Goal: Information Seeking & Learning: Compare options

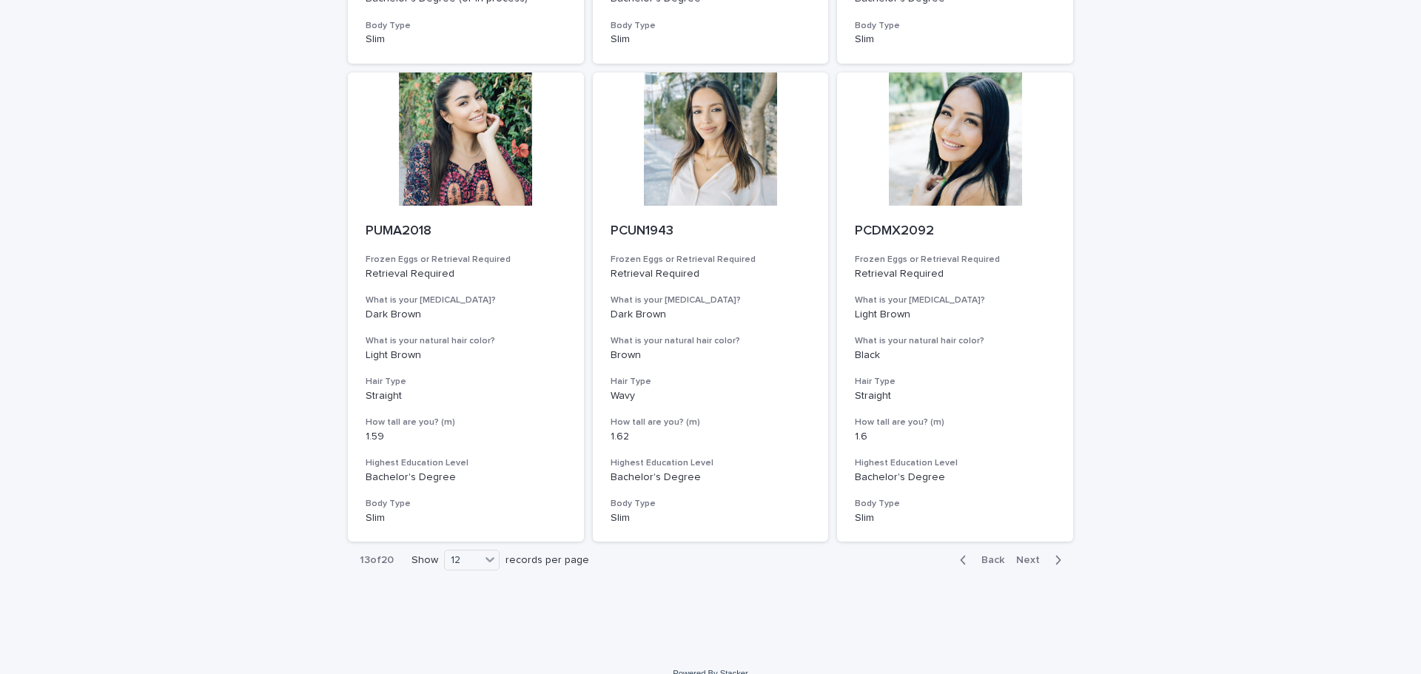
scroll to position [1538, 0]
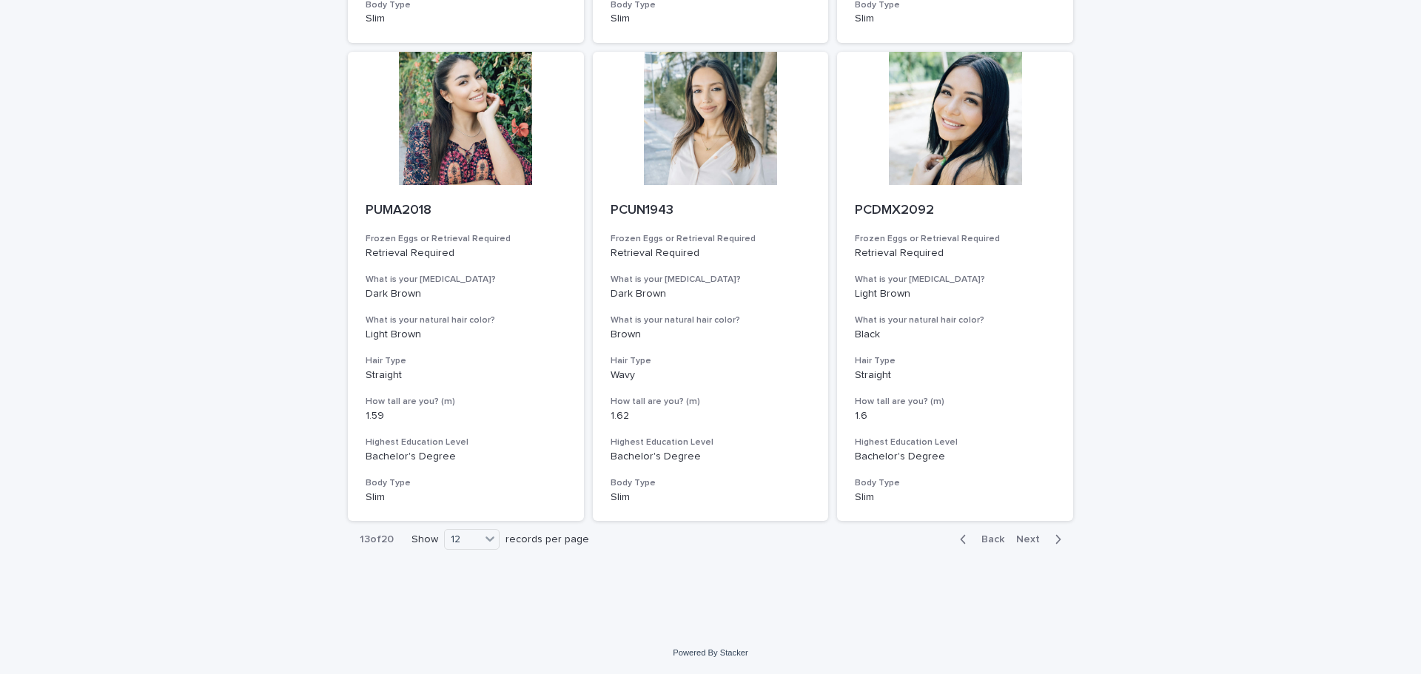
click at [1016, 543] on span "Next" at bounding box center [1032, 539] width 33 height 10
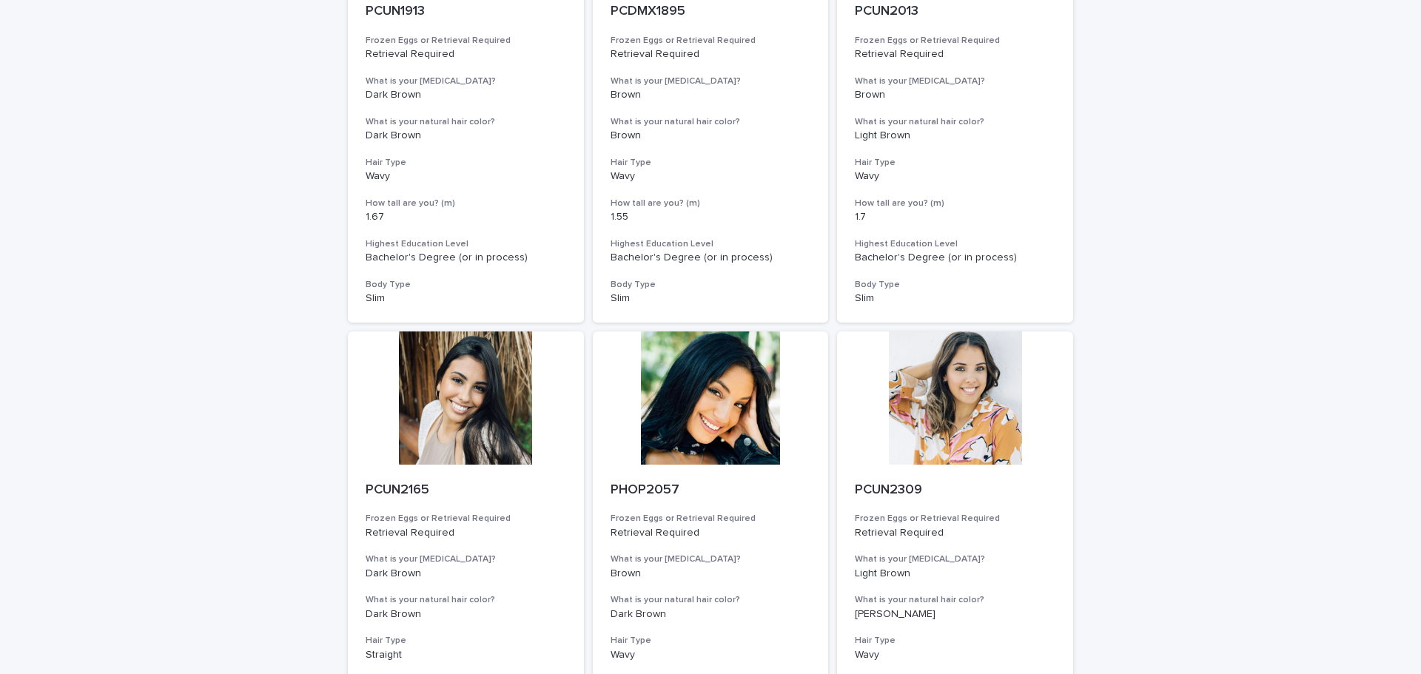
scroll to position [1538, 0]
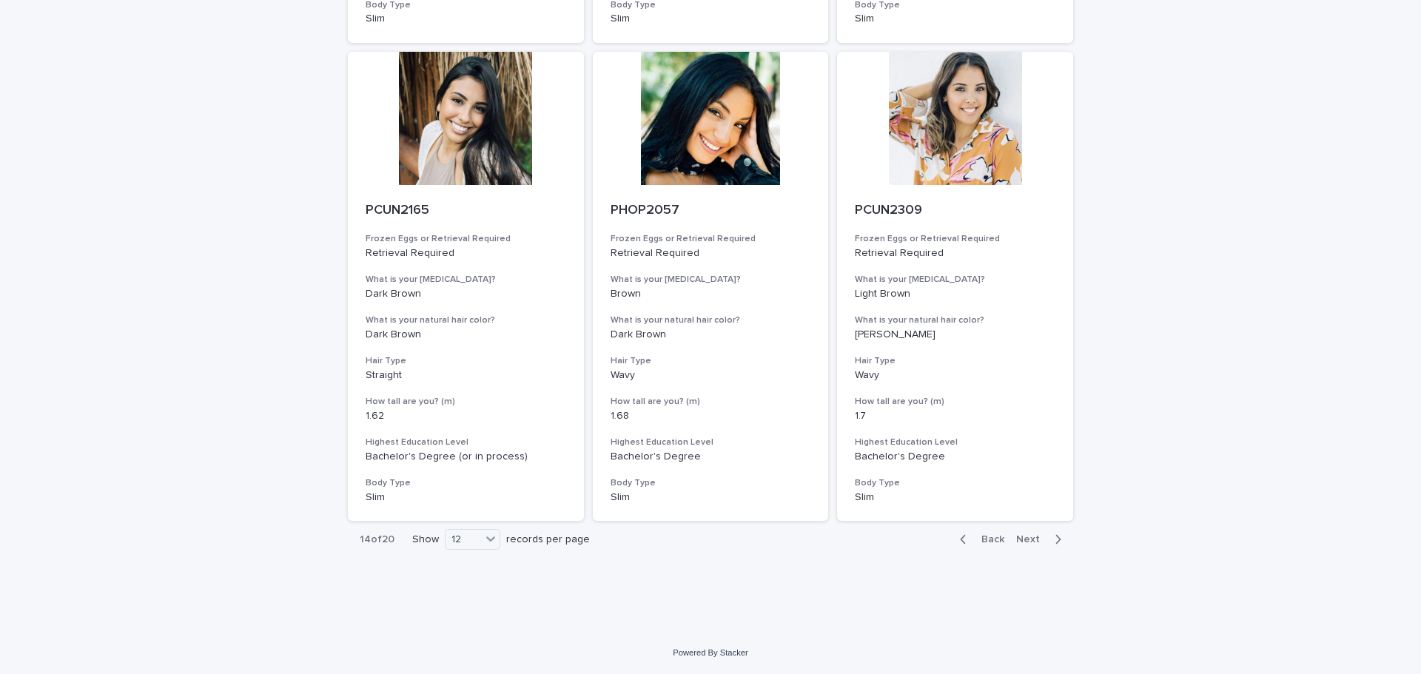
click at [1025, 543] on span "Next" at bounding box center [1032, 539] width 33 height 10
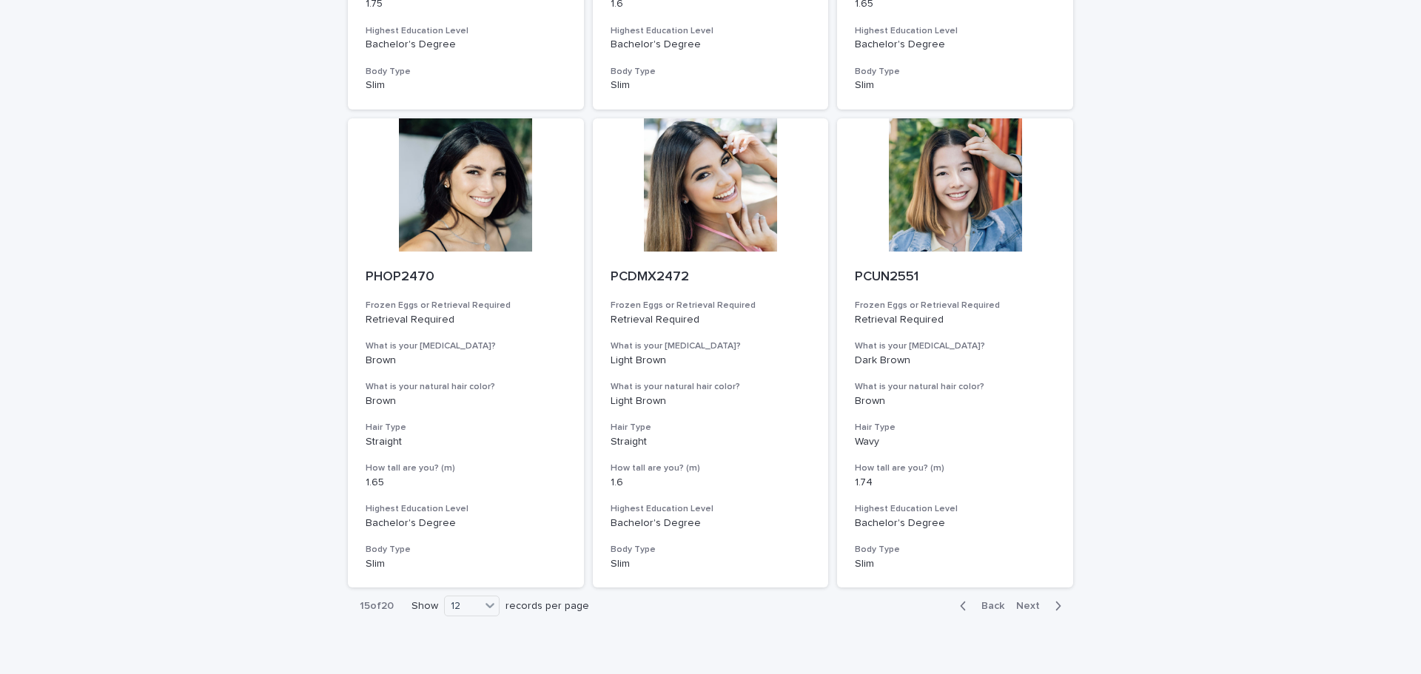
scroll to position [1538, 0]
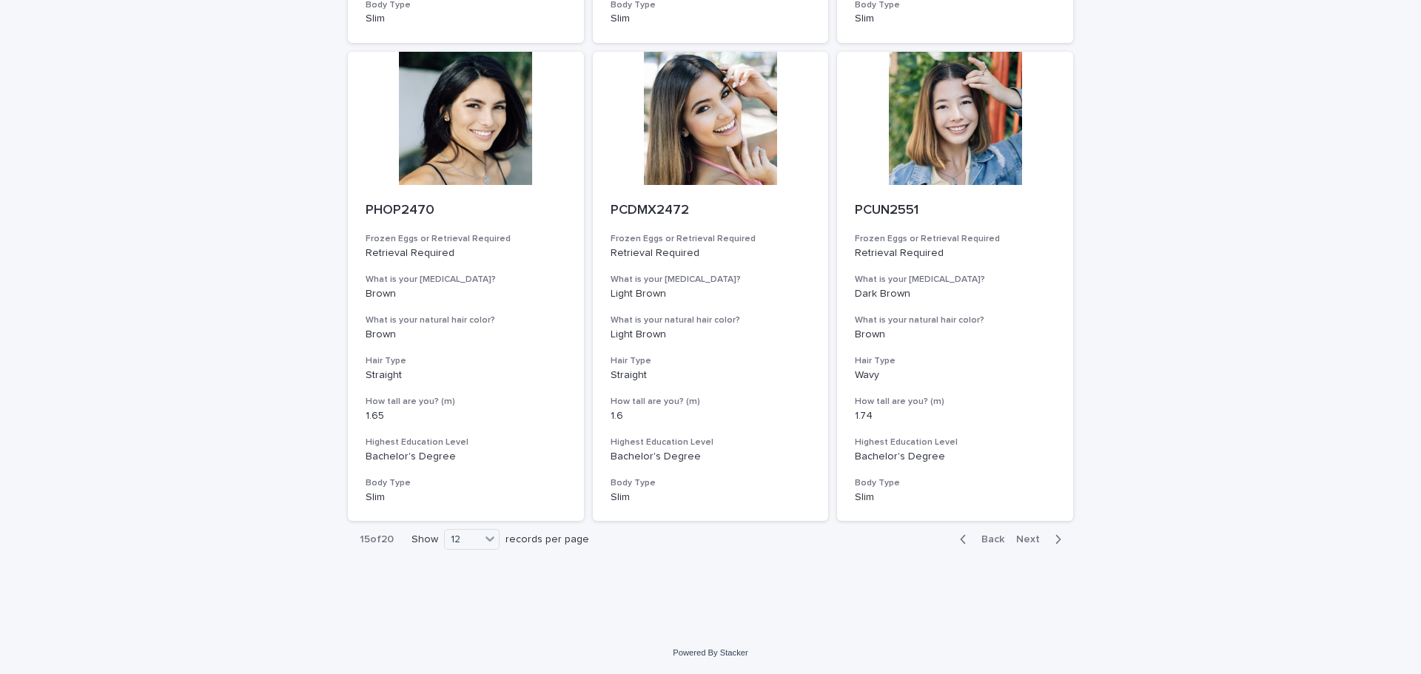
click at [1018, 543] on span "Next" at bounding box center [1032, 539] width 33 height 10
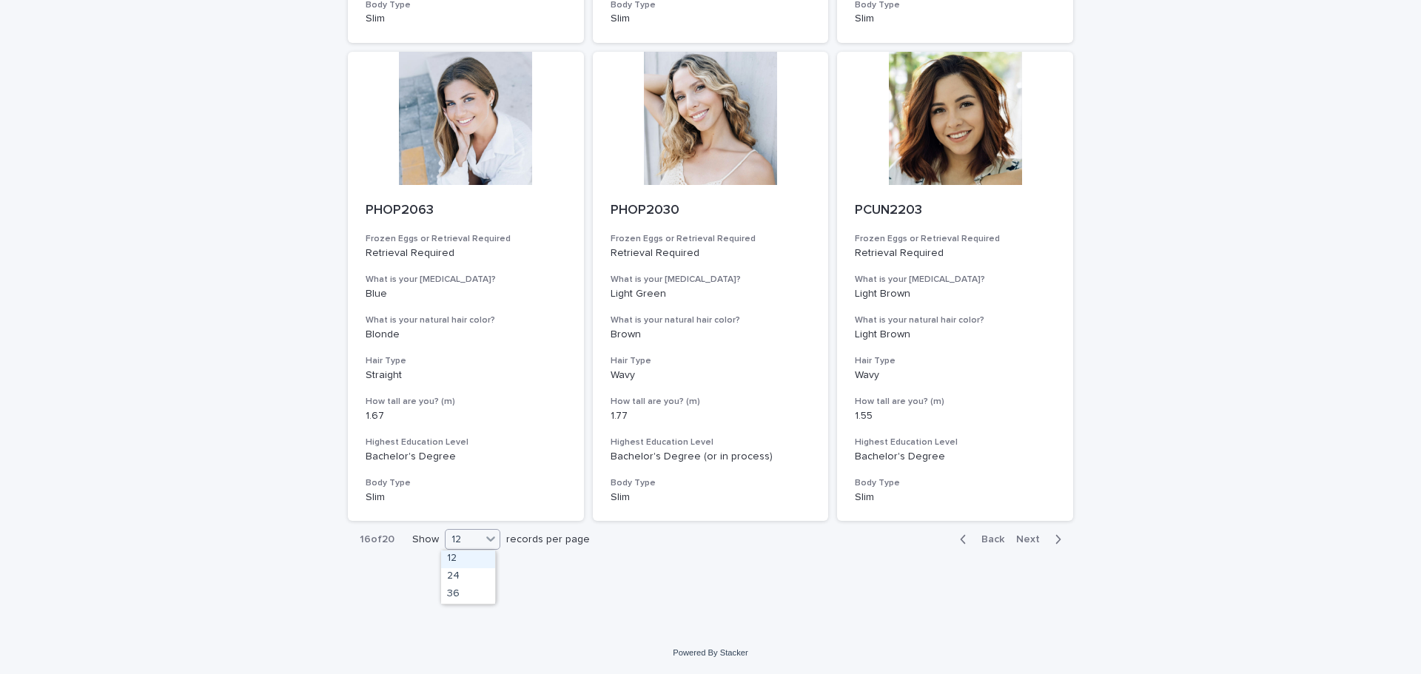
click at [483, 543] on icon at bounding box center [490, 539] width 15 height 15
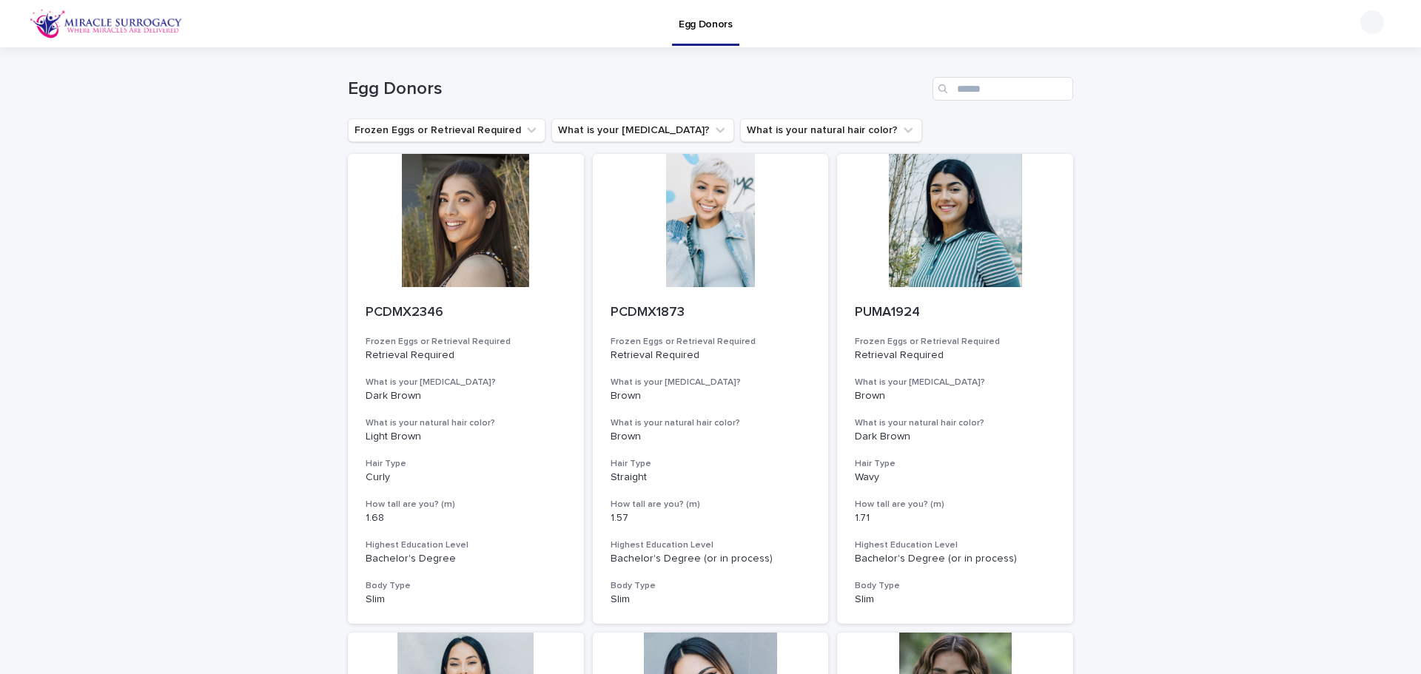
click at [706, 27] on p "Egg Donors" at bounding box center [706, 15] width 54 height 31
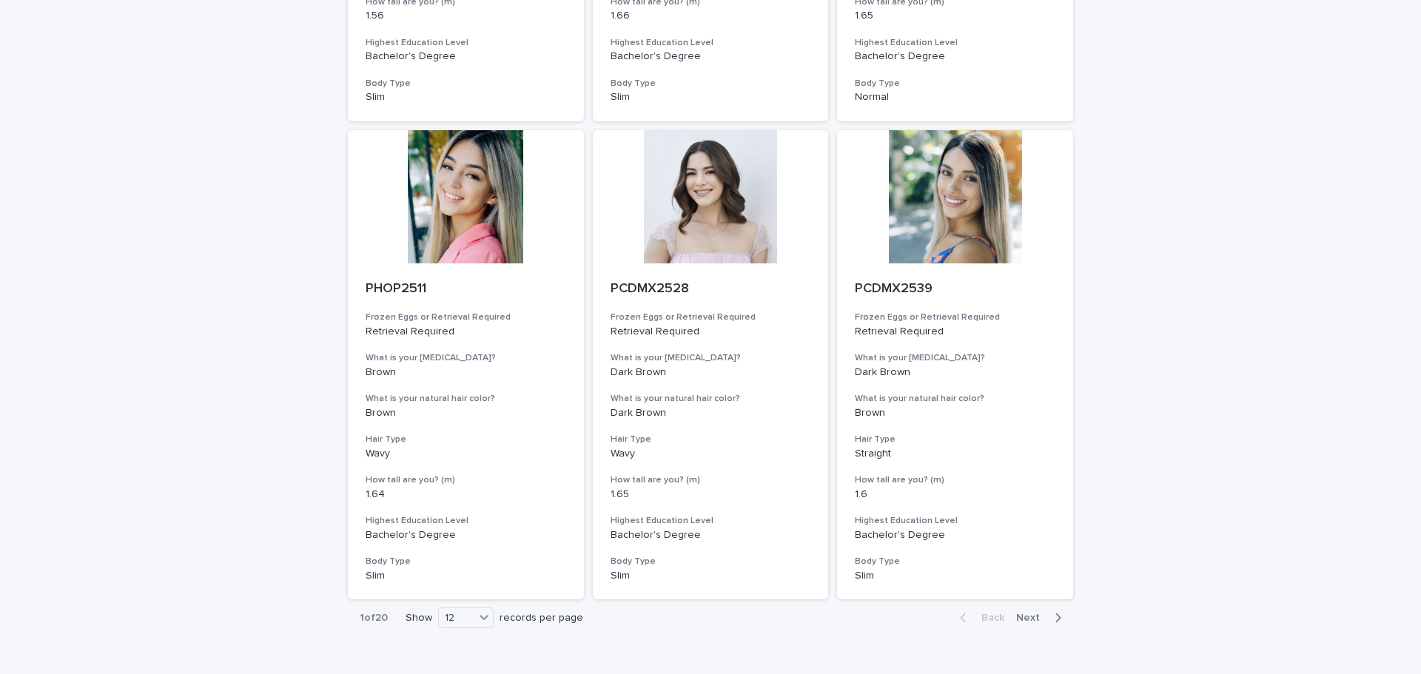
scroll to position [1538, 0]
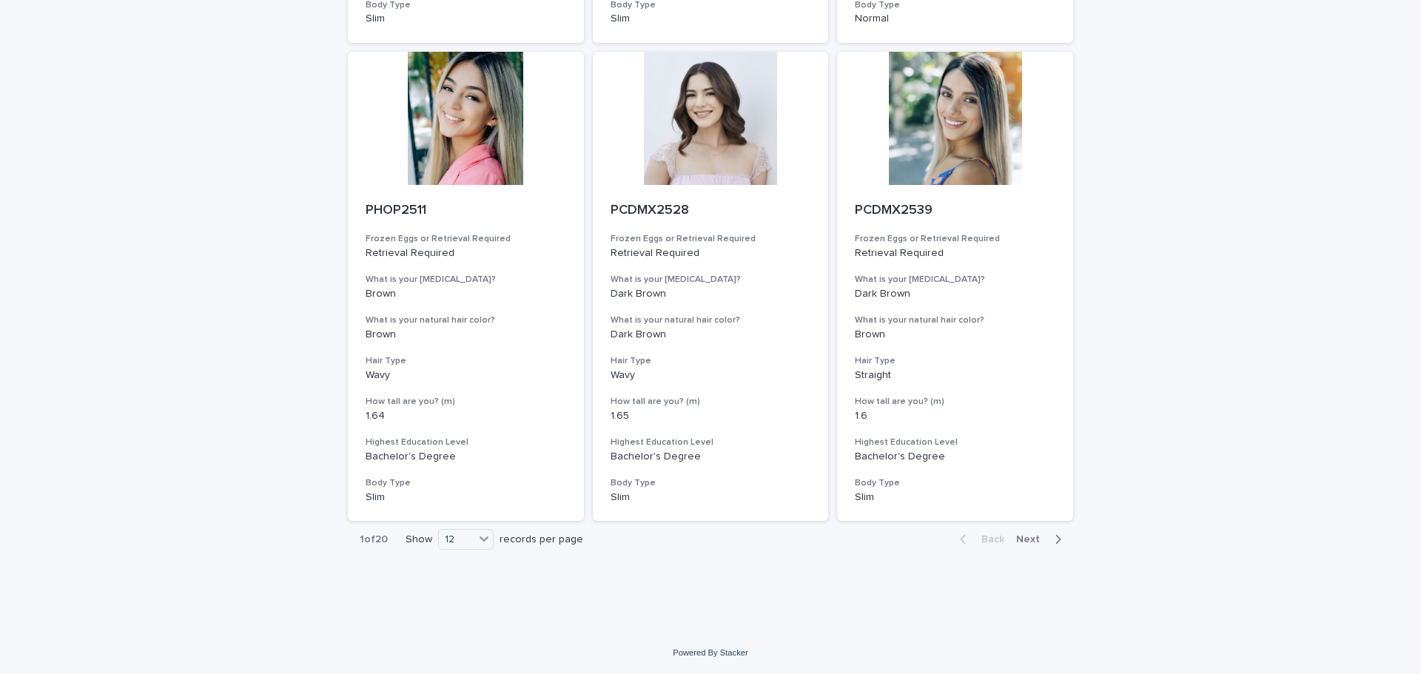
click at [1023, 543] on span "Next" at bounding box center [1032, 539] width 33 height 10
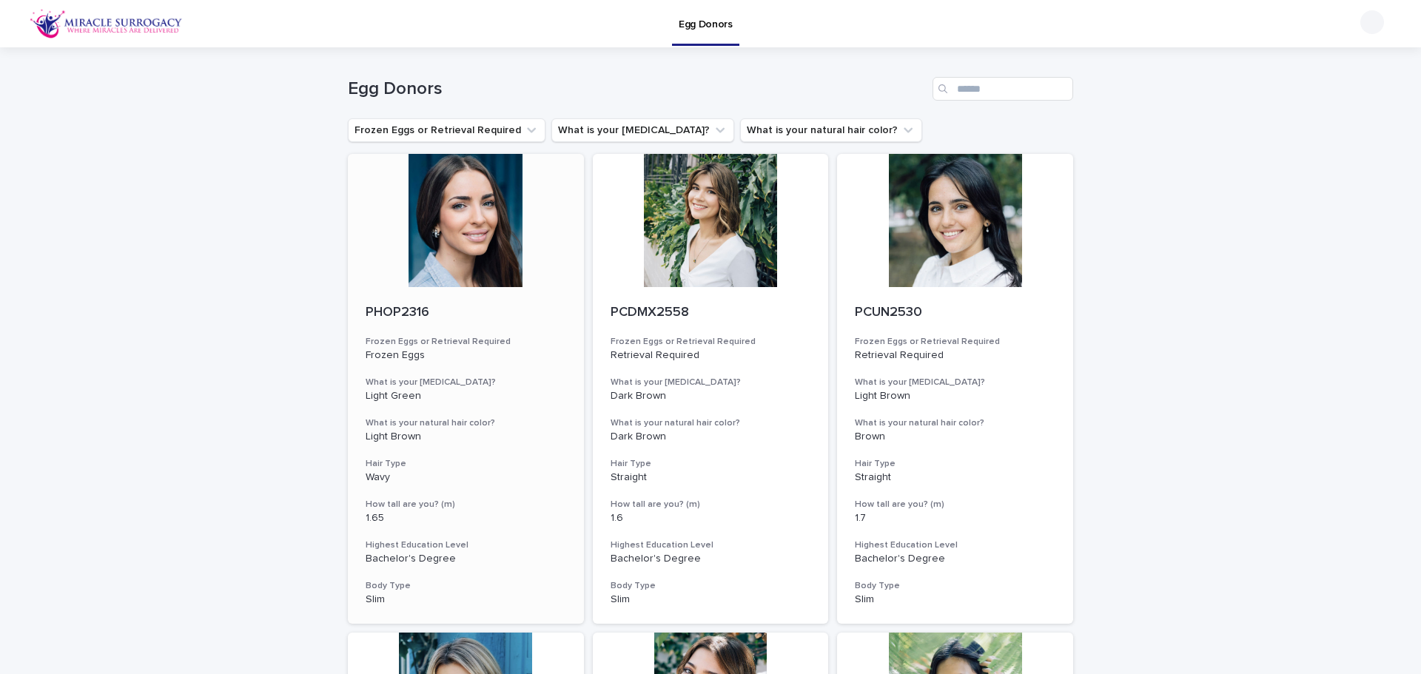
click at [359, 316] on div "PHOP2316 Frozen Eggs or Retrieval Required Frozen Eggs What is your eye color? …" at bounding box center [466, 455] width 236 height 337
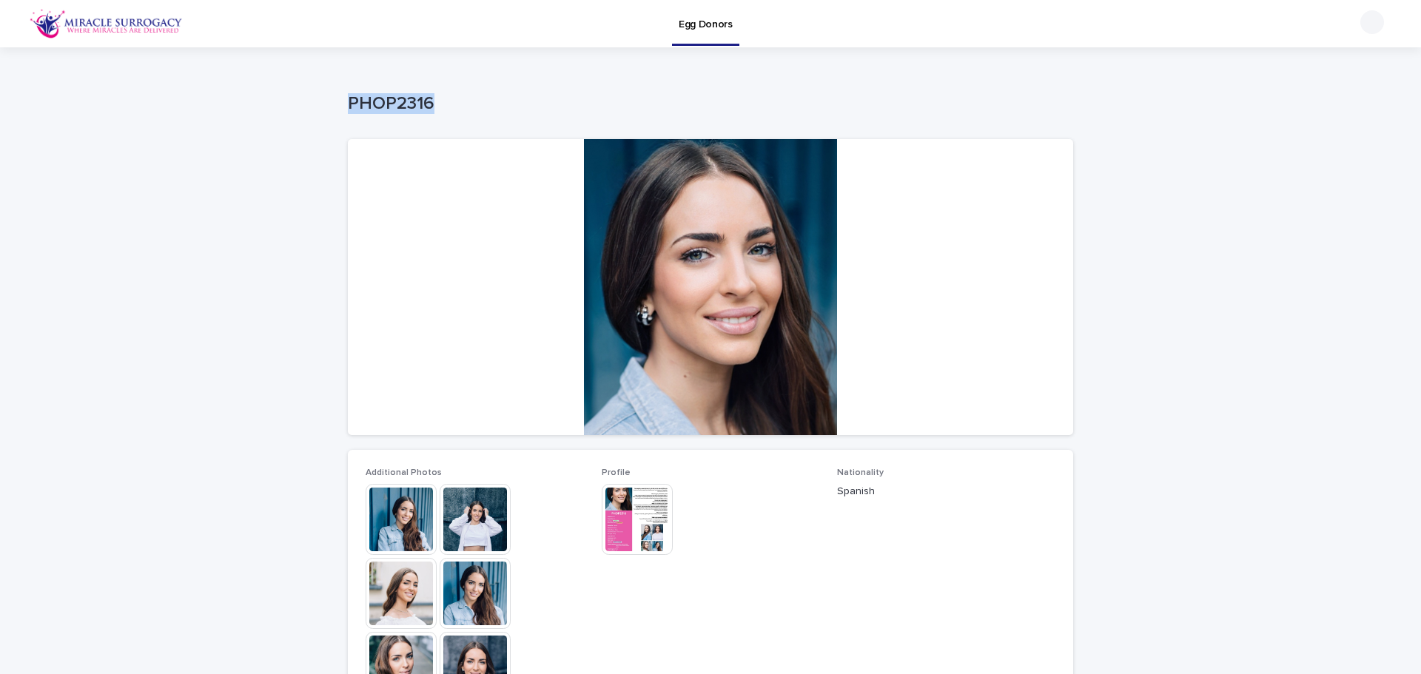
drag, startPoint x: 325, startPoint y: 105, endPoint x: 435, endPoint y: 96, distance: 110.7
click at [435, 96] on div "Loading... Saving… Loading... Saving… PHOP2316 PHOP2316 Sorry, there was an err…" at bounding box center [710, 602] width 1421 height 1110
copy p "PHOP2316"
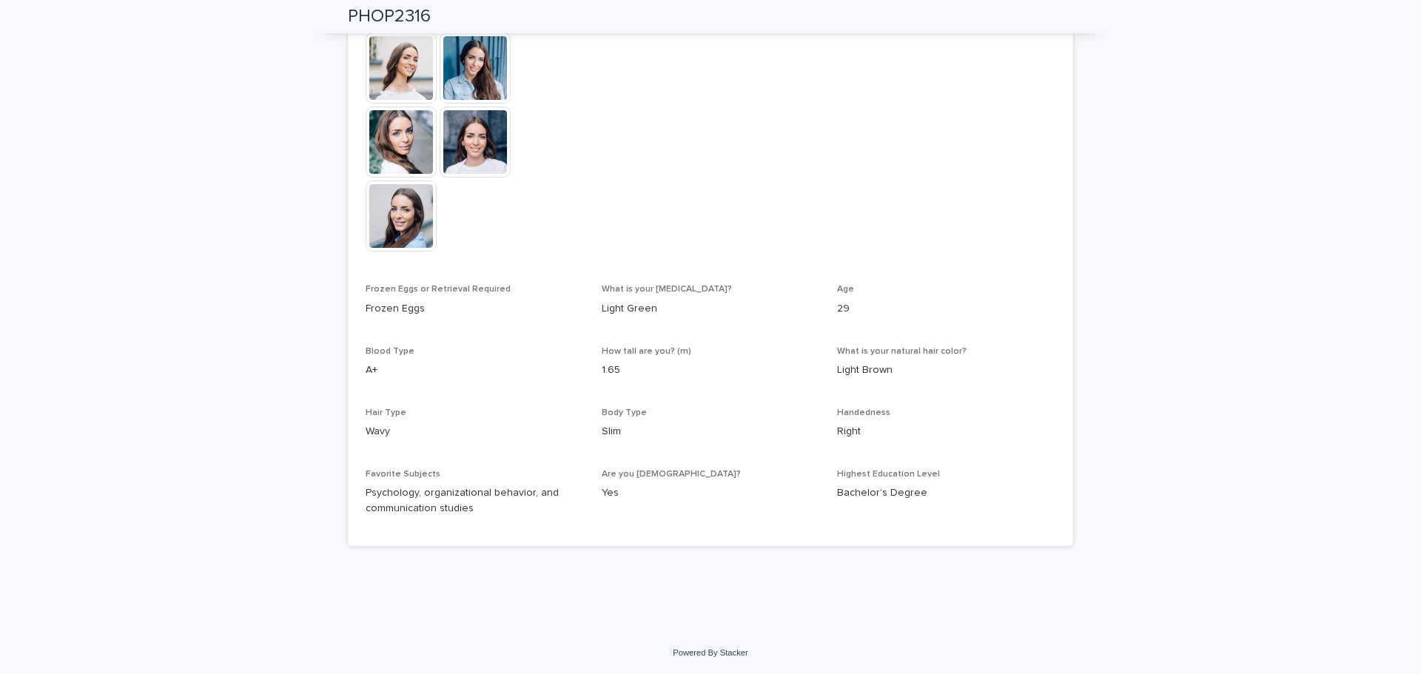
scroll to position [81, 0]
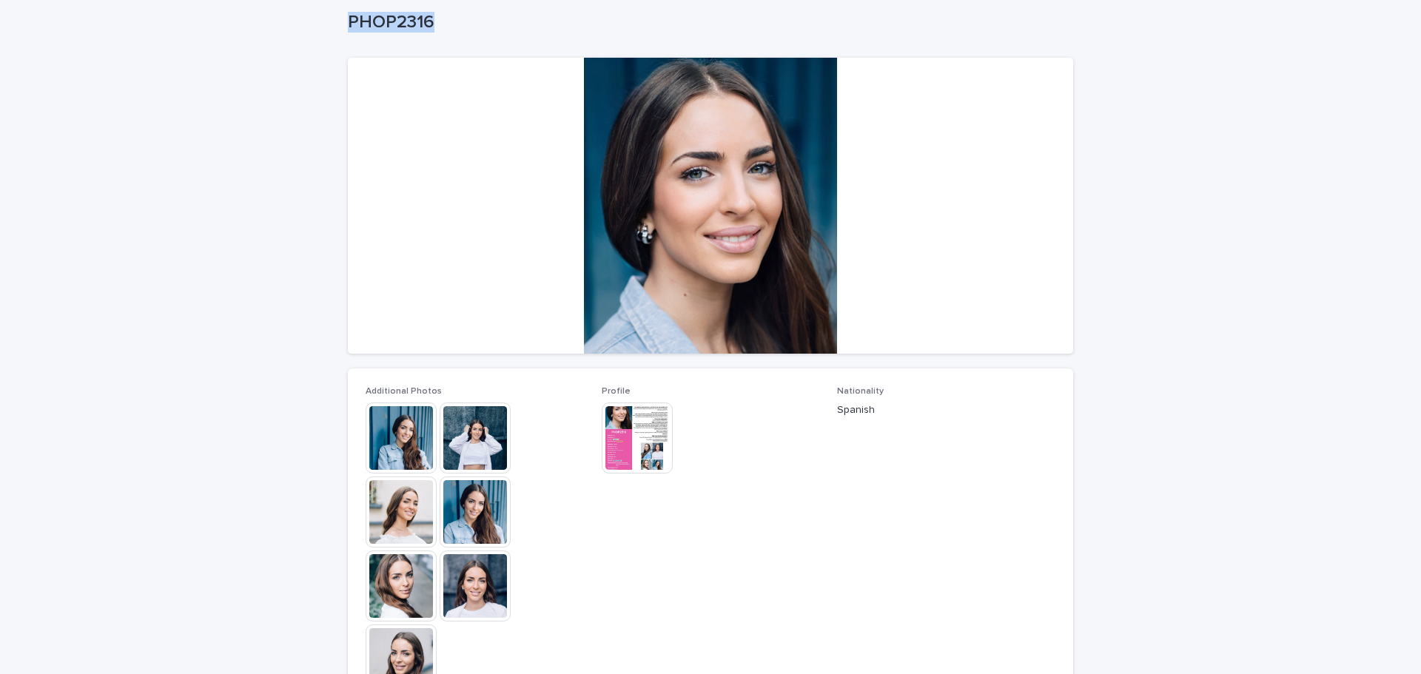
click at [636, 419] on img at bounding box center [637, 438] width 71 height 71
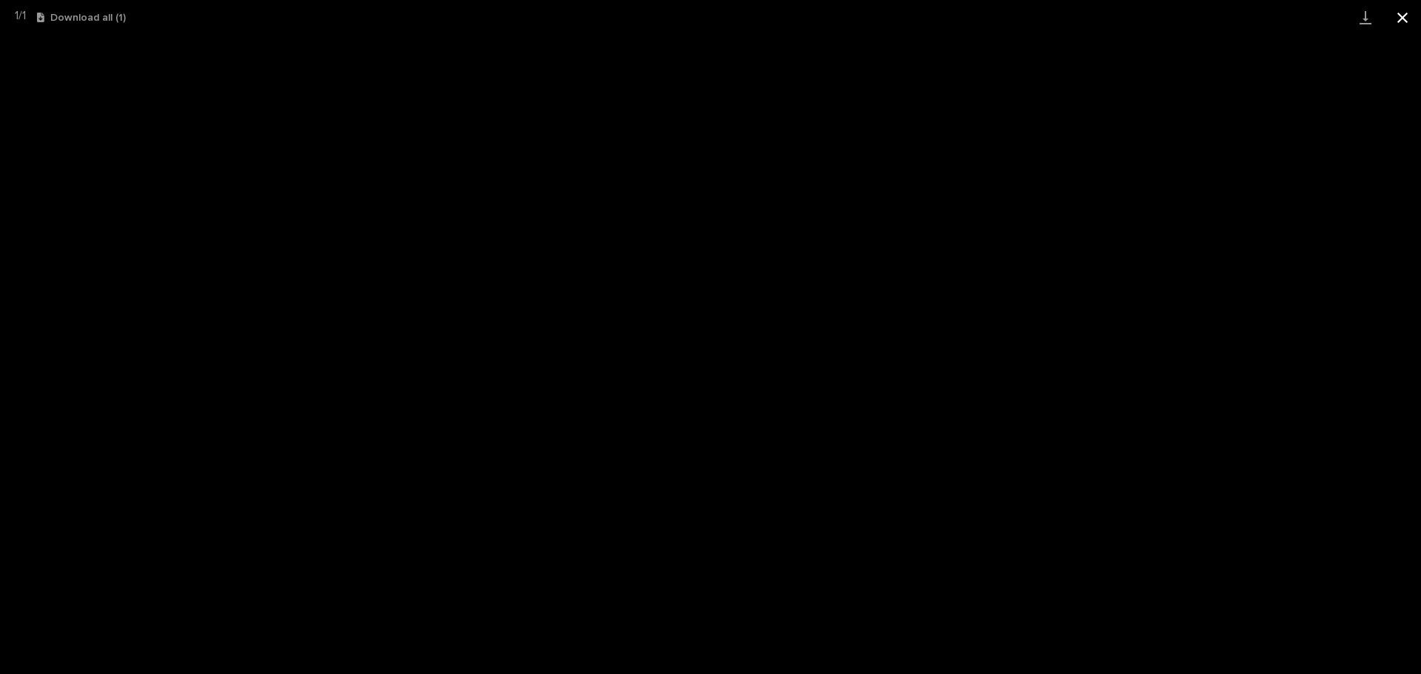
click at [1401, 21] on button "Close gallery" at bounding box center [1402, 17] width 37 height 35
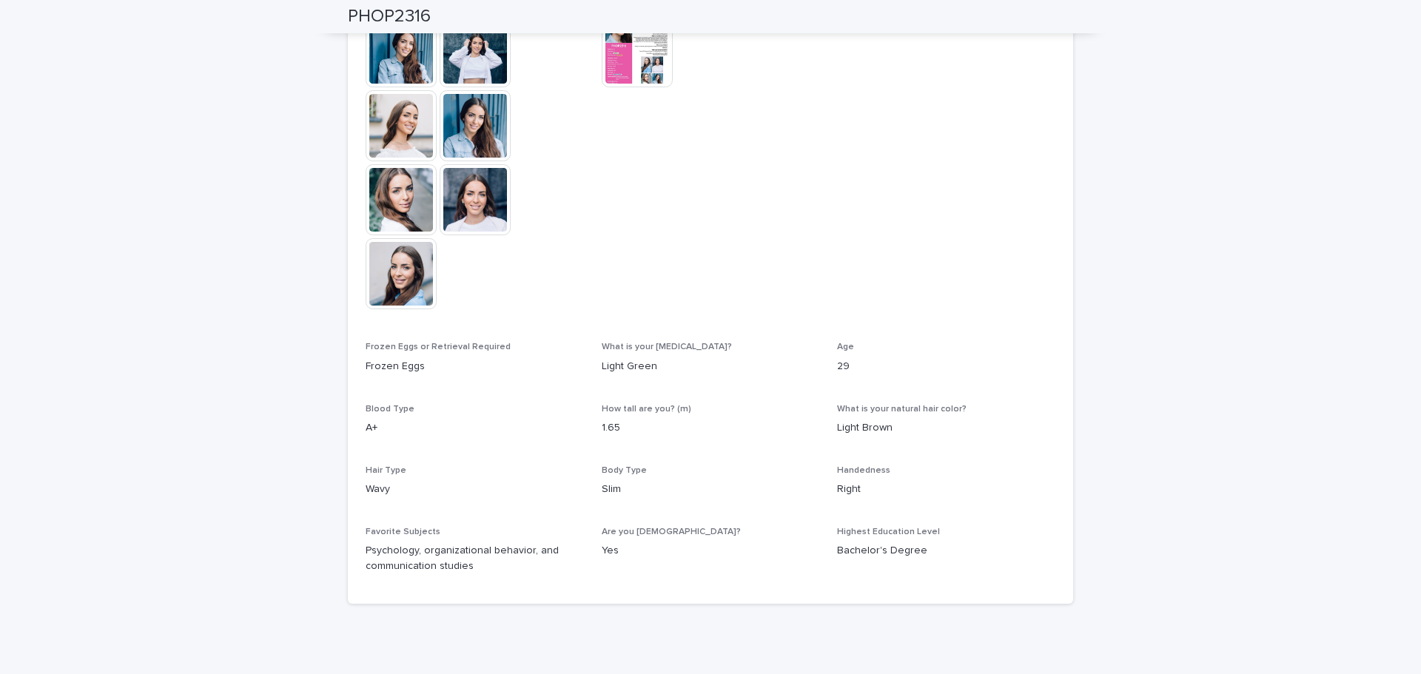
scroll to position [0, 0]
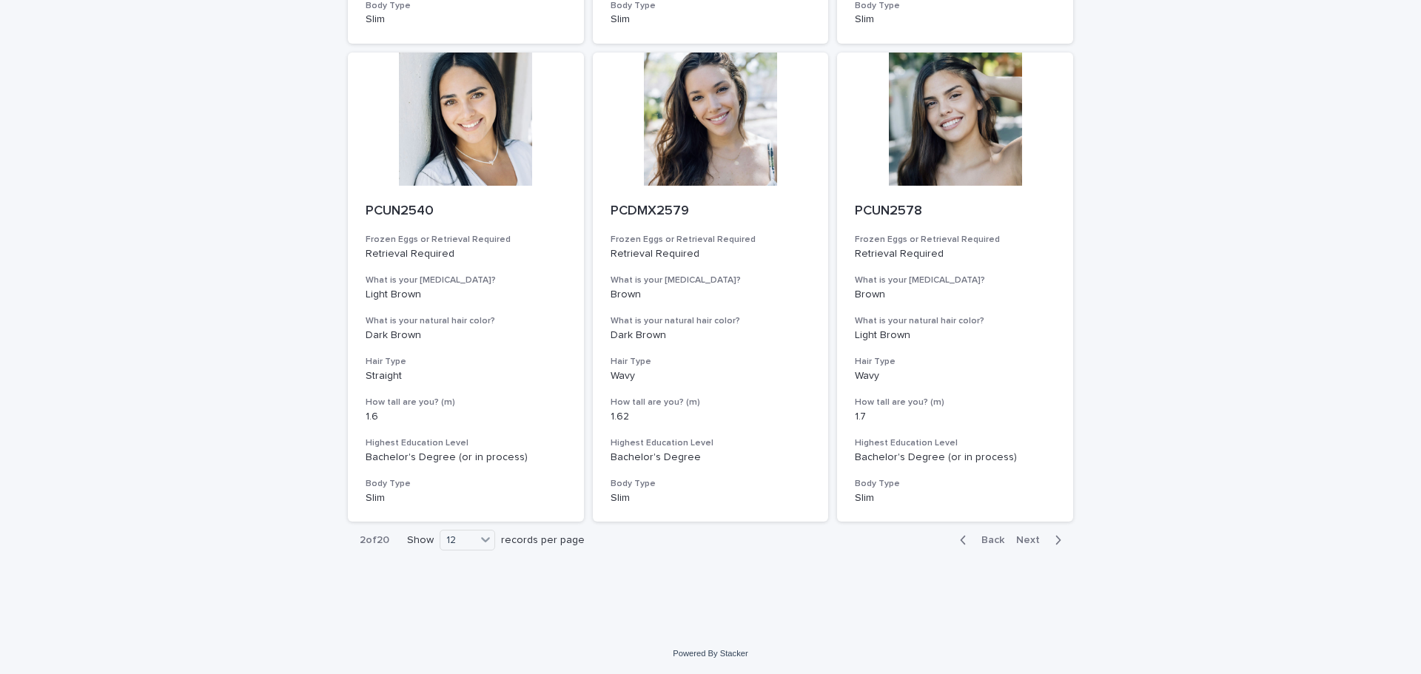
scroll to position [1538, 0]
click at [1023, 540] on span "Next" at bounding box center [1032, 539] width 33 height 10
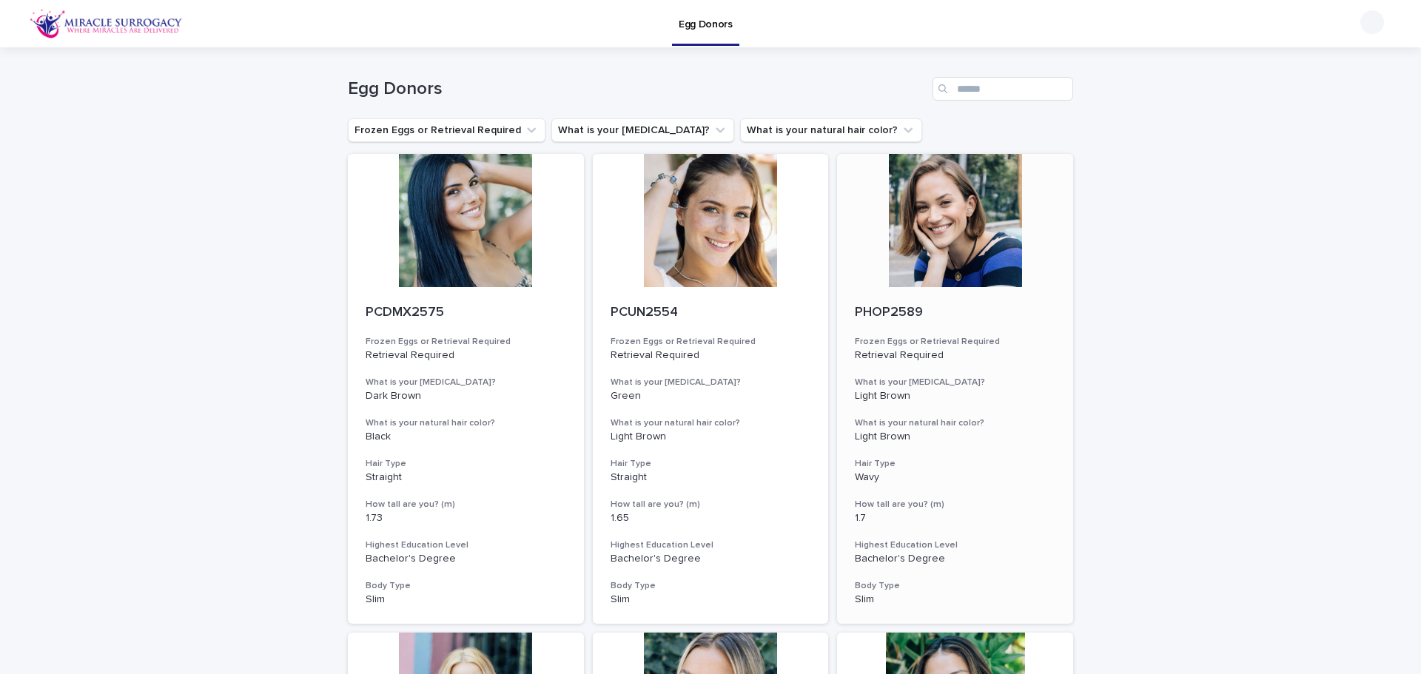
click at [963, 224] on div at bounding box center [955, 220] width 236 height 133
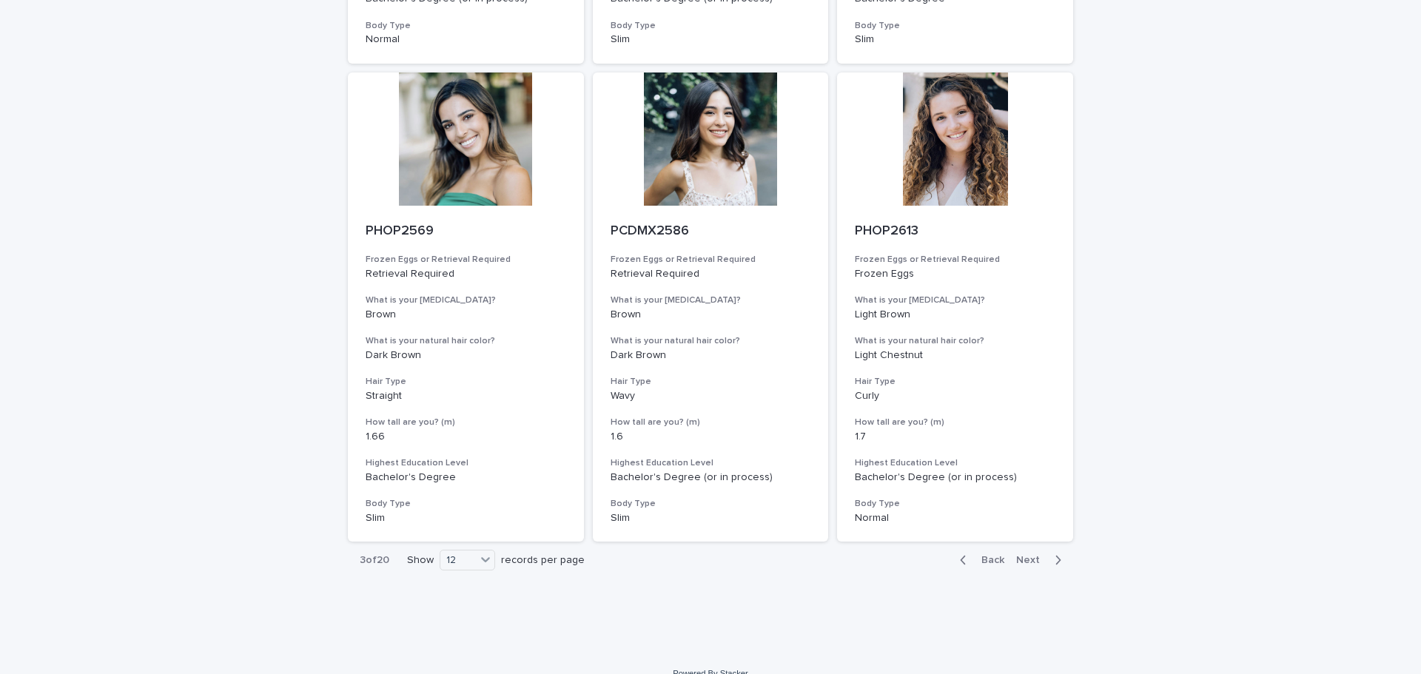
scroll to position [1538, 0]
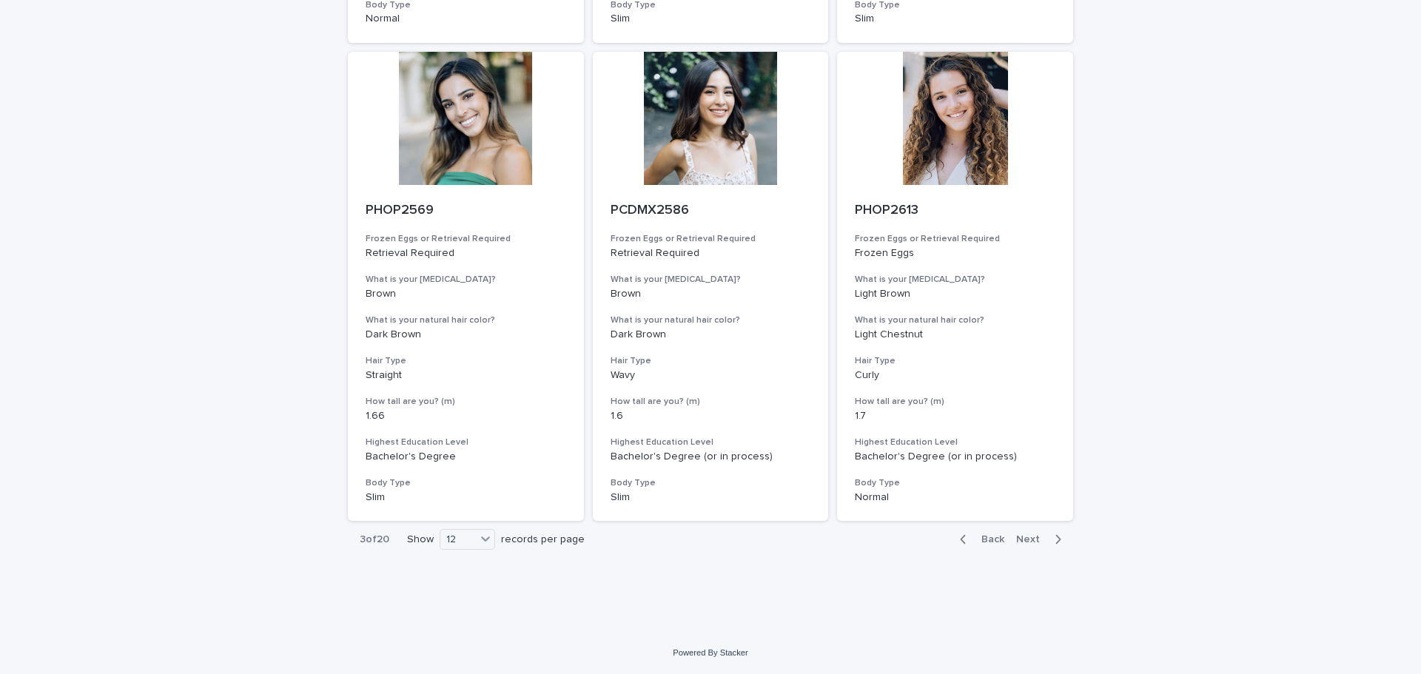
click at [1030, 540] on span "Next" at bounding box center [1032, 539] width 33 height 10
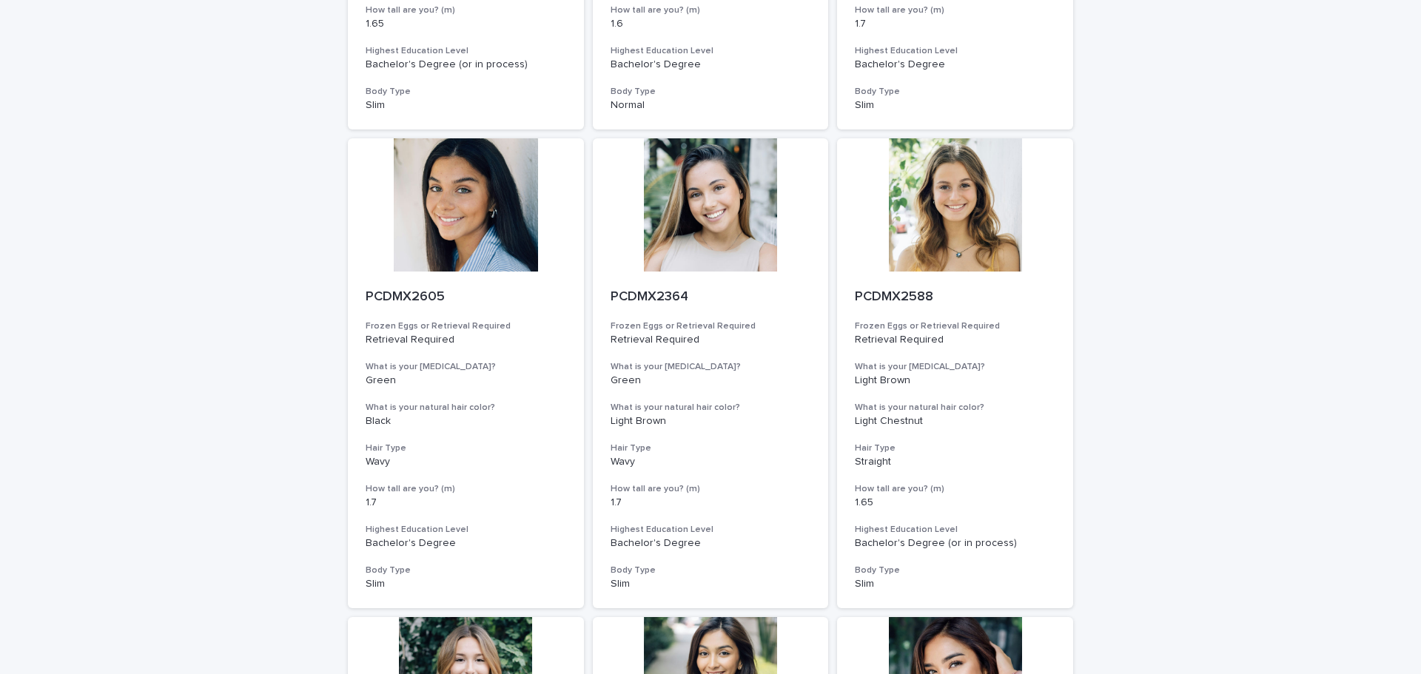
scroll to position [946, 0]
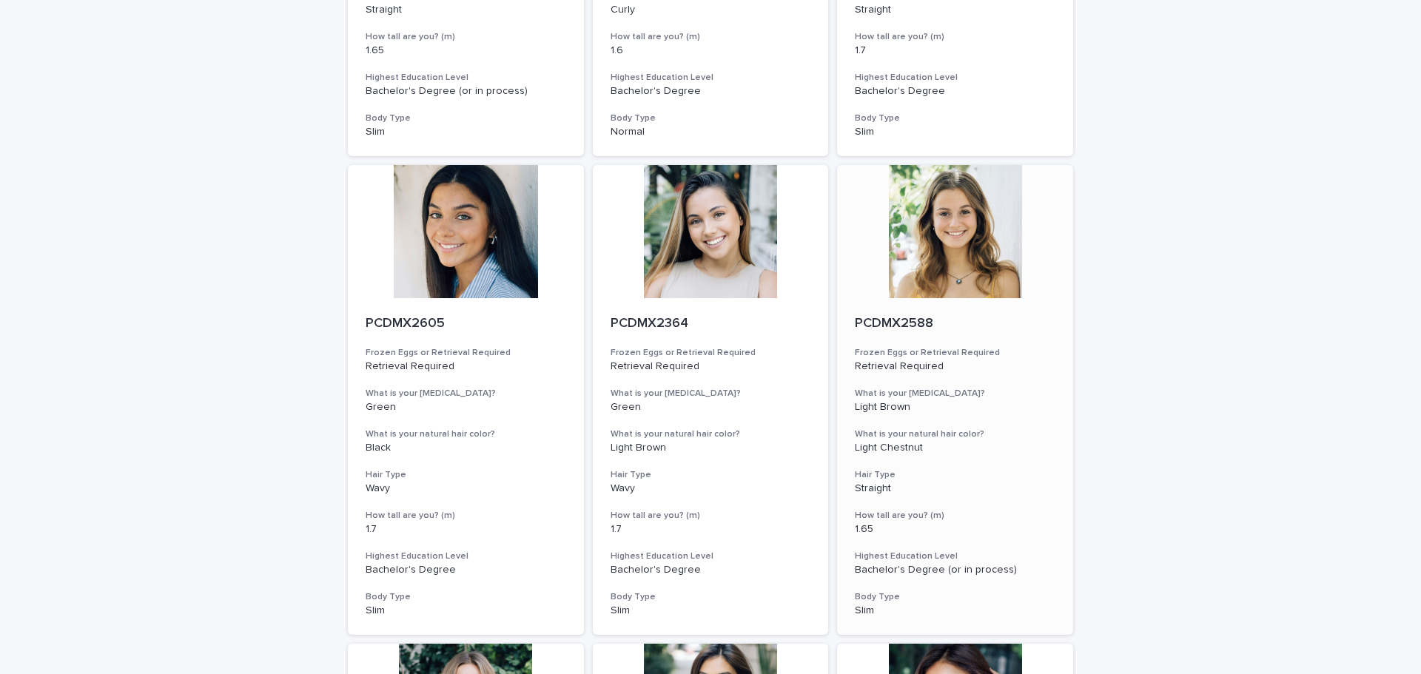
click at [942, 195] on div at bounding box center [955, 231] width 236 height 133
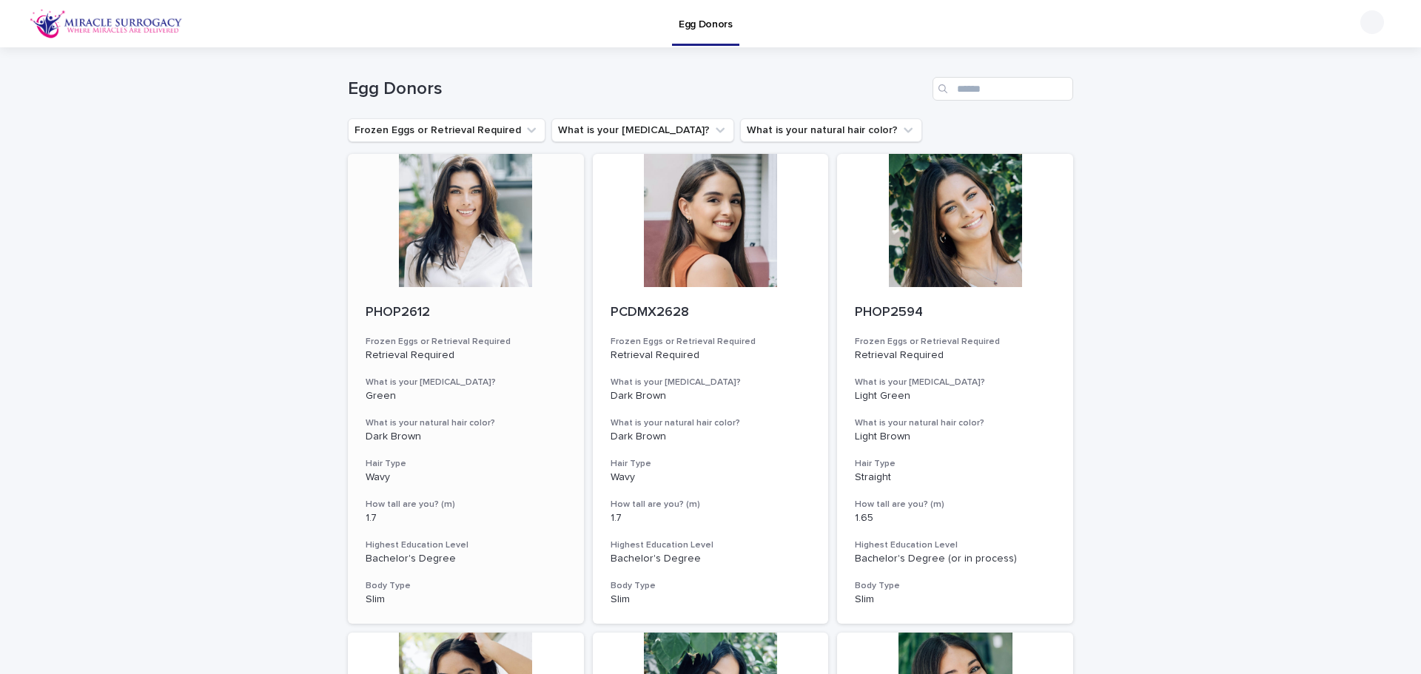
click at [439, 266] on div at bounding box center [466, 220] width 236 height 133
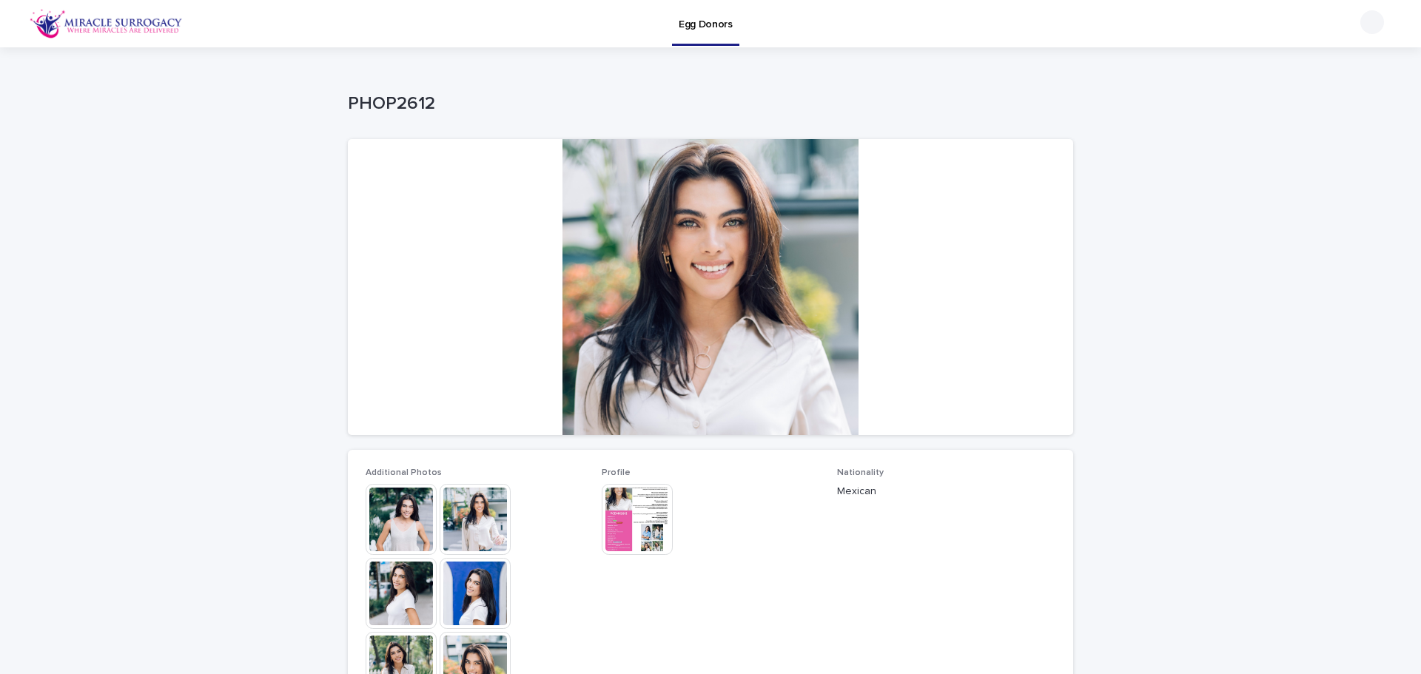
click at [405, 529] on img at bounding box center [401, 519] width 71 height 71
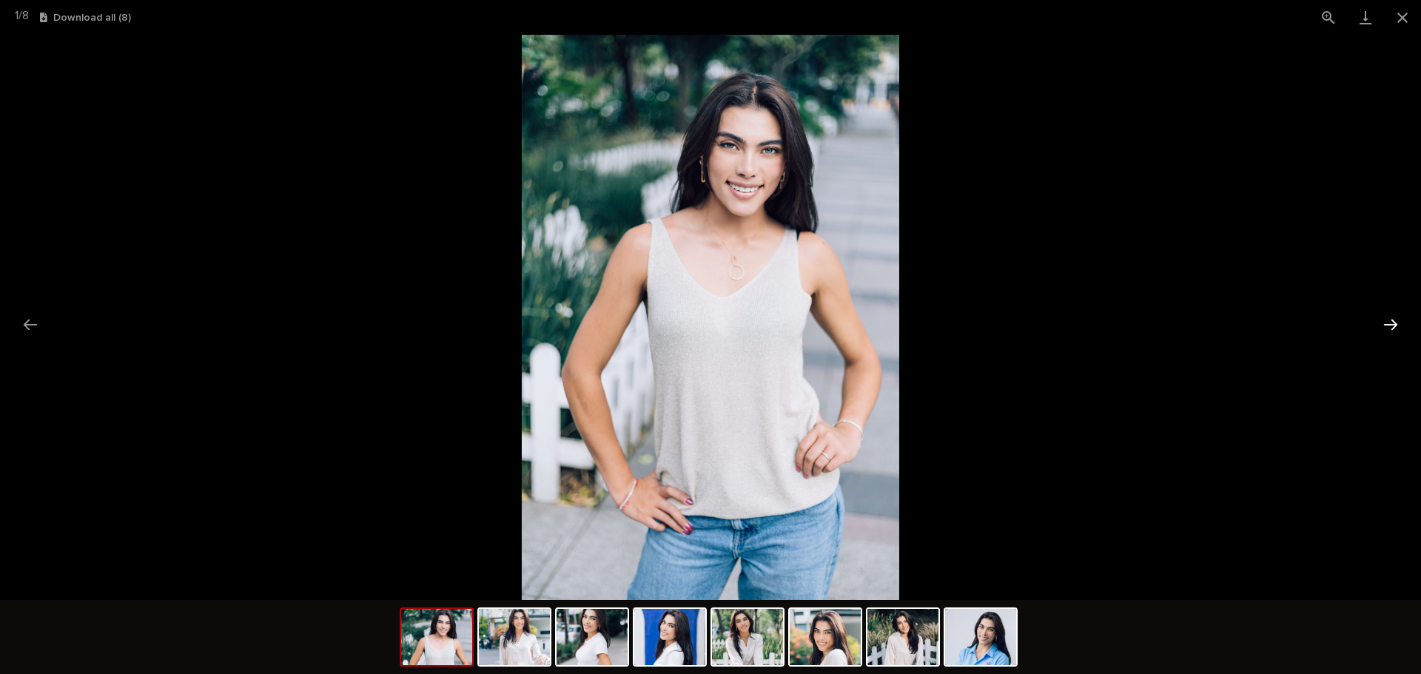
click at [1396, 336] on button "Next slide" at bounding box center [1390, 324] width 31 height 29
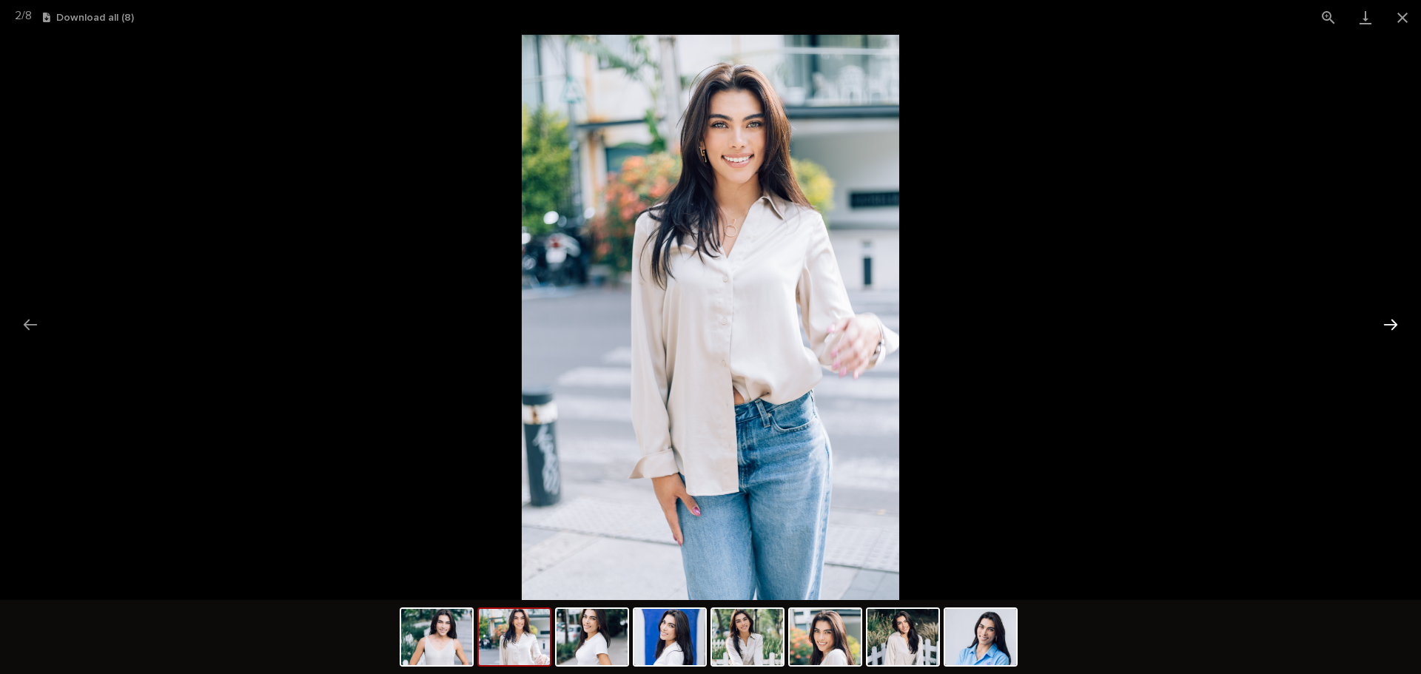
click at [1396, 336] on button "Next slide" at bounding box center [1390, 324] width 31 height 29
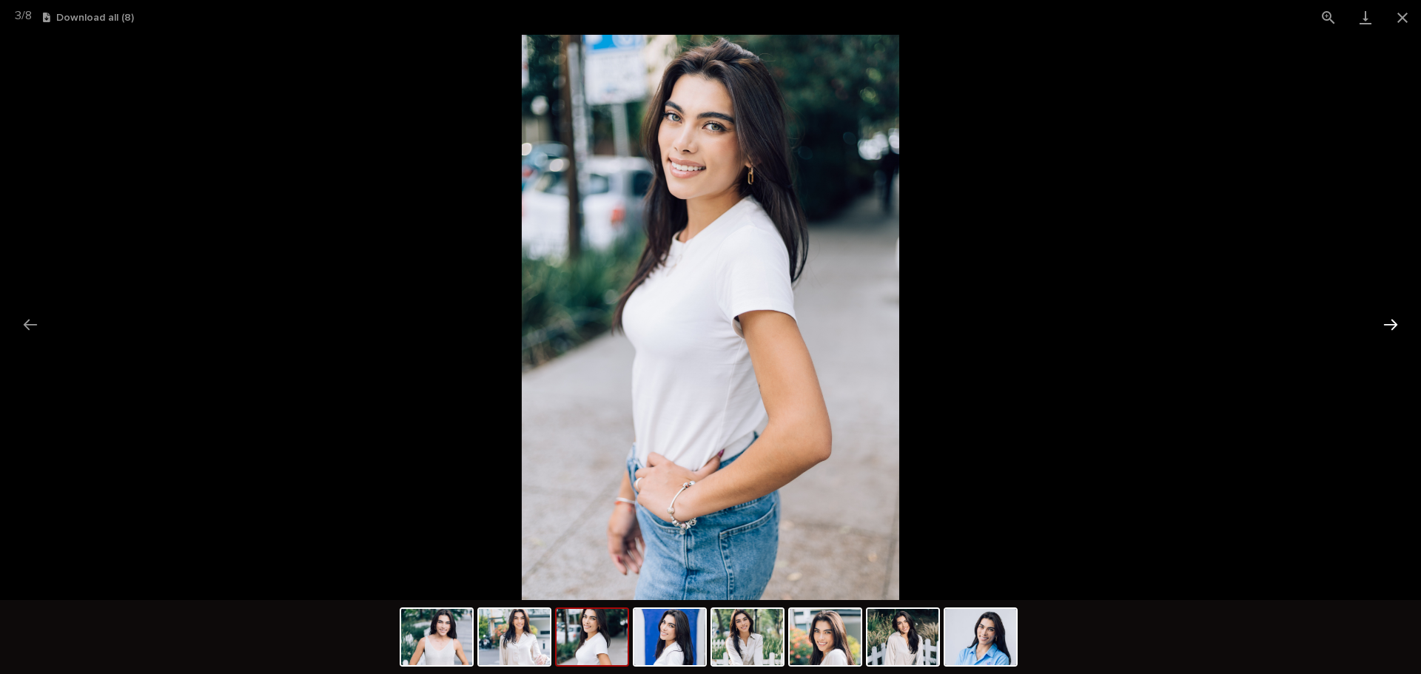
click at [1396, 336] on button "Next slide" at bounding box center [1390, 324] width 31 height 29
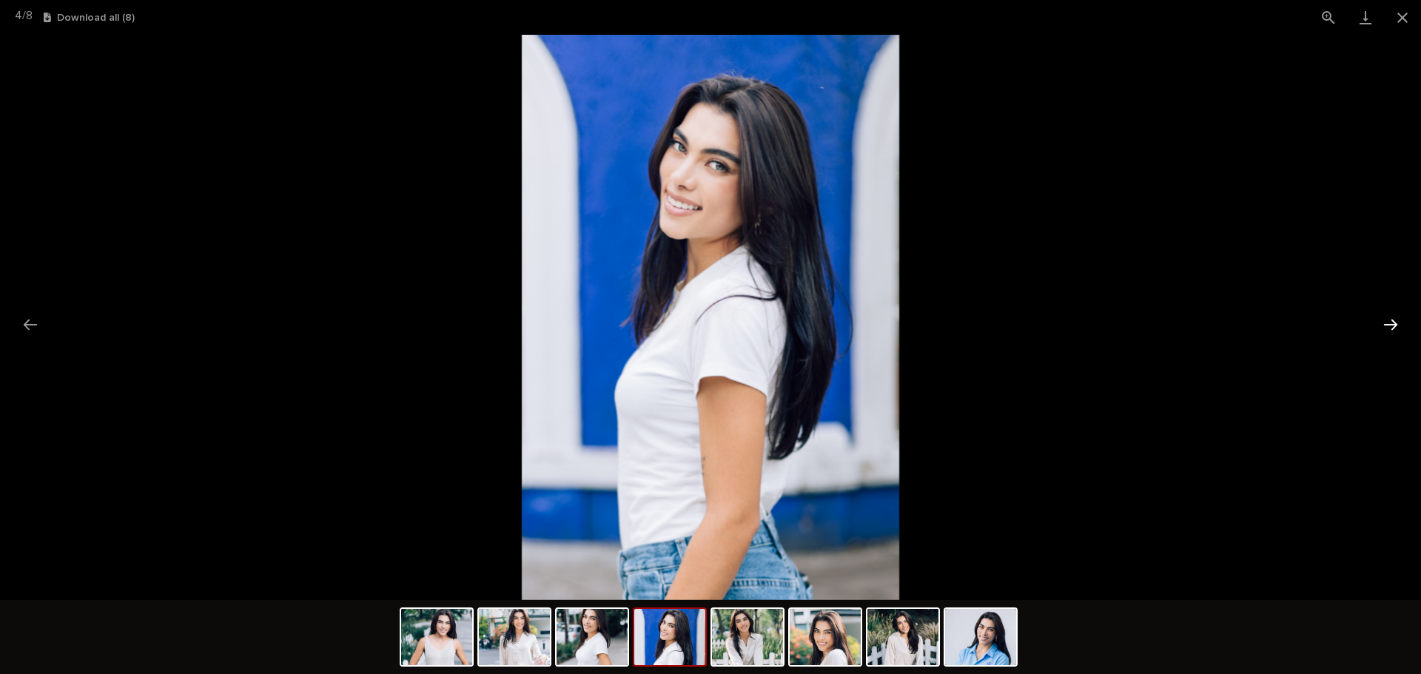
click at [1396, 336] on button "Next slide" at bounding box center [1390, 324] width 31 height 29
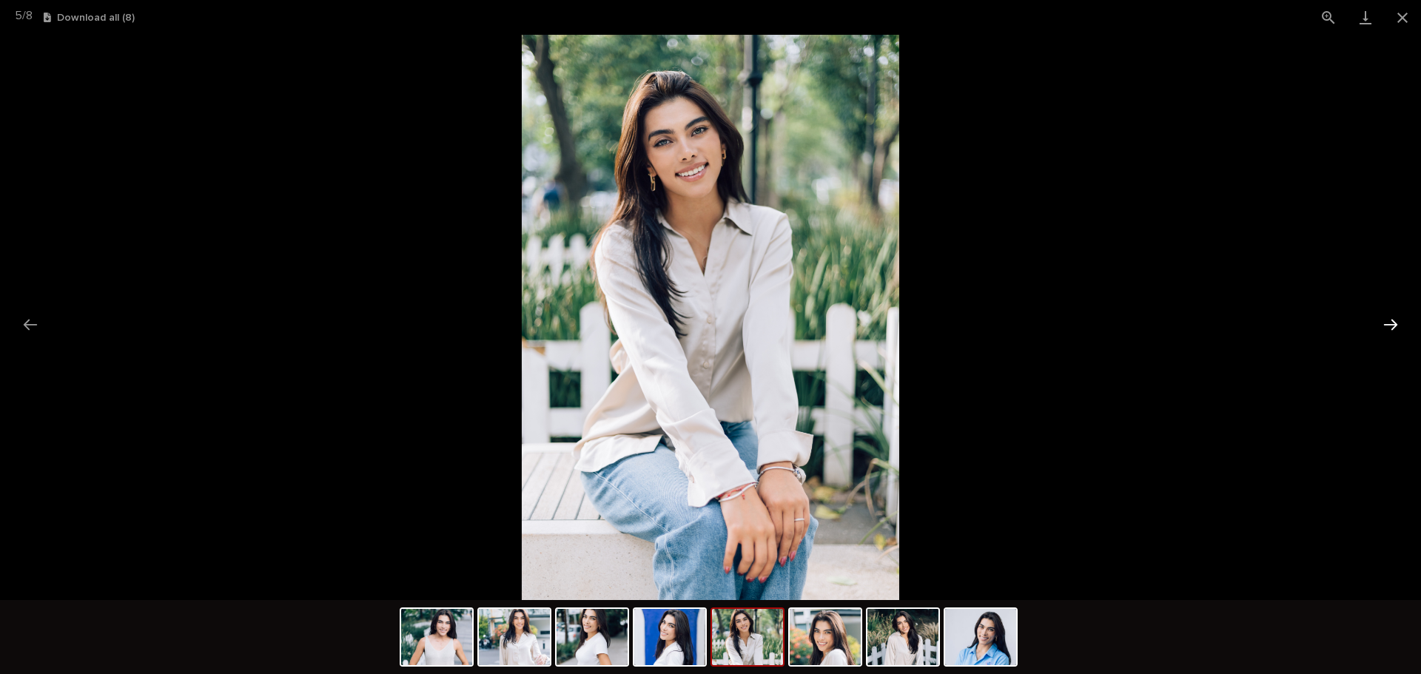
click at [1396, 336] on button "Next slide" at bounding box center [1390, 324] width 31 height 29
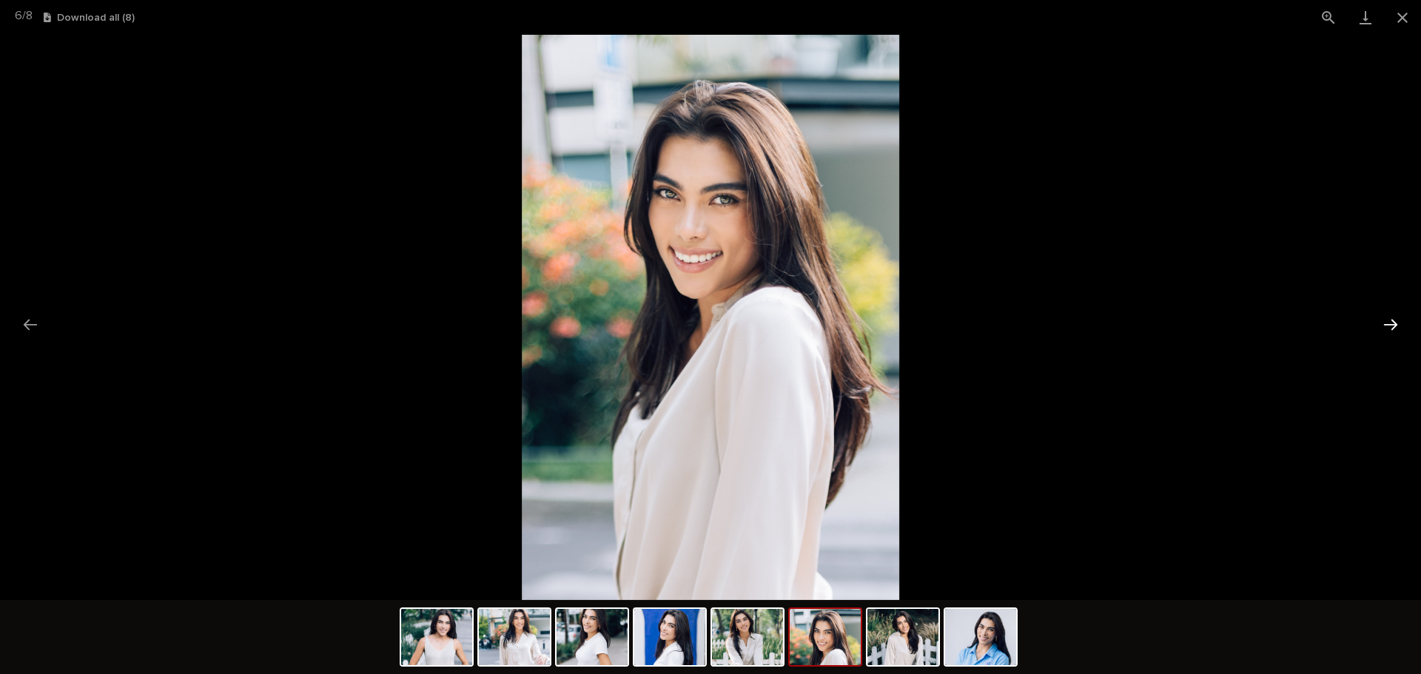
click at [1396, 336] on button "Next slide" at bounding box center [1390, 324] width 31 height 29
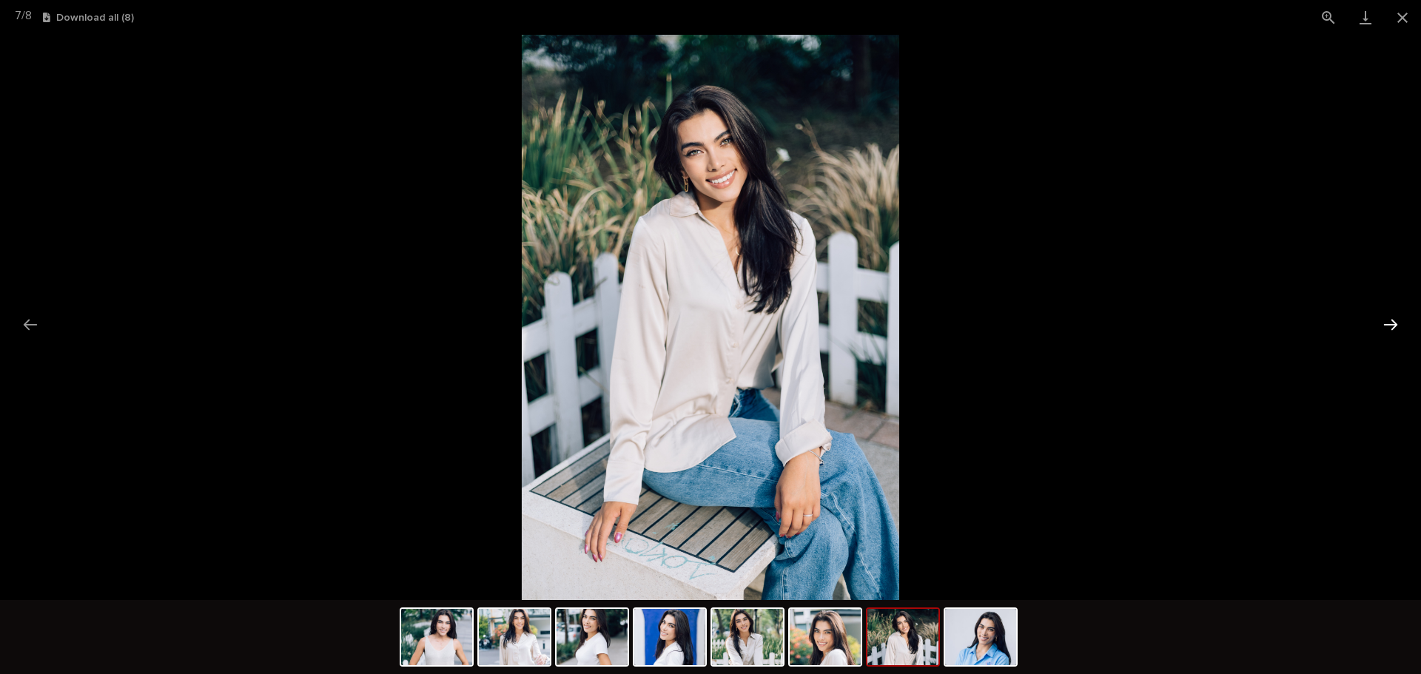
click at [1396, 336] on button "Next slide" at bounding box center [1390, 324] width 31 height 29
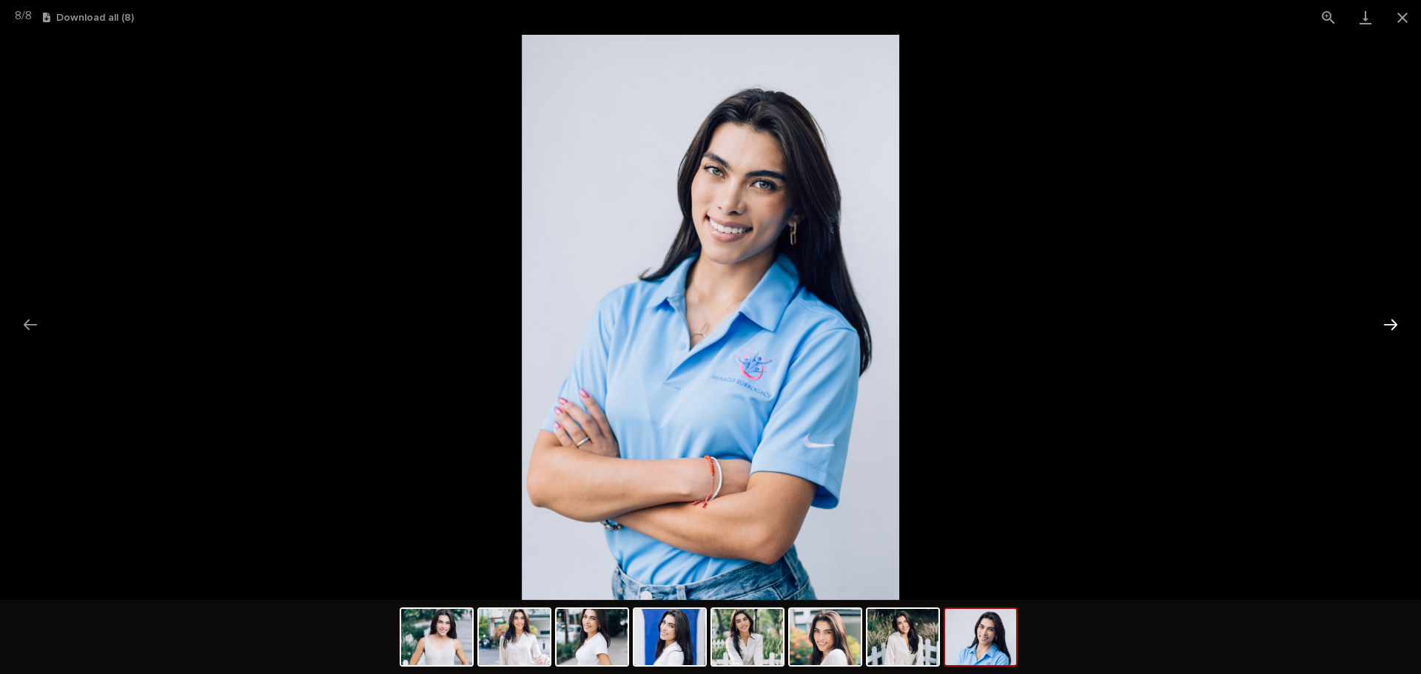
click at [1396, 336] on button "Next slide" at bounding box center [1390, 324] width 31 height 29
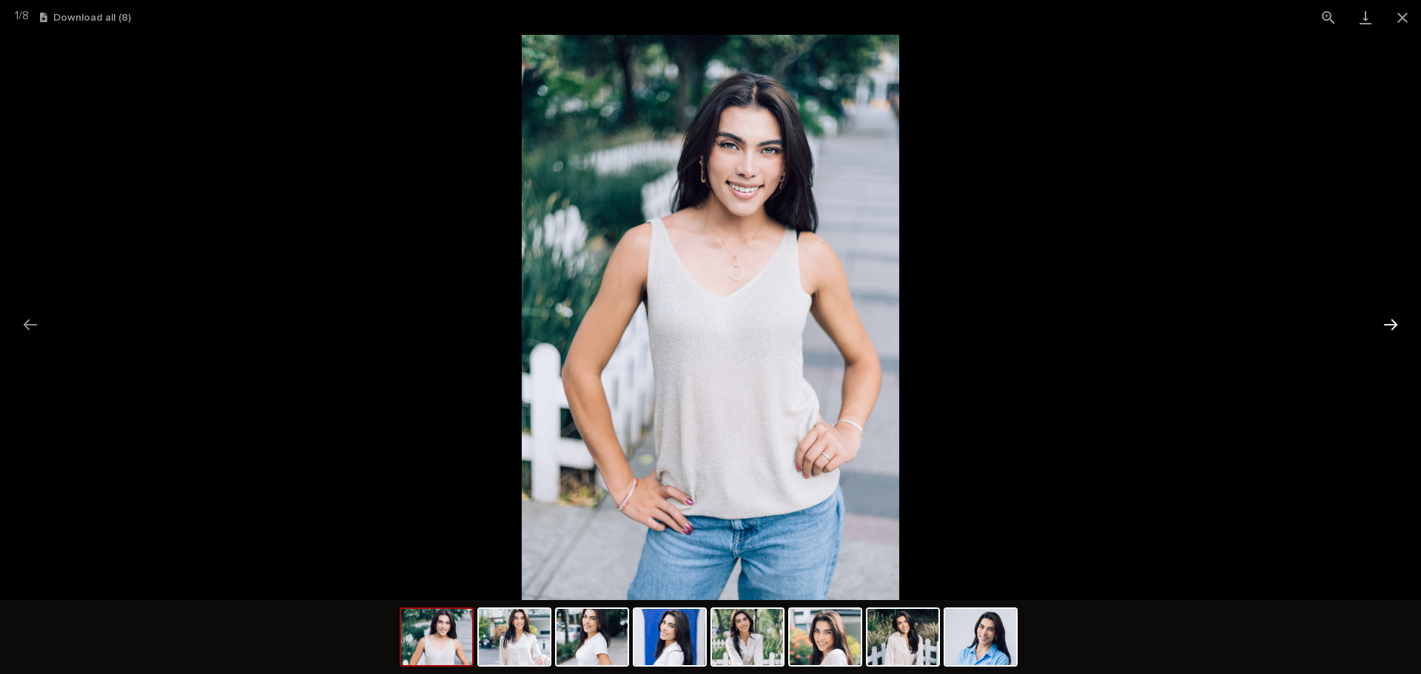
click at [1396, 336] on button "Next slide" at bounding box center [1390, 324] width 31 height 29
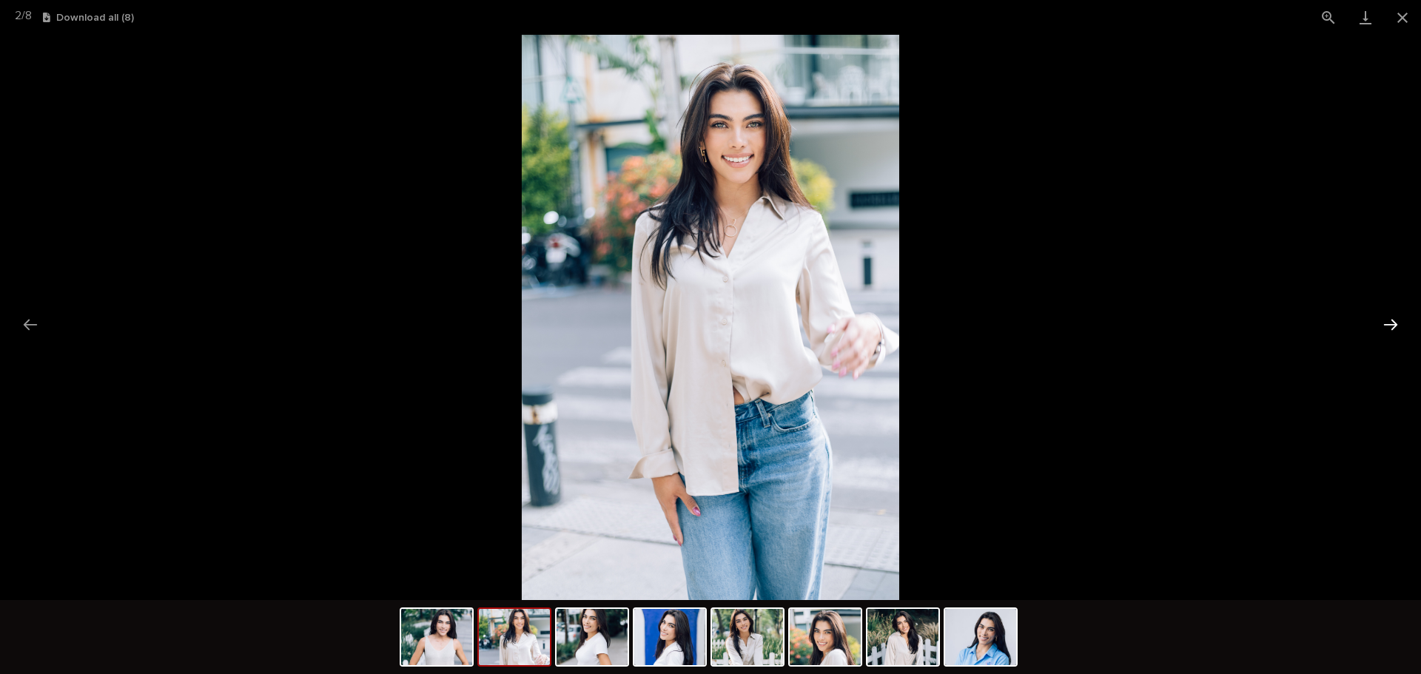
click at [1396, 336] on button "Next slide" at bounding box center [1390, 324] width 31 height 29
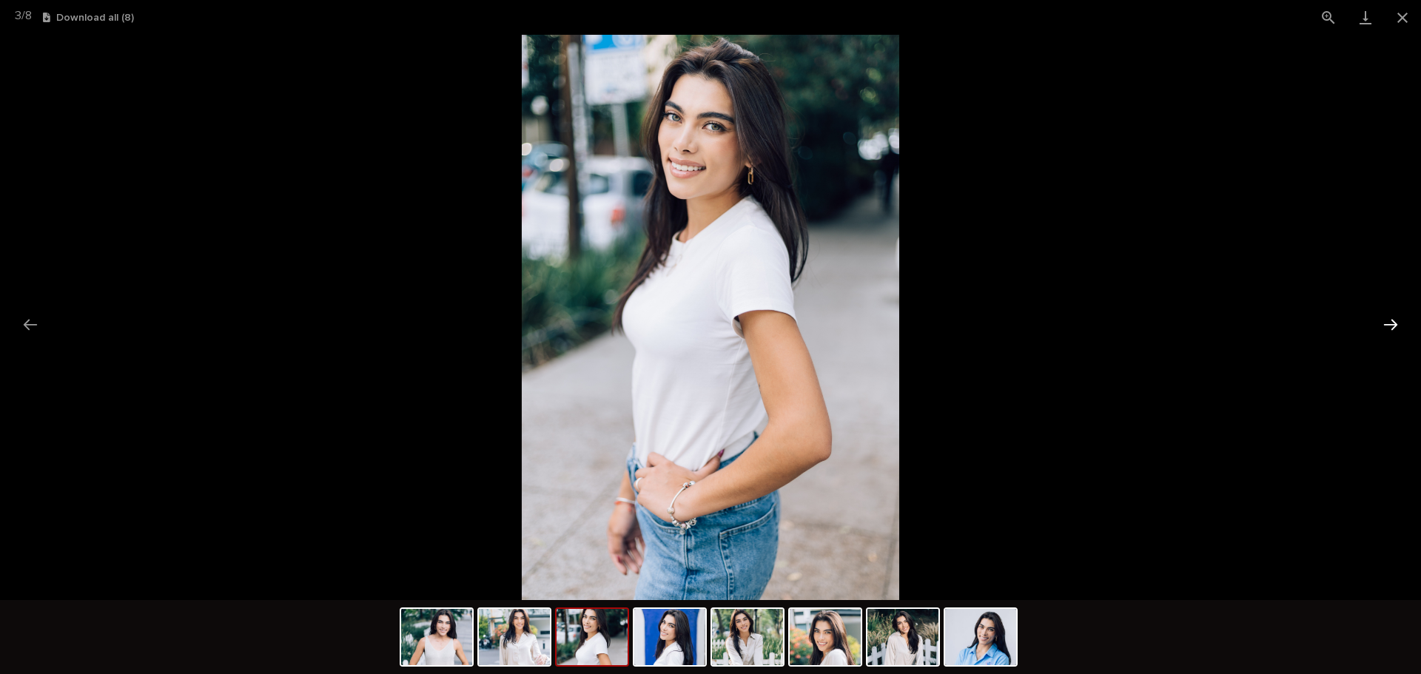
click at [1396, 336] on button "Next slide" at bounding box center [1390, 324] width 31 height 29
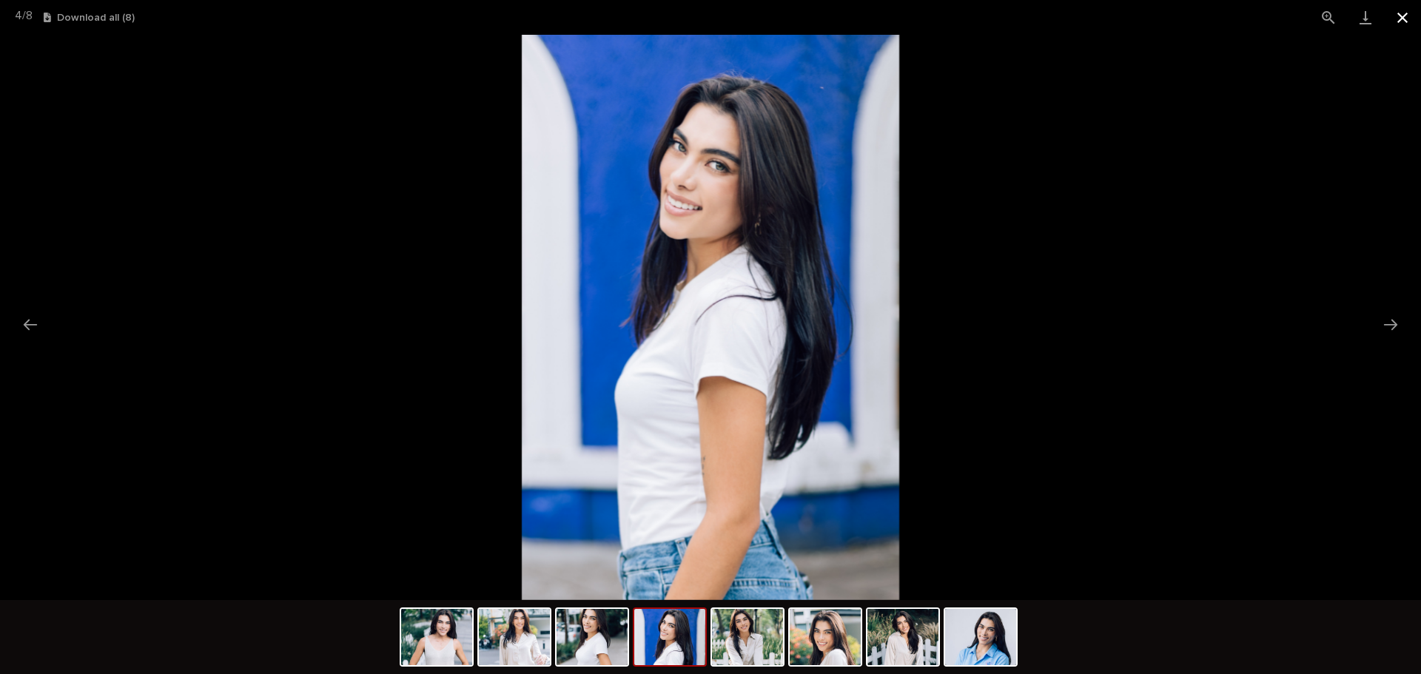
click at [1401, 24] on button "Close gallery" at bounding box center [1402, 17] width 37 height 35
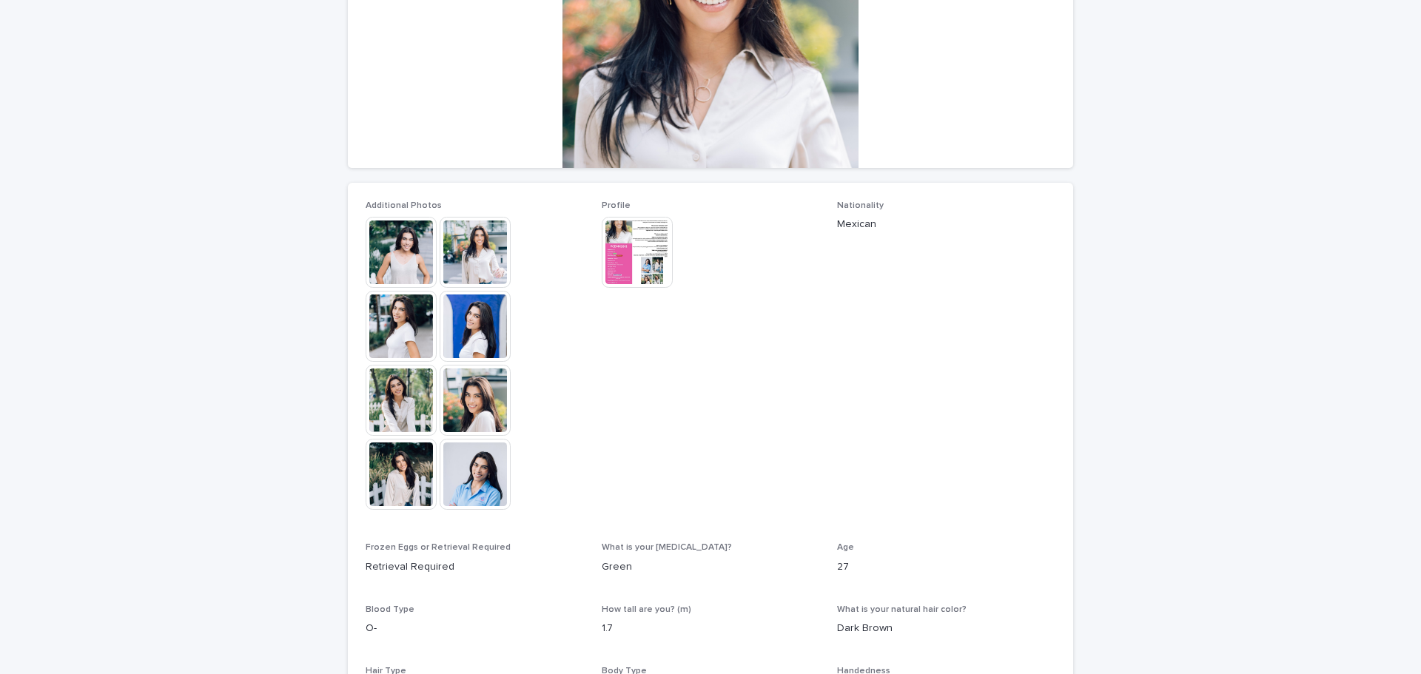
scroll to position [510, 0]
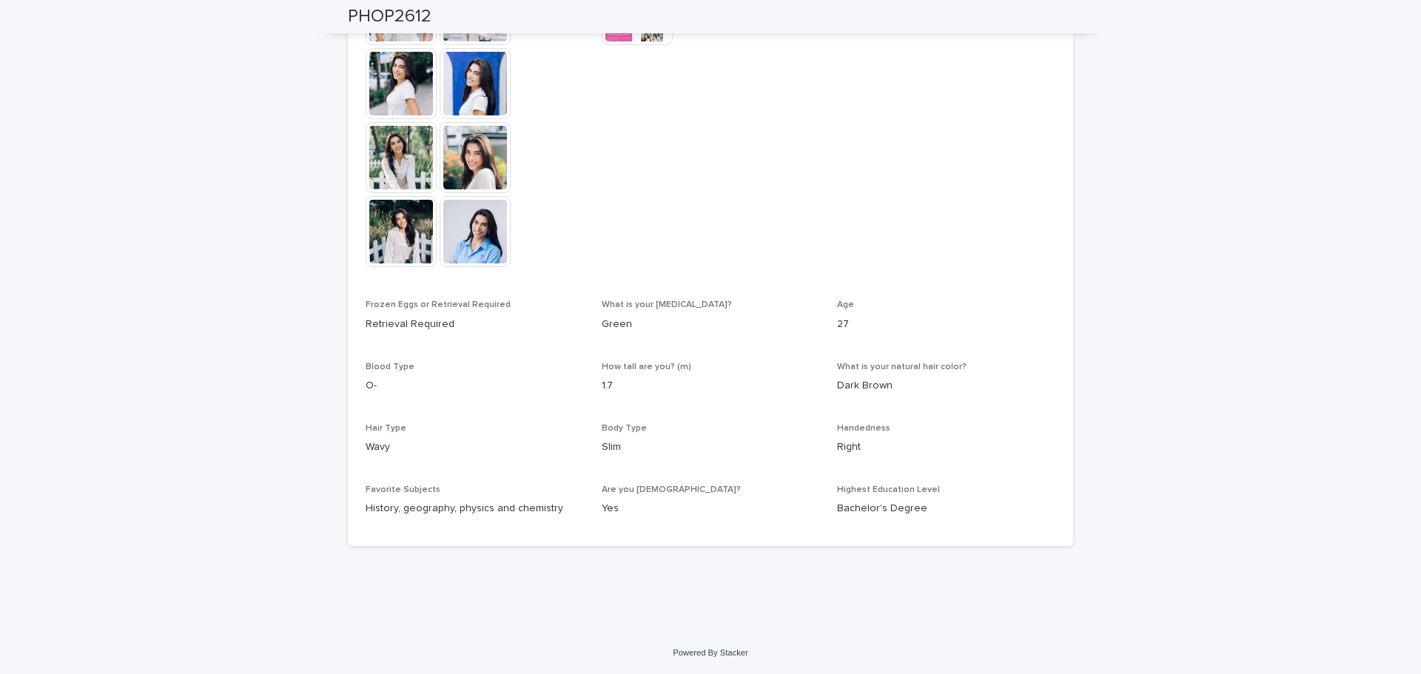
drag, startPoint x: 389, startPoint y: 506, endPoint x: 563, endPoint y: 512, distance: 174.8
click at [563, 512] on p "History, geography, physics and chemistry" at bounding box center [475, 509] width 218 height 16
click at [532, 512] on p "History, geography, physics and chemistry" at bounding box center [475, 509] width 218 height 16
drag, startPoint x: 833, startPoint y: 503, endPoint x: 989, endPoint y: 518, distance: 157.0
click at [989, 518] on div "Highest Education Level Bachelor's Degree" at bounding box center [946, 507] width 218 height 44
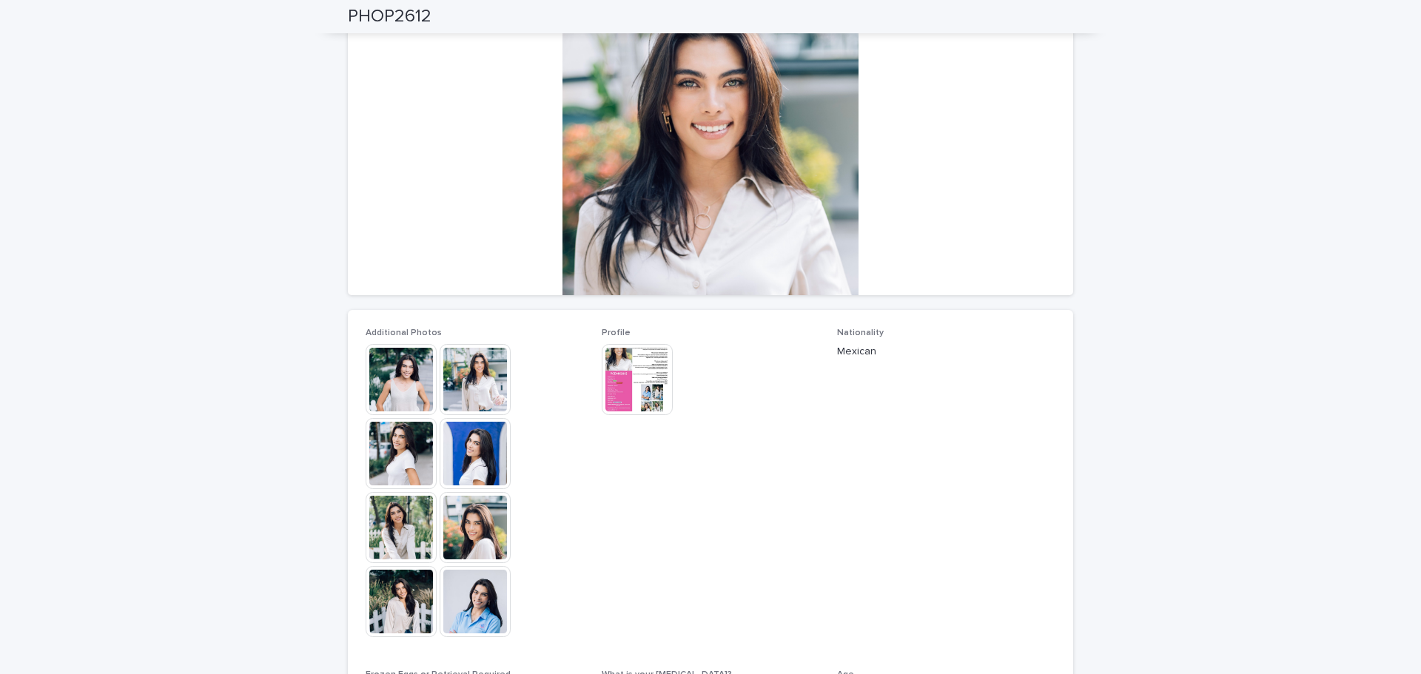
scroll to position [0, 0]
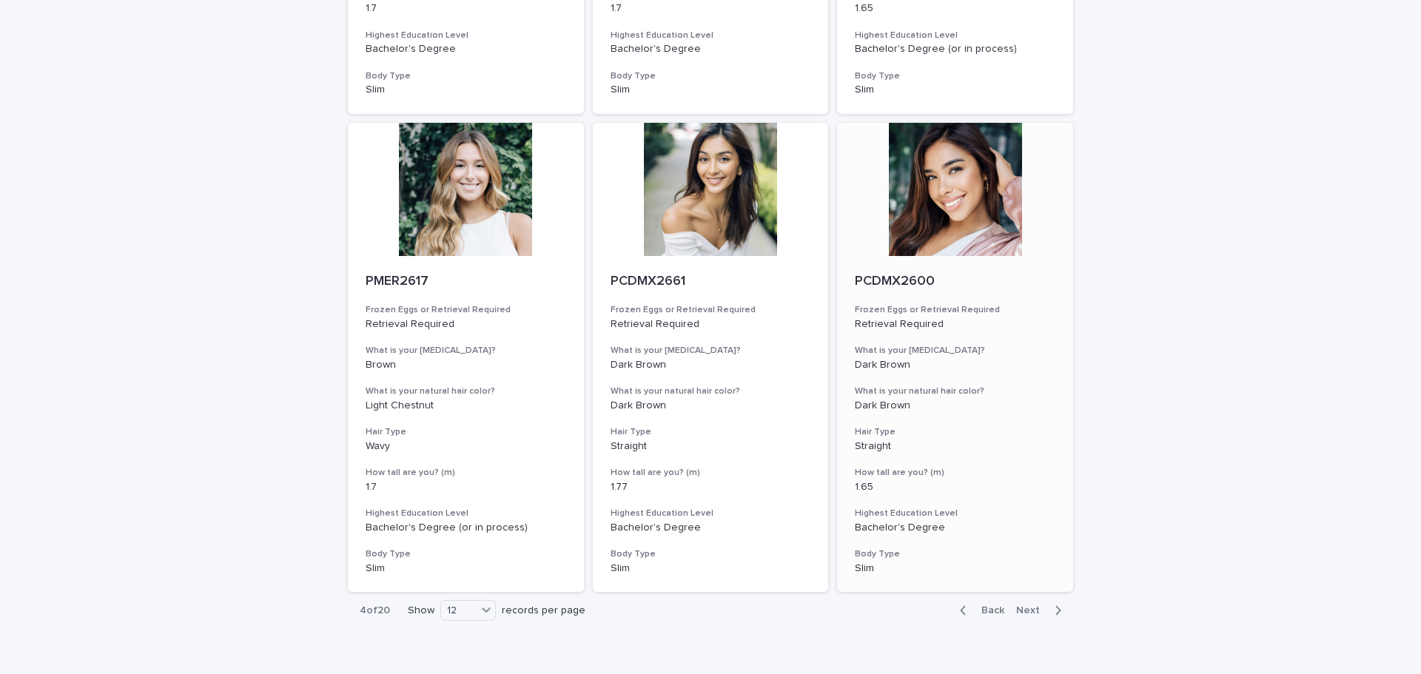
scroll to position [1538, 0]
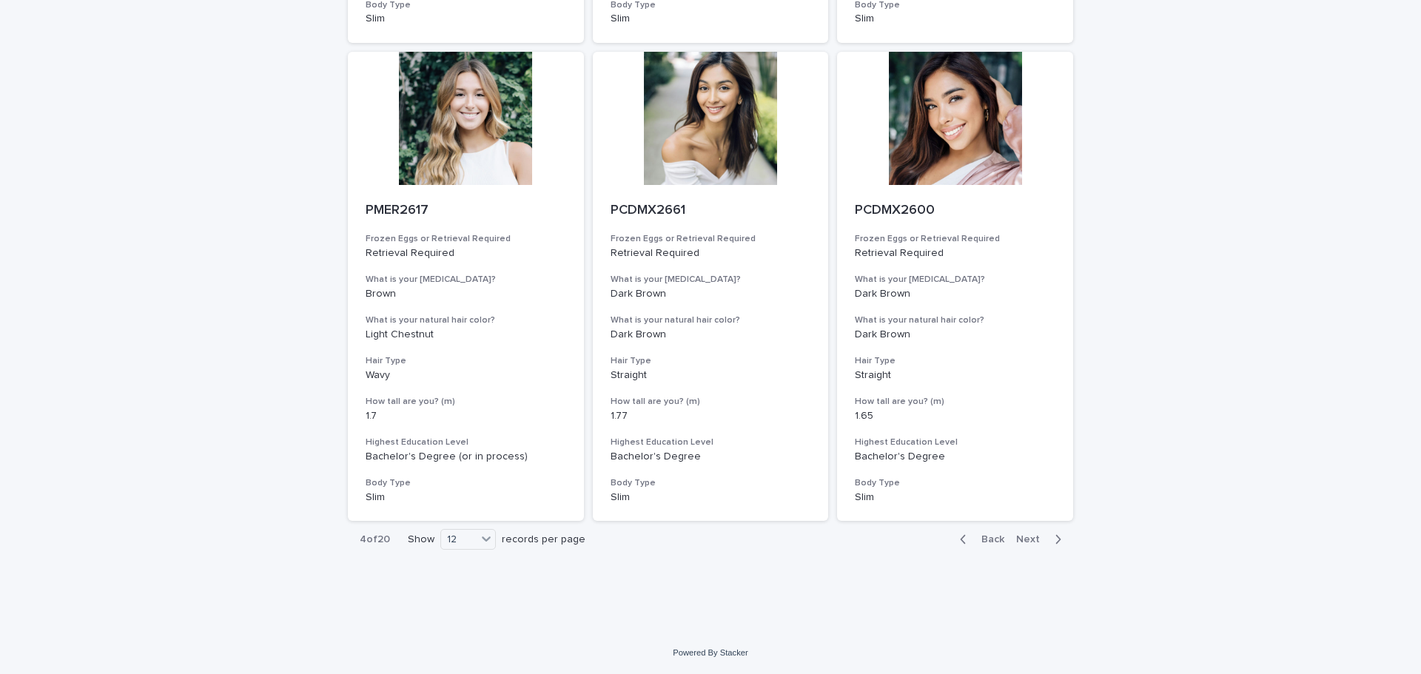
click at [988, 543] on span "Back" at bounding box center [989, 539] width 32 height 10
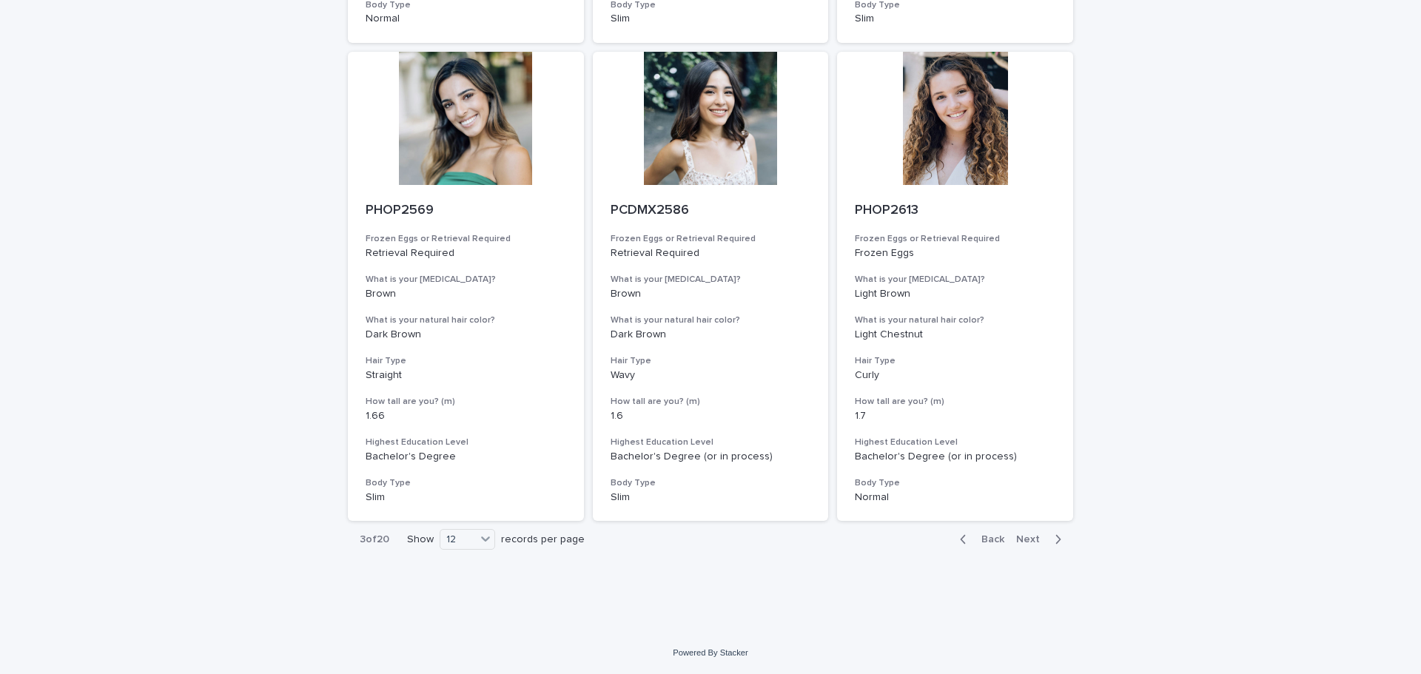
click at [989, 539] on span "Back" at bounding box center [989, 539] width 32 height 10
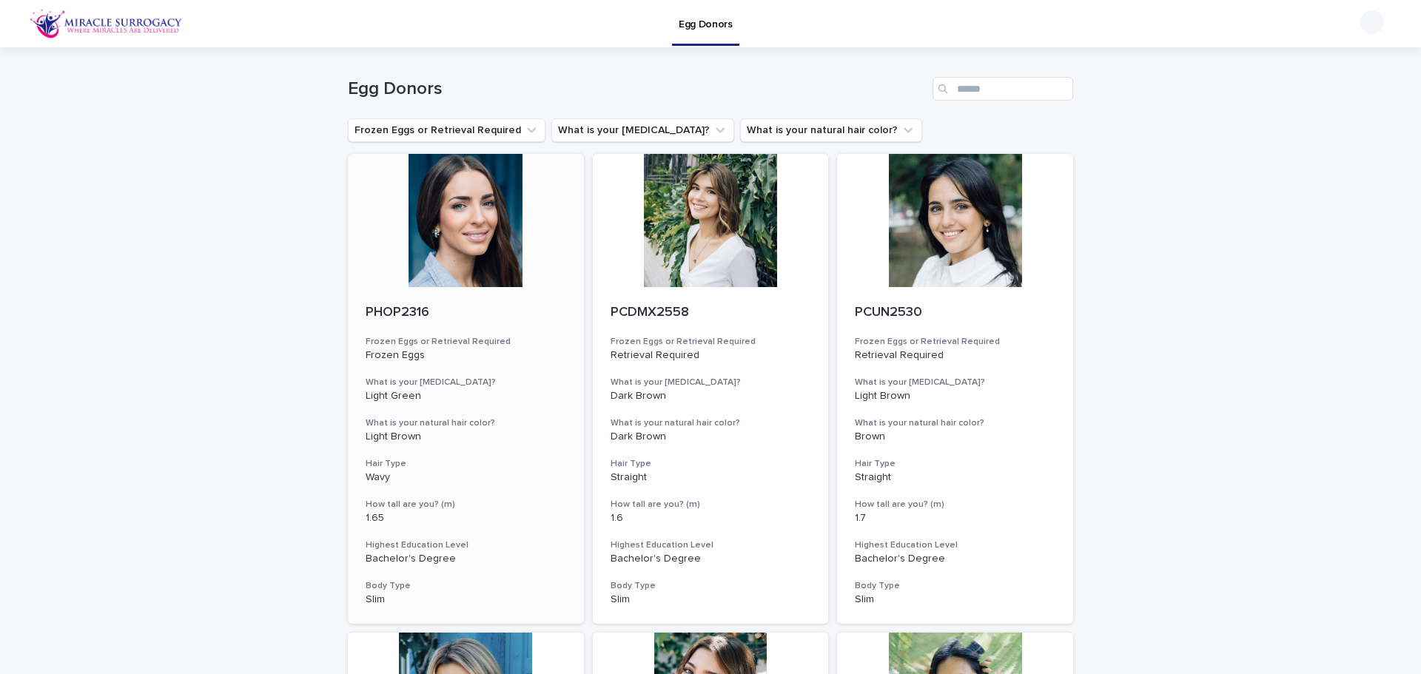
click at [437, 269] on div at bounding box center [466, 220] width 236 height 133
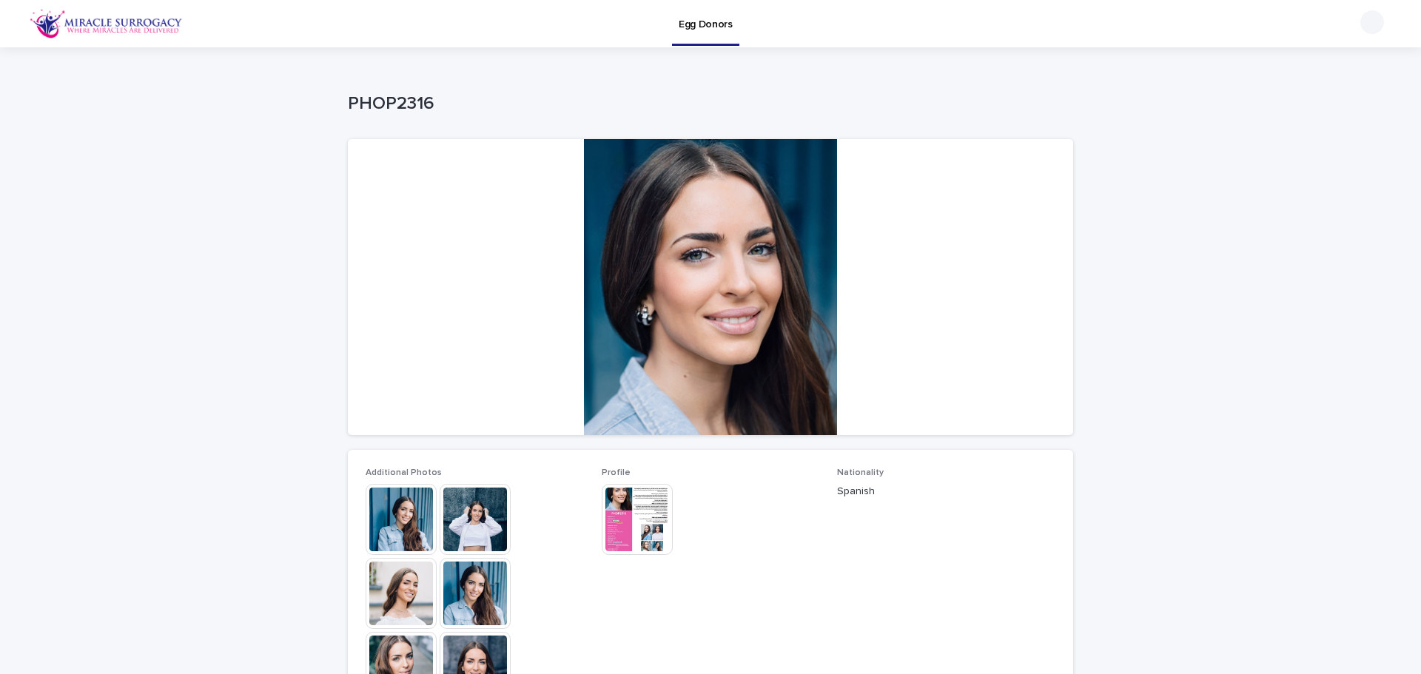
click at [399, 513] on img at bounding box center [401, 519] width 71 height 71
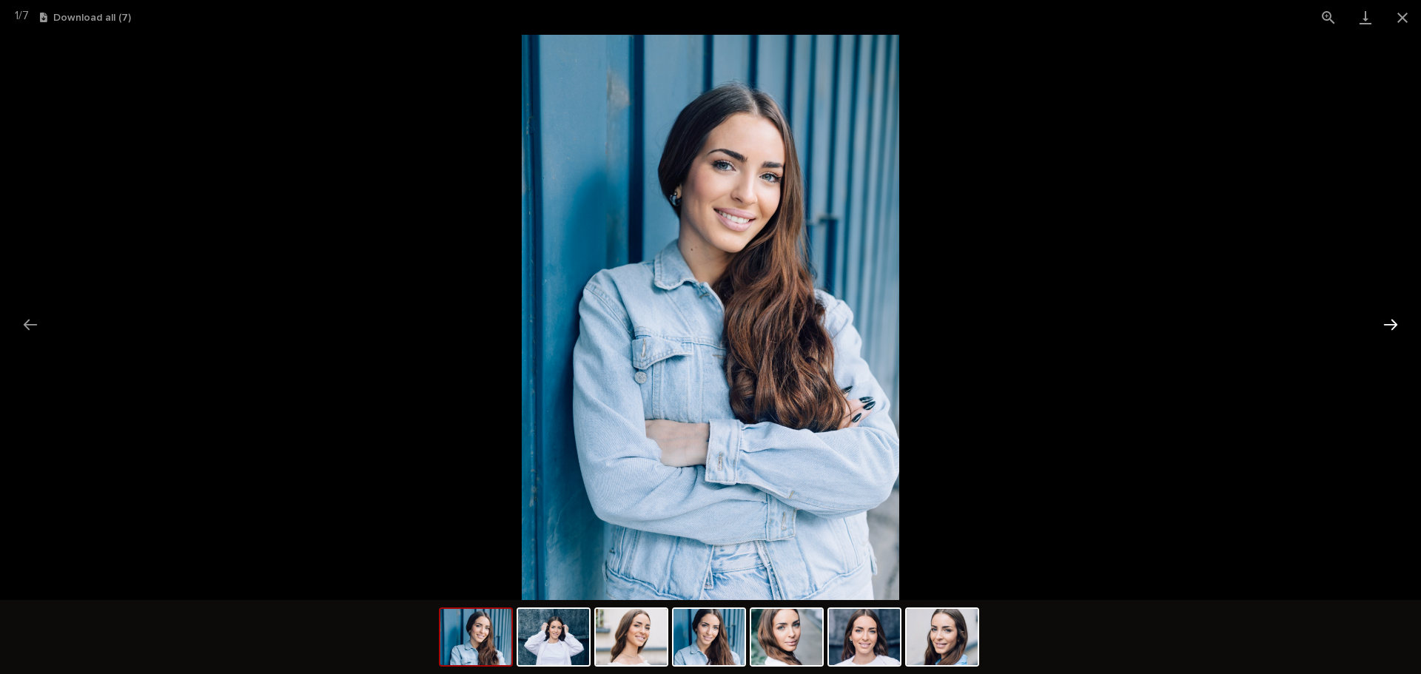
click at [1386, 320] on button "Next slide" at bounding box center [1390, 324] width 31 height 29
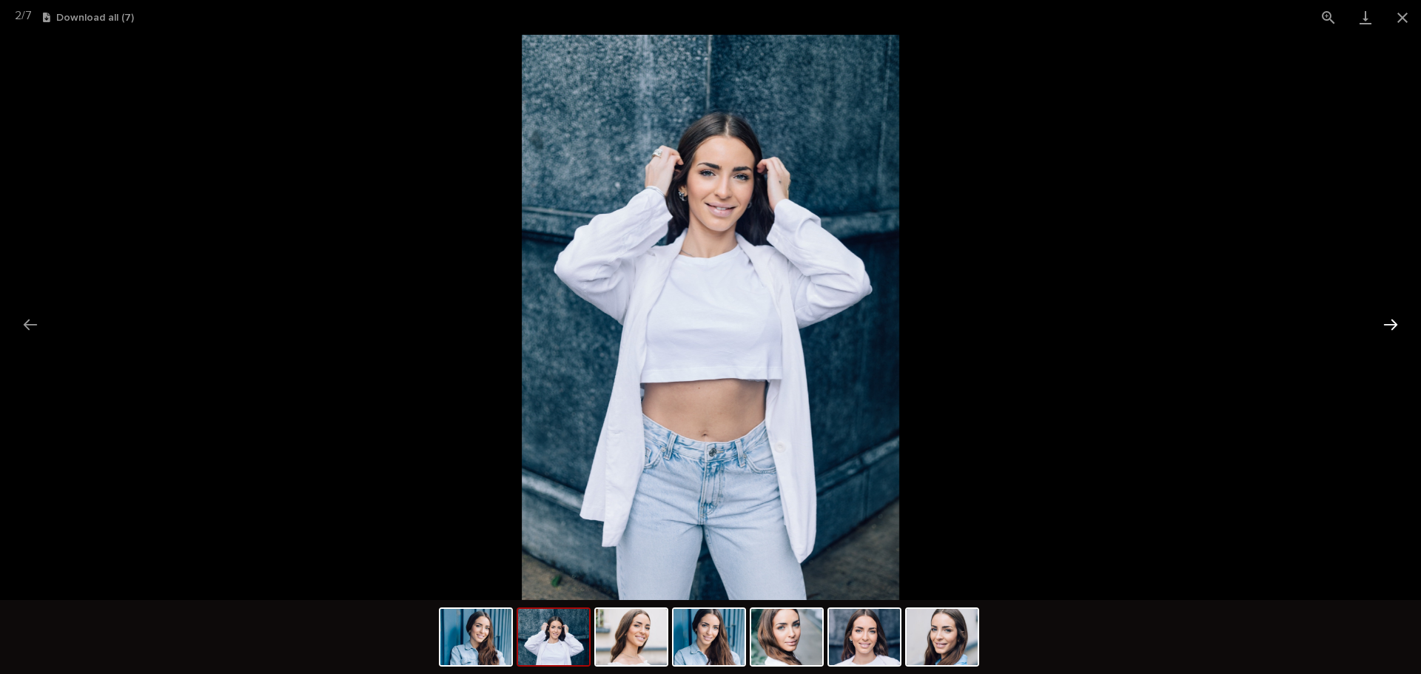
click at [1386, 320] on button "Next slide" at bounding box center [1390, 324] width 31 height 29
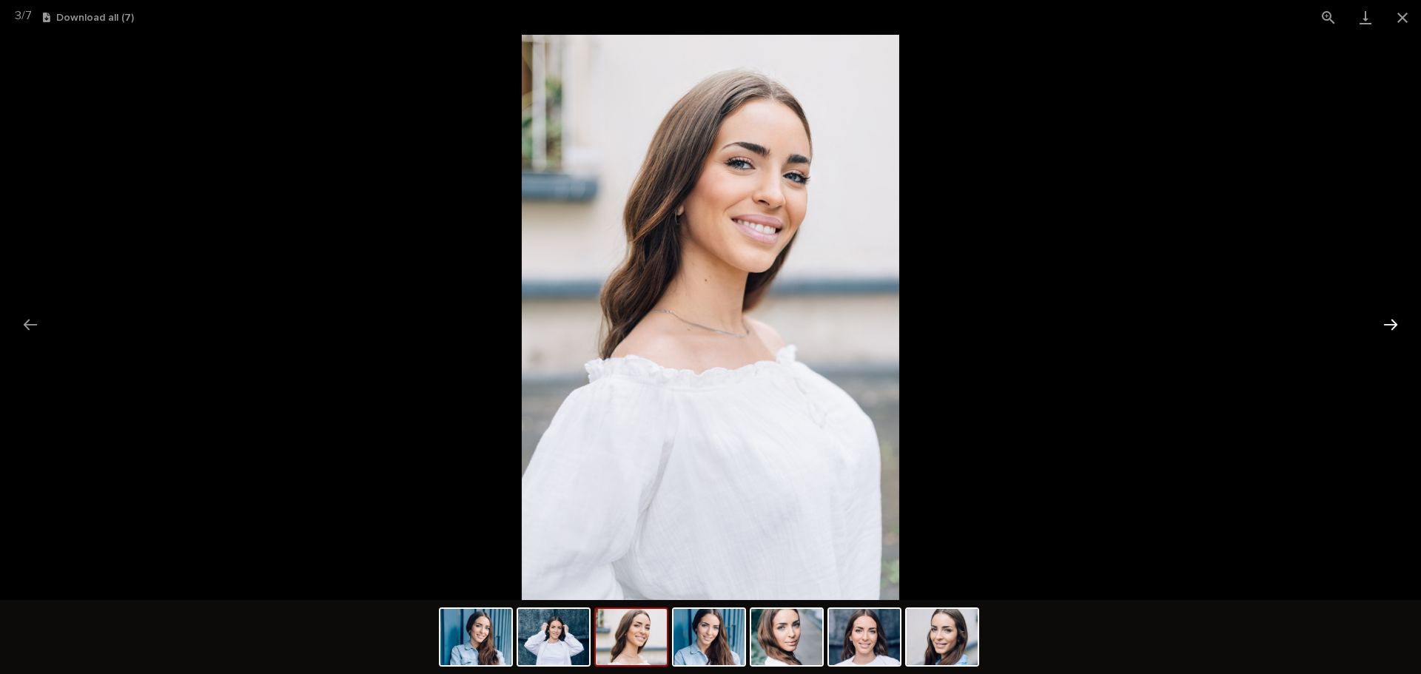
click at [1386, 320] on button "Next slide" at bounding box center [1390, 324] width 31 height 29
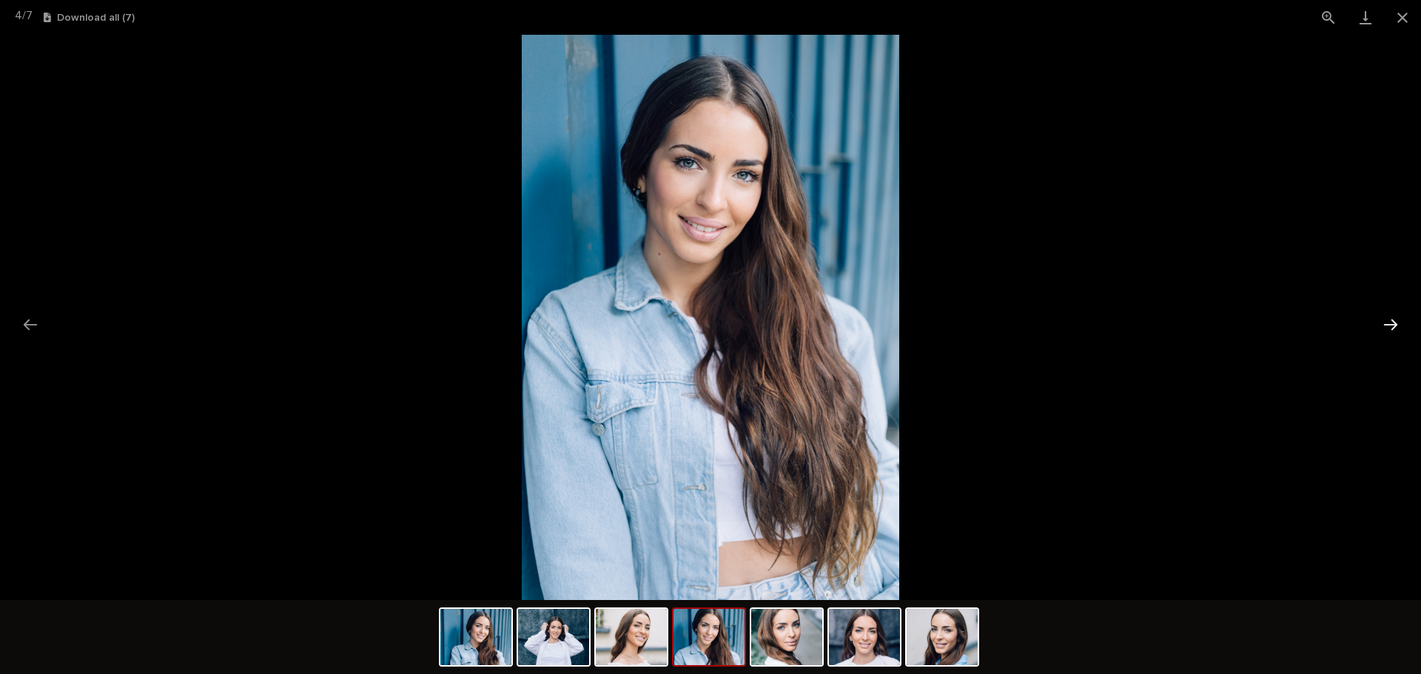
click at [1386, 320] on button "Next slide" at bounding box center [1390, 324] width 31 height 29
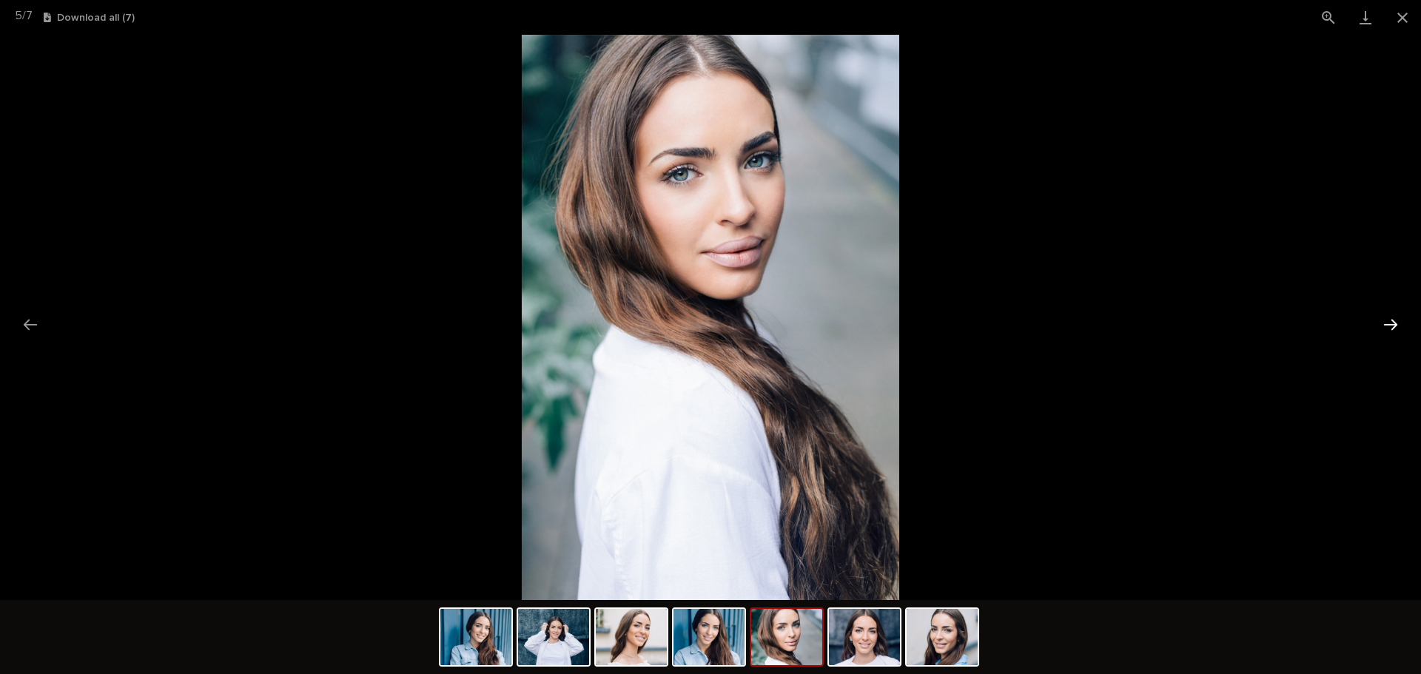
click at [1386, 320] on button "Next slide" at bounding box center [1390, 324] width 31 height 29
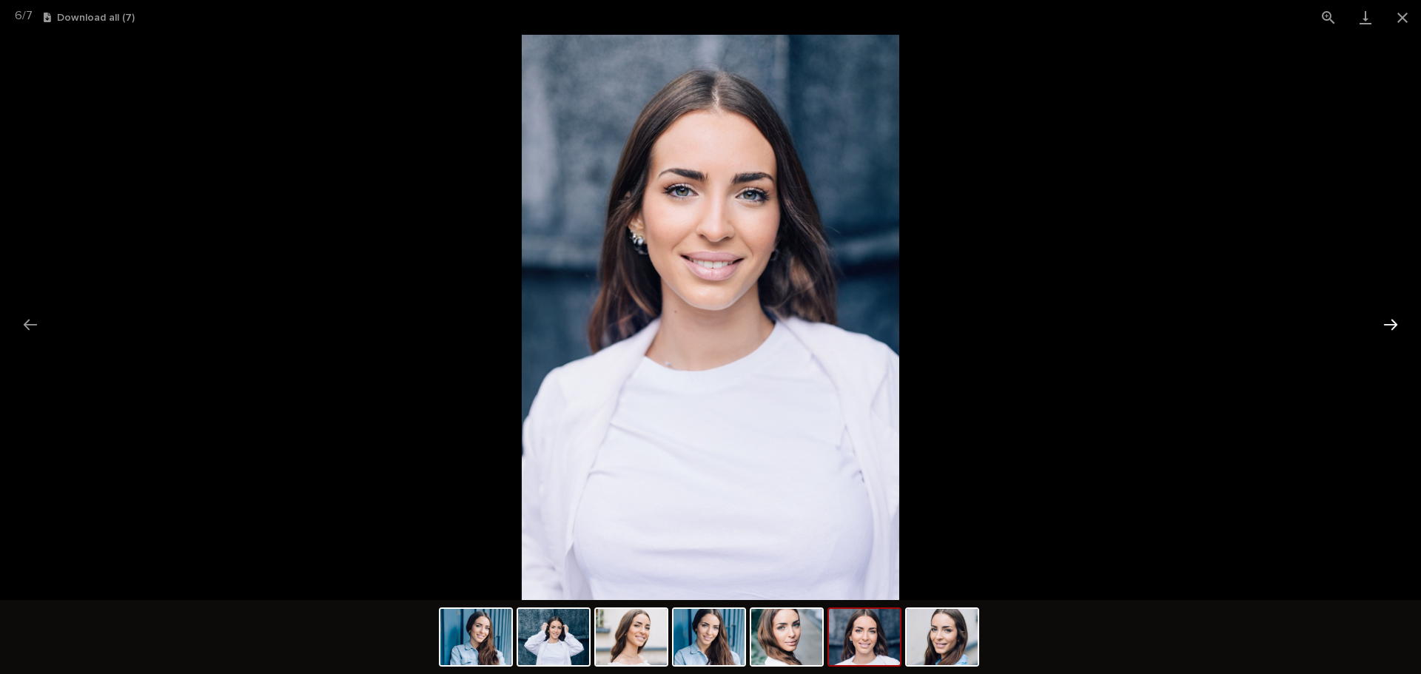
click at [1386, 323] on button "Next slide" at bounding box center [1390, 324] width 31 height 29
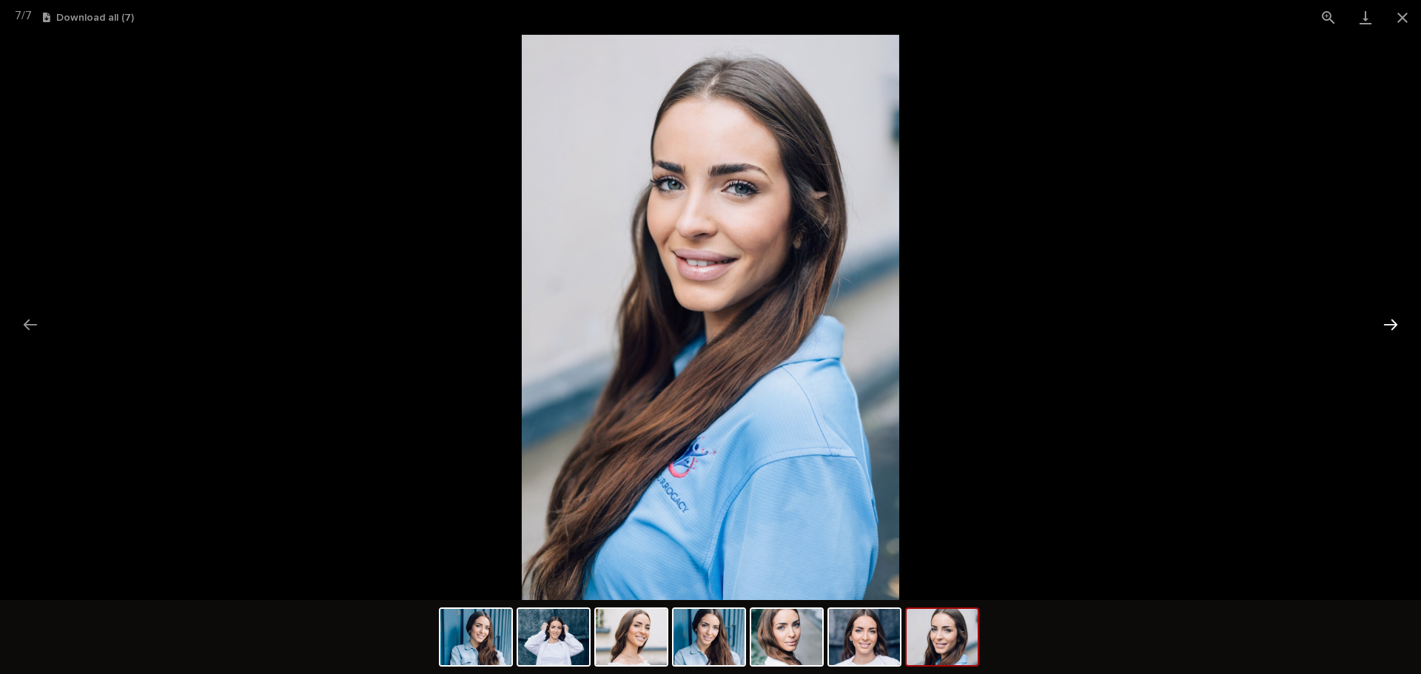
click at [1386, 323] on button "Next slide" at bounding box center [1390, 324] width 31 height 29
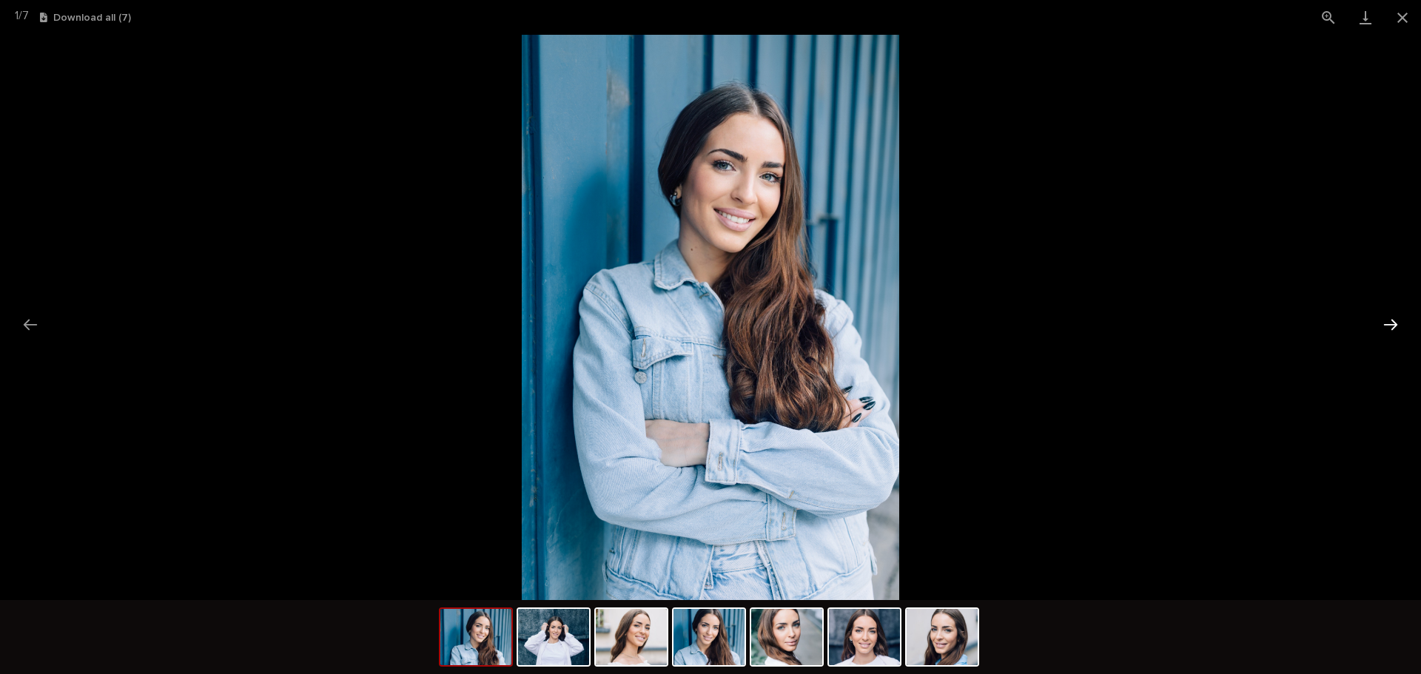
click at [1386, 323] on button "Next slide" at bounding box center [1390, 324] width 31 height 29
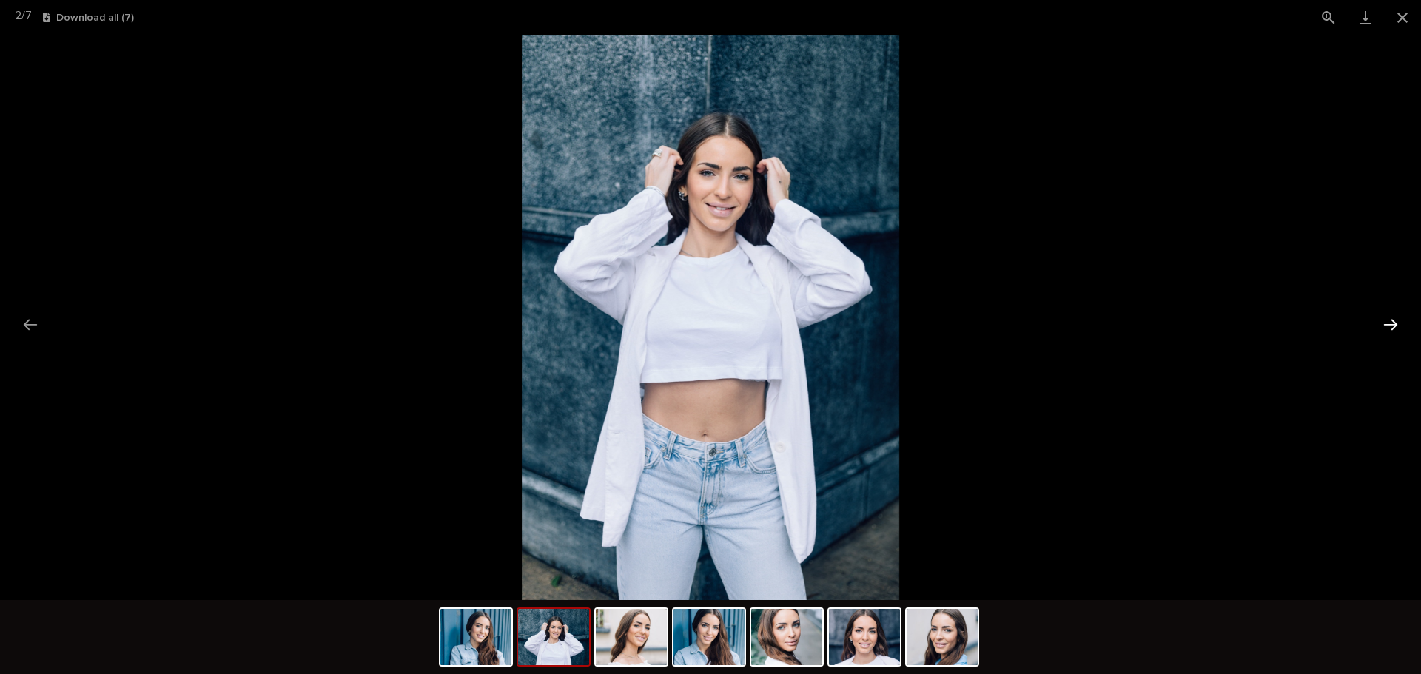
click at [1386, 323] on button "Next slide" at bounding box center [1390, 324] width 31 height 29
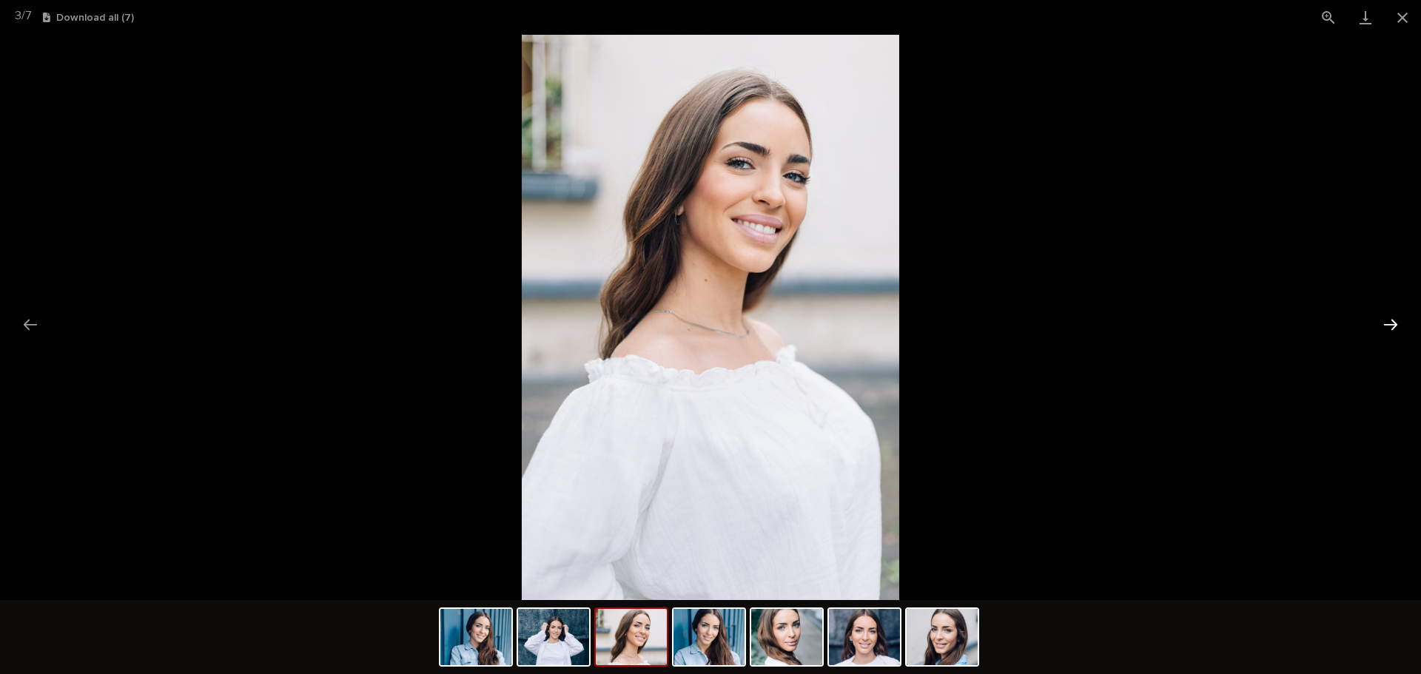
click at [1386, 323] on button "Next slide" at bounding box center [1390, 324] width 31 height 29
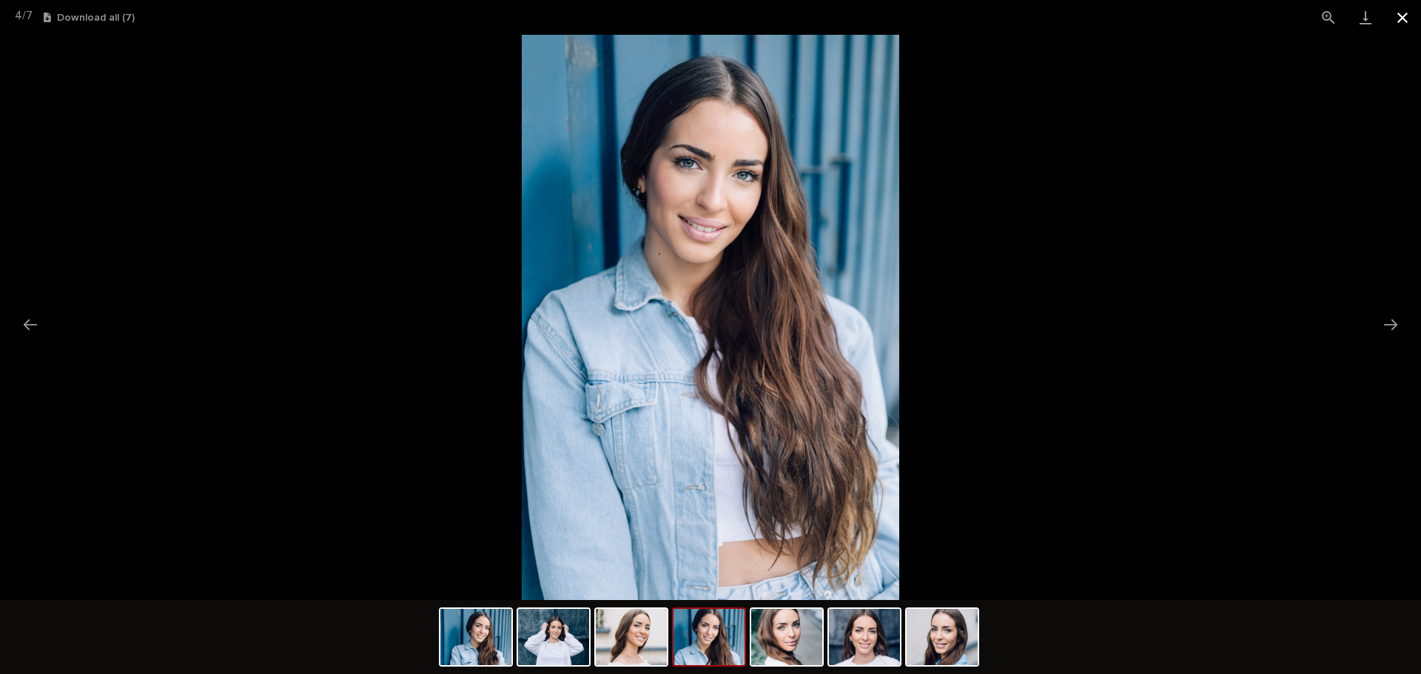
click at [1407, 16] on button "Close gallery" at bounding box center [1402, 17] width 37 height 35
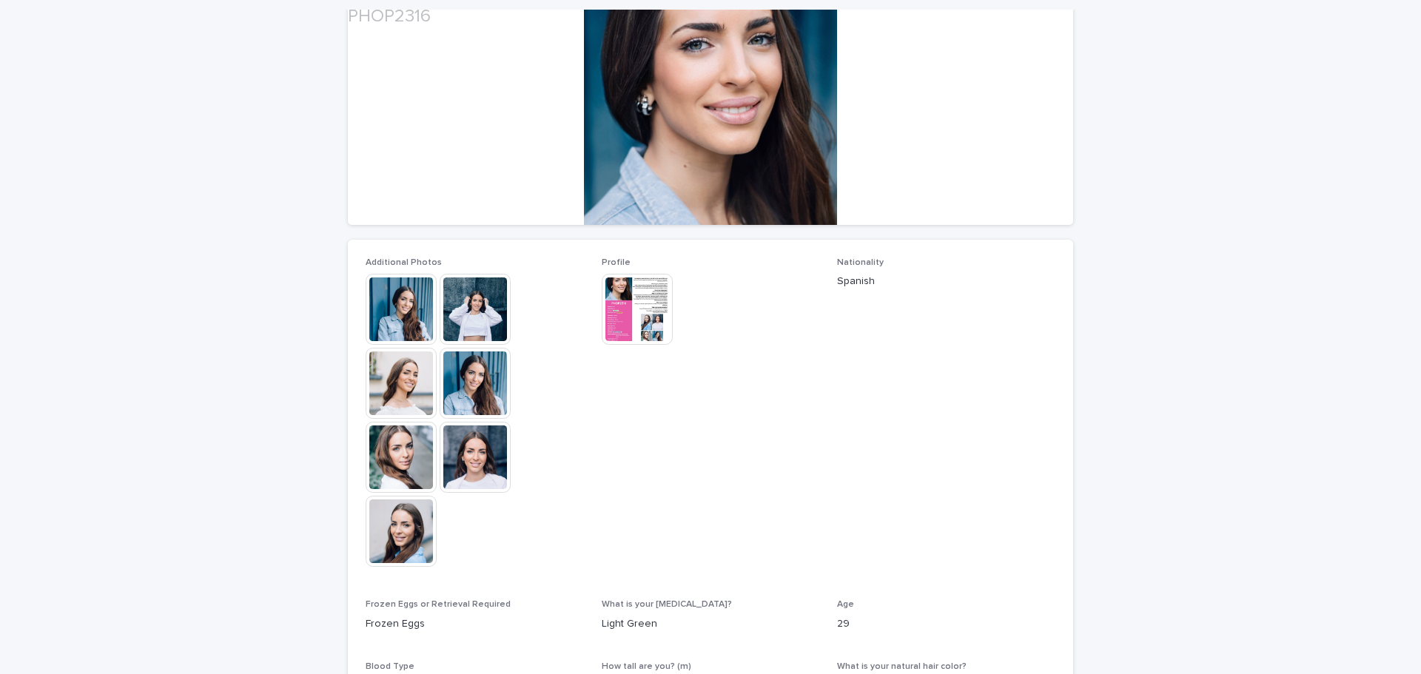
scroll to position [222, 0]
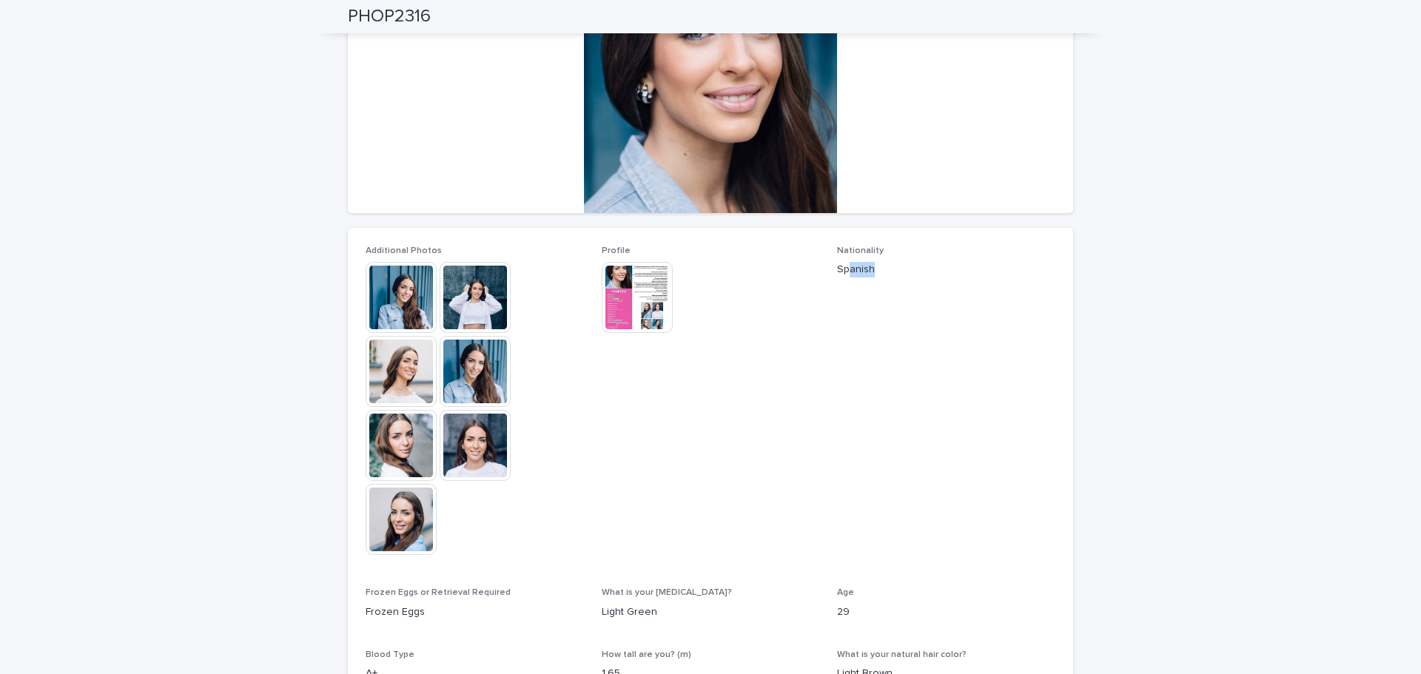
drag, startPoint x: 842, startPoint y: 267, endPoint x: 931, endPoint y: 286, distance: 91.6
click at [931, 286] on div "Nationality Spanish" at bounding box center [946, 268] width 218 height 44
click at [934, 316] on span "Nationality Spanish" at bounding box center [946, 408] width 218 height 324
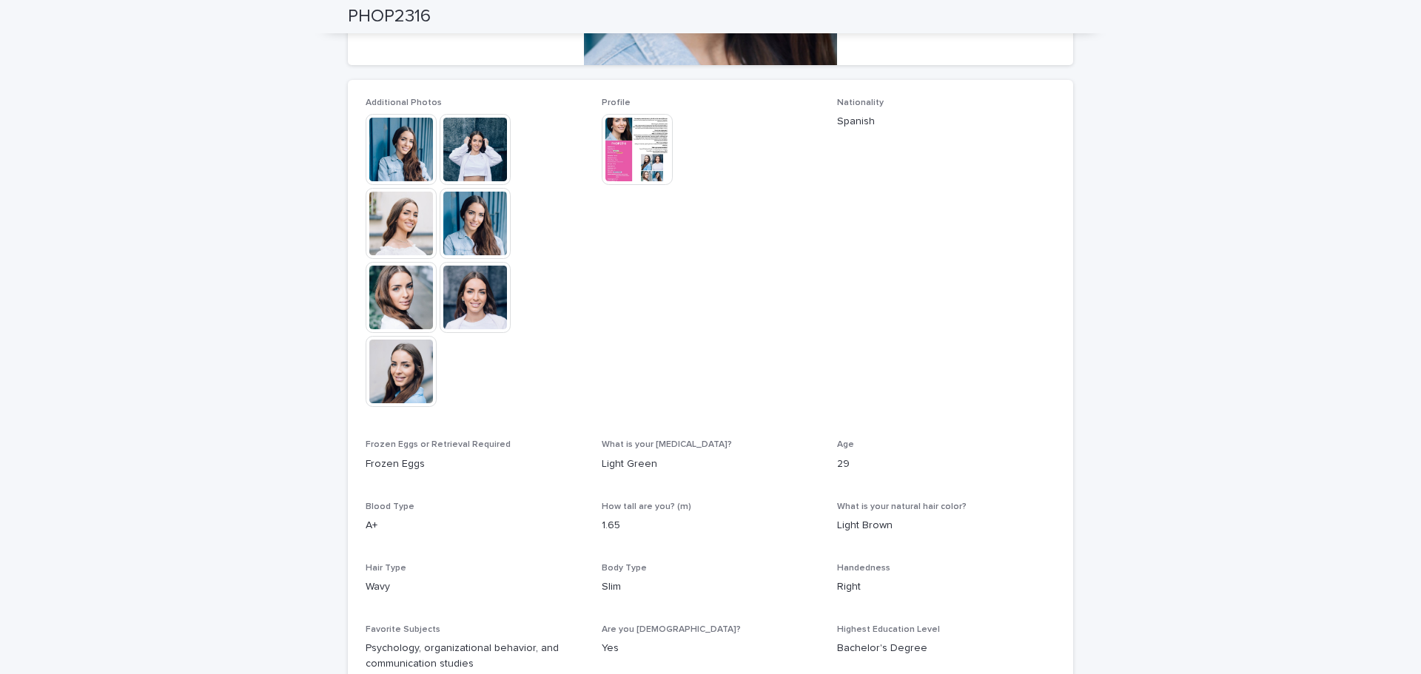
scroll to position [0, 0]
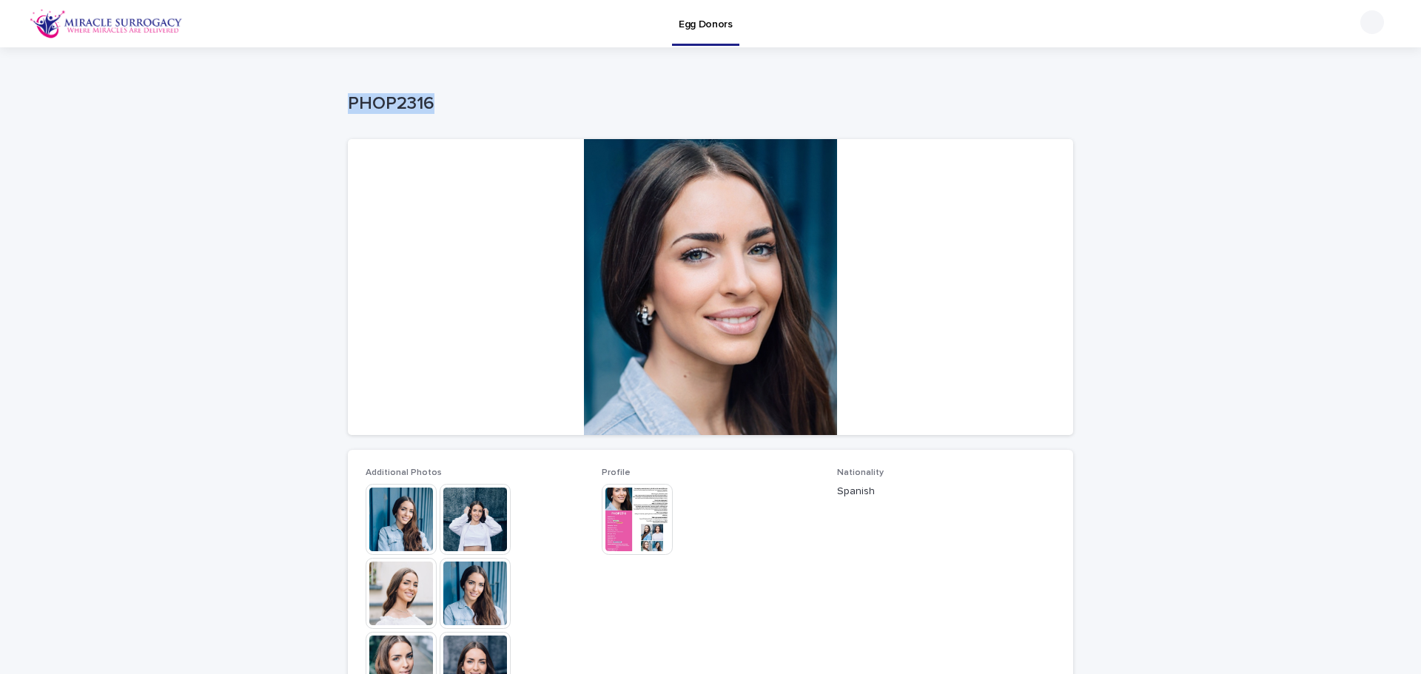
drag, startPoint x: 338, startPoint y: 97, endPoint x: 417, endPoint y: 100, distance: 79.3
click at [434, 97] on div "Loading... Saving… Loading... Saving… PHOP2316 PHOP2316 Sorry, there was an err…" at bounding box center [711, 583] width 740 height 1073
drag, startPoint x: 263, startPoint y: 151, endPoint x: 153, endPoint y: 84, distance: 128.6
click at [266, 150] on div "Loading... Saving… Loading... Saving… PHOP2316 PHOP2316 Sorry, there was an err…" at bounding box center [710, 602] width 1421 height 1110
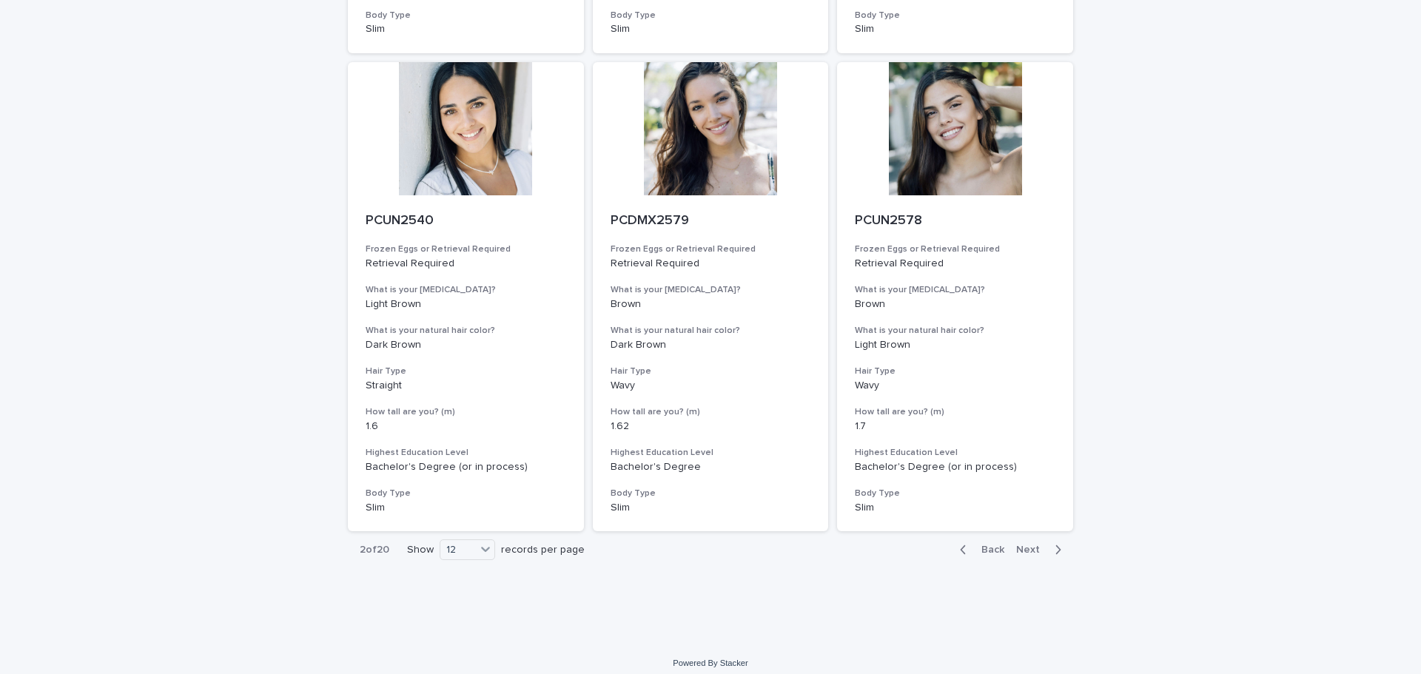
scroll to position [1538, 0]
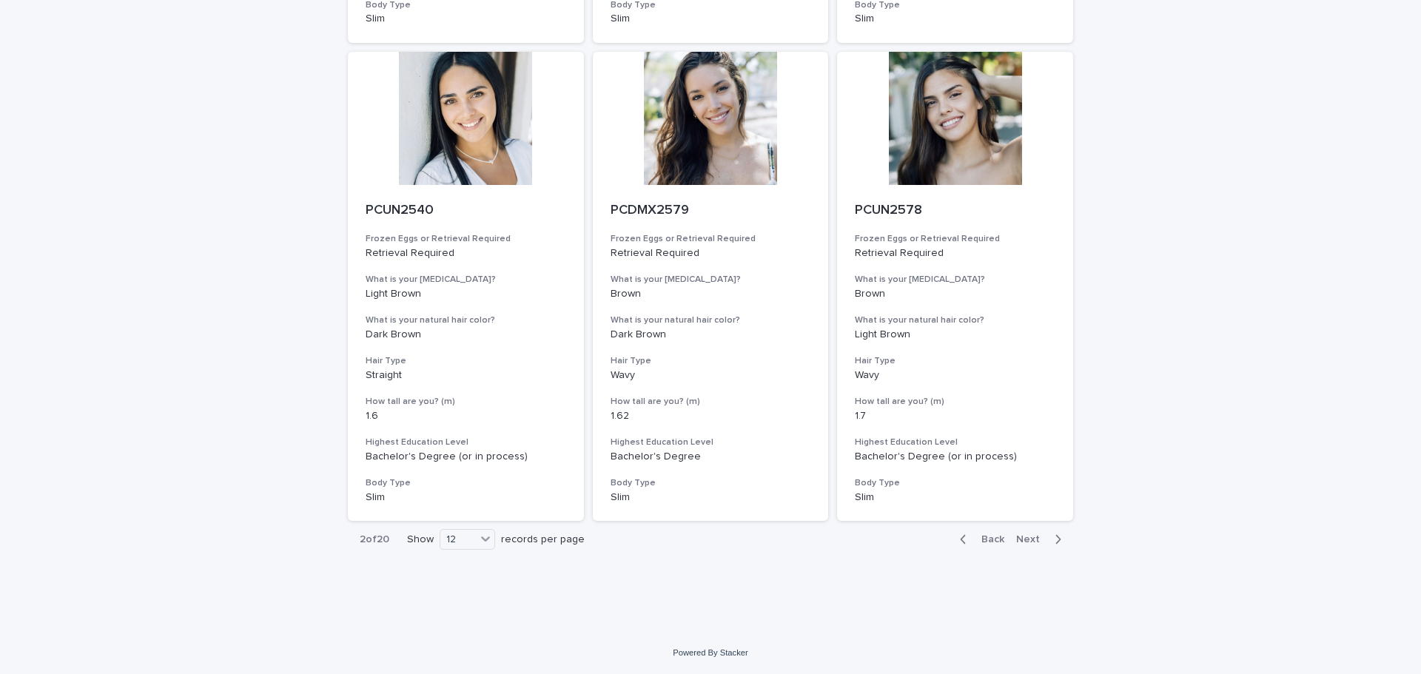
click at [993, 542] on span "Back" at bounding box center [989, 539] width 32 height 10
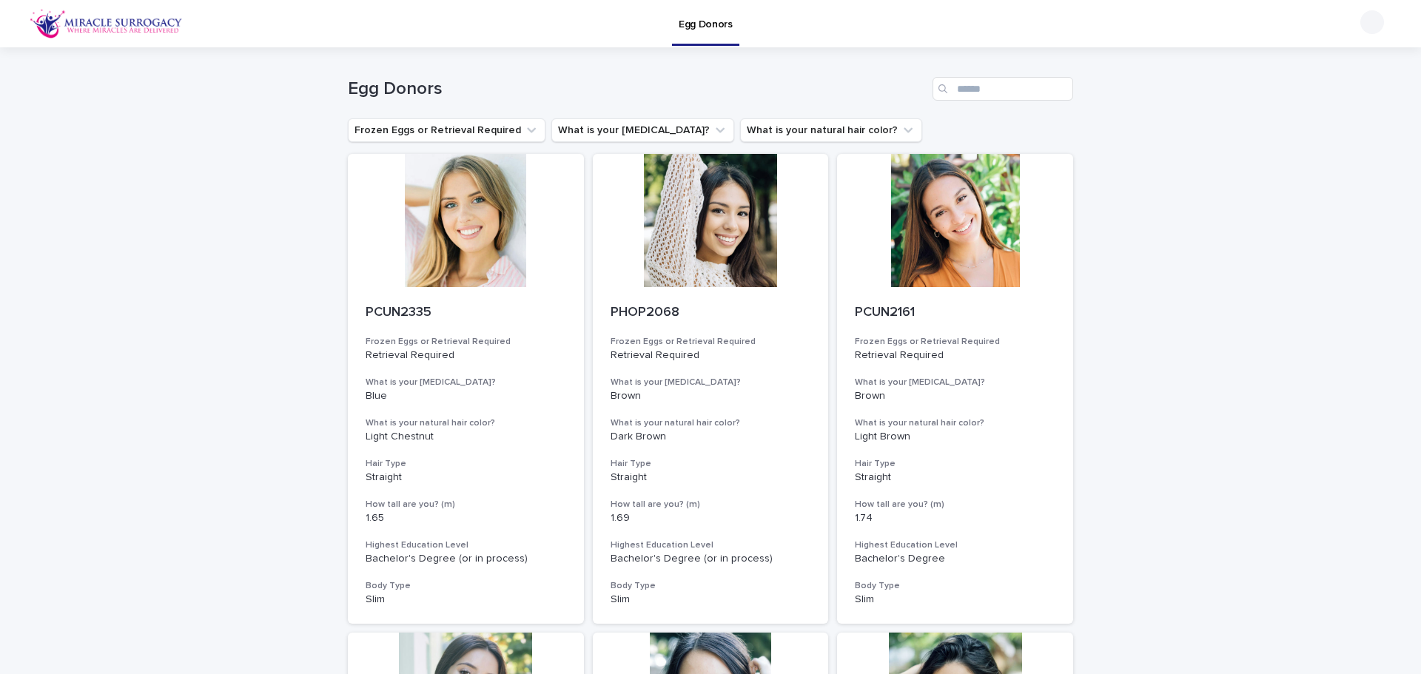
scroll to position [74, 0]
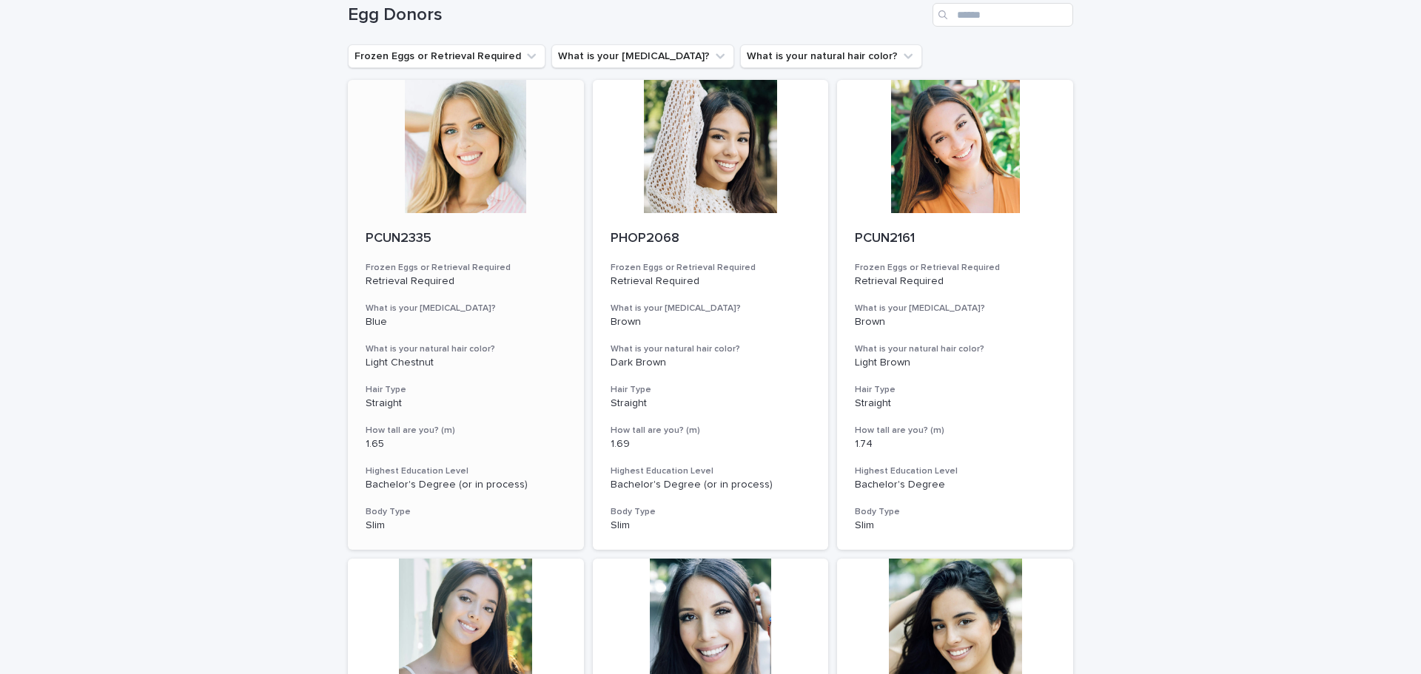
click at [456, 141] on div at bounding box center [466, 146] width 236 height 133
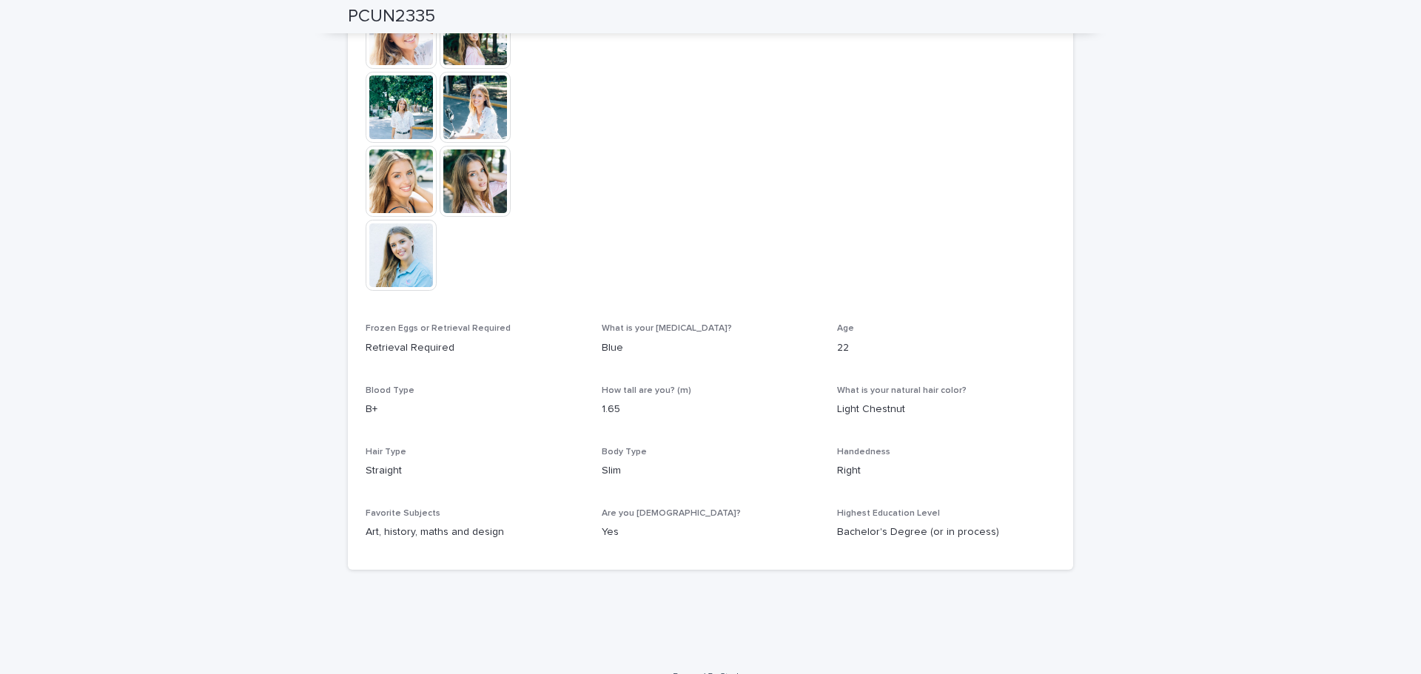
scroll to position [584, 0]
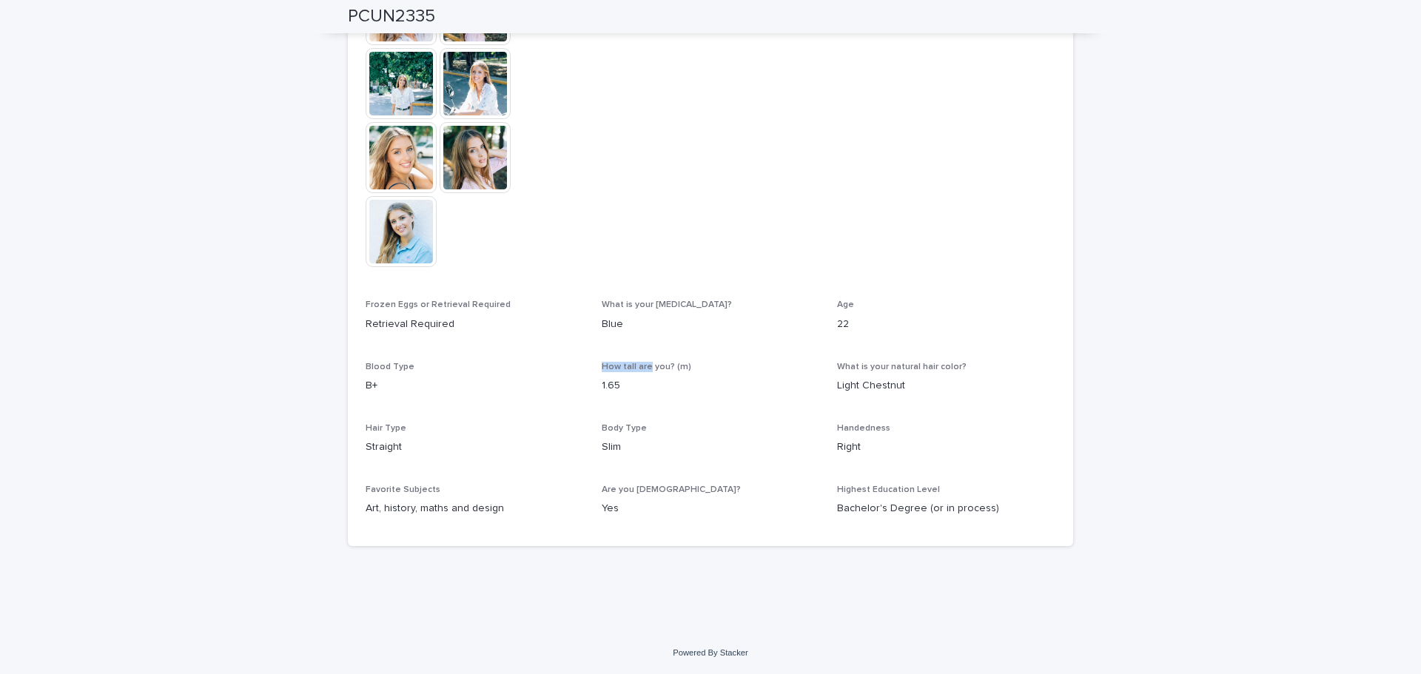
drag, startPoint x: 582, startPoint y: 379, endPoint x: 651, endPoint y: 374, distance: 69.8
click at [643, 374] on div "Additional Photos This file cannot be opened Download File Profile This file ca…" at bounding box center [711, 206] width 690 height 645
drag, startPoint x: 606, startPoint y: 381, endPoint x: 619, endPoint y: 376, distance: 13.3
click at [619, 376] on div "1.65" at bounding box center [711, 384] width 218 height 19
click at [620, 377] on div "1.65" at bounding box center [711, 384] width 218 height 19
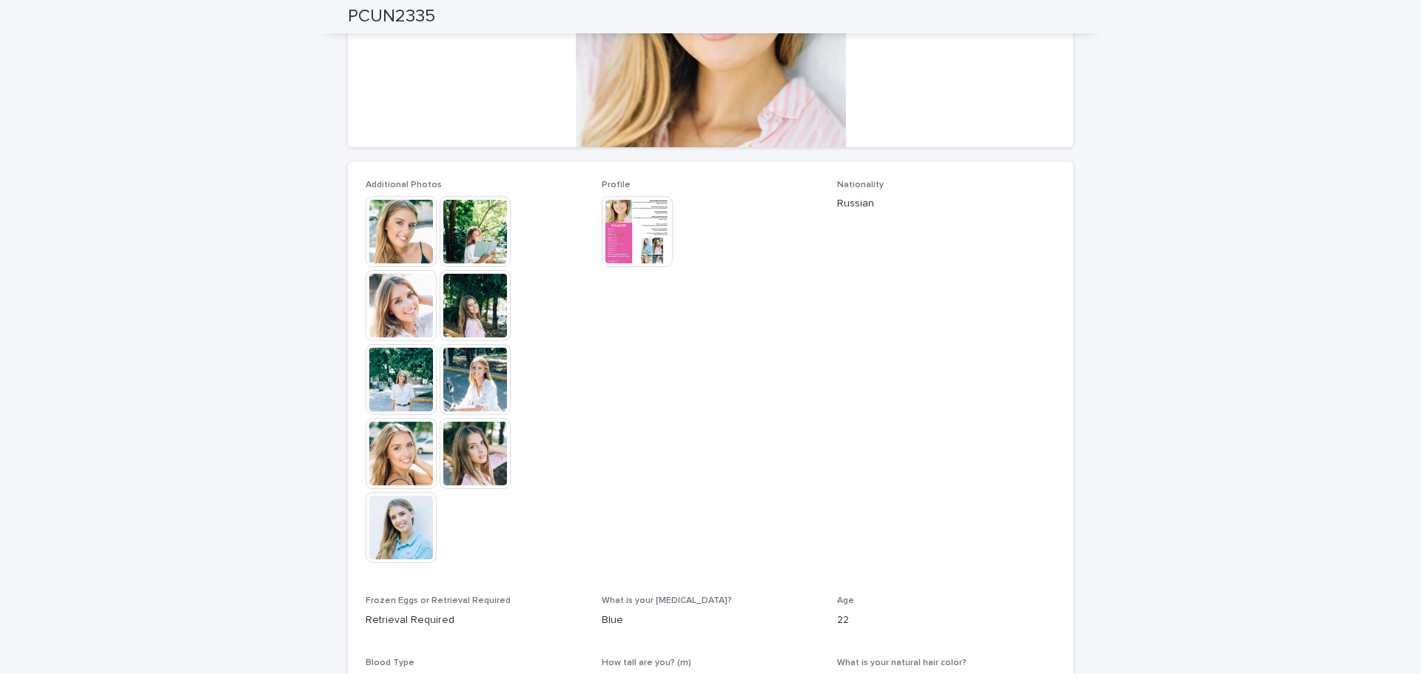
scroll to position [0, 0]
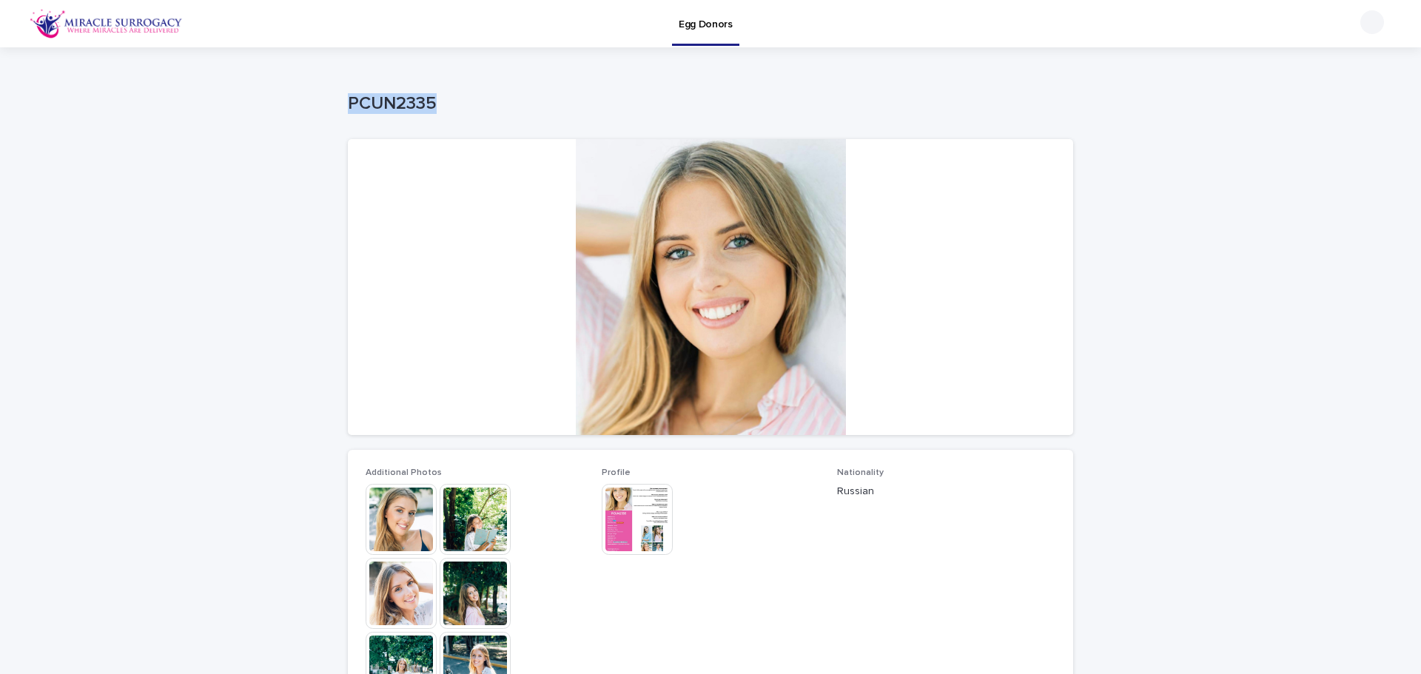
drag, startPoint x: 332, startPoint y: 104, endPoint x: 460, endPoint y: 101, distance: 128.1
click at [460, 101] on div "Loading... Saving… Loading... Saving… PCUN2335 PCUN2335 Sorry, there was an err…" at bounding box center [710, 631] width 1421 height 1169
copy p "PCUN2335"
click at [624, 490] on img at bounding box center [637, 519] width 71 height 71
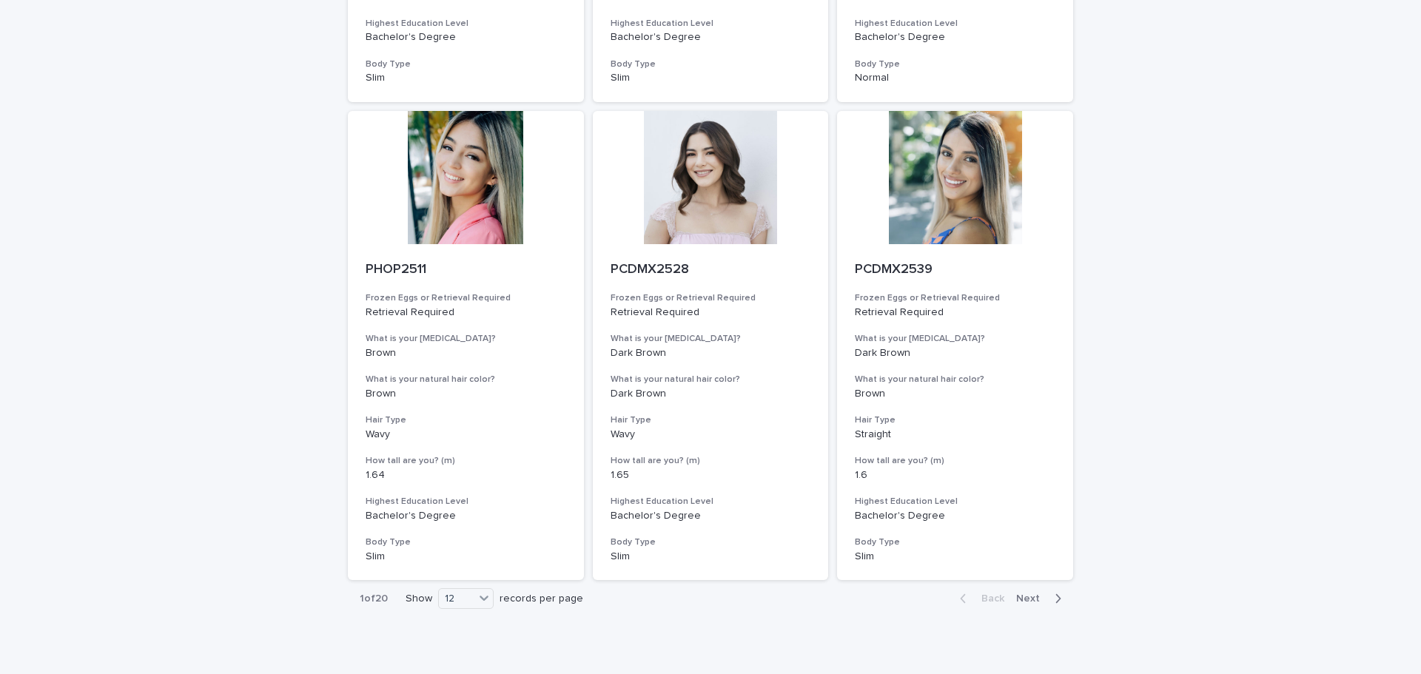
scroll to position [1481, 0]
click at [1026, 599] on span "Next" at bounding box center [1032, 597] width 33 height 10
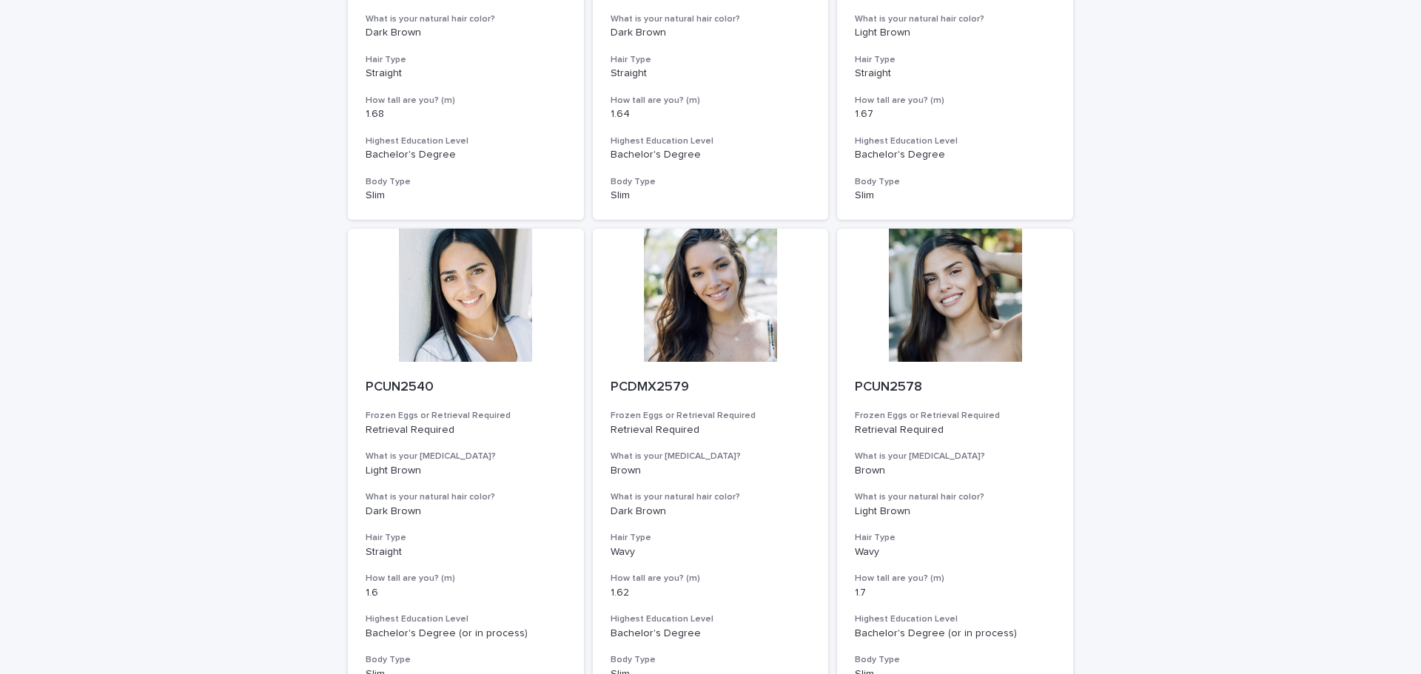
scroll to position [1333, 0]
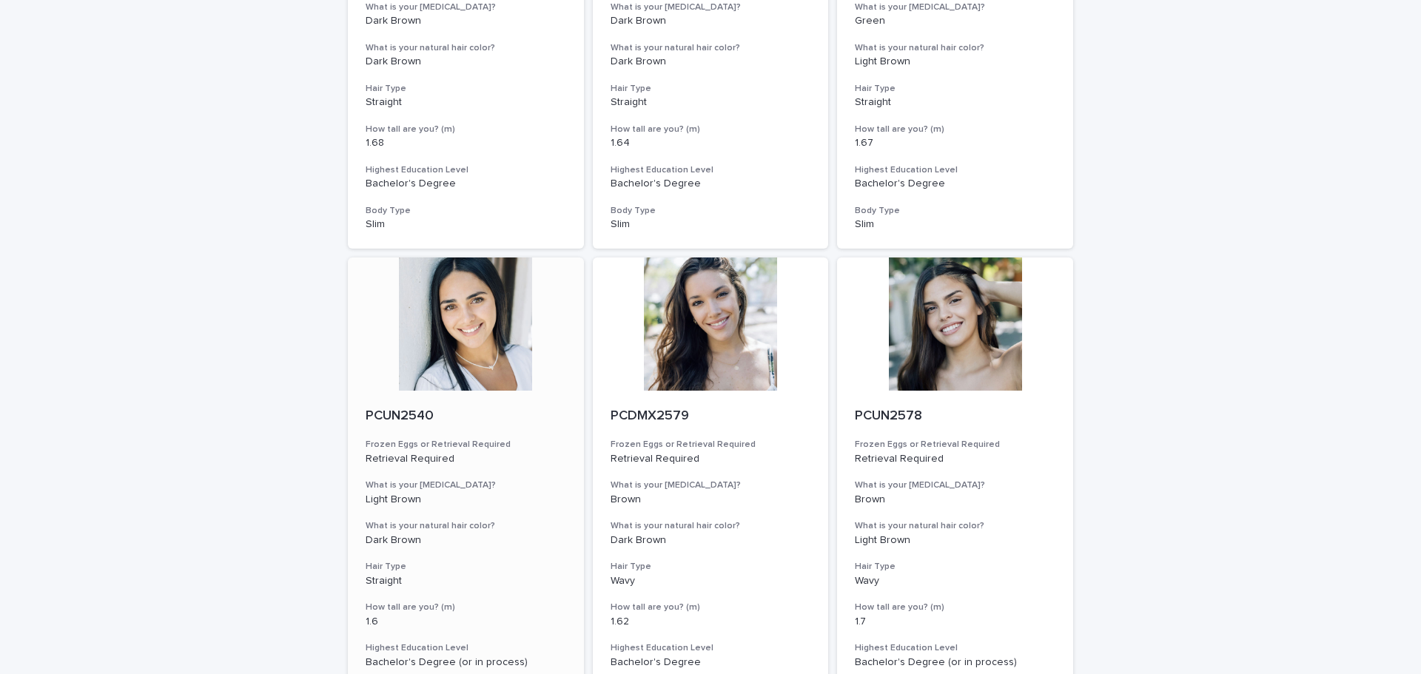
click at [457, 347] on div at bounding box center [466, 324] width 236 height 133
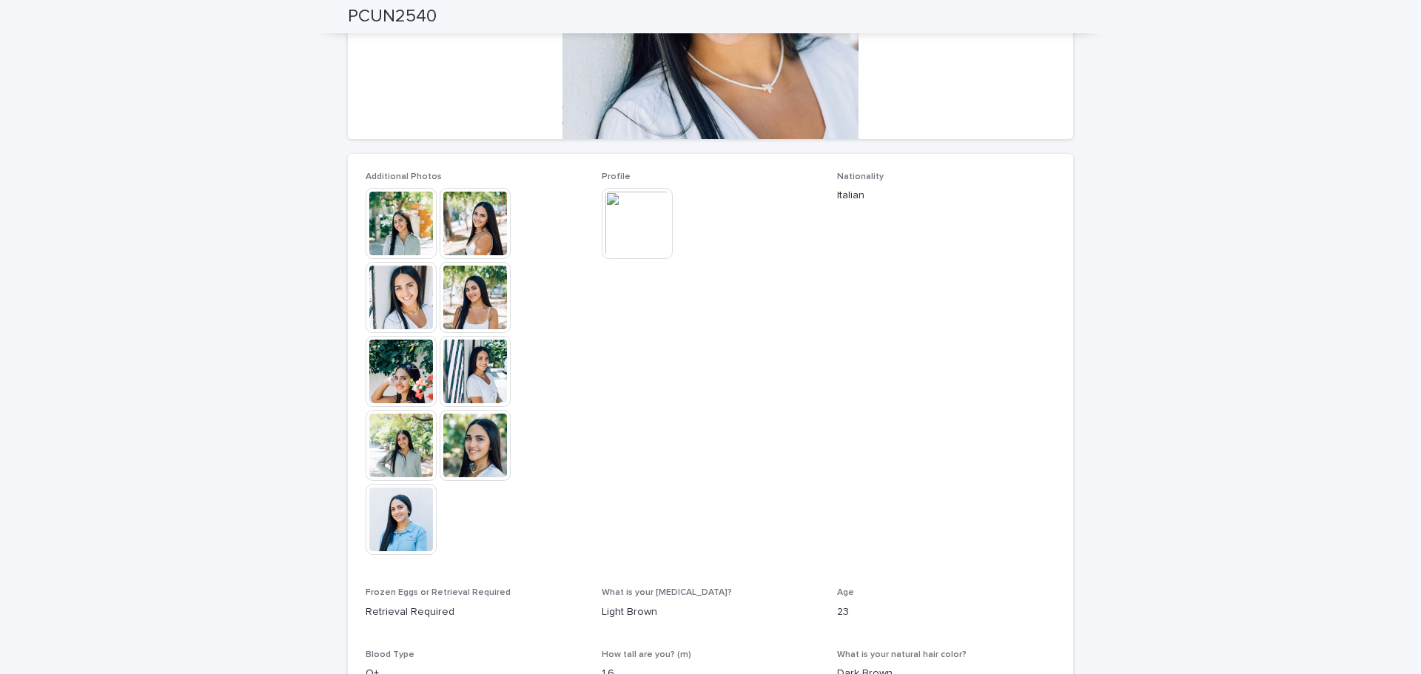
scroll to position [444, 0]
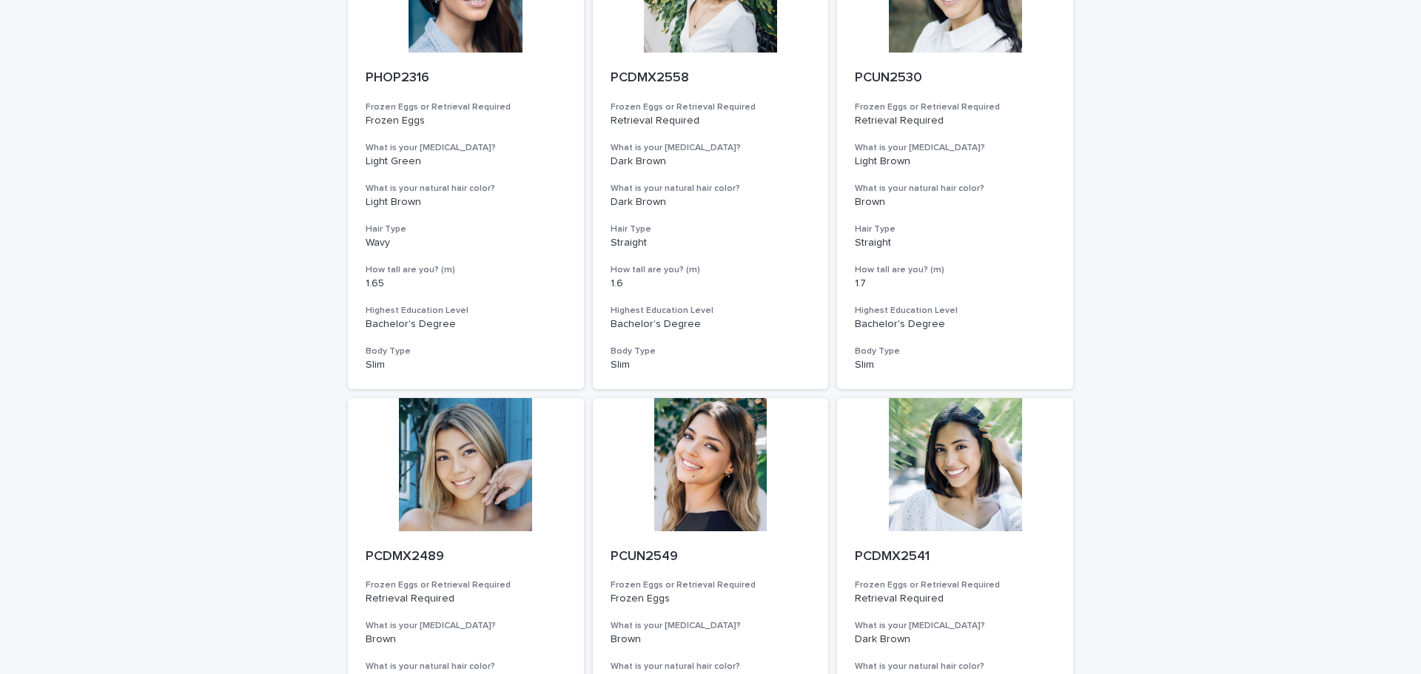
scroll to position [296, 0]
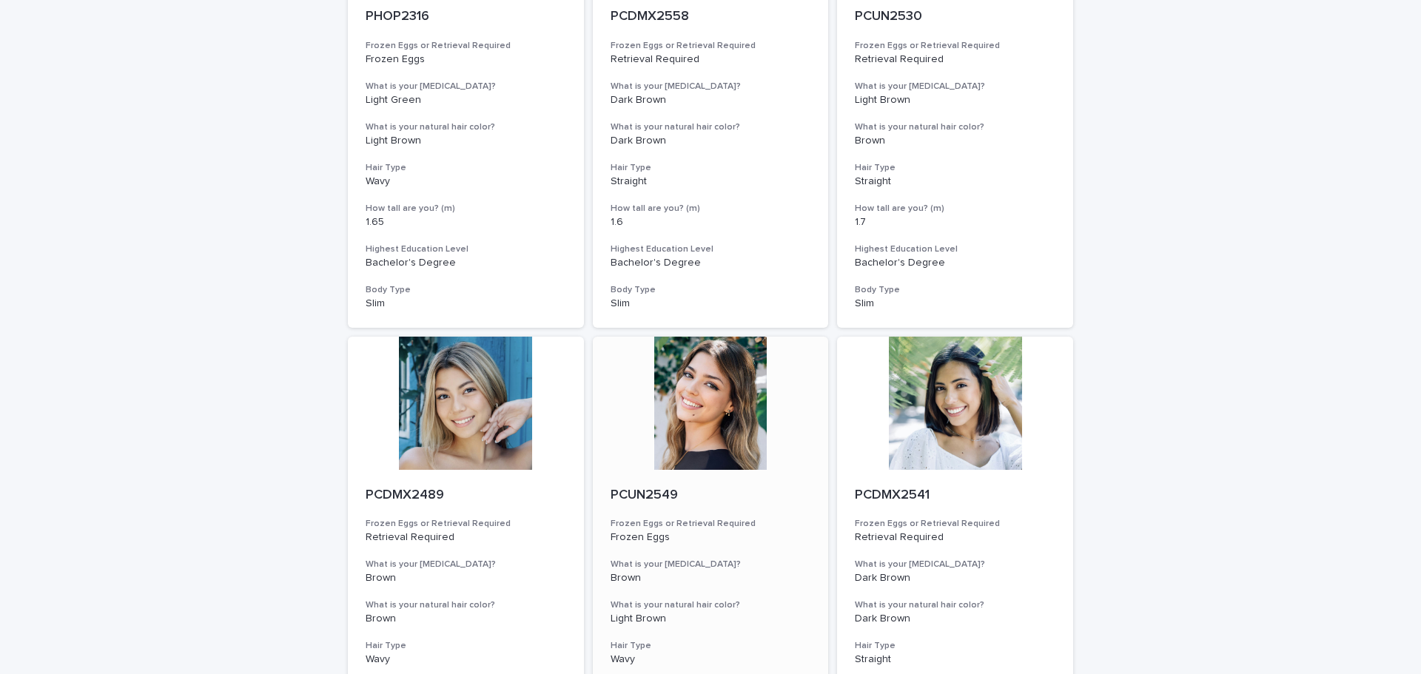
click at [674, 441] on div at bounding box center [711, 403] width 236 height 133
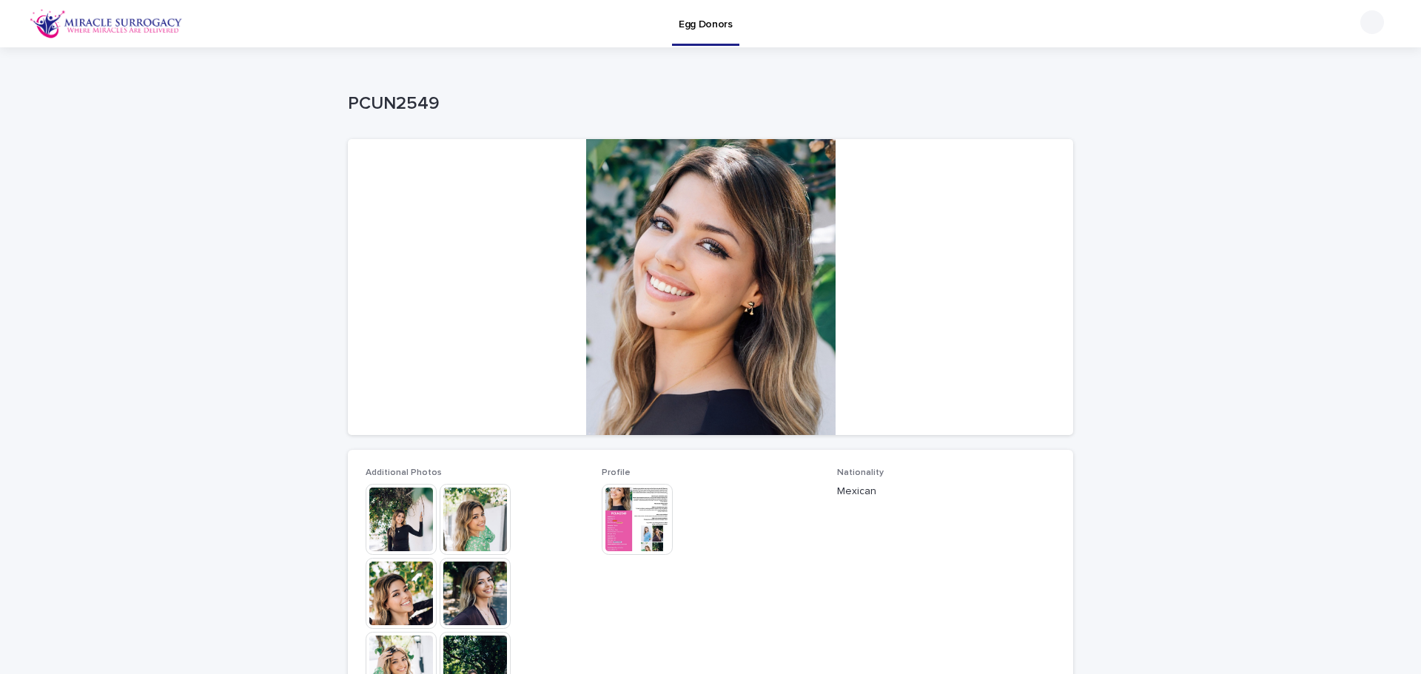
click at [668, 284] on div at bounding box center [710, 287] width 725 height 296
click at [383, 544] on img at bounding box center [401, 519] width 71 height 71
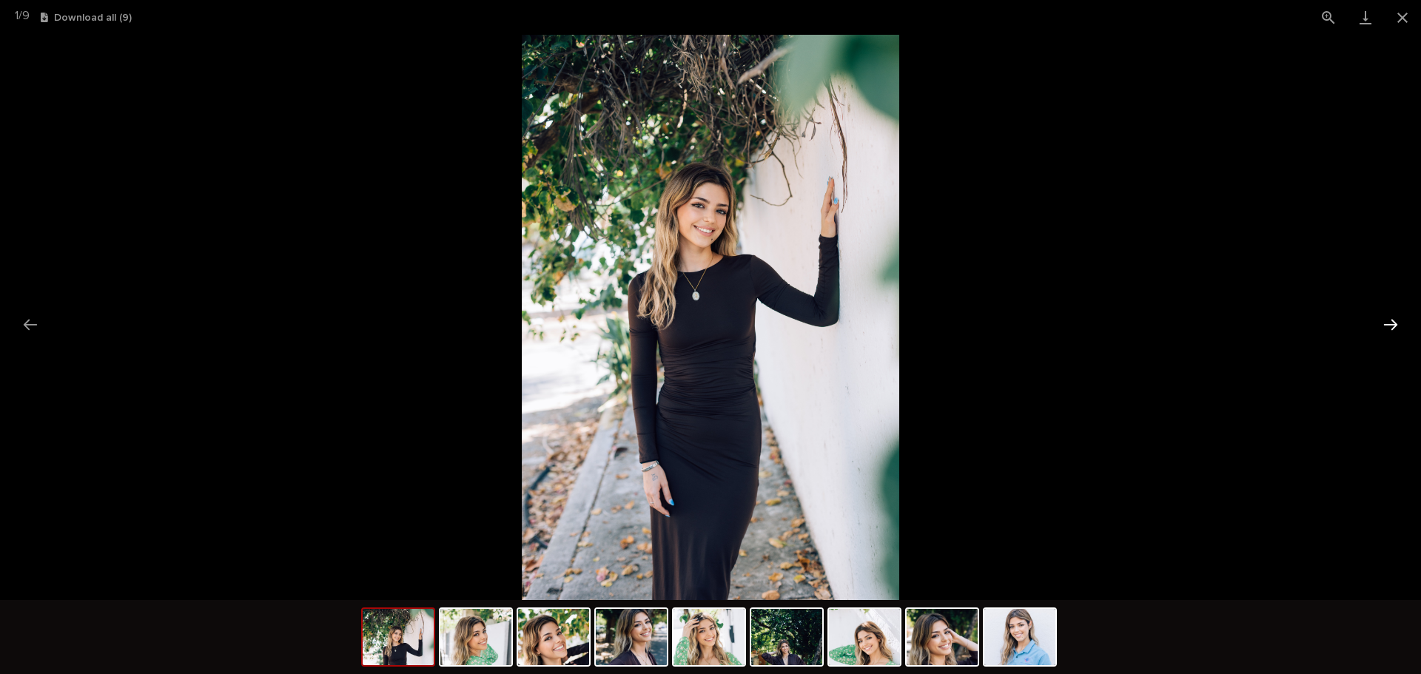
click at [1380, 323] on button "Next slide" at bounding box center [1390, 324] width 31 height 29
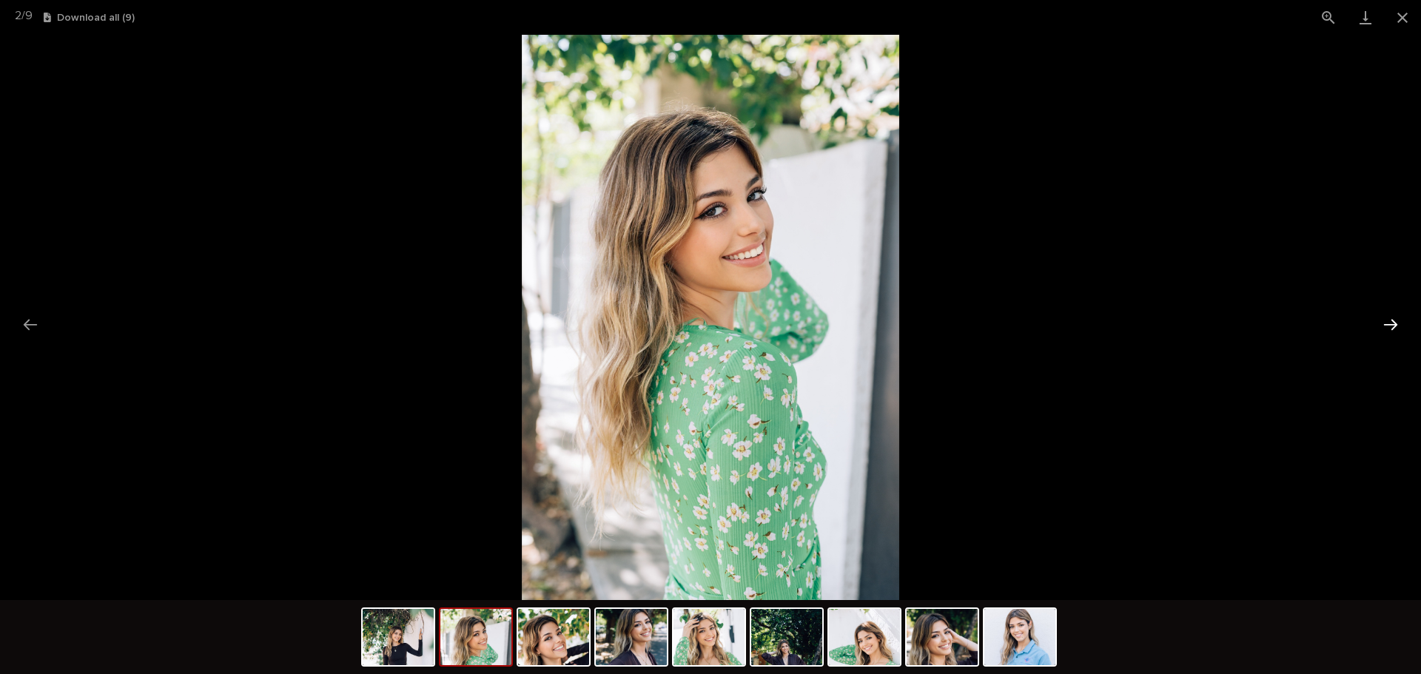
click at [1380, 323] on button "Next slide" at bounding box center [1390, 324] width 31 height 29
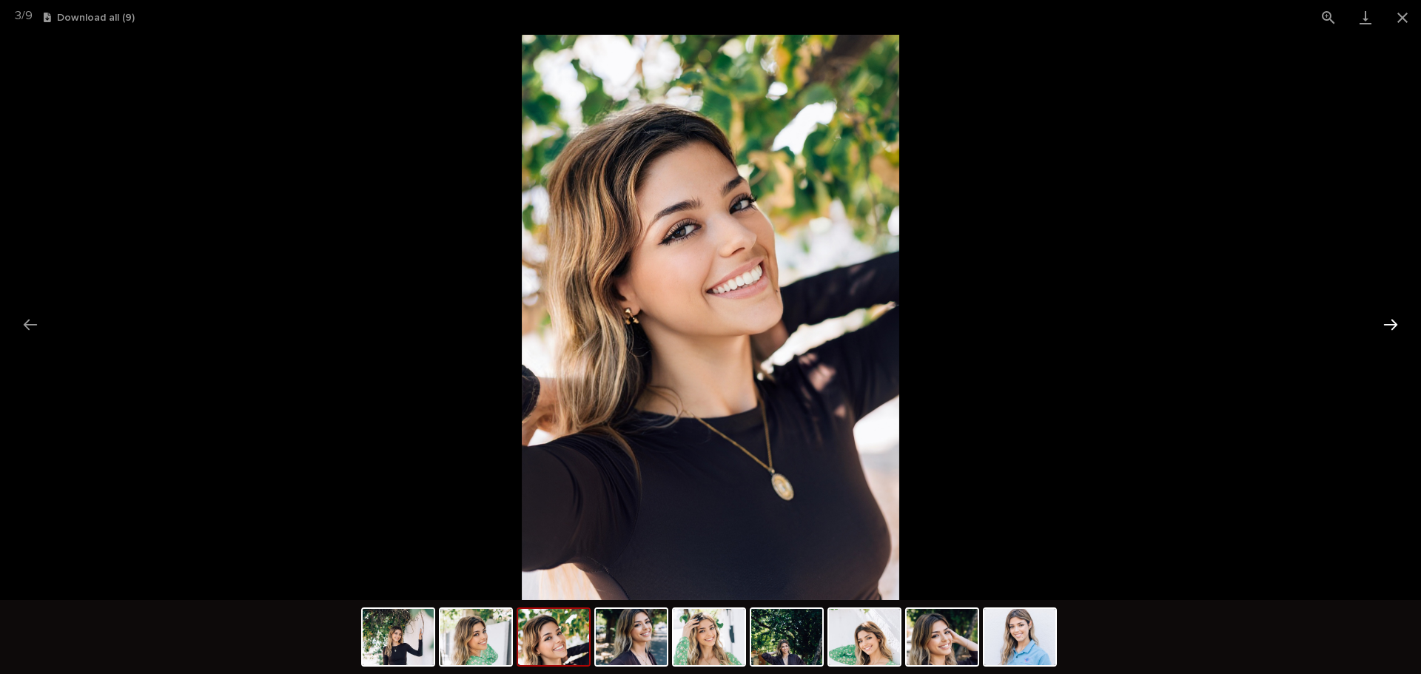
click at [1379, 323] on button "Next slide" at bounding box center [1390, 324] width 31 height 29
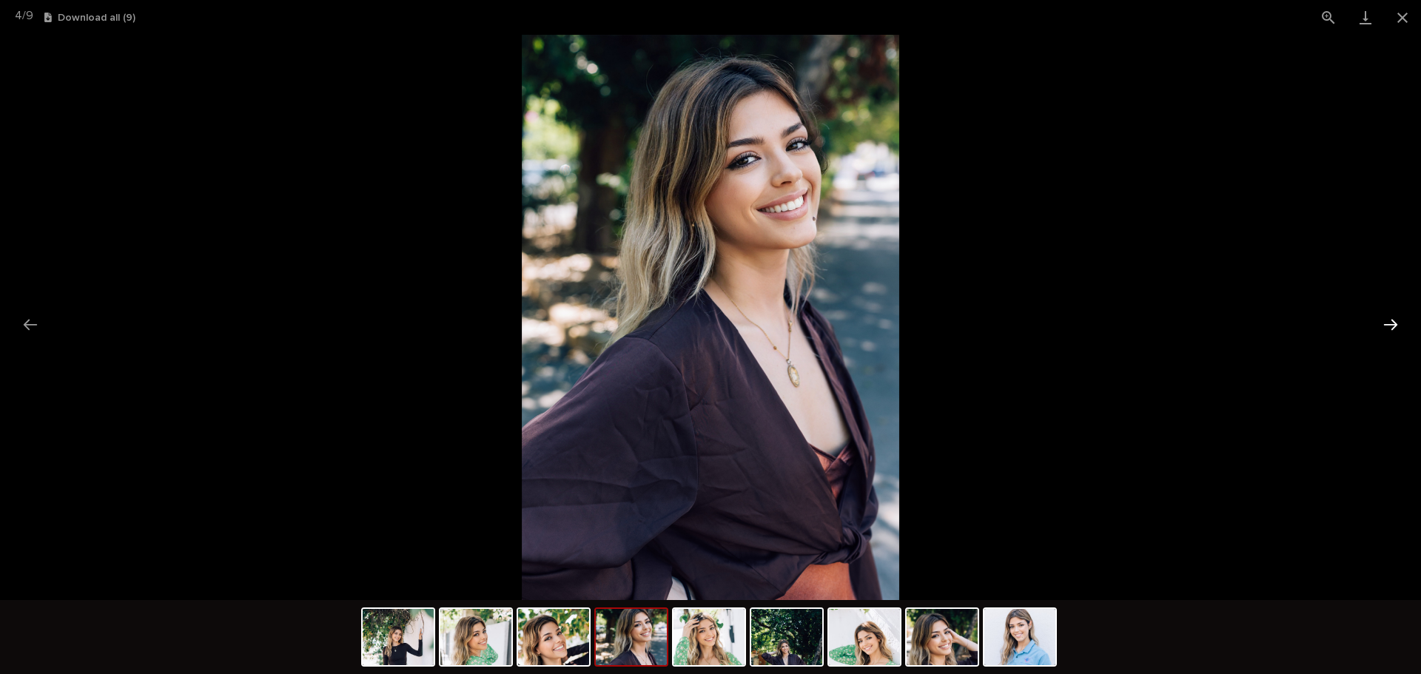
click at [1379, 324] on button "Next slide" at bounding box center [1390, 324] width 31 height 29
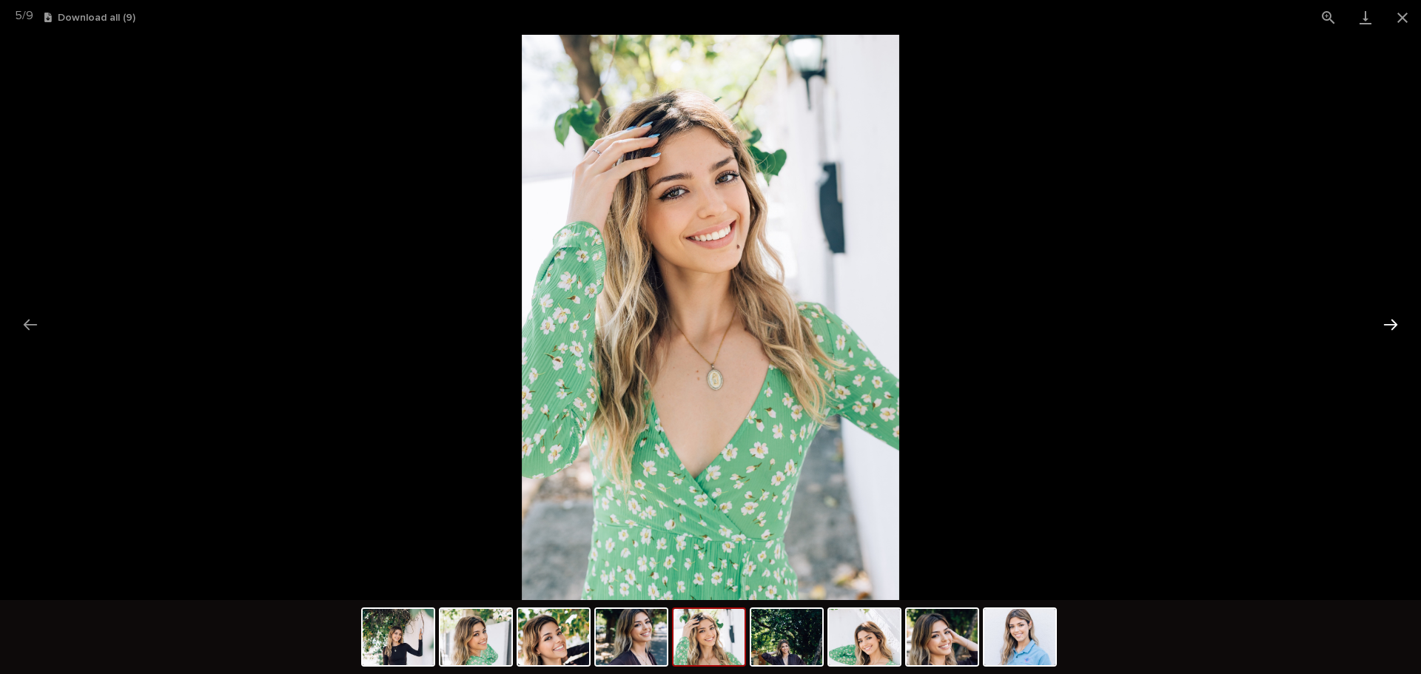
click at [1379, 324] on button "Next slide" at bounding box center [1390, 324] width 31 height 29
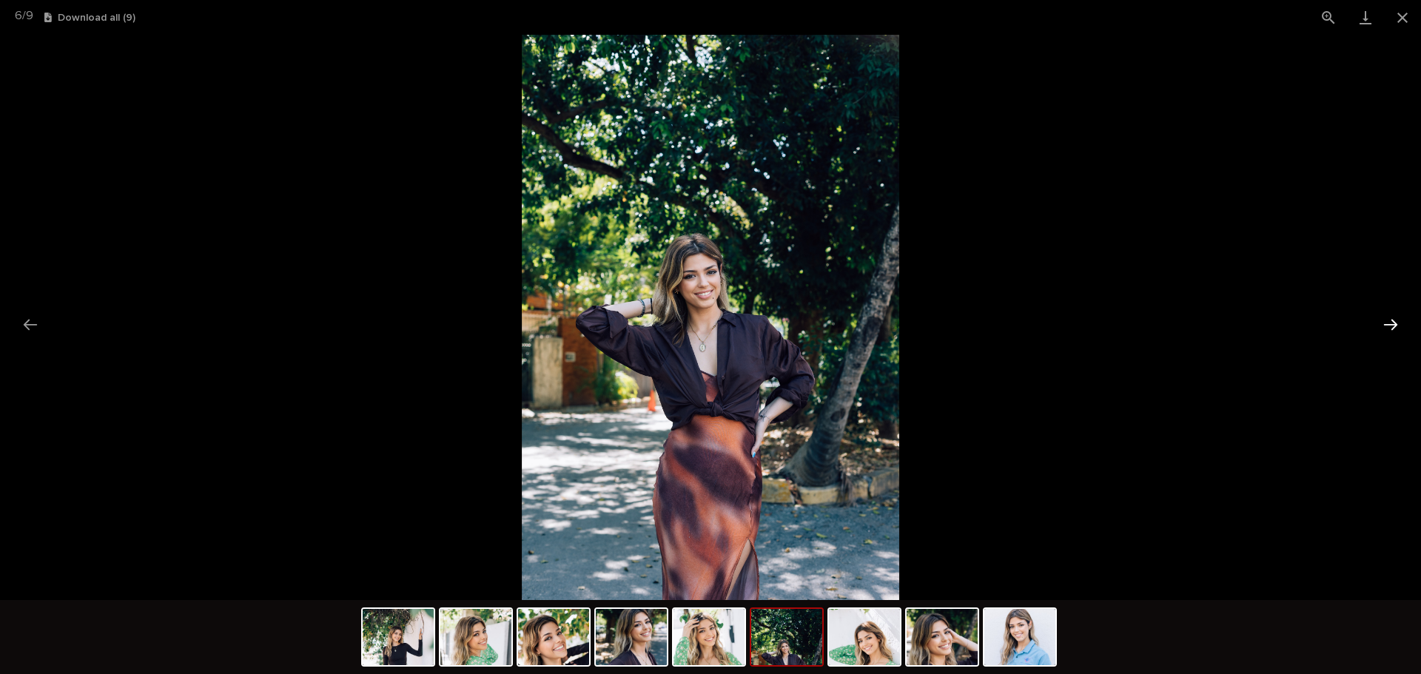
click at [1379, 324] on button "Next slide" at bounding box center [1390, 324] width 31 height 29
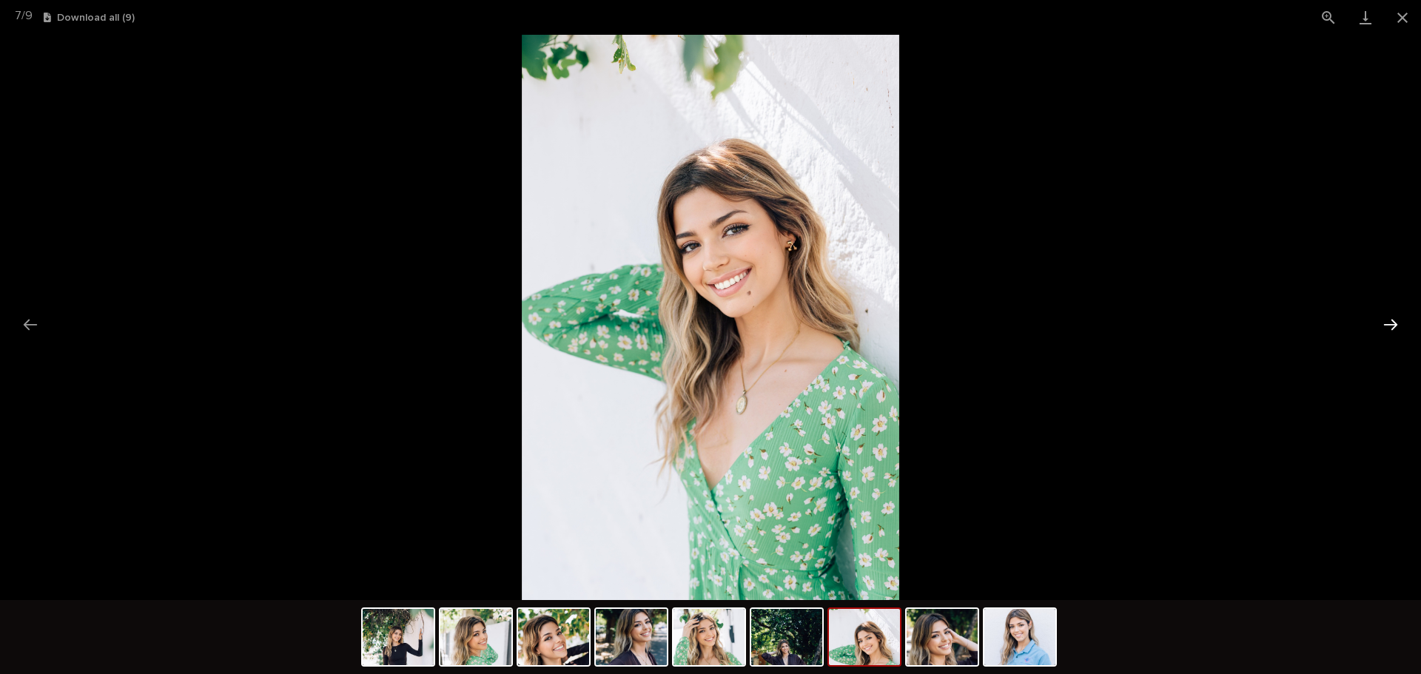
click at [1379, 324] on button "Next slide" at bounding box center [1390, 324] width 31 height 29
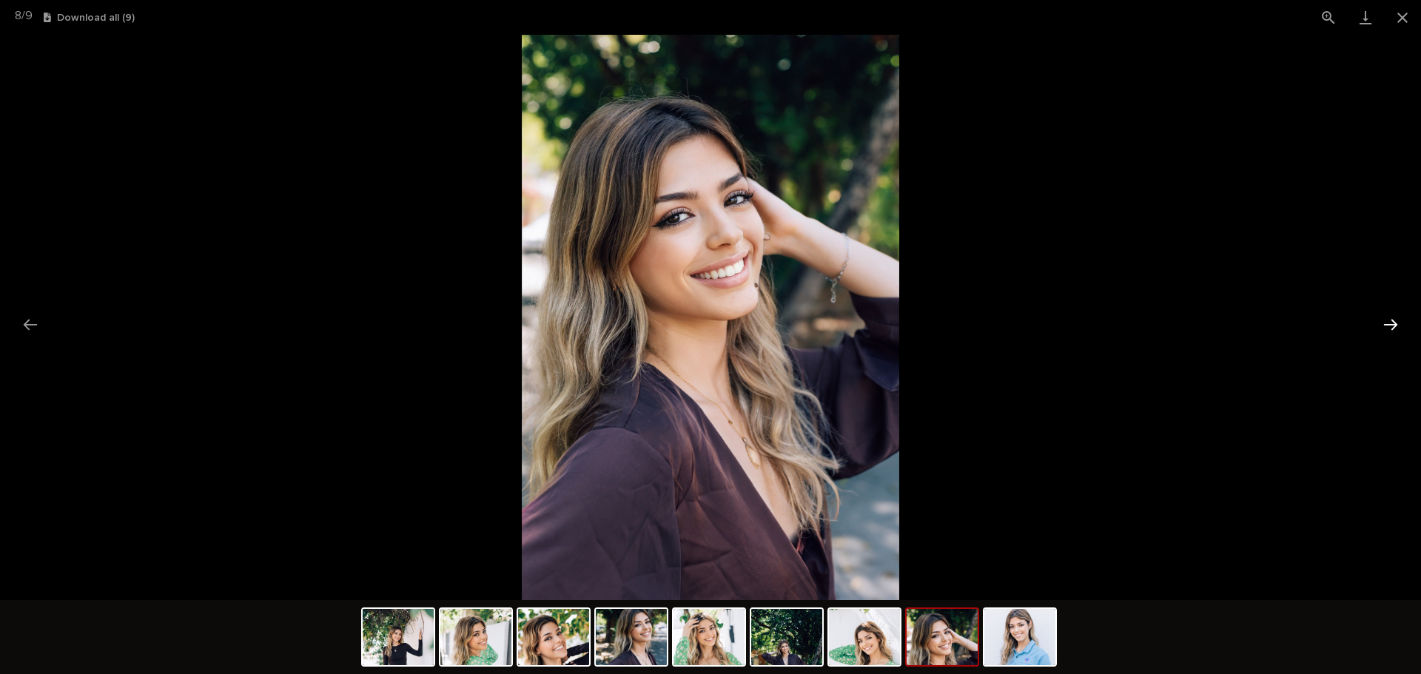
click at [1379, 324] on button "Next slide" at bounding box center [1390, 324] width 31 height 29
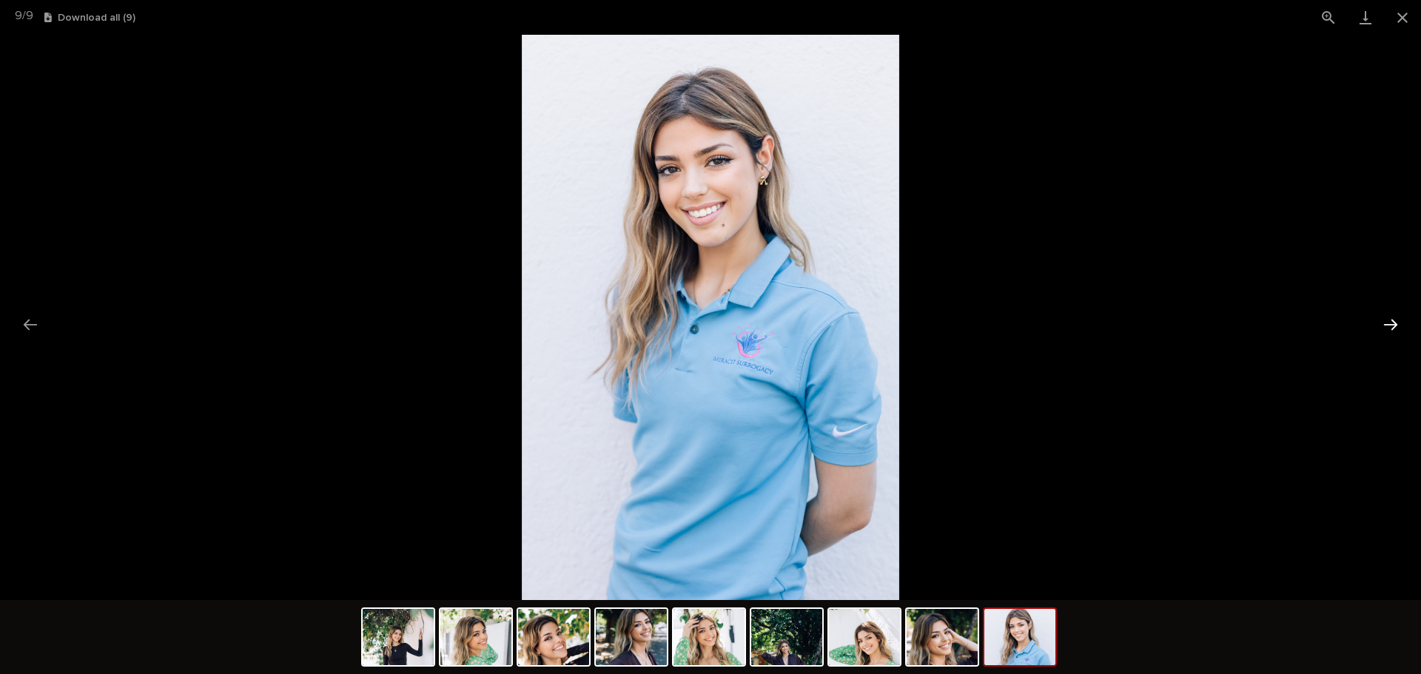
click at [1379, 324] on button "Next slide" at bounding box center [1390, 324] width 31 height 29
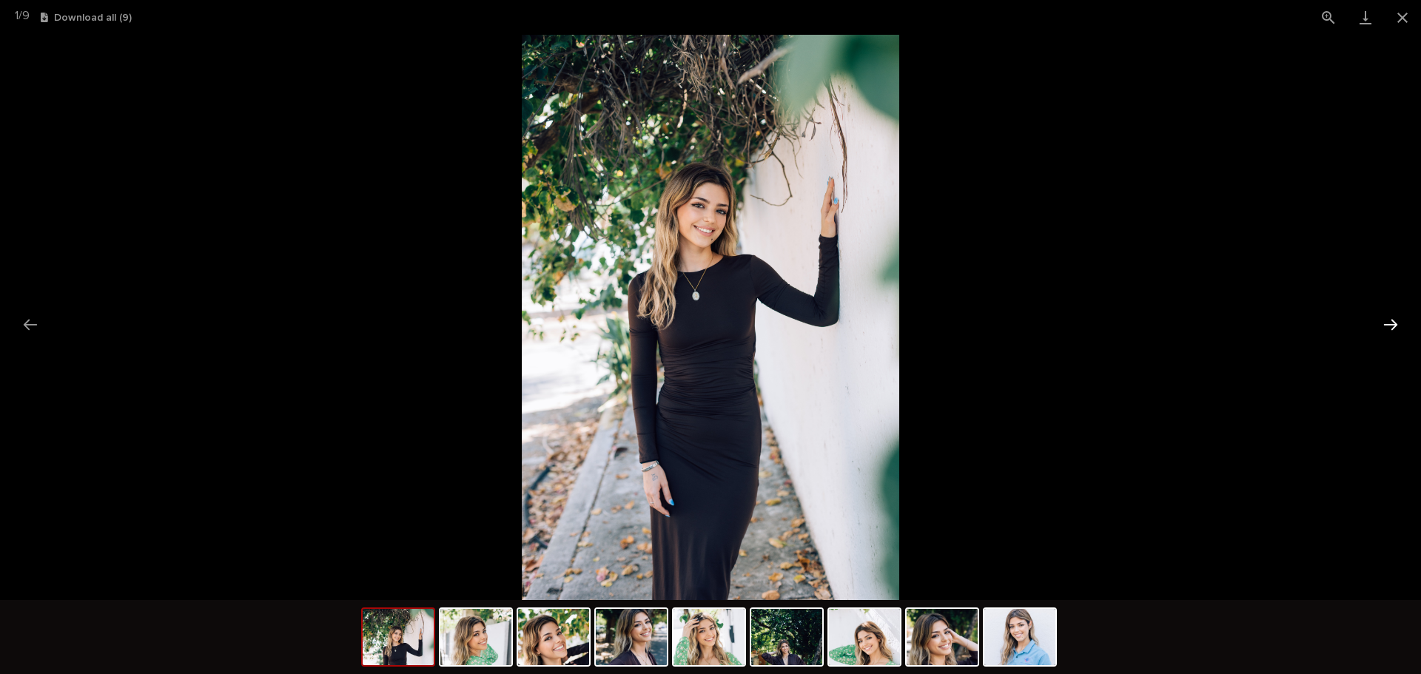
click at [1379, 324] on button "Next slide" at bounding box center [1390, 324] width 31 height 29
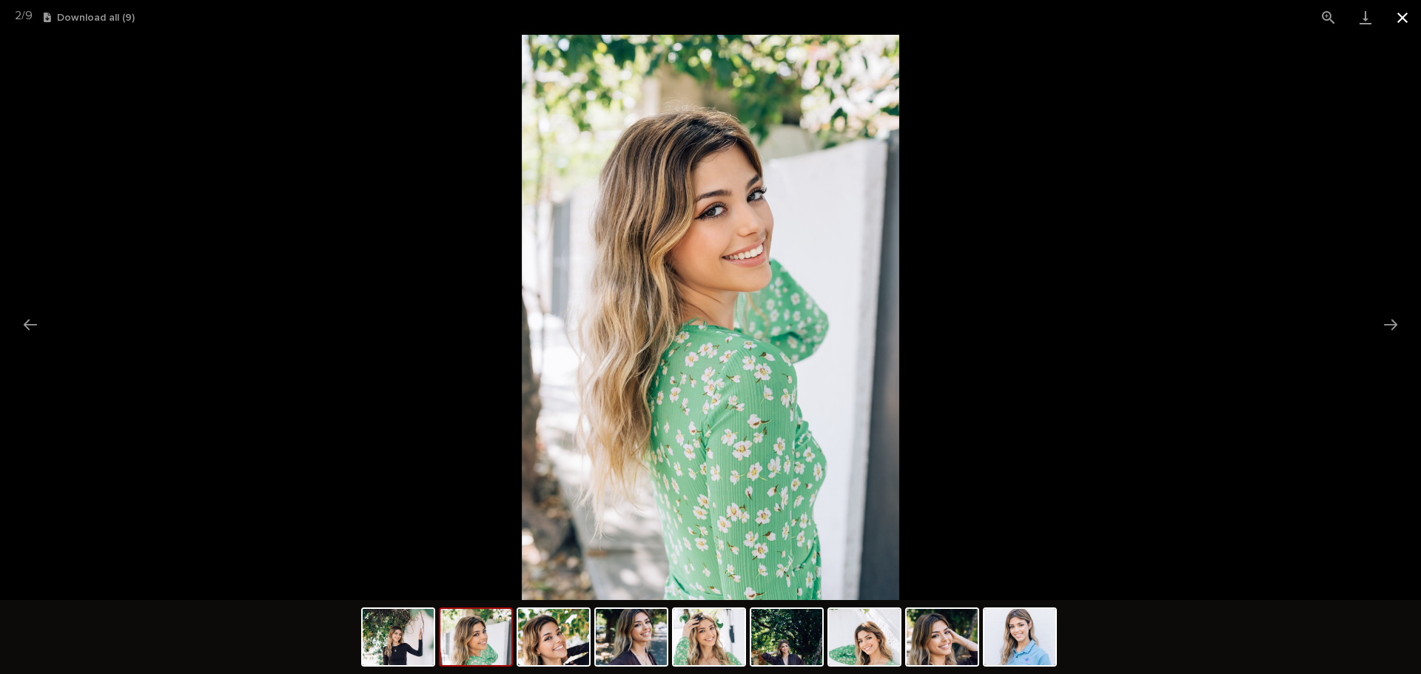
click at [1401, 24] on button "Close gallery" at bounding box center [1402, 17] width 37 height 35
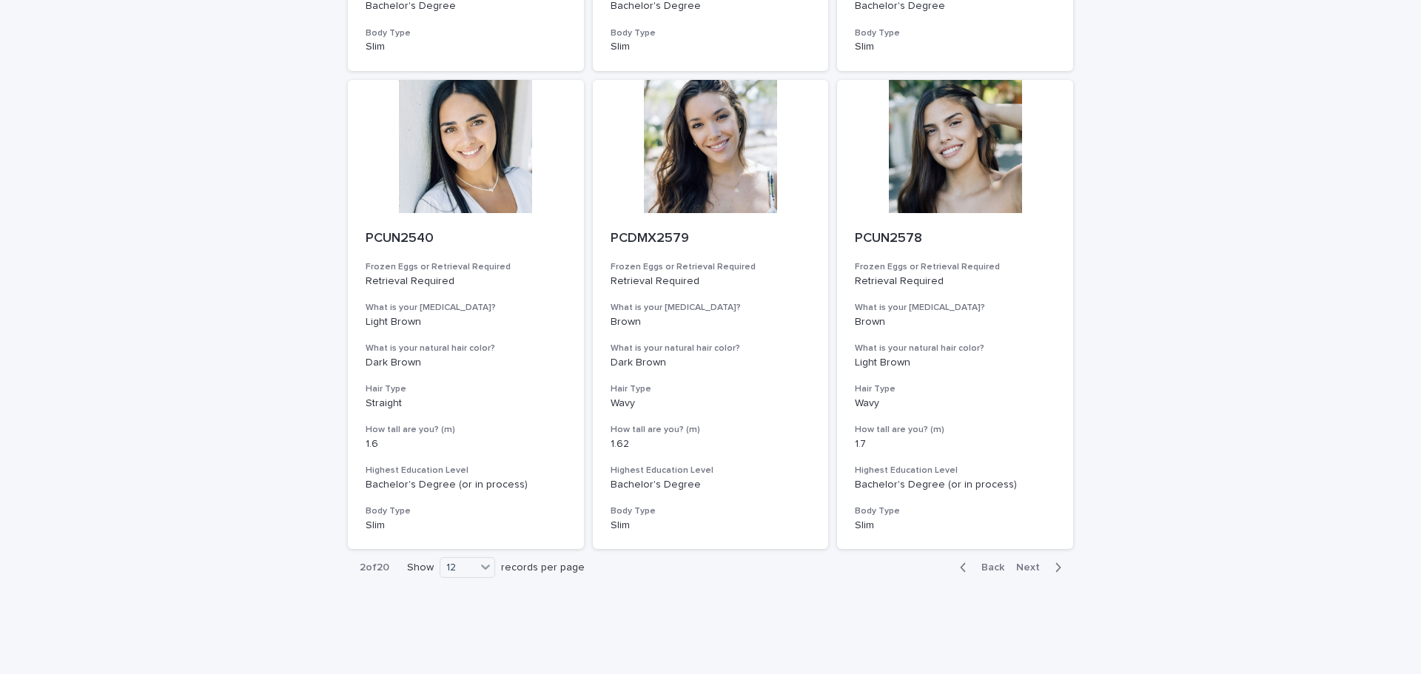
scroll to position [1538, 0]
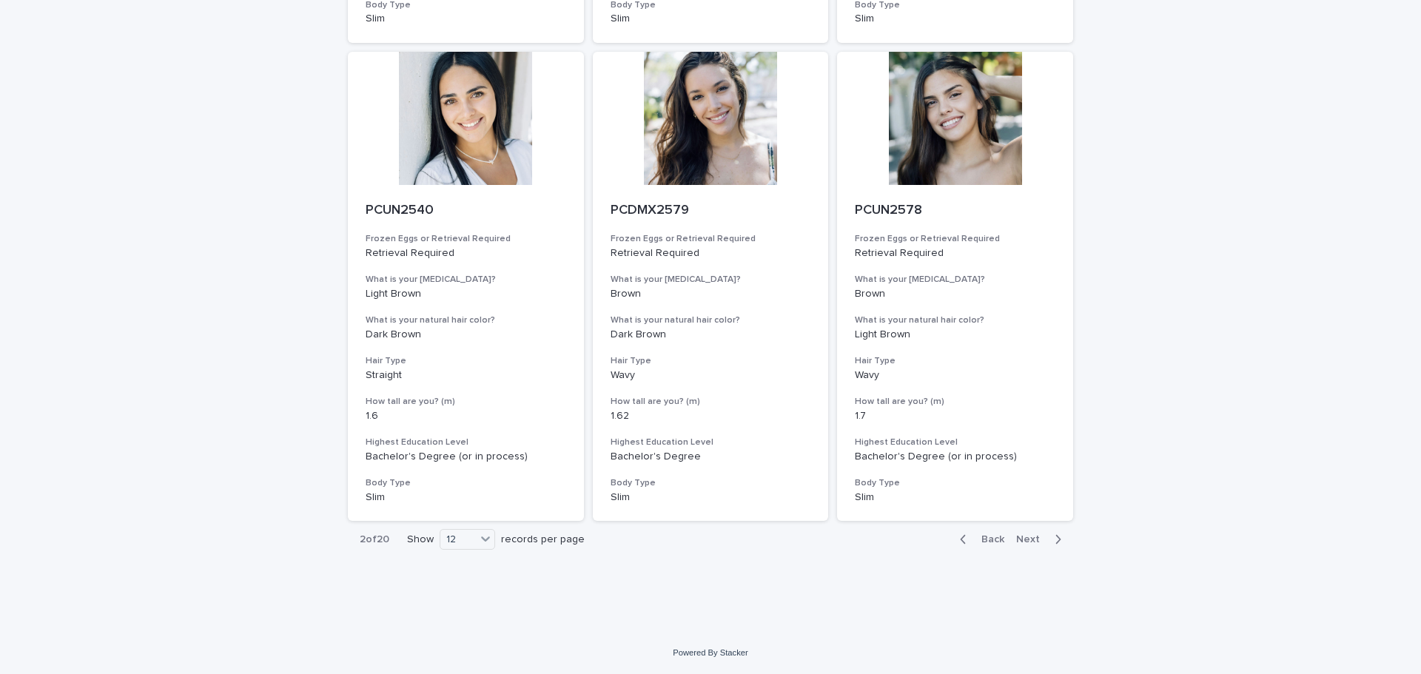
click at [1025, 544] on span "Next" at bounding box center [1032, 539] width 33 height 10
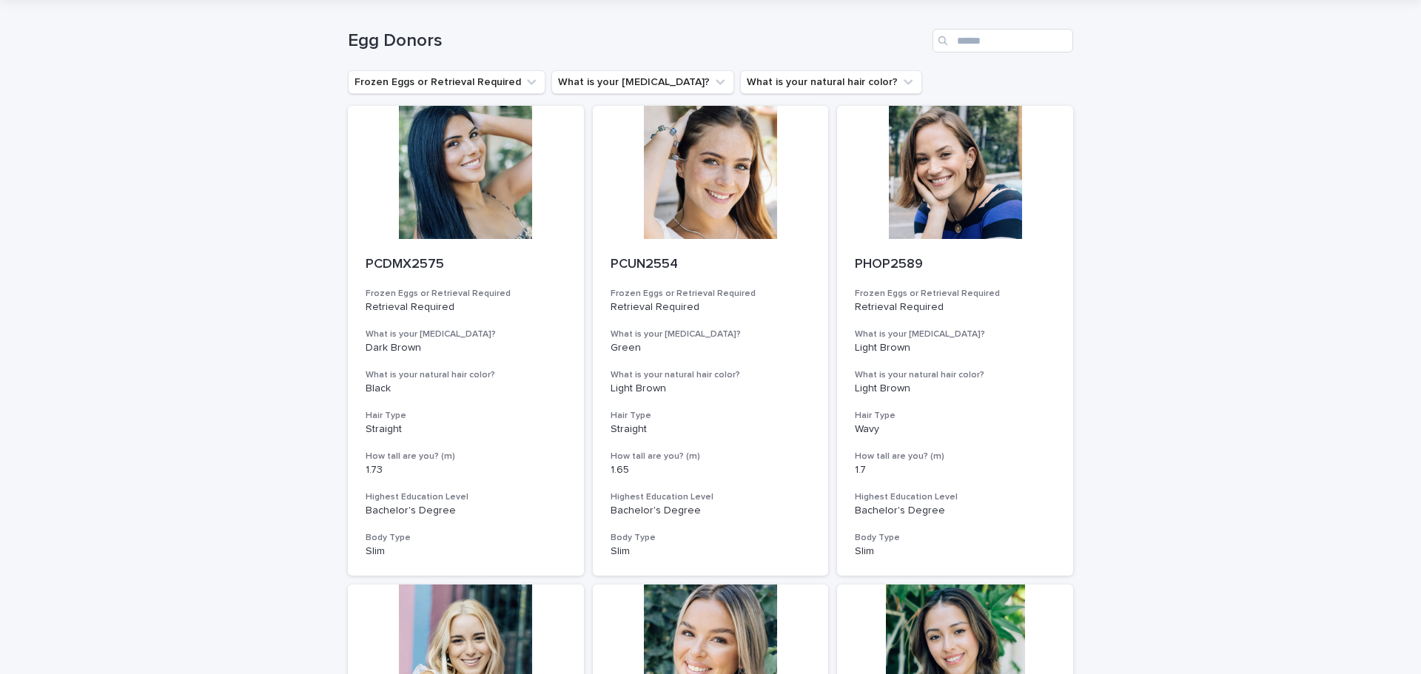
scroll to position [74, 0]
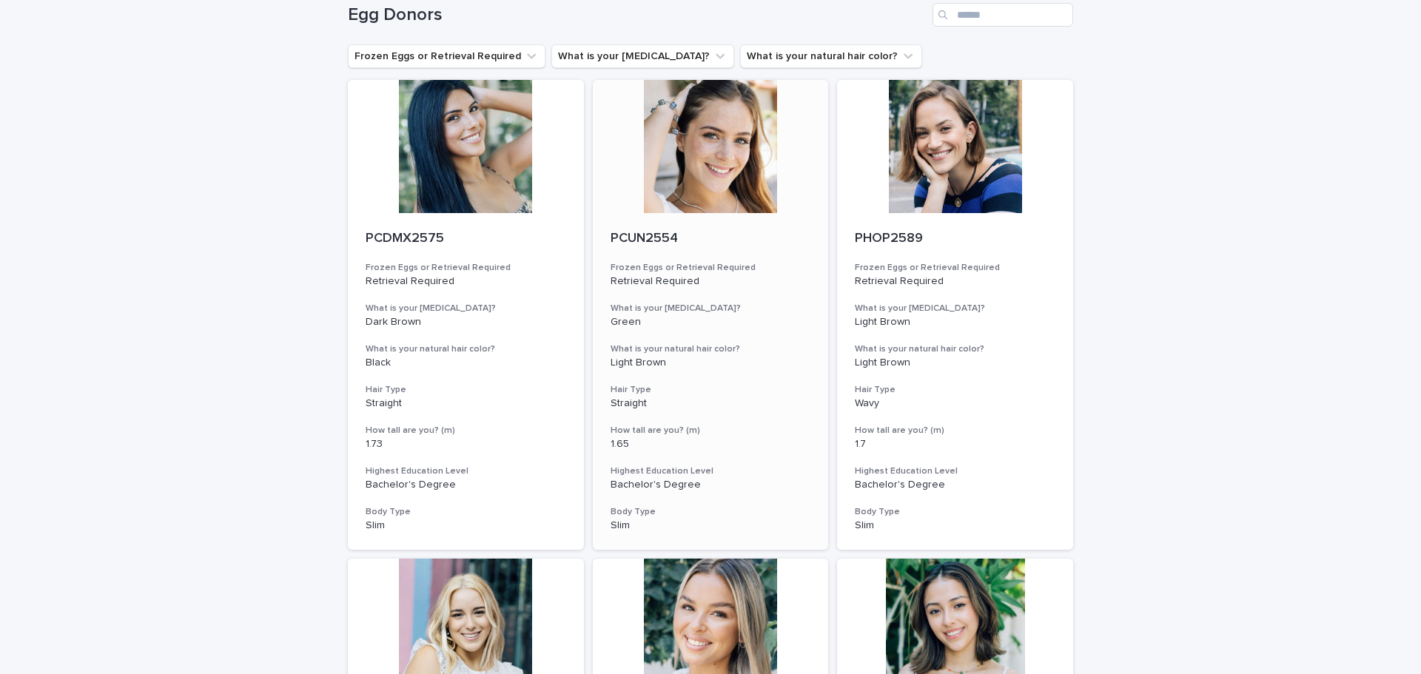
click at [700, 150] on div at bounding box center [711, 146] width 236 height 133
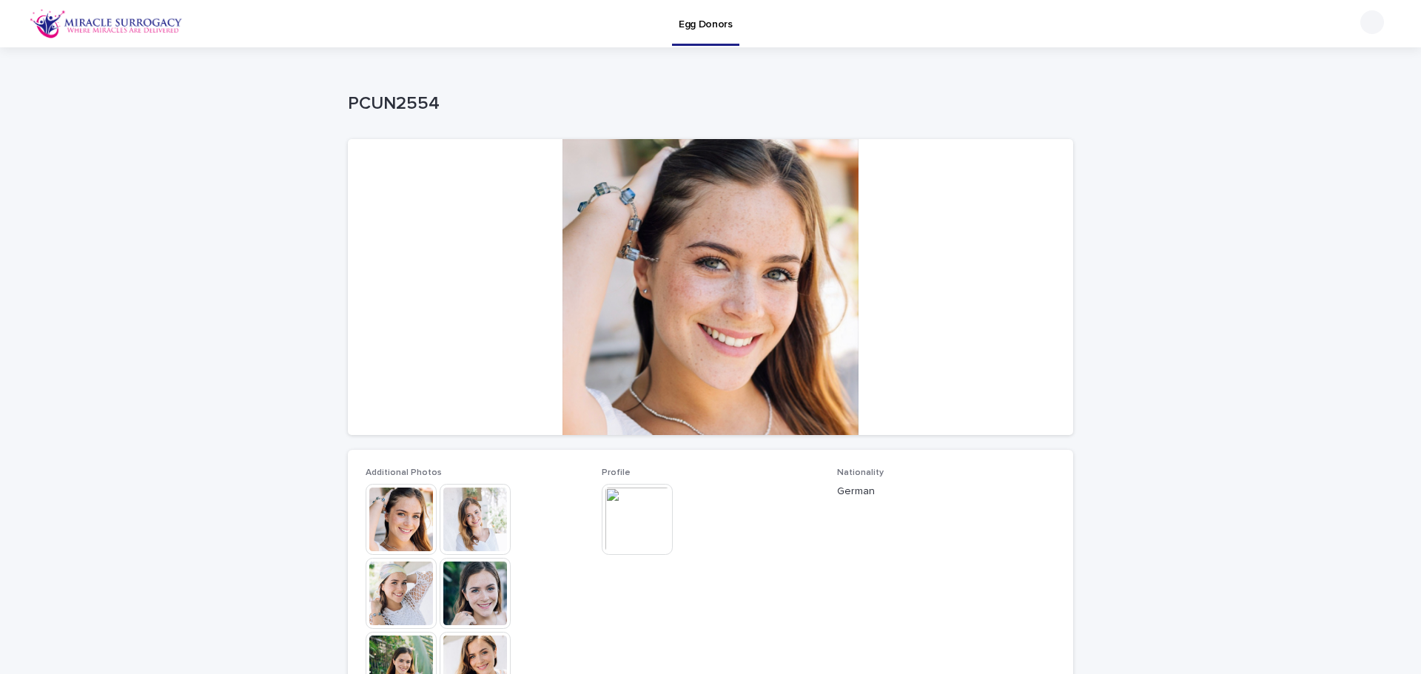
click at [393, 517] on img at bounding box center [401, 519] width 71 height 71
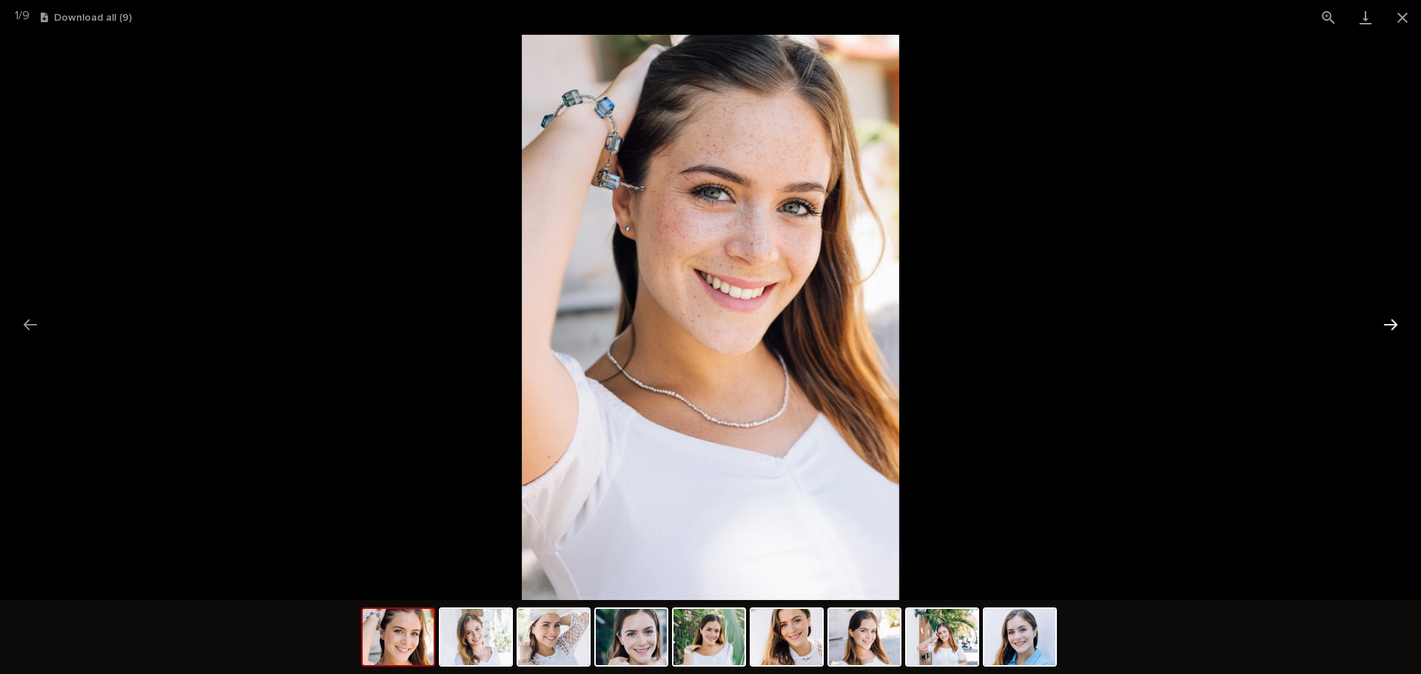
click at [1386, 324] on button "Next slide" at bounding box center [1390, 324] width 31 height 29
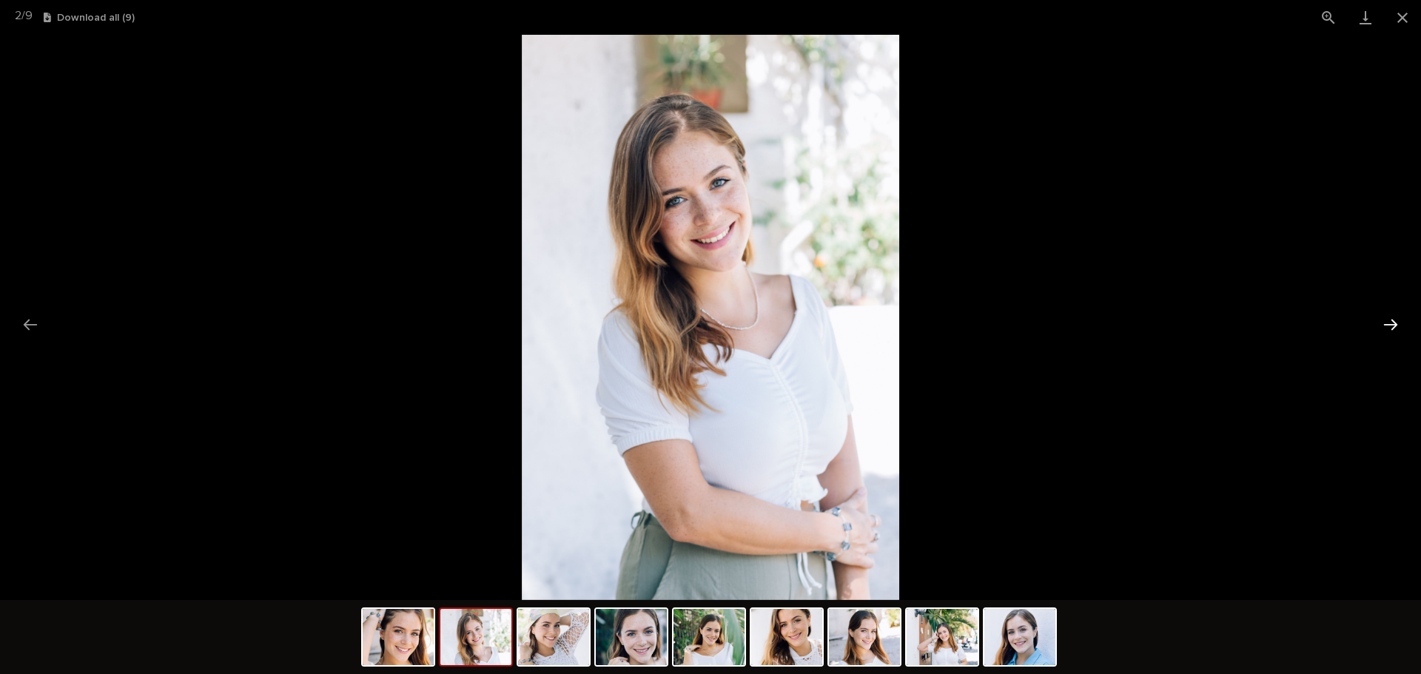
click at [1386, 324] on button "Next slide" at bounding box center [1390, 324] width 31 height 29
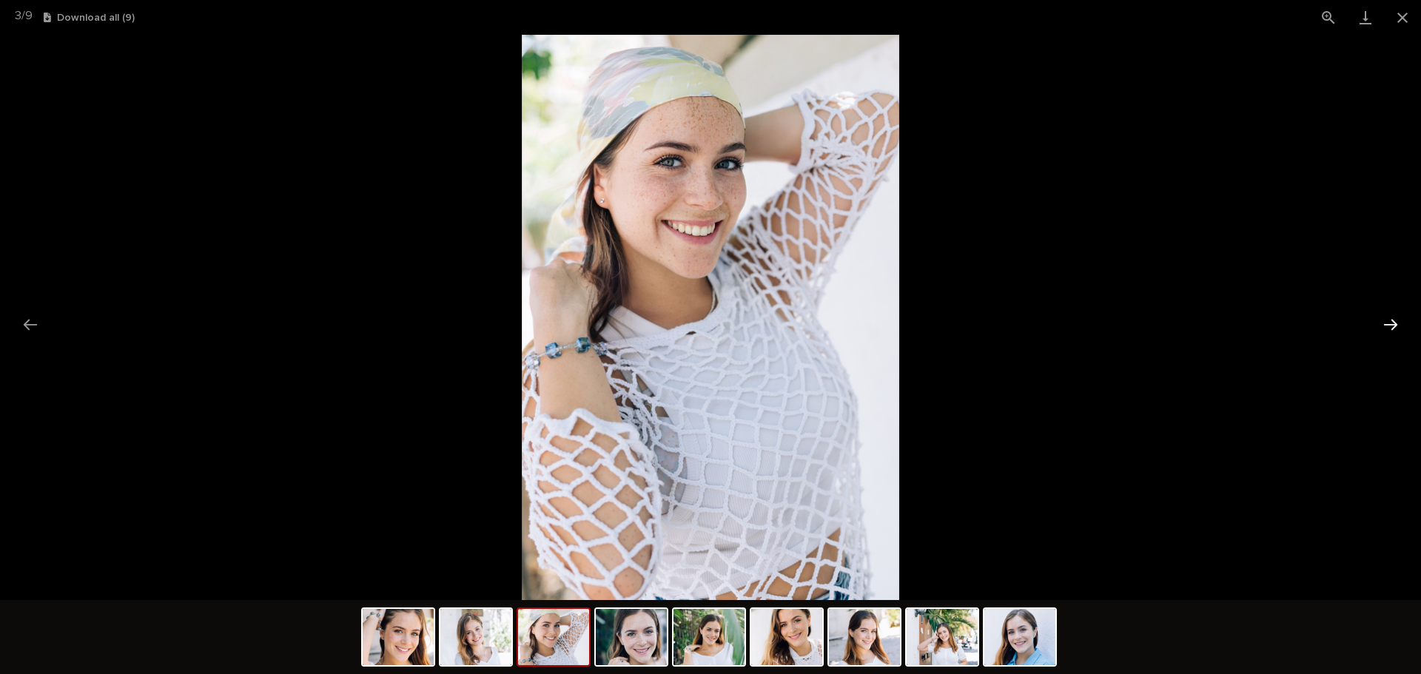
click at [1386, 324] on button "Next slide" at bounding box center [1390, 324] width 31 height 29
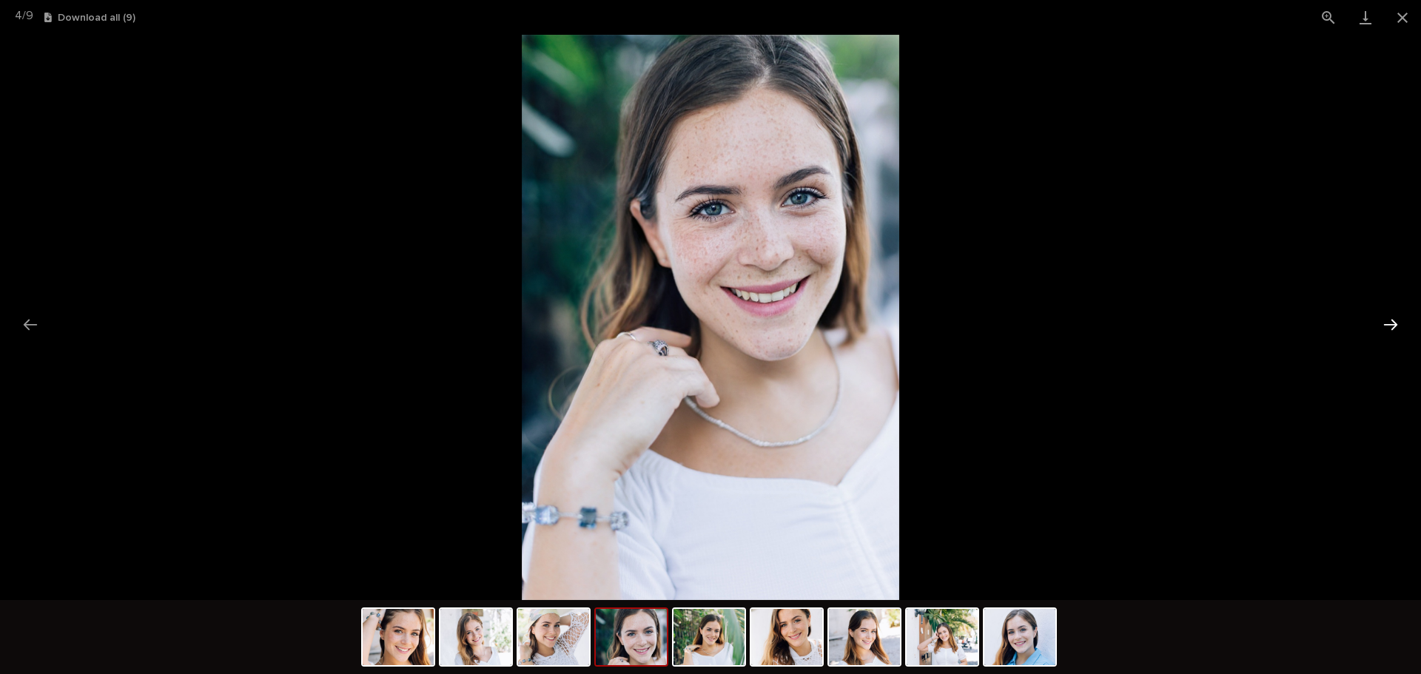
click at [1384, 325] on button "Next slide" at bounding box center [1390, 324] width 31 height 29
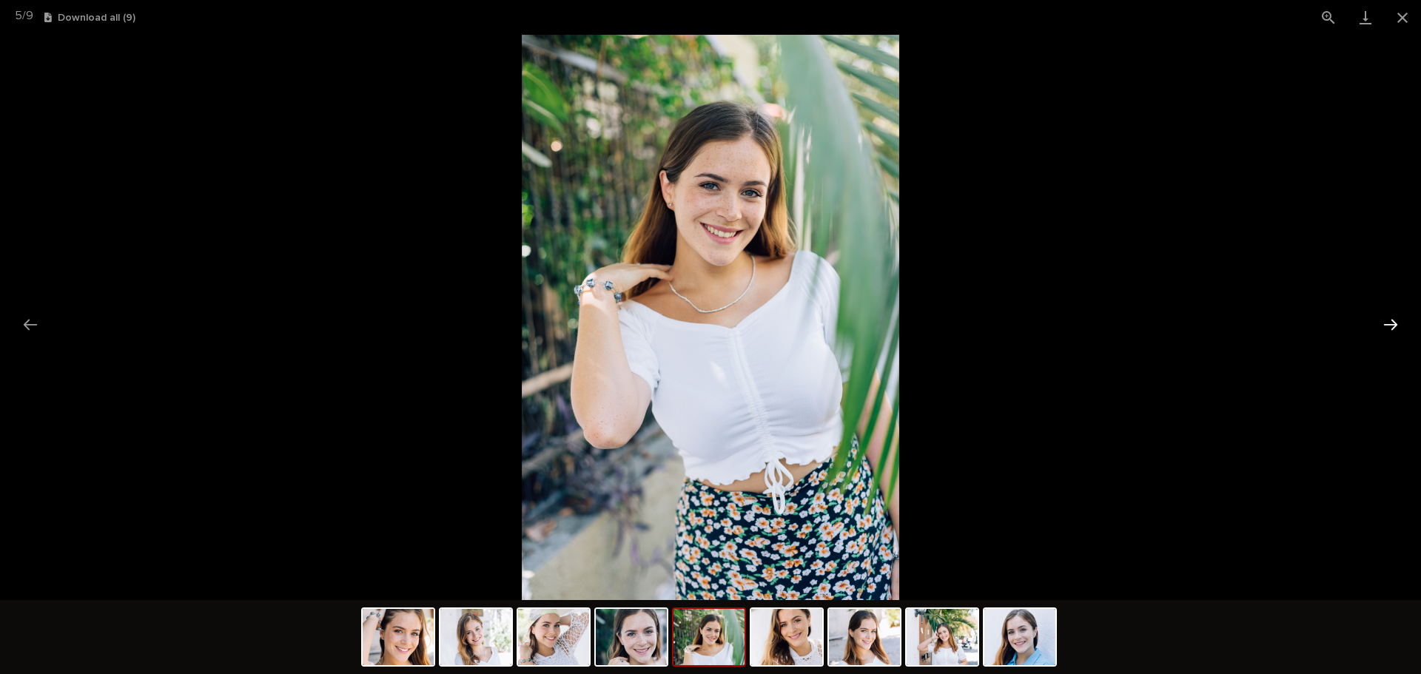
click at [1384, 325] on button "Next slide" at bounding box center [1390, 324] width 31 height 29
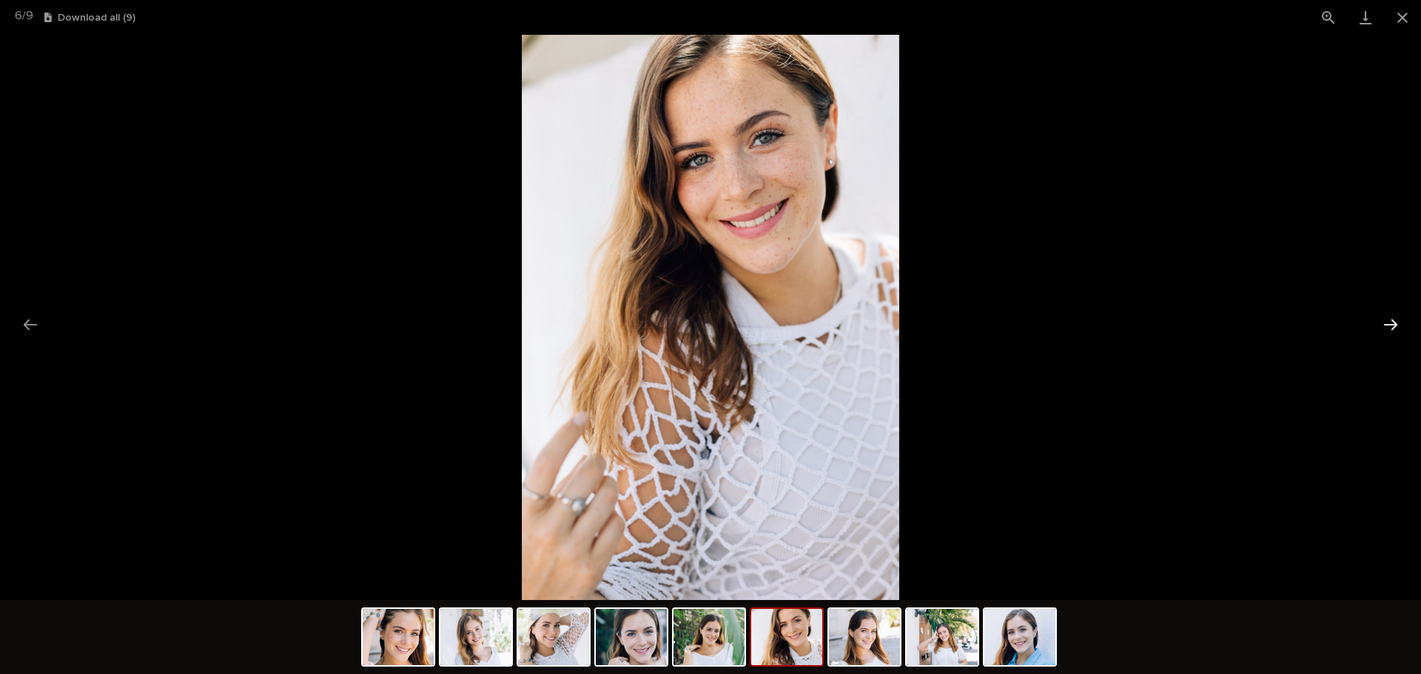
click at [1384, 325] on button "Next slide" at bounding box center [1390, 324] width 31 height 29
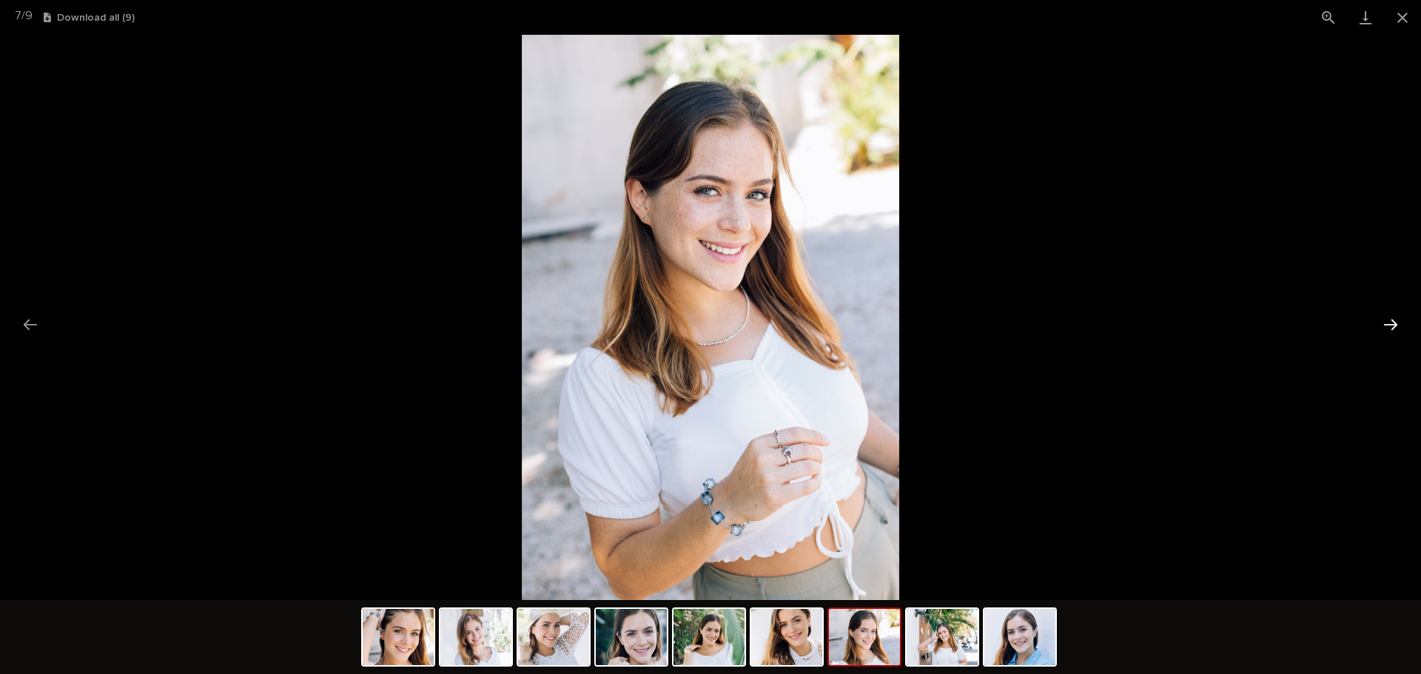
click at [1384, 325] on button "Next slide" at bounding box center [1390, 324] width 31 height 29
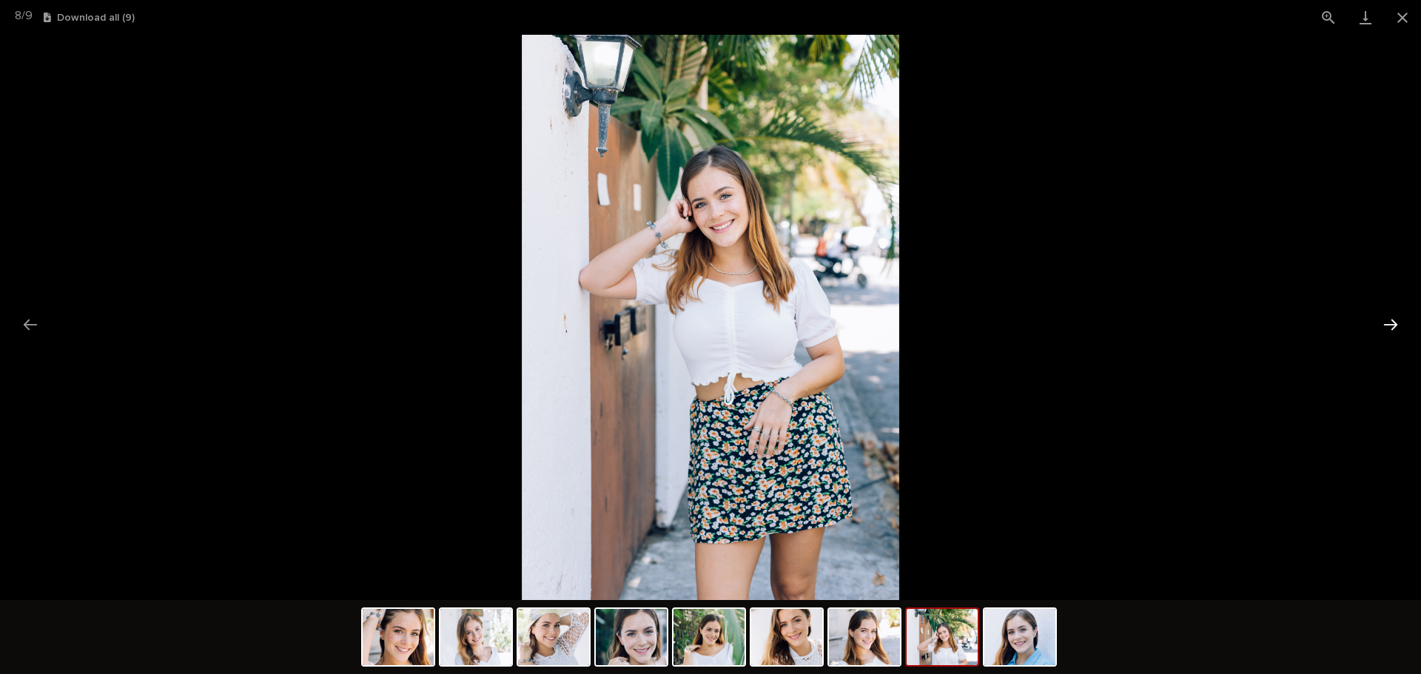
click at [1384, 325] on button "Next slide" at bounding box center [1390, 324] width 31 height 29
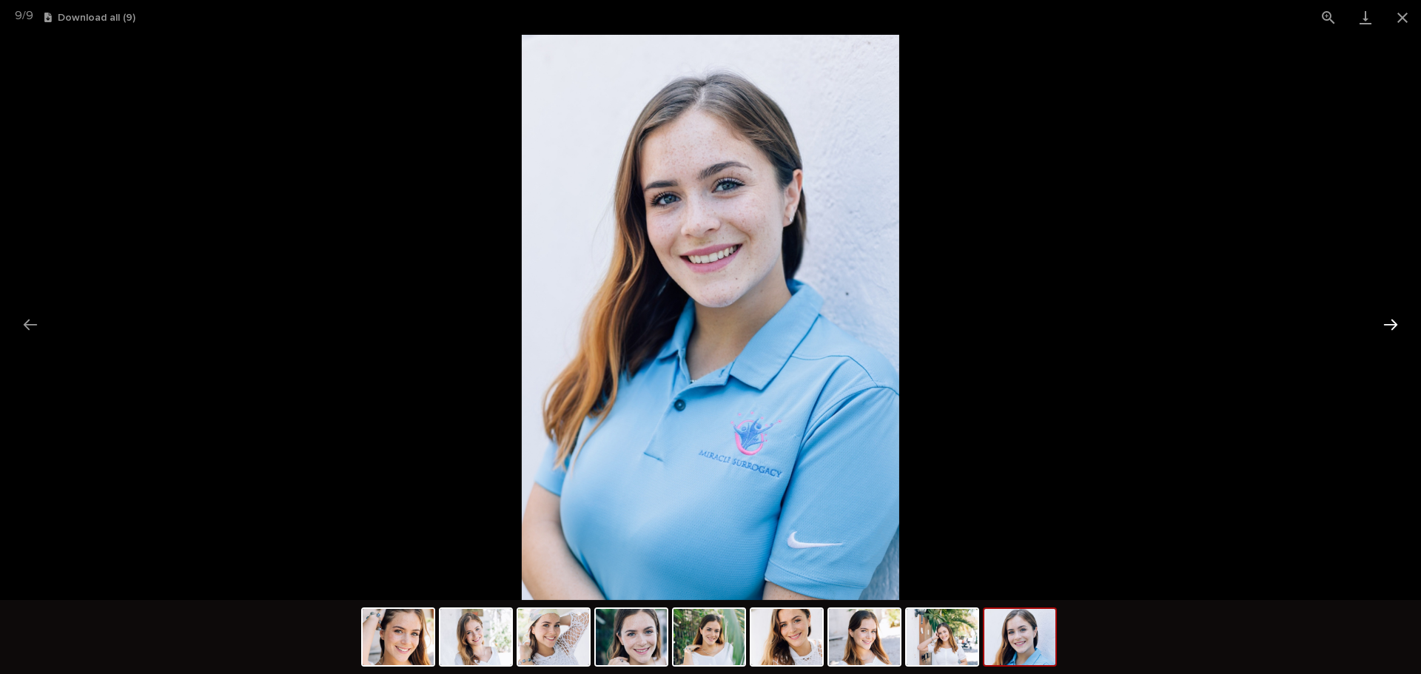
click at [1384, 325] on button "Next slide" at bounding box center [1390, 324] width 31 height 29
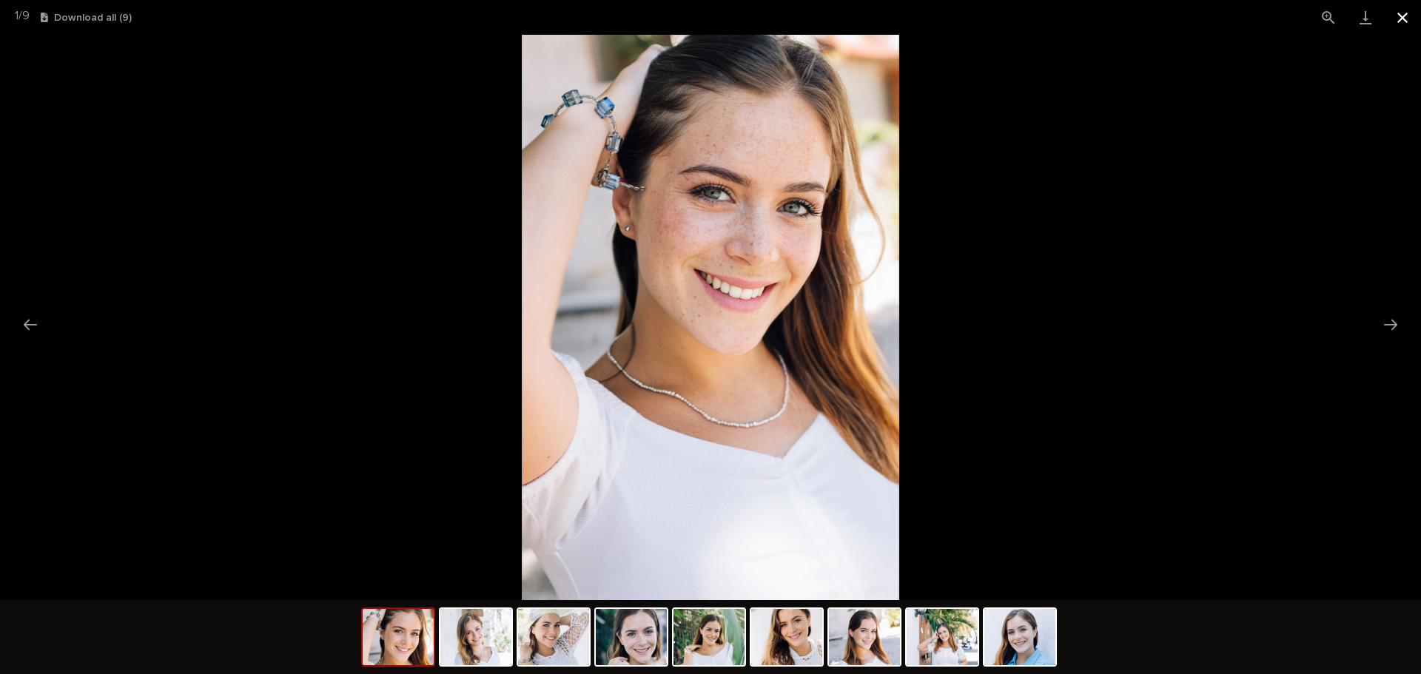
click at [1406, 17] on button "Close gallery" at bounding box center [1402, 17] width 37 height 35
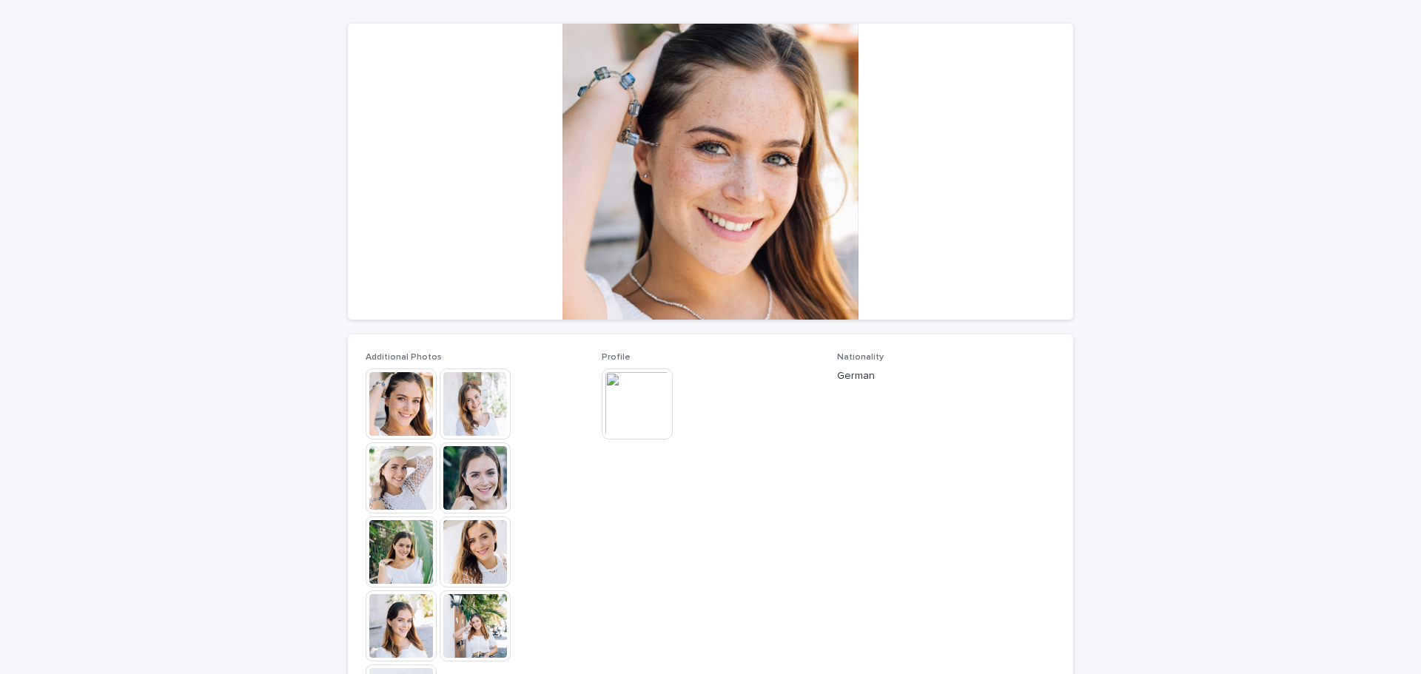
scroll to position [370, 0]
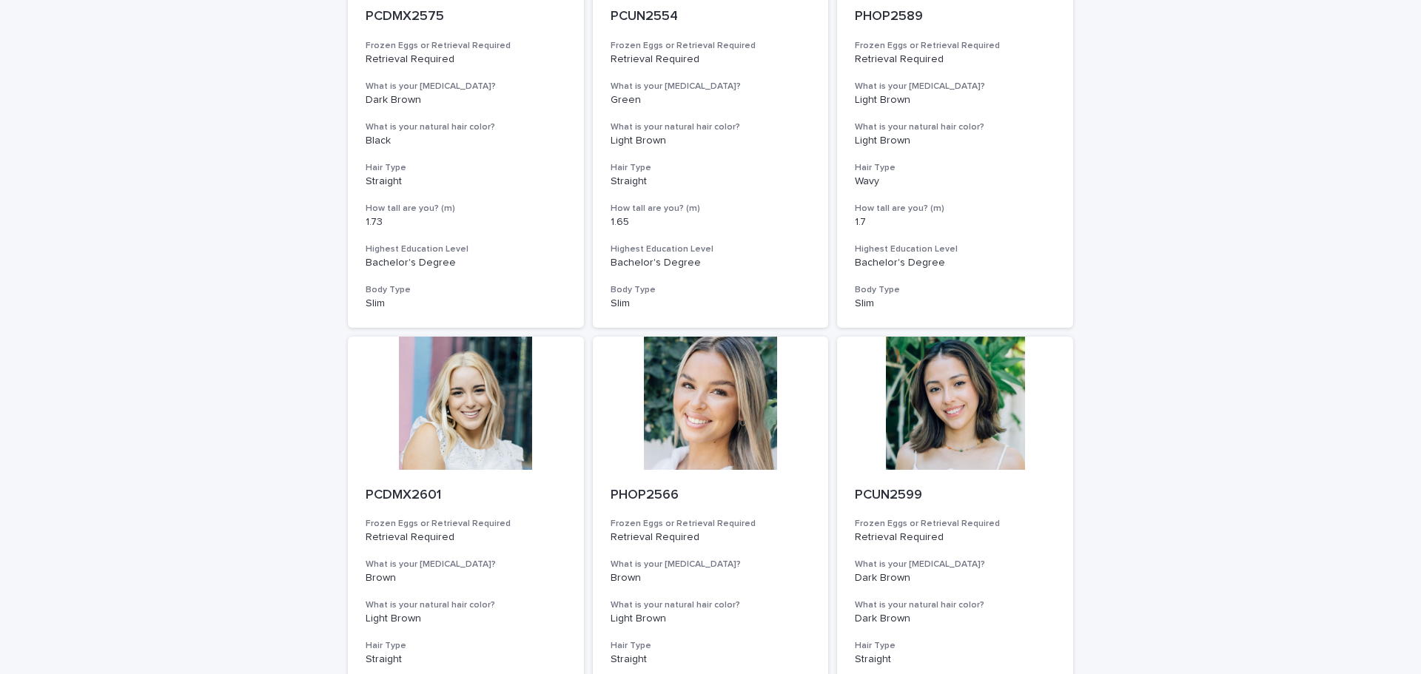
scroll to position [370, 0]
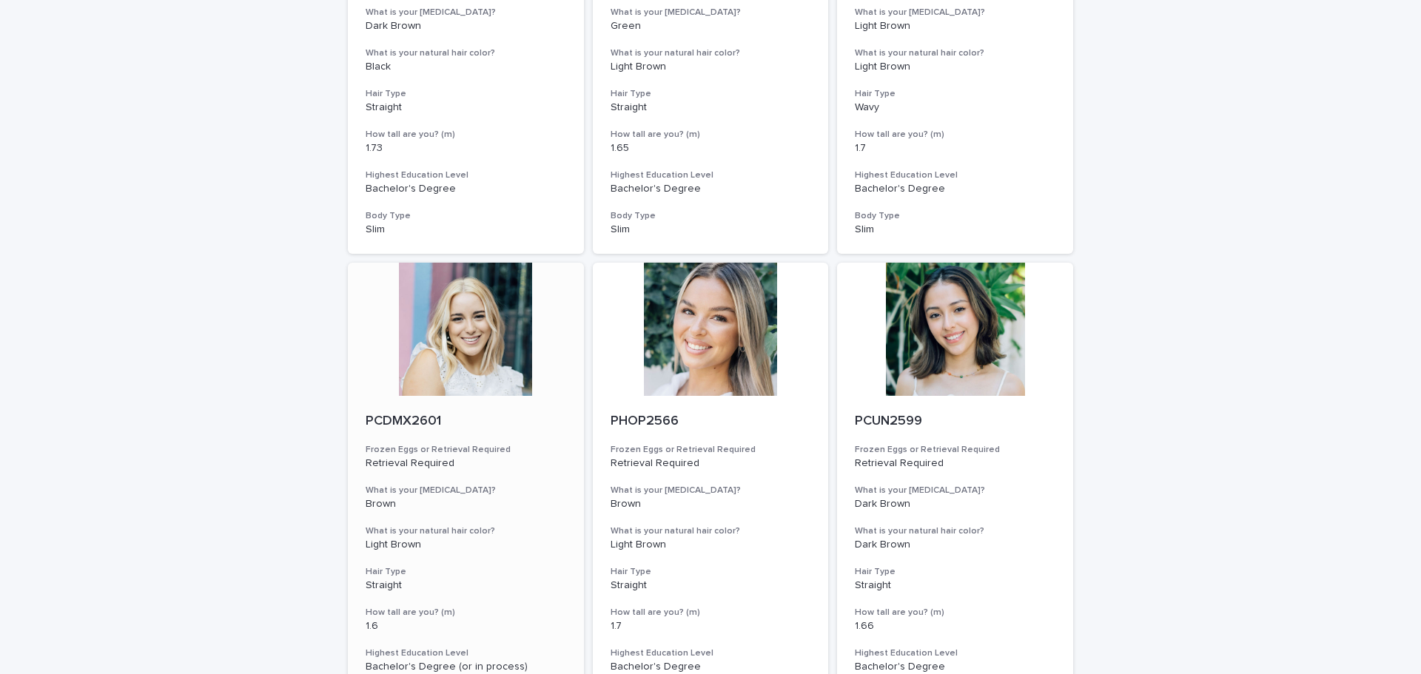
click at [472, 321] on div at bounding box center [466, 329] width 236 height 133
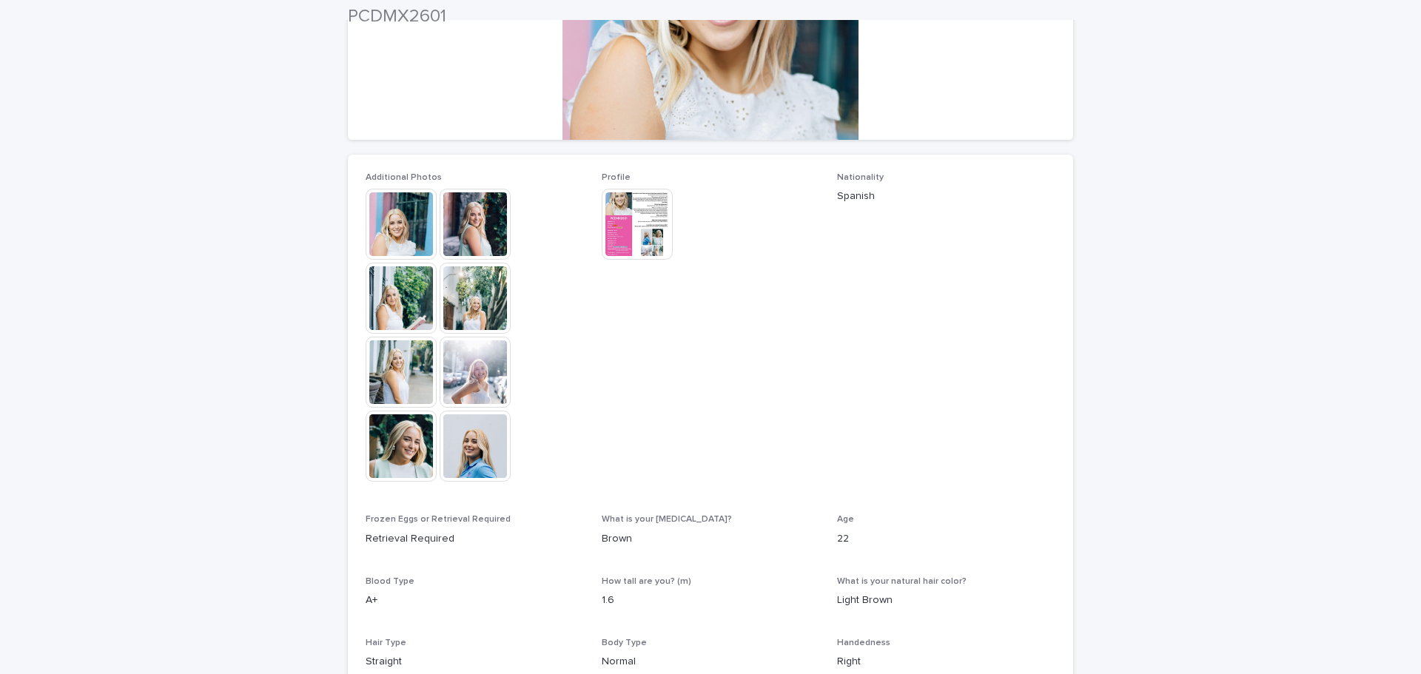
scroll to position [370, 0]
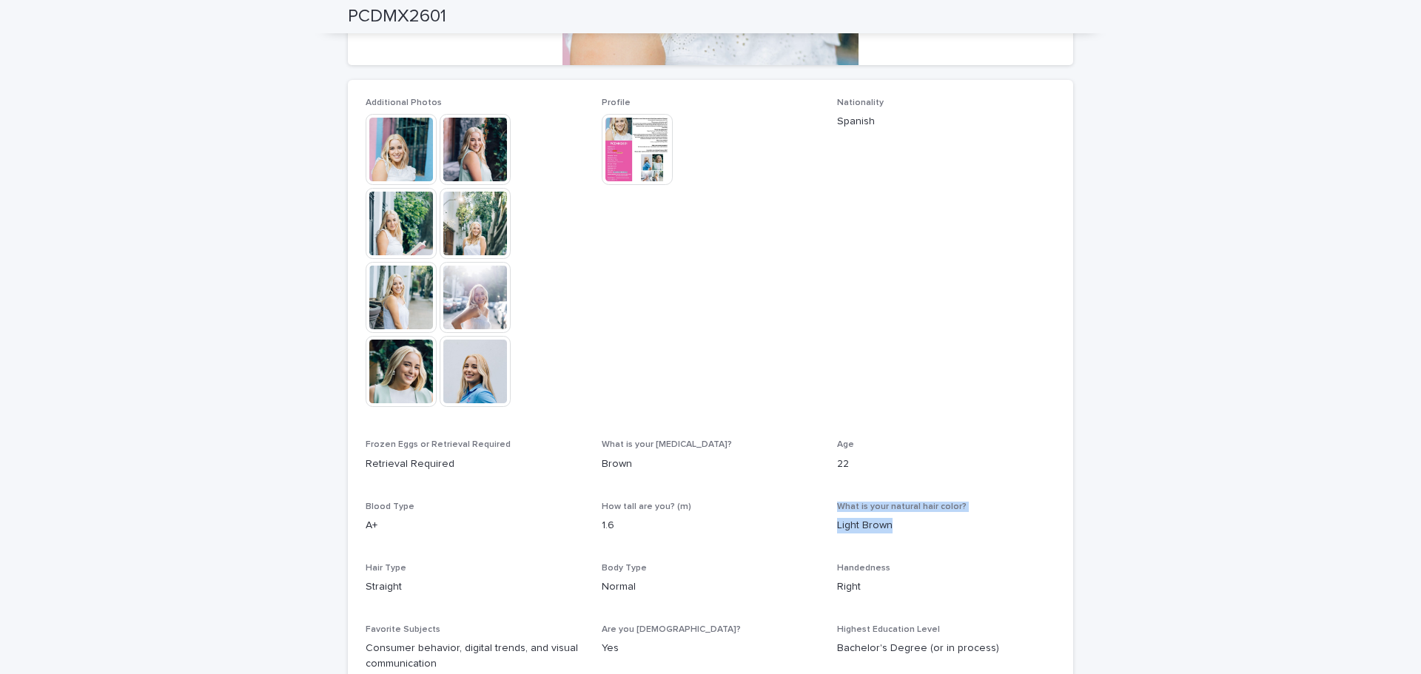
drag, startPoint x: 822, startPoint y: 529, endPoint x: 912, endPoint y: 519, distance: 90.1
click at [912, 519] on div "Additional Photos This file cannot be opened Download File Profile This file ca…" at bounding box center [711, 391] width 690 height 586
click at [927, 526] on p "Light Brown" at bounding box center [946, 526] width 218 height 16
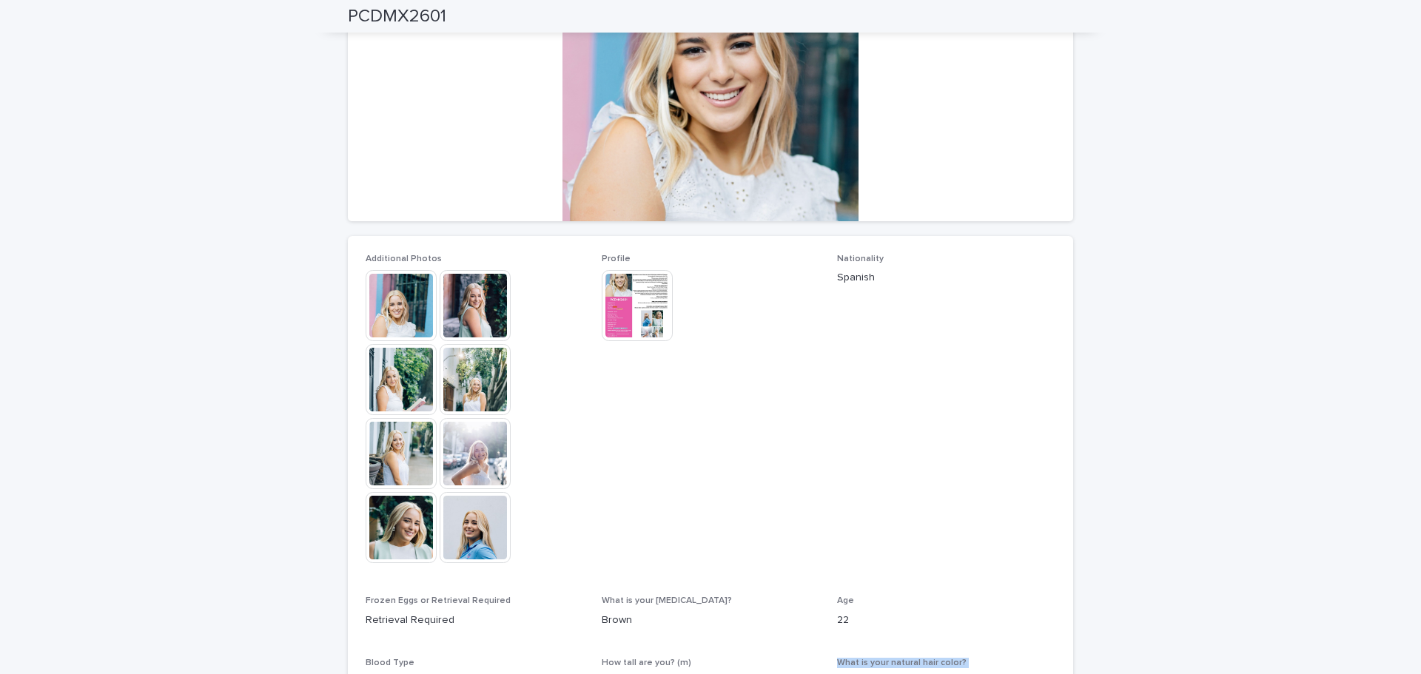
scroll to position [0, 0]
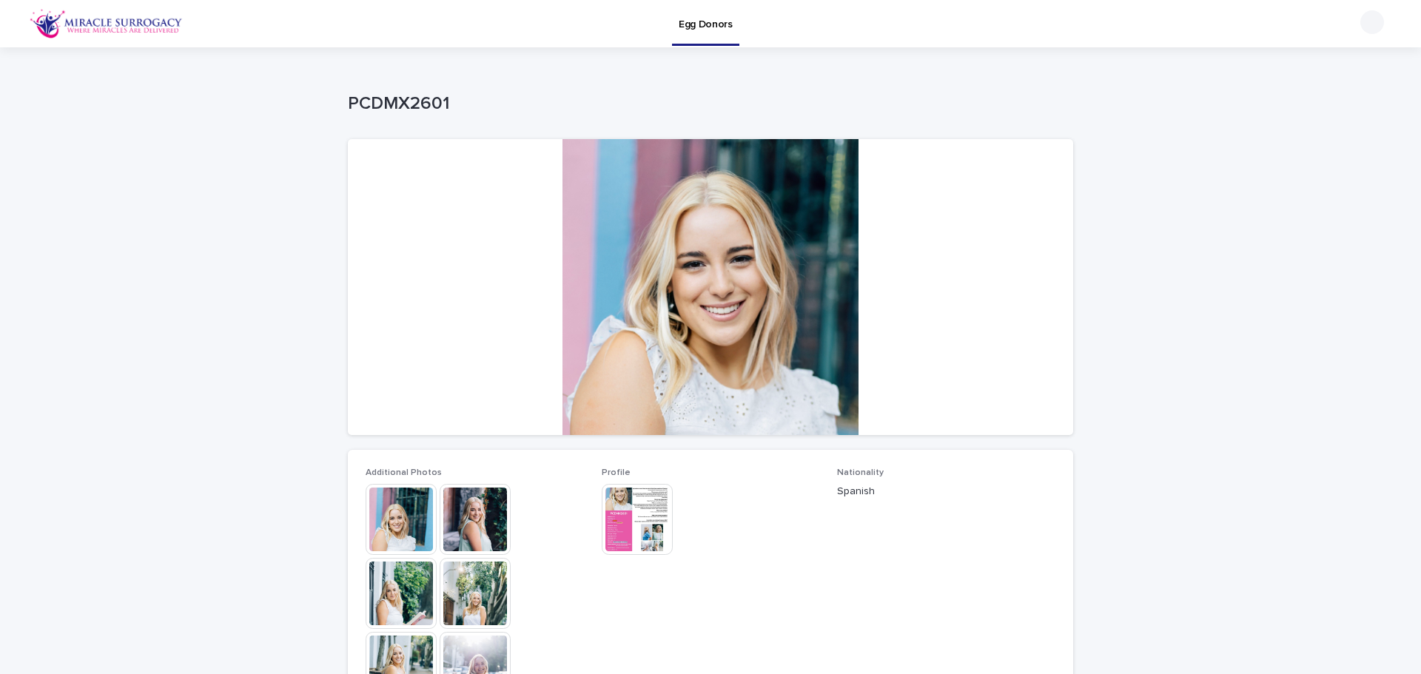
click at [400, 521] on img at bounding box center [401, 519] width 71 height 71
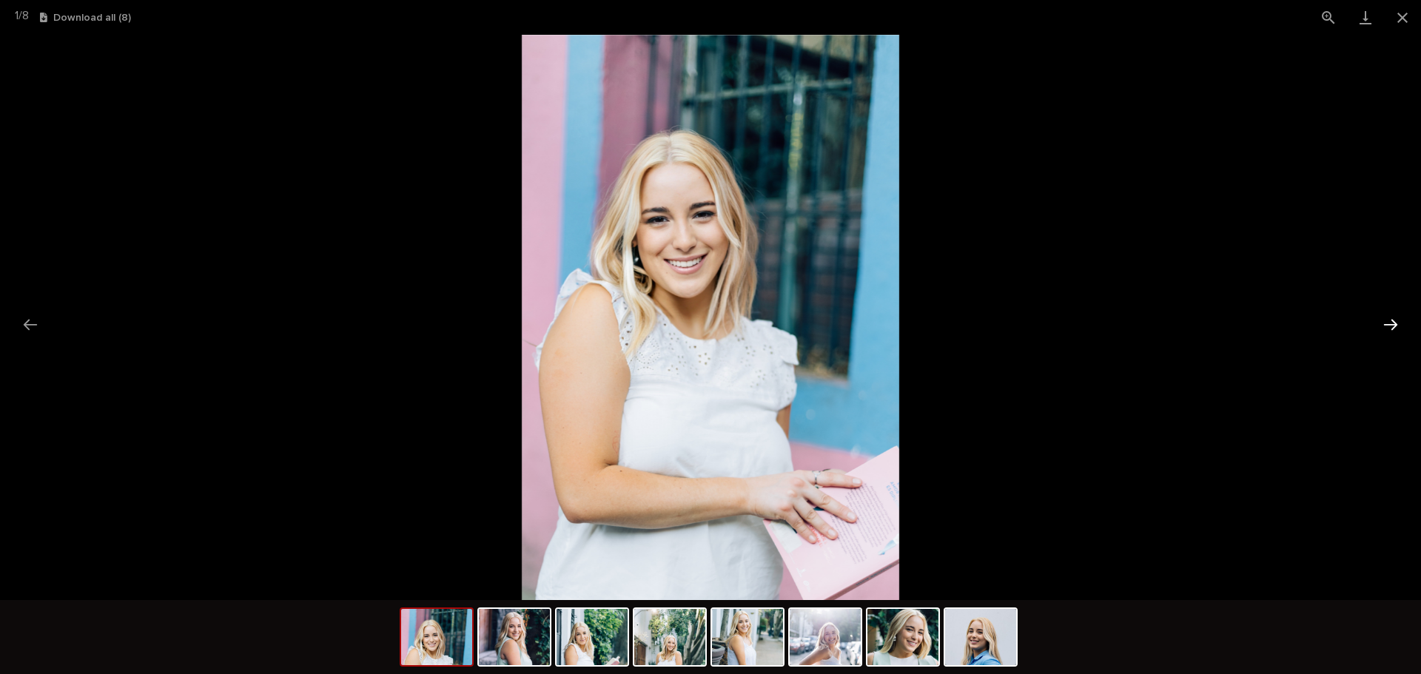
click at [1379, 327] on button "Next slide" at bounding box center [1390, 324] width 31 height 29
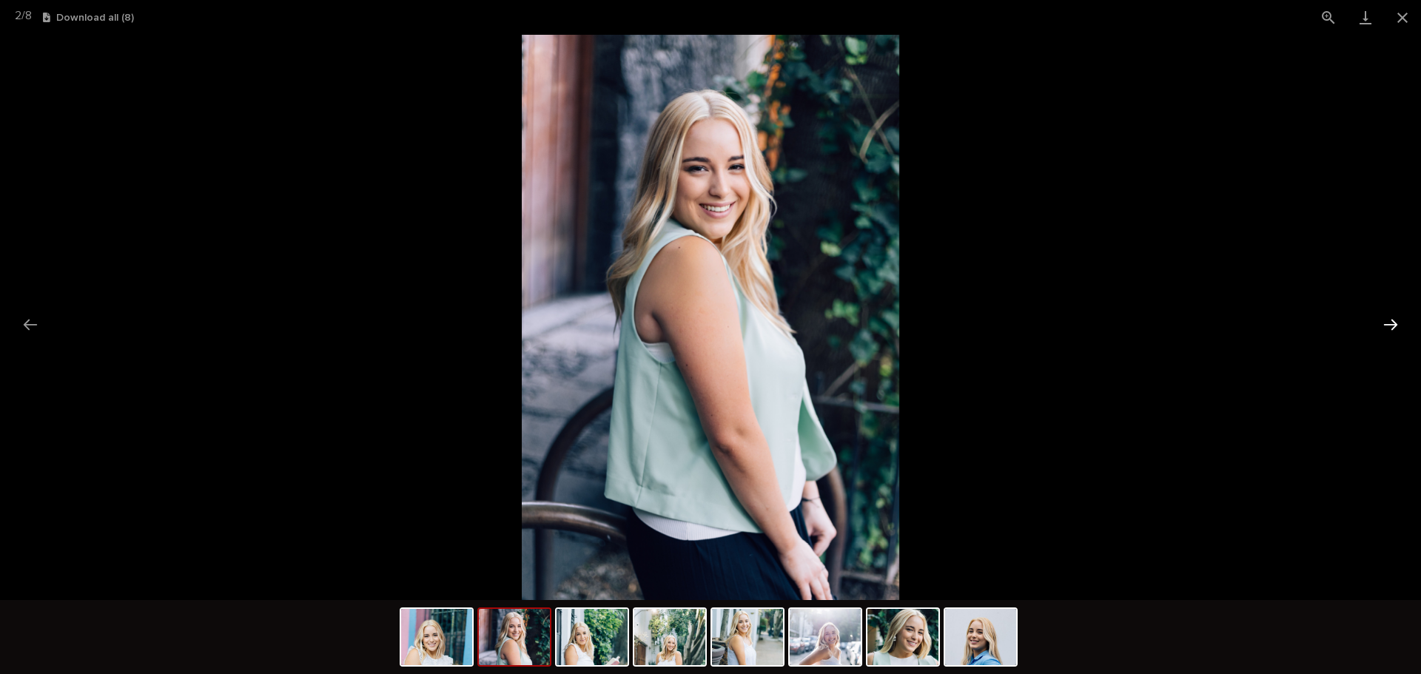
click at [1379, 327] on button "Next slide" at bounding box center [1390, 324] width 31 height 29
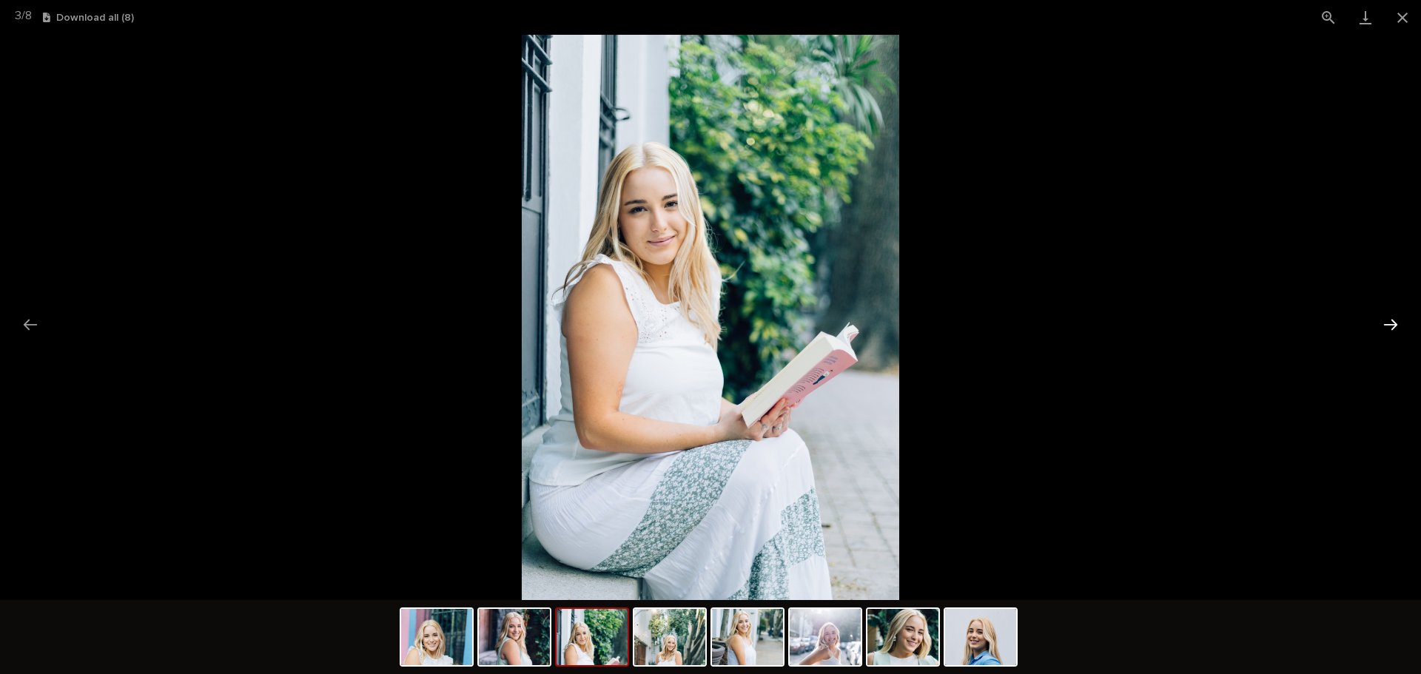
click at [1379, 327] on button "Next slide" at bounding box center [1390, 324] width 31 height 29
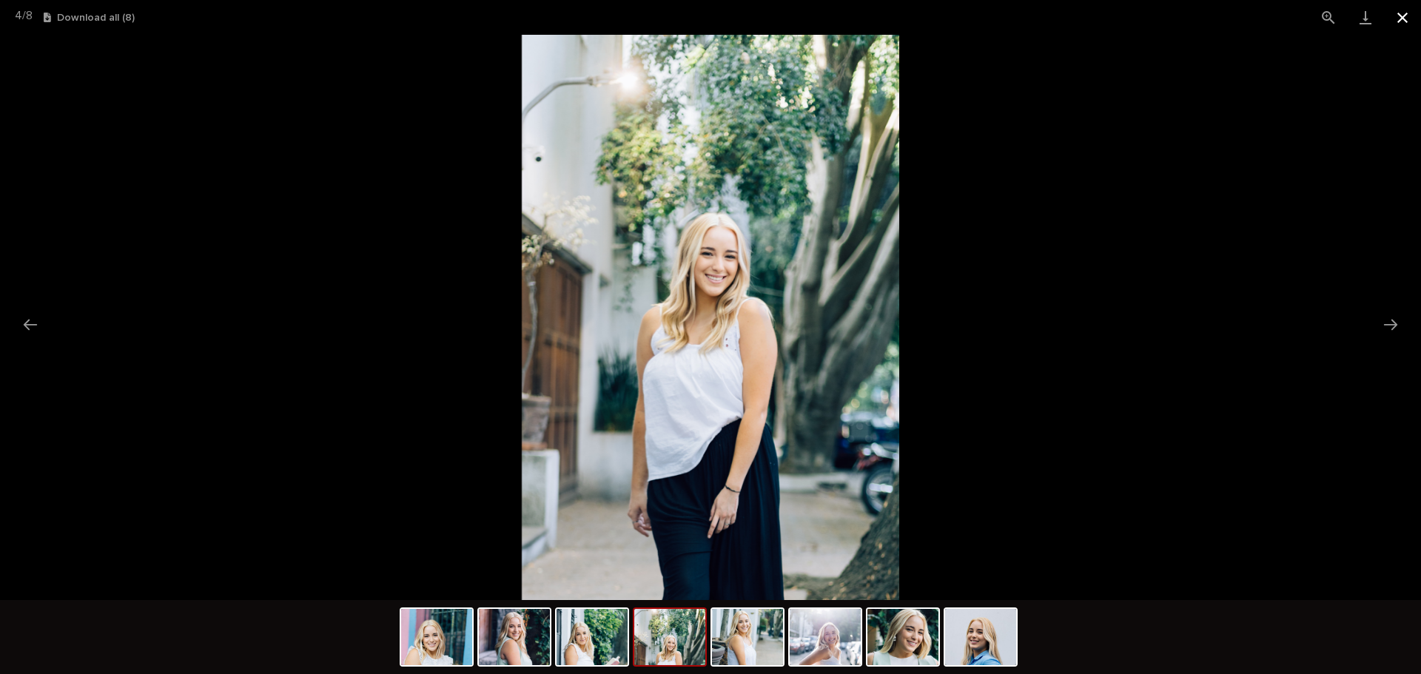
click at [1401, 12] on button "Close gallery" at bounding box center [1402, 17] width 37 height 35
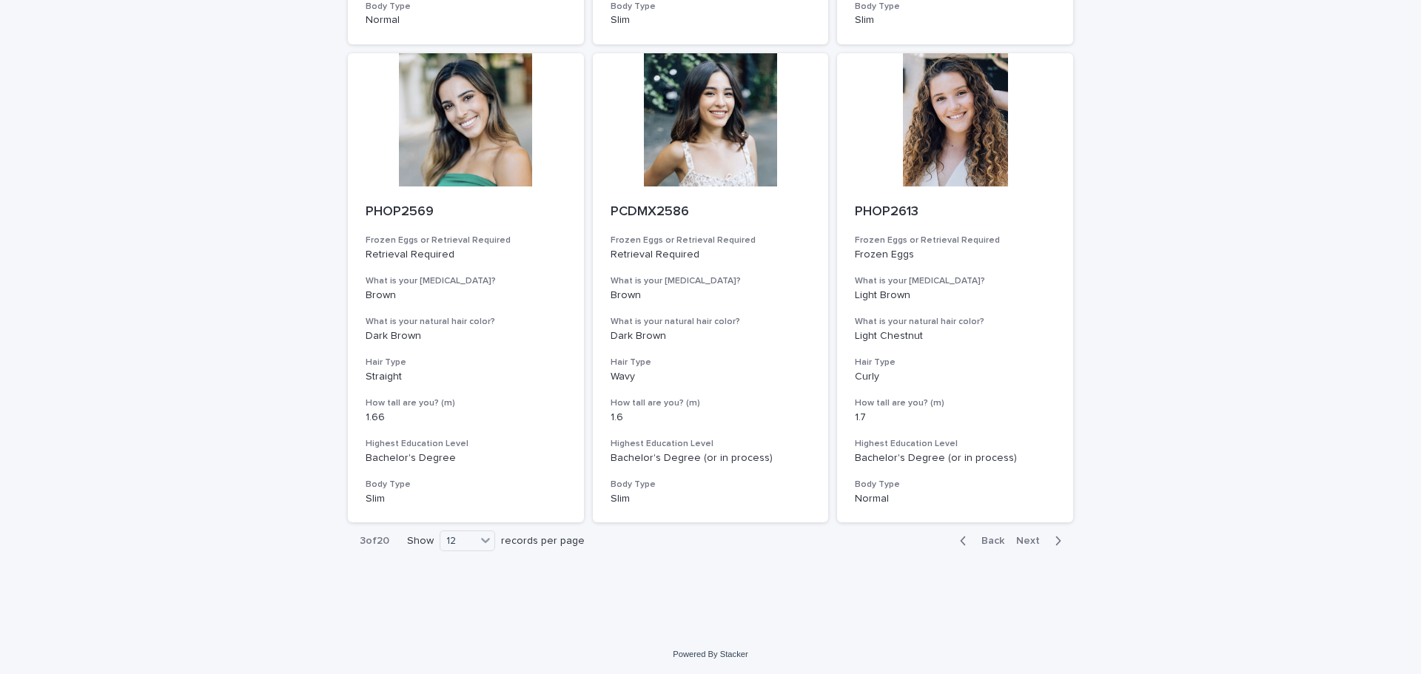
scroll to position [1538, 0]
click at [1022, 534] on button "Next" at bounding box center [1041, 539] width 63 height 13
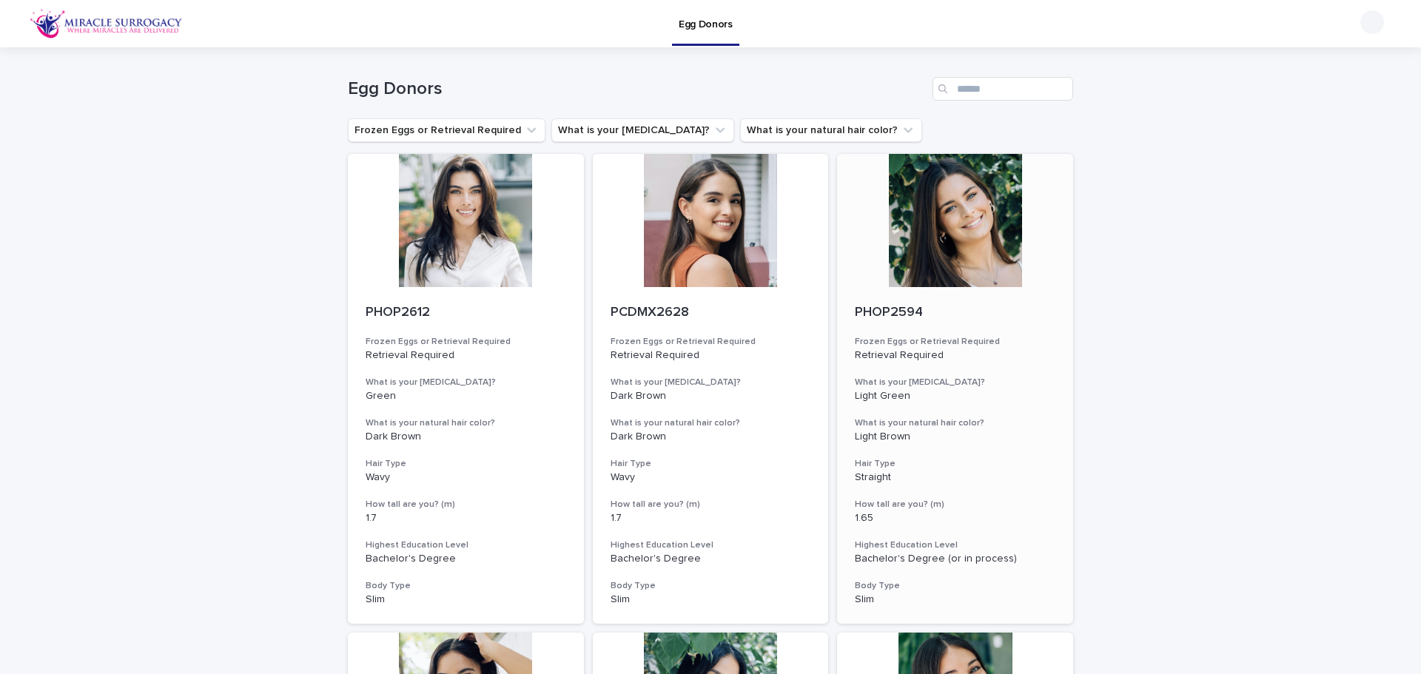
click at [987, 233] on div at bounding box center [955, 220] width 236 height 133
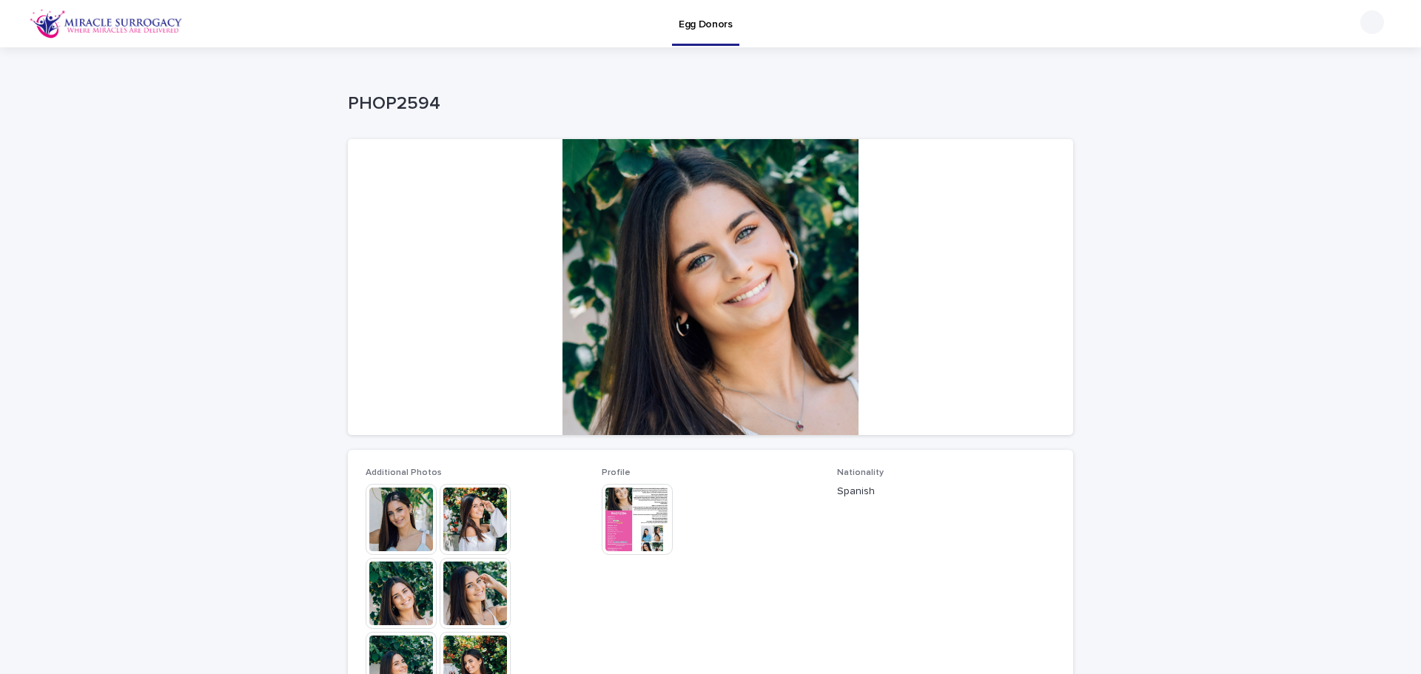
click at [724, 345] on div at bounding box center [710, 287] width 725 height 296
click at [384, 521] on img at bounding box center [401, 519] width 71 height 71
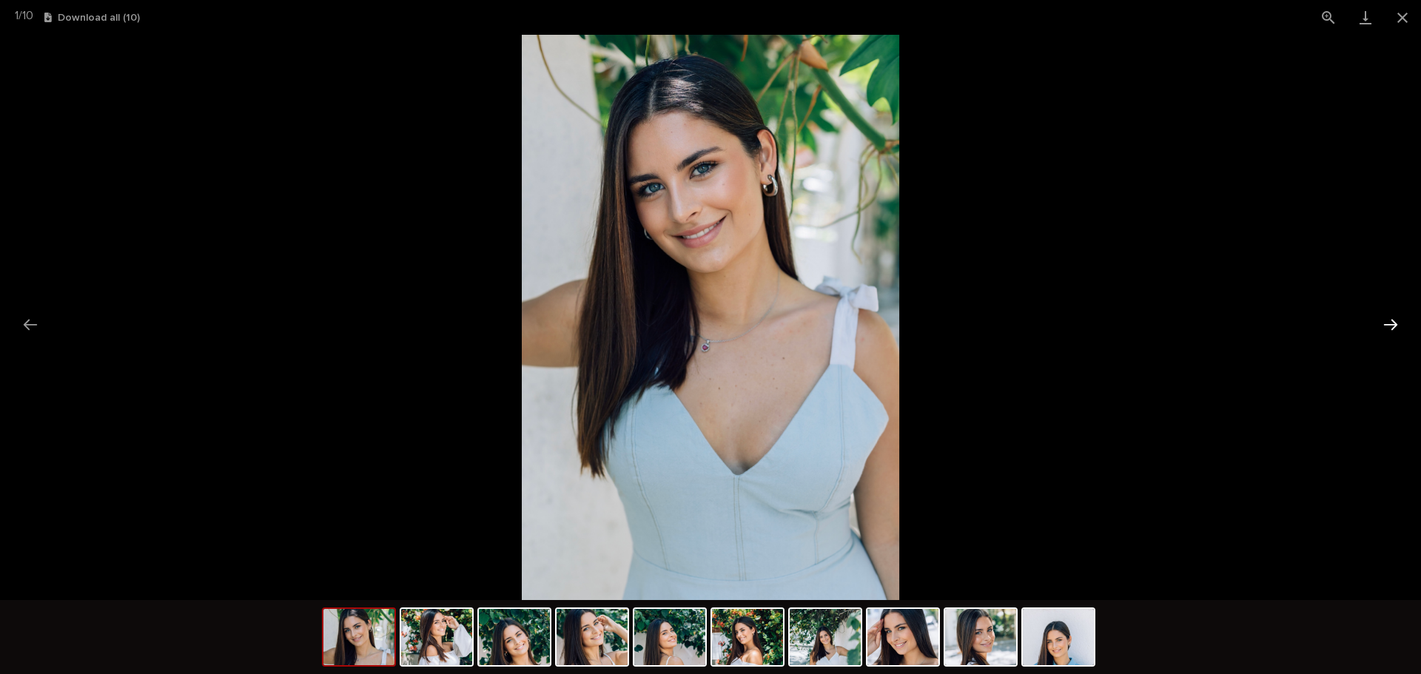
click at [1396, 320] on button "Next slide" at bounding box center [1390, 324] width 31 height 29
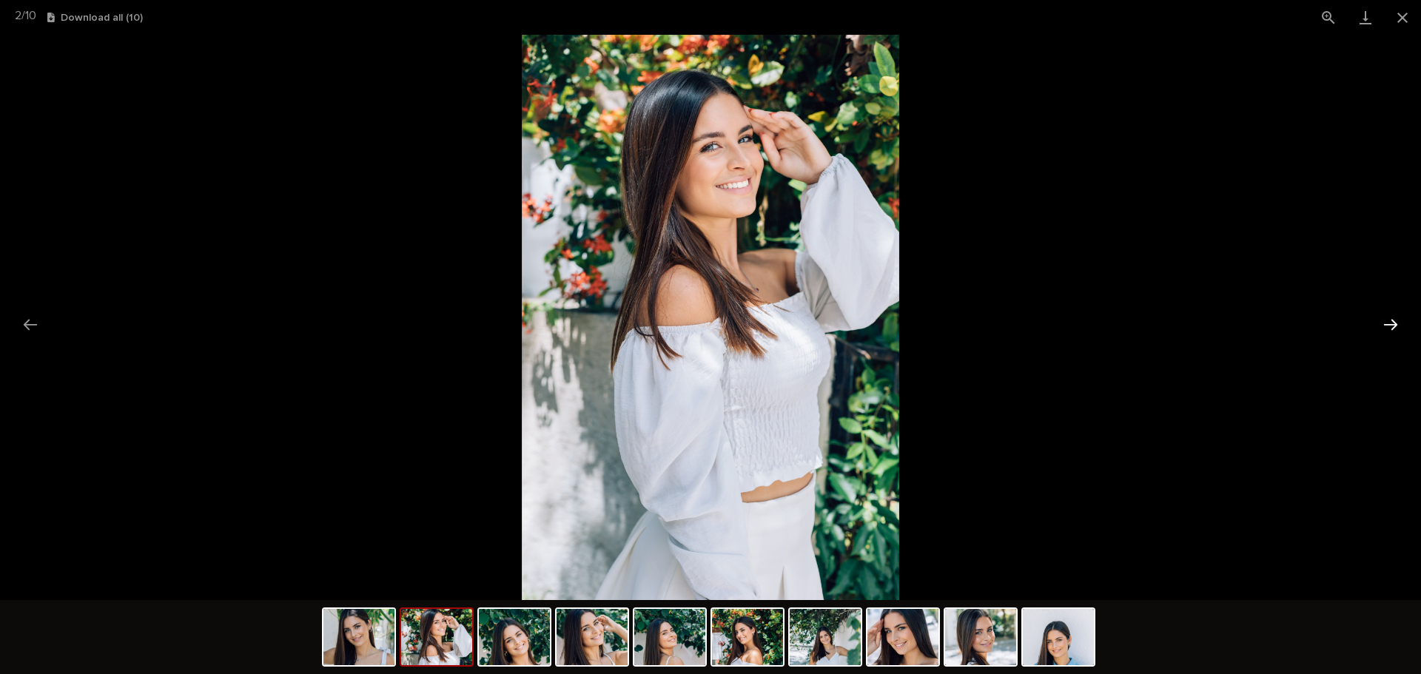
click at [1395, 320] on button "Next slide" at bounding box center [1390, 324] width 31 height 29
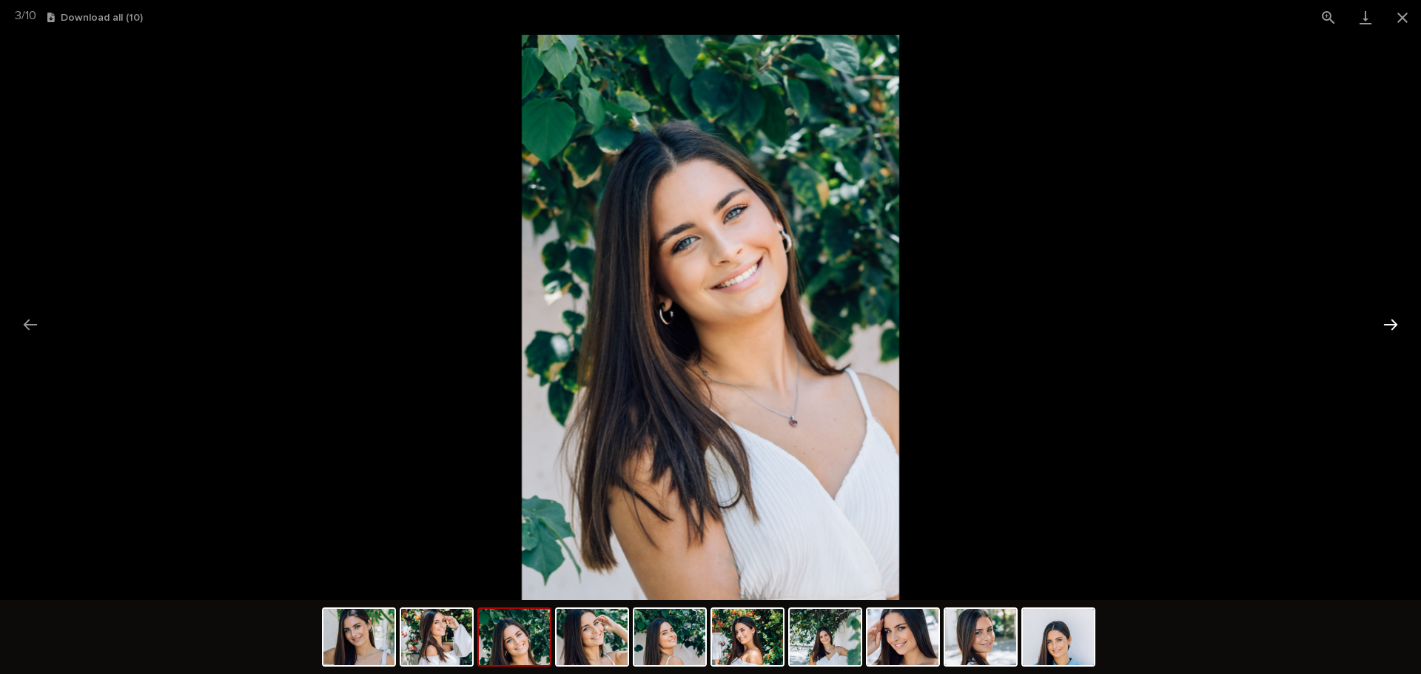
click at [1395, 320] on button "Next slide" at bounding box center [1390, 324] width 31 height 29
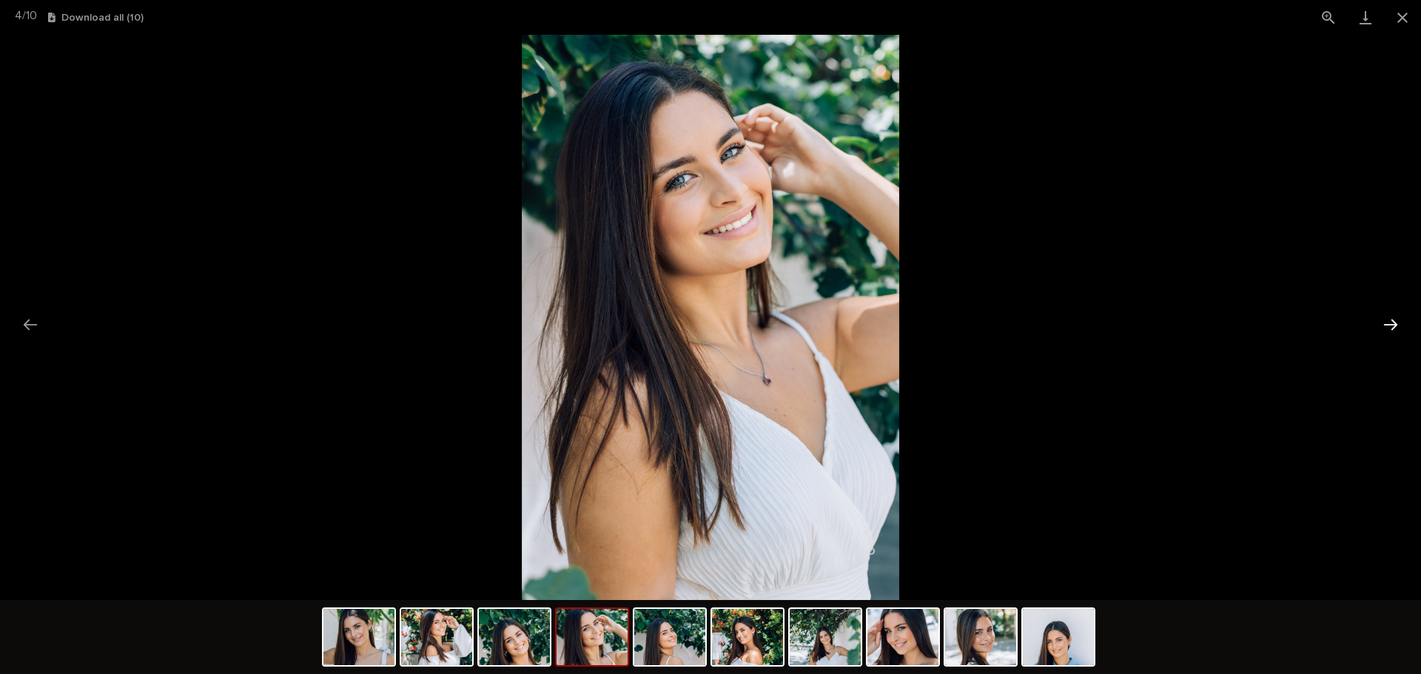
click at [1395, 320] on button "Next slide" at bounding box center [1390, 324] width 31 height 29
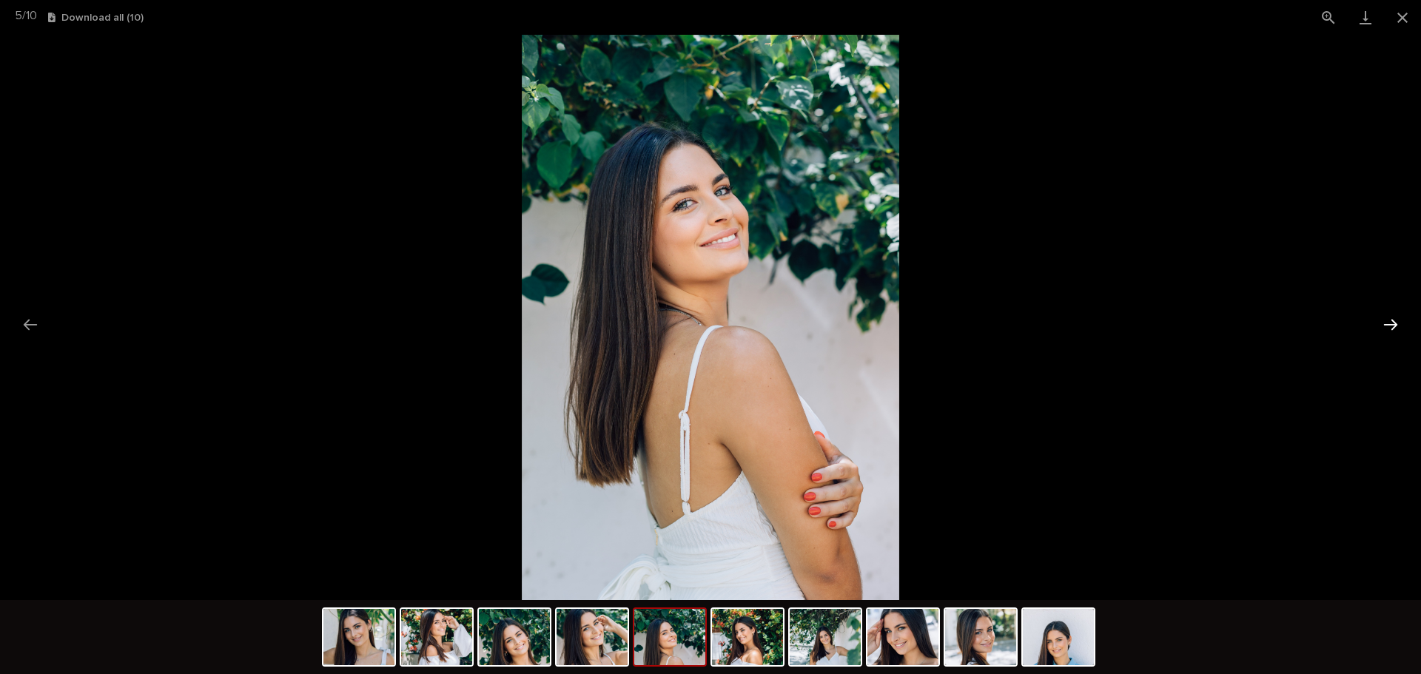
click at [1395, 320] on button "Next slide" at bounding box center [1390, 324] width 31 height 29
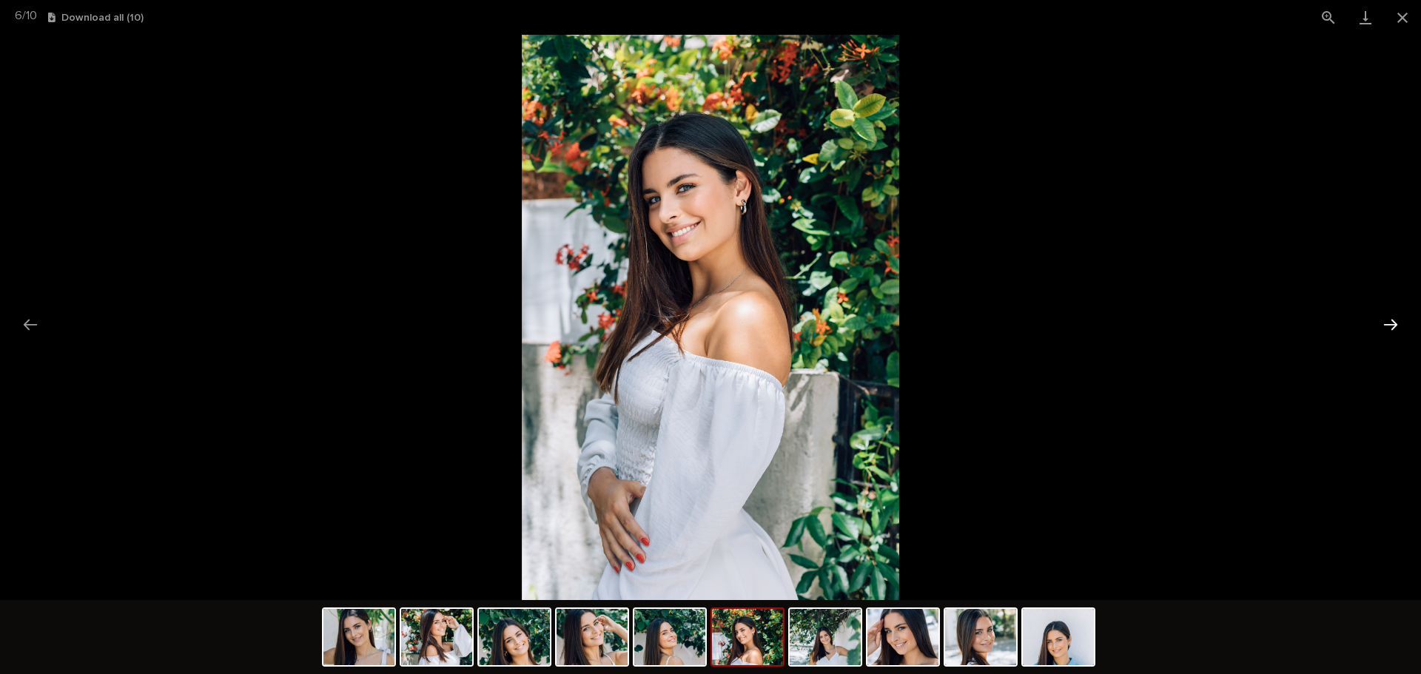
click at [1395, 320] on button "Next slide" at bounding box center [1390, 324] width 31 height 29
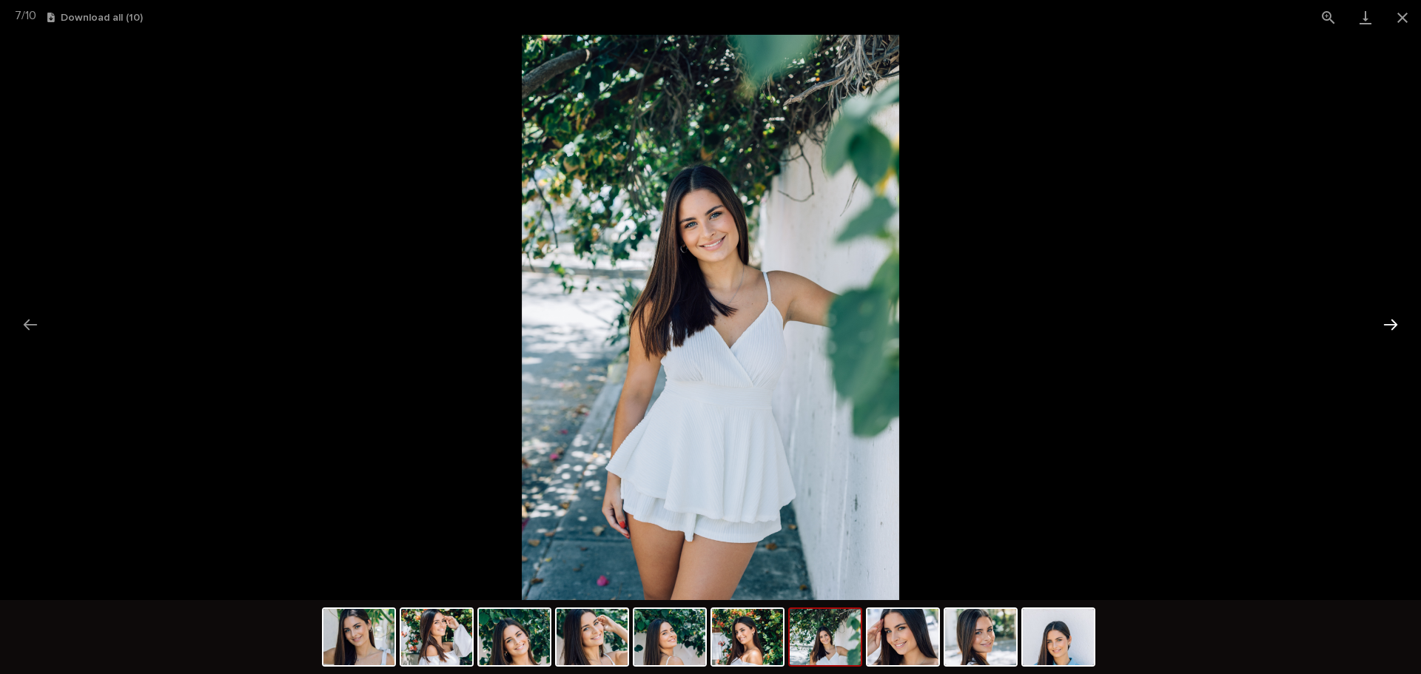
click at [1395, 320] on button "Next slide" at bounding box center [1390, 324] width 31 height 29
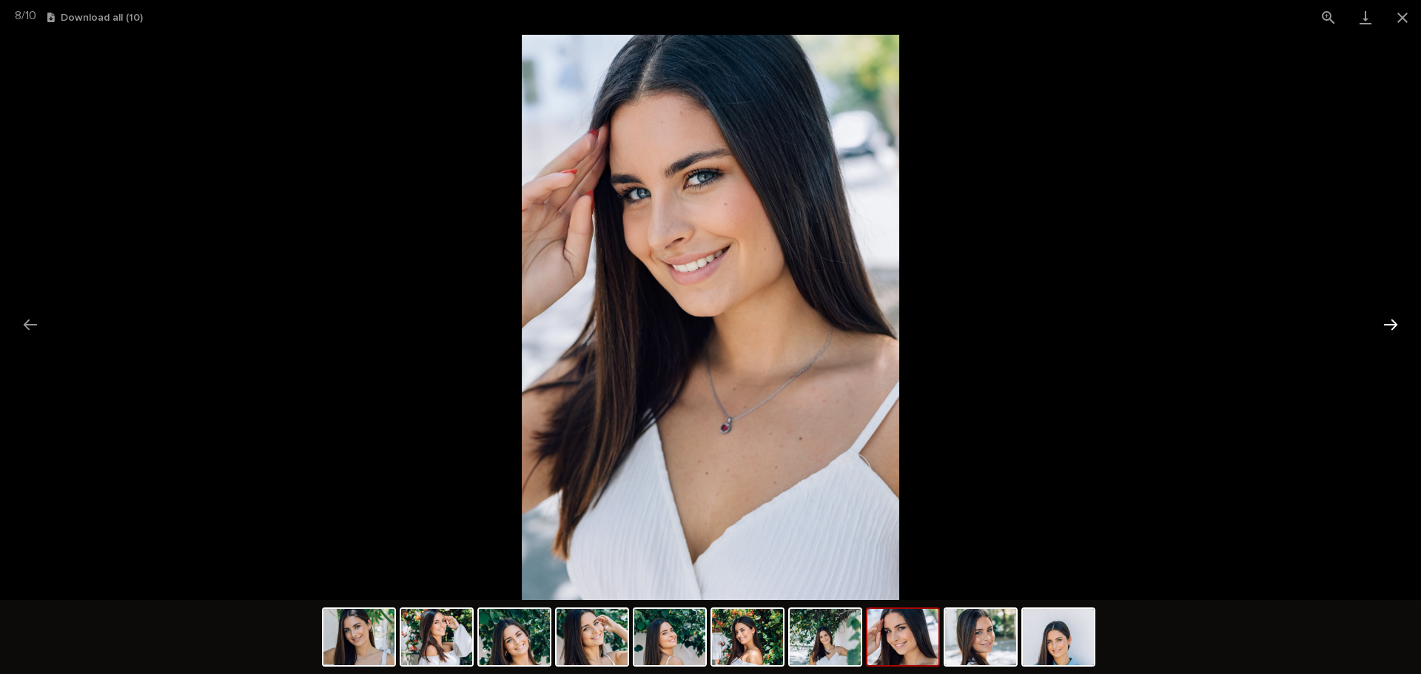
click at [1395, 320] on button "Next slide" at bounding box center [1390, 324] width 31 height 29
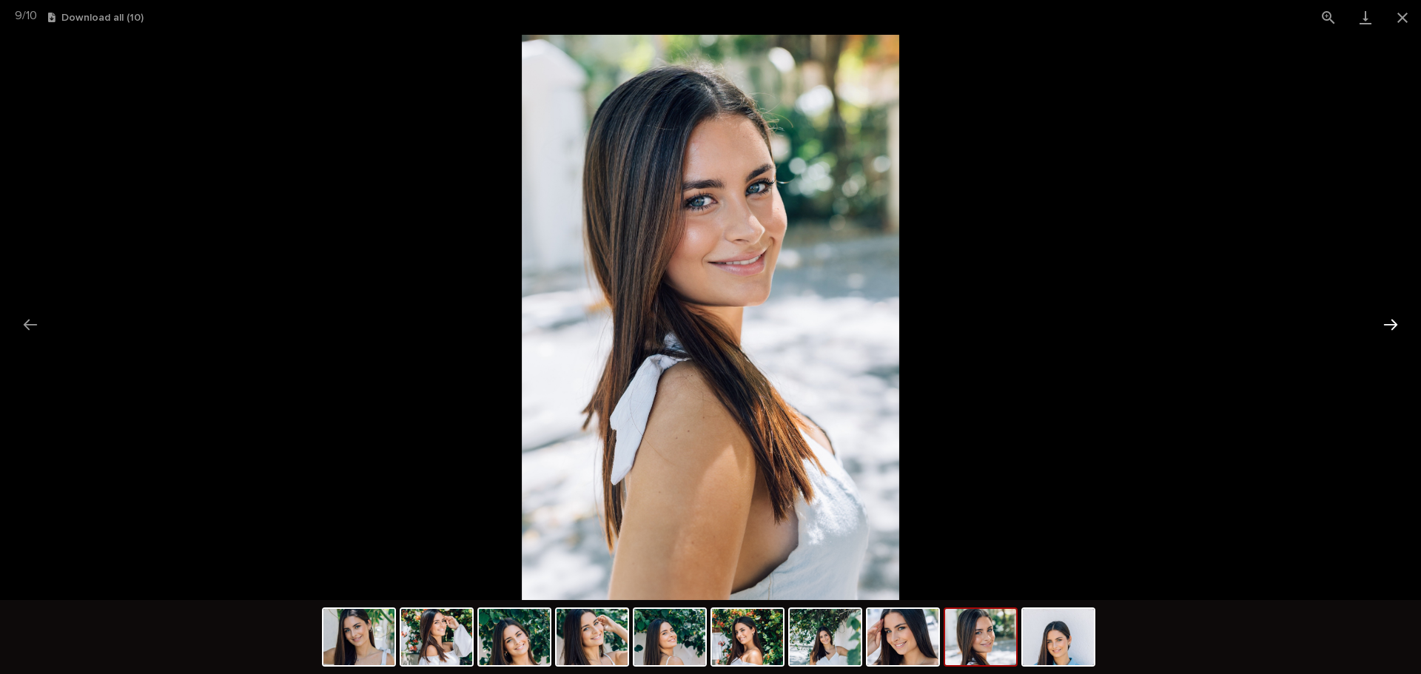
click at [1395, 320] on button "Next slide" at bounding box center [1390, 324] width 31 height 29
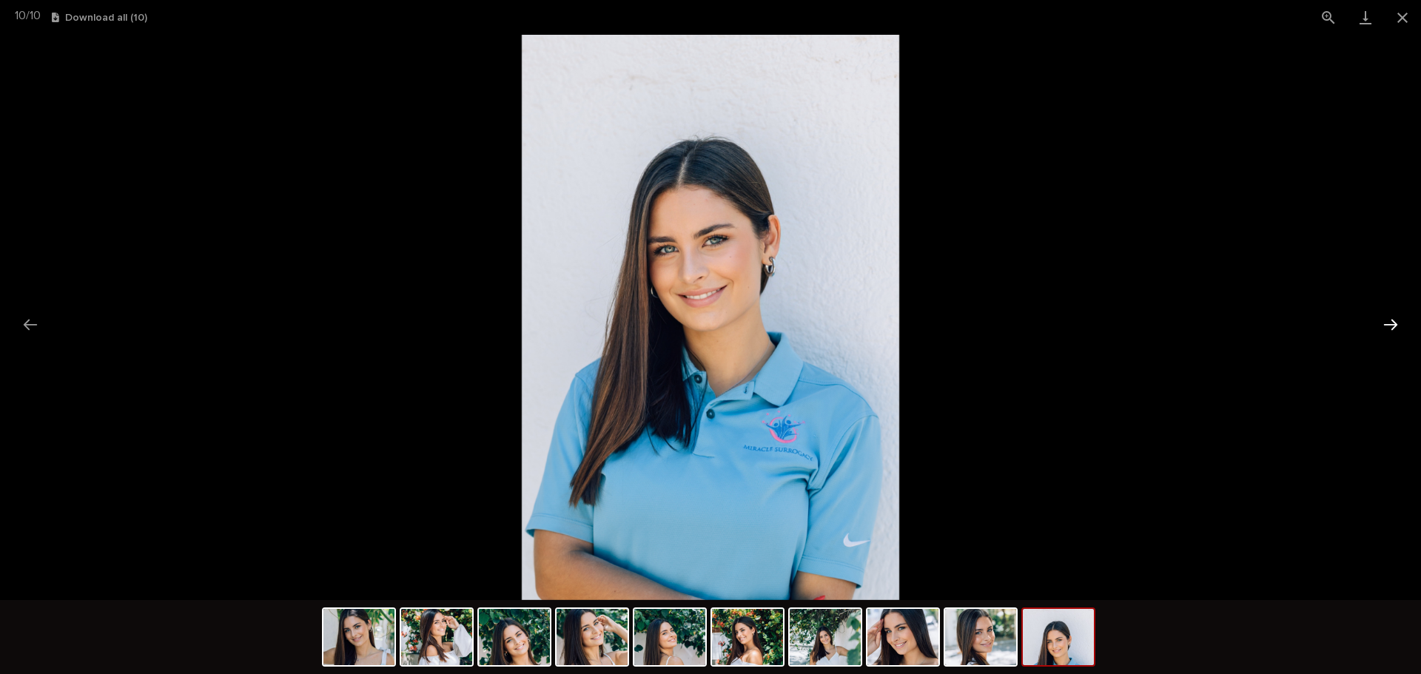
click at [1395, 320] on button "Next slide" at bounding box center [1390, 324] width 31 height 29
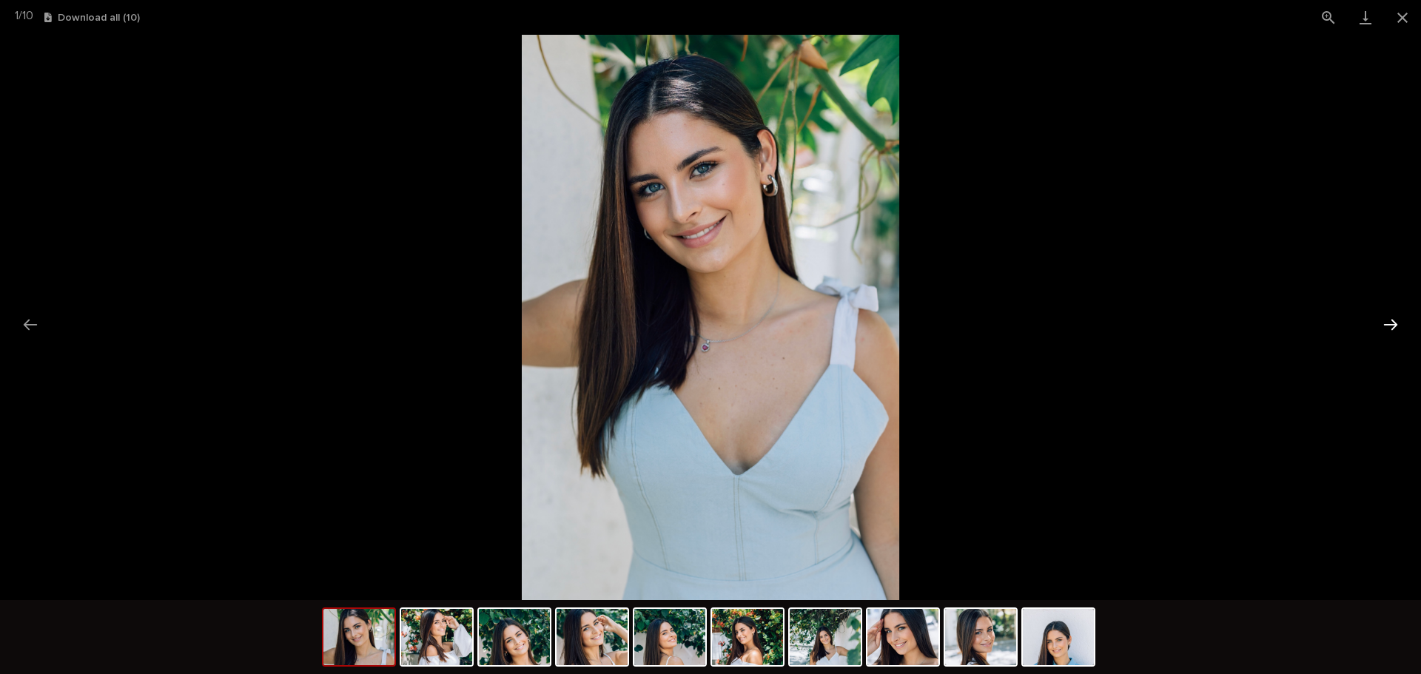
click at [1395, 320] on button "Next slide" at bounding box center [1390, 324] width 31 height 29
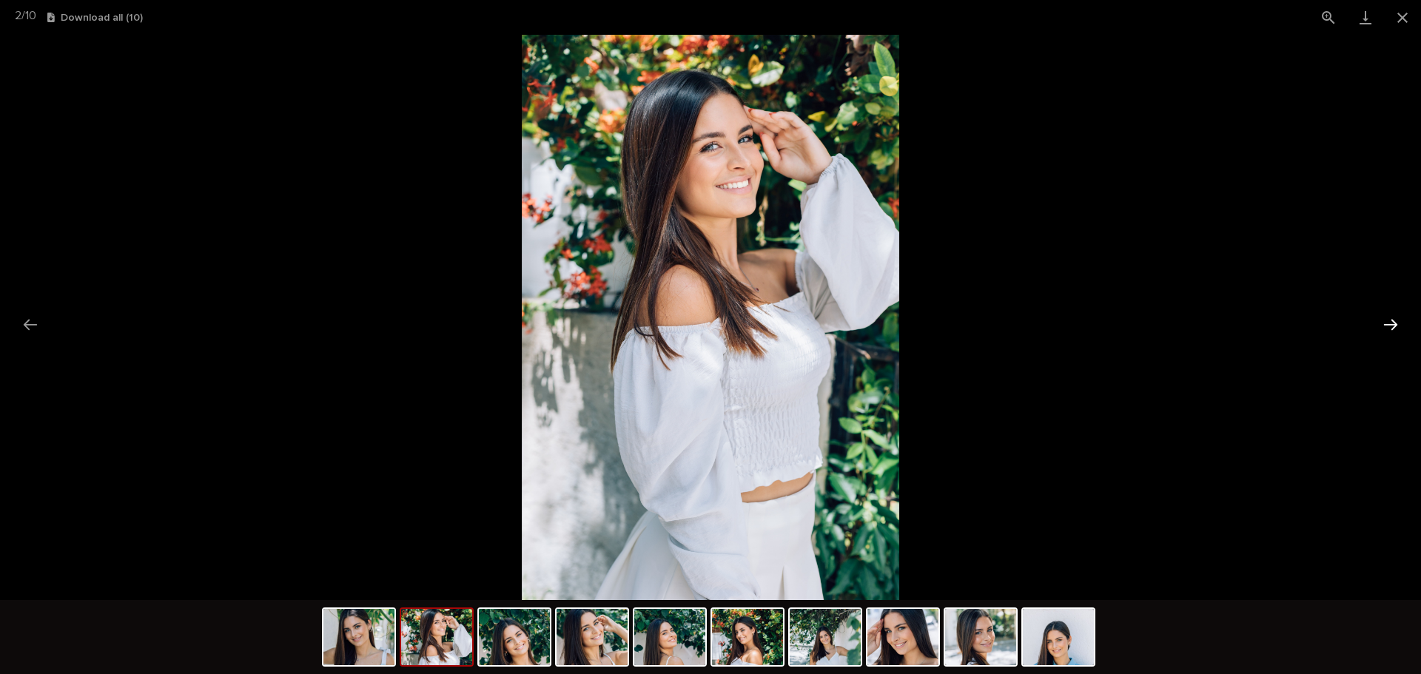
click at [1395, 320] on button "Next slide" at bounding box center [1390, 324] width 31 height 29
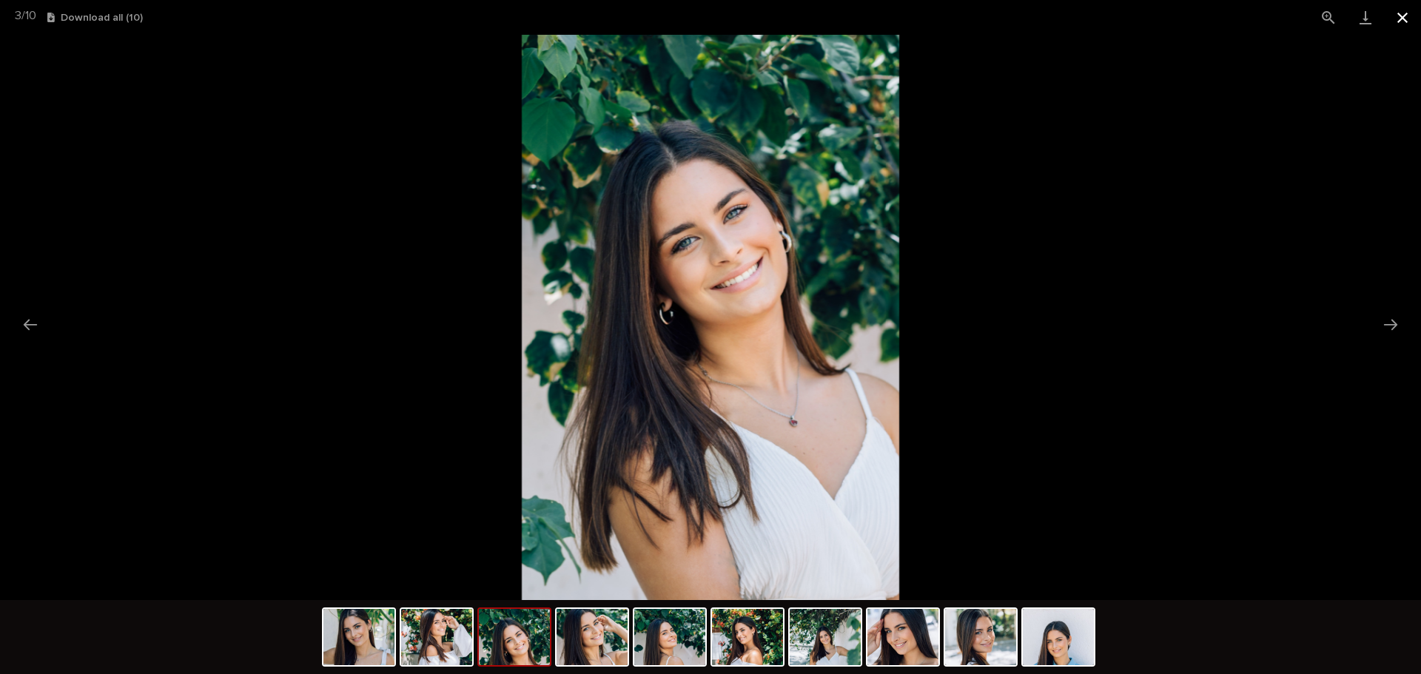
click at [1398, 17] on button "Close gallery" at bounding box center [1402, 17] width 37 height 35
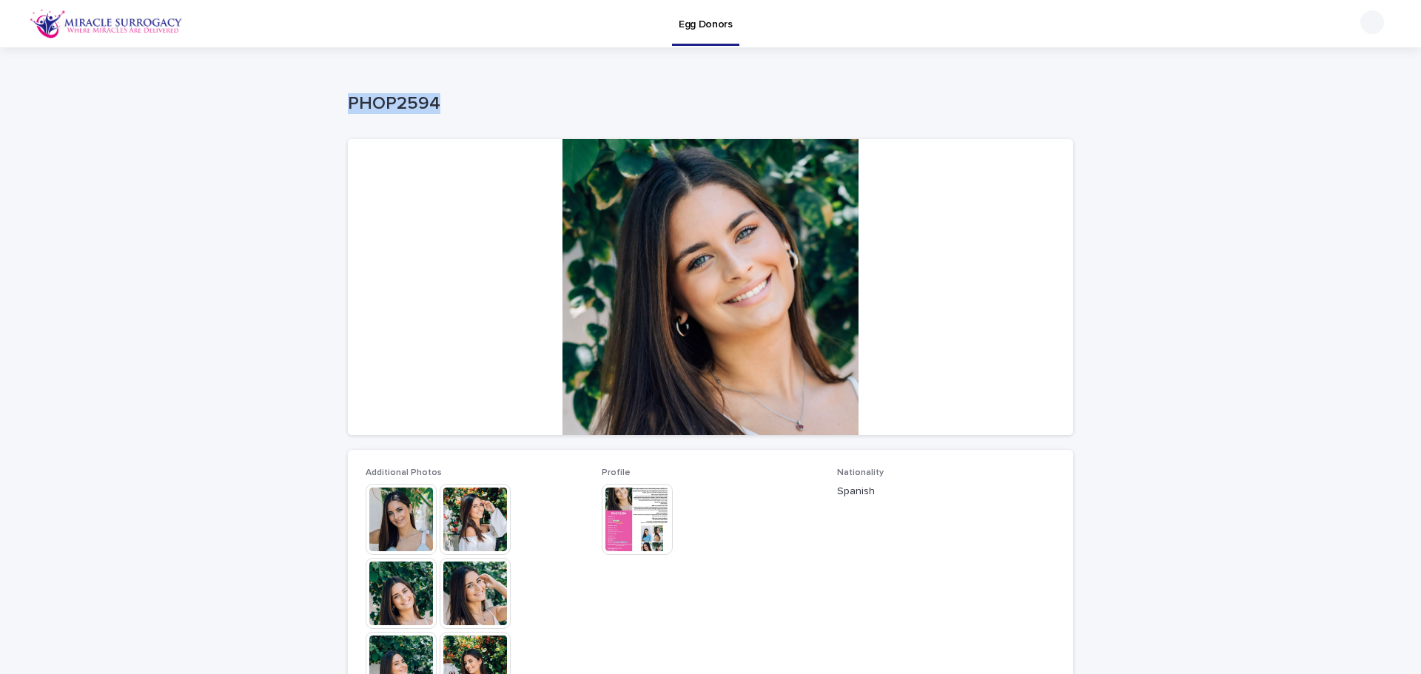
drag, startPoint x: 332, startPoint y: 105, endPoint x: 432, endPoint y: 96, distance: 99.6
click at [432, 96] on div "Loading... Saving… Loading... Saving… PHOP2594 PHOP2594 Sorry, there was an err…" at bounding box center [710, 639] width 1421 height 1184
copy p "PHOP2594"
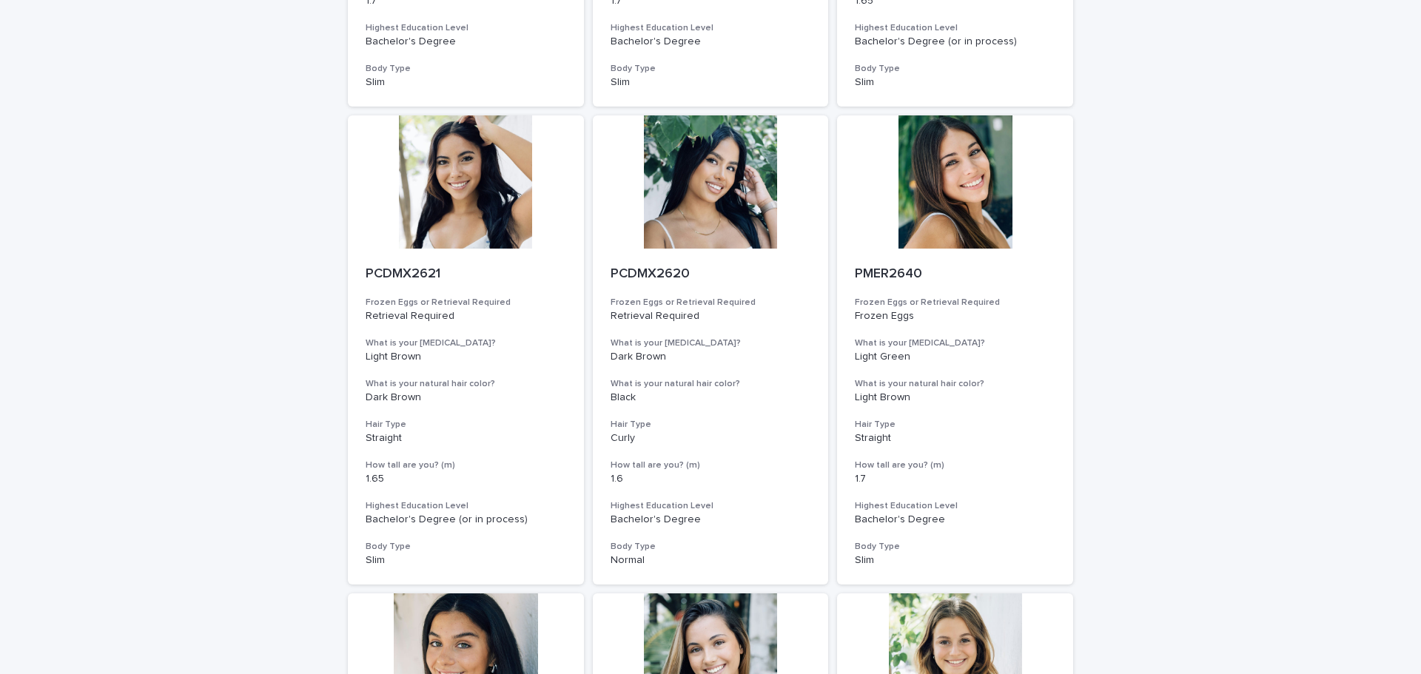
scroll to position [518, 0]
click at [921, 201] on div at bounding box center [955, 181] width 236 height 133
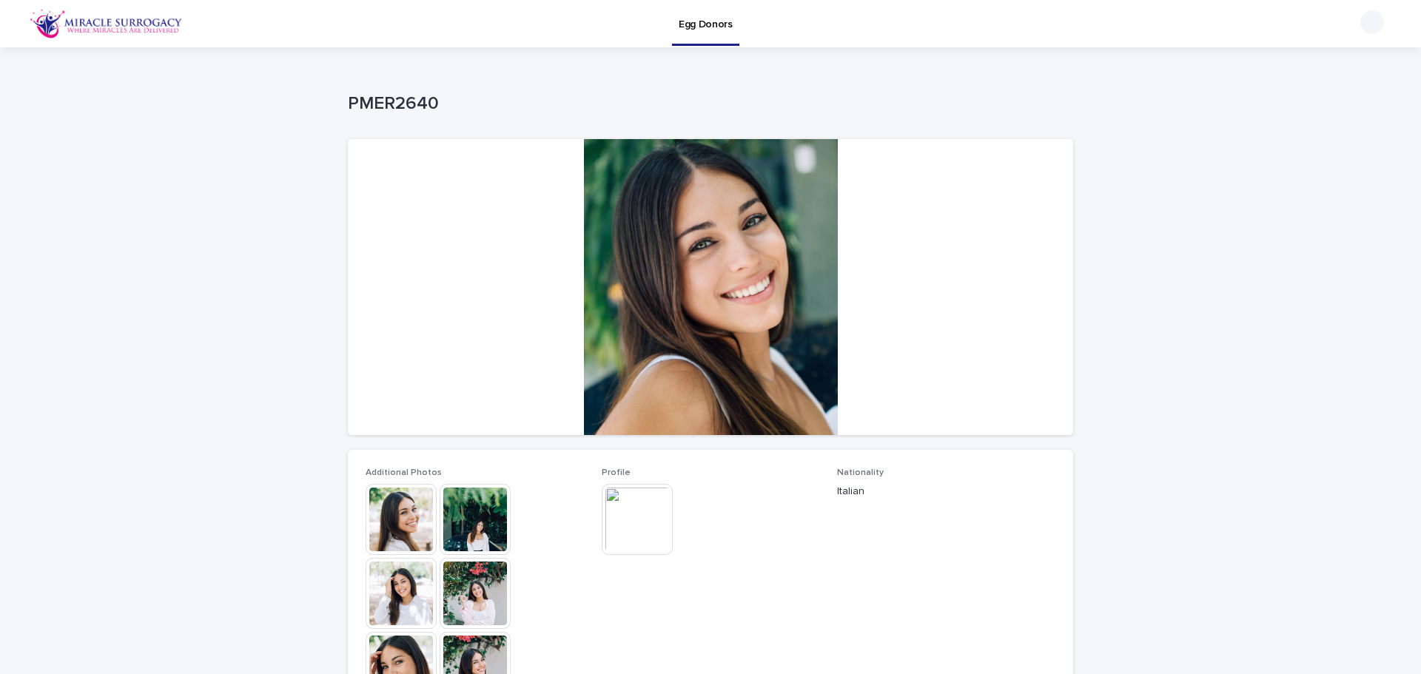
click at [387, 501] on img at bounding box center [401, 519] width 71 height 71
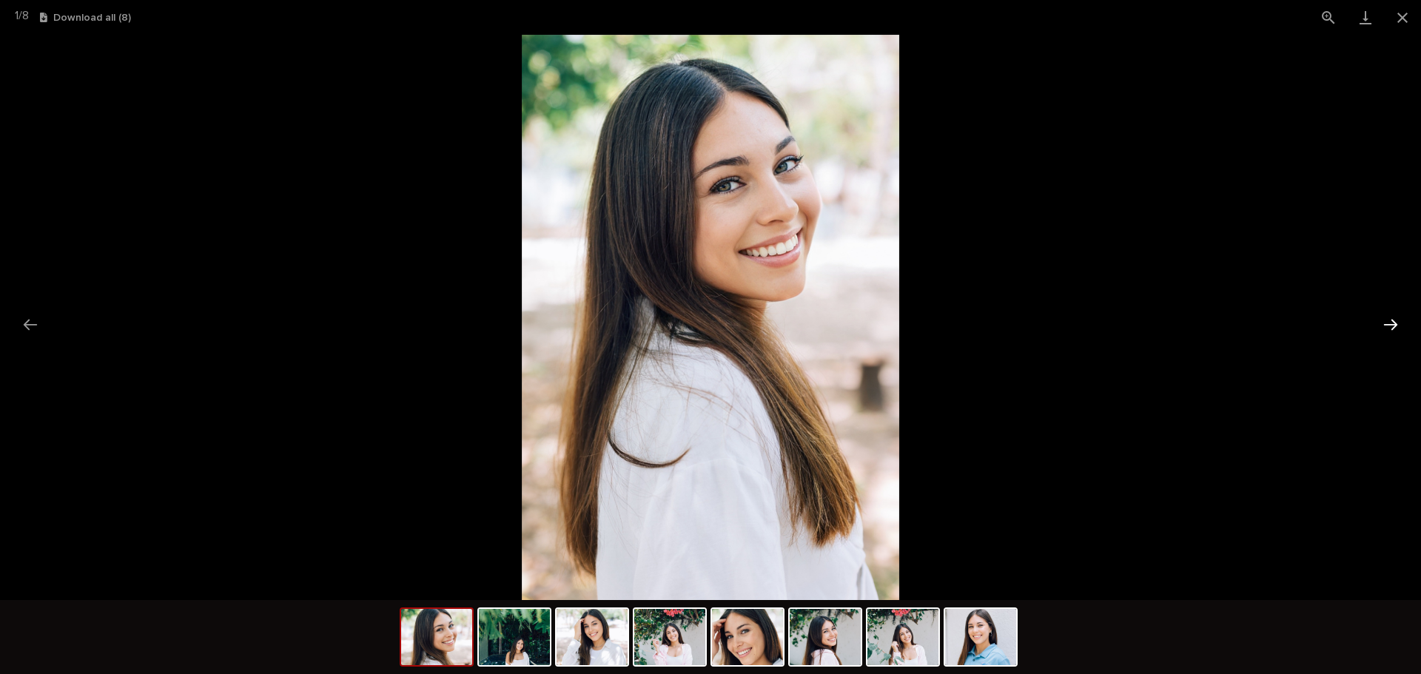
click at [1385, 322] on button "Next slide" at bounding box center [1390, 324] width 31 height 29
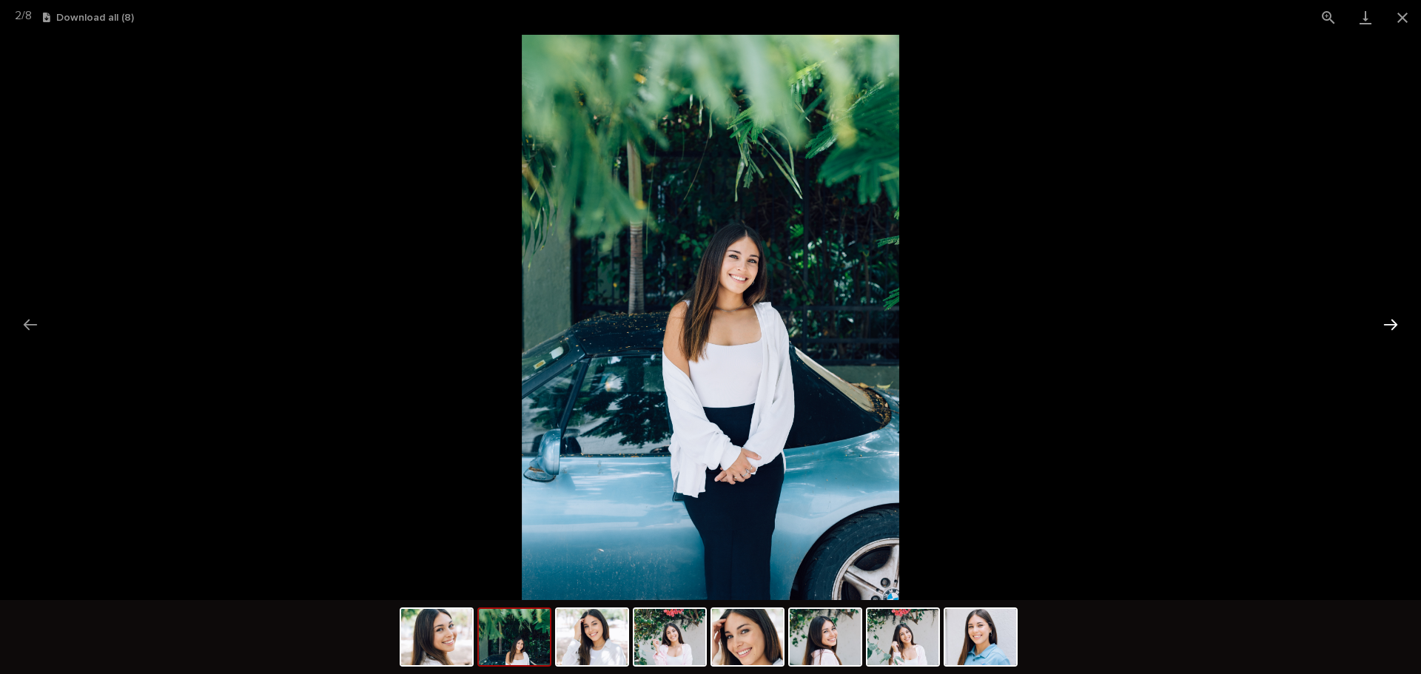
click at [1382, 322] on button "Next slide" at bounding box center [1390, 324] width 31 height 29
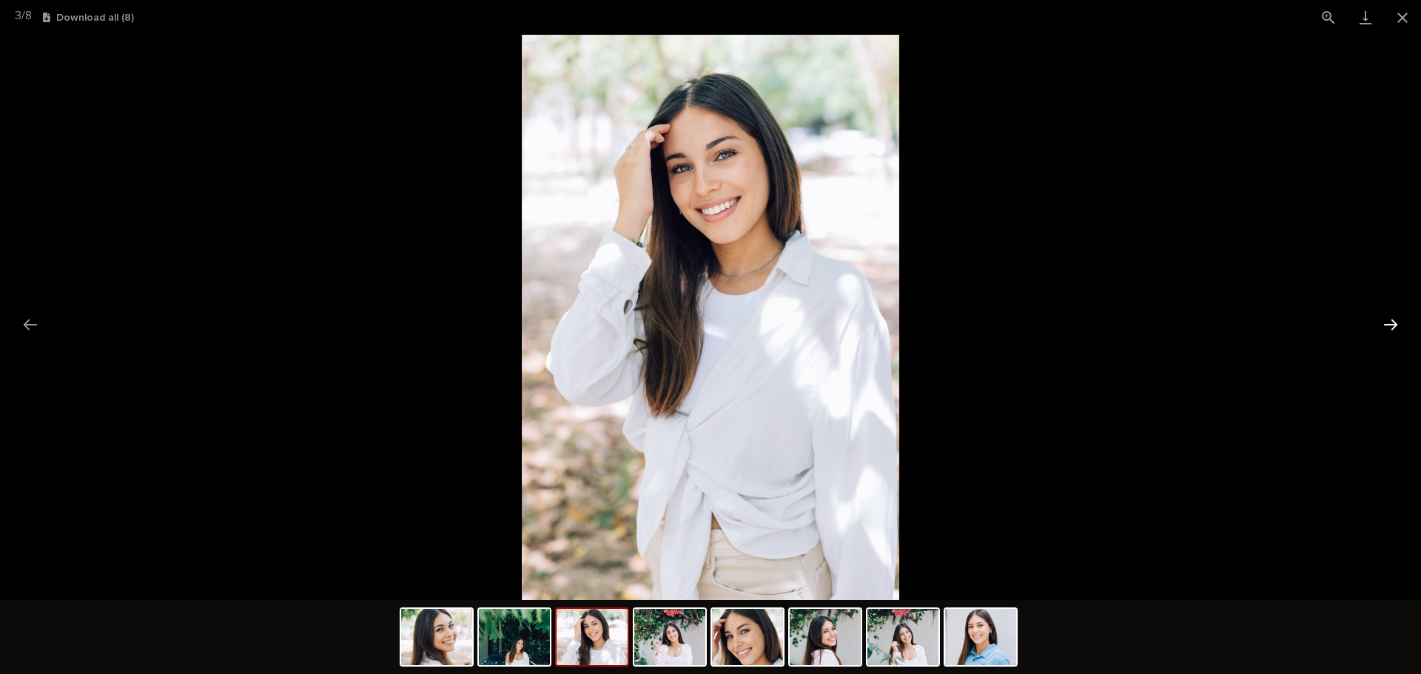
click at [1382, 322] on button "Next slide" at bounding box center [1390, 324] width 31 height 29
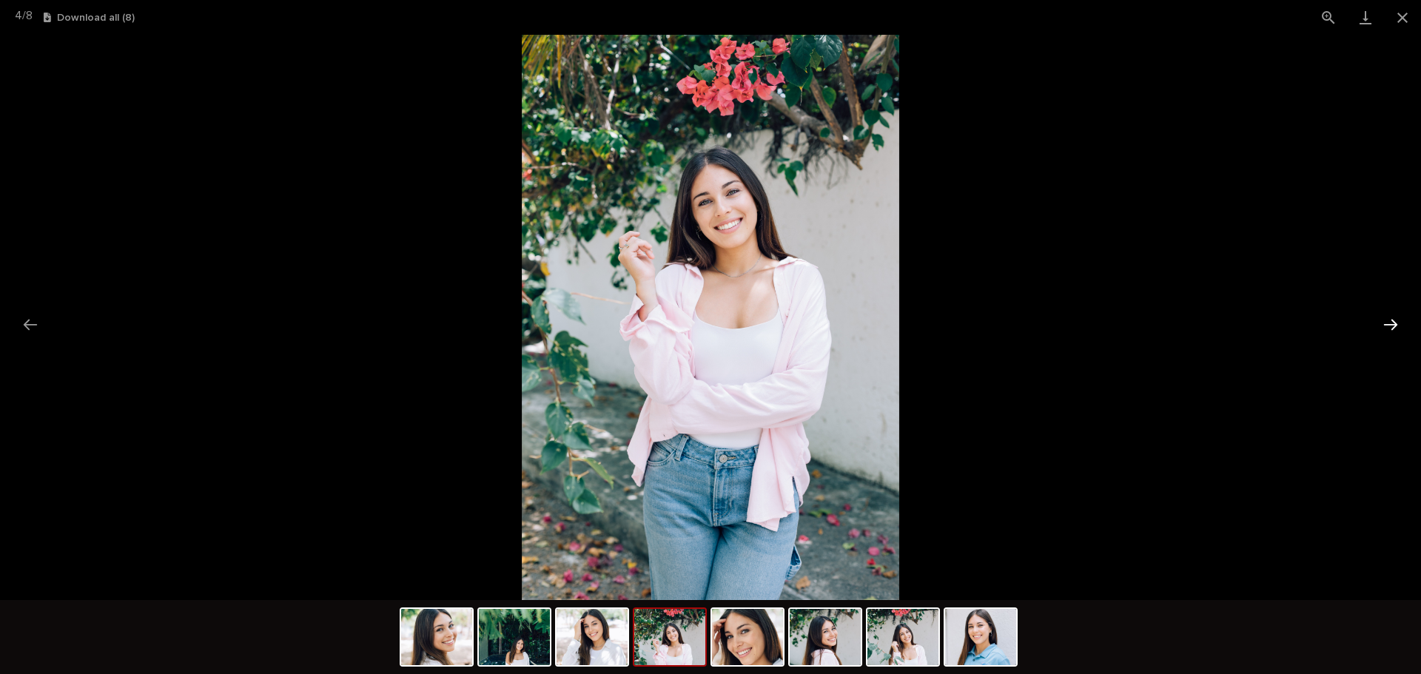
click at [1382, 322] on button "Next slide" at bounding box center [1390, 324] width 31 height 29
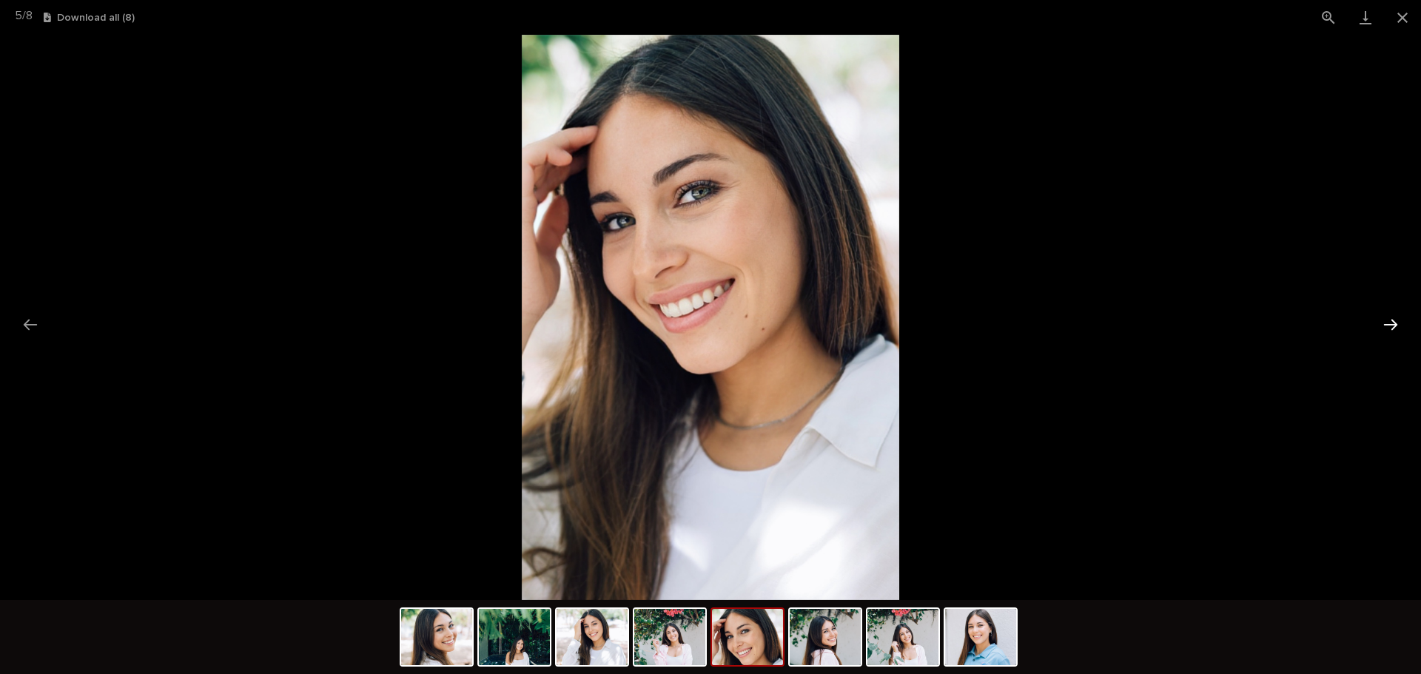
click at [1382, 322] on button "Next slide" at bounding box center [1390, 324] width 31 height 29
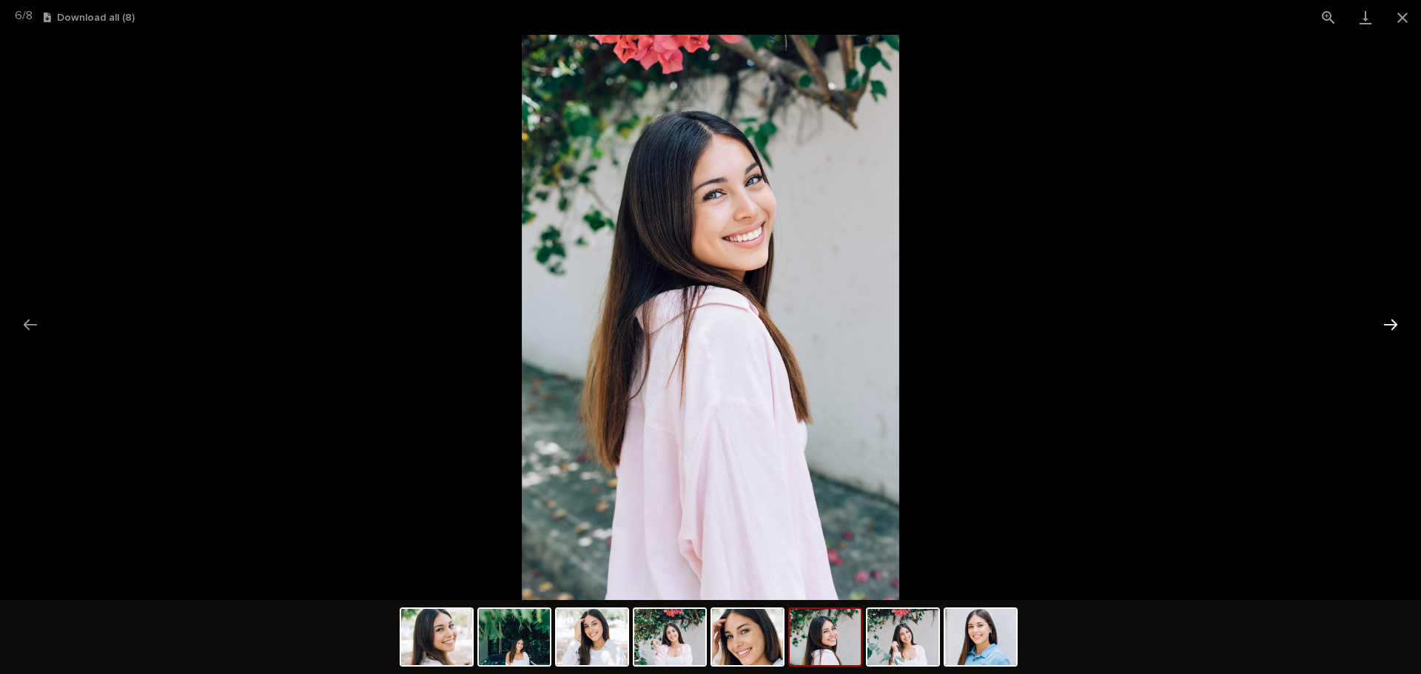
click at [1382, 322] on button "Next slide" at bounding box center [1390, 324] width 31 height 29
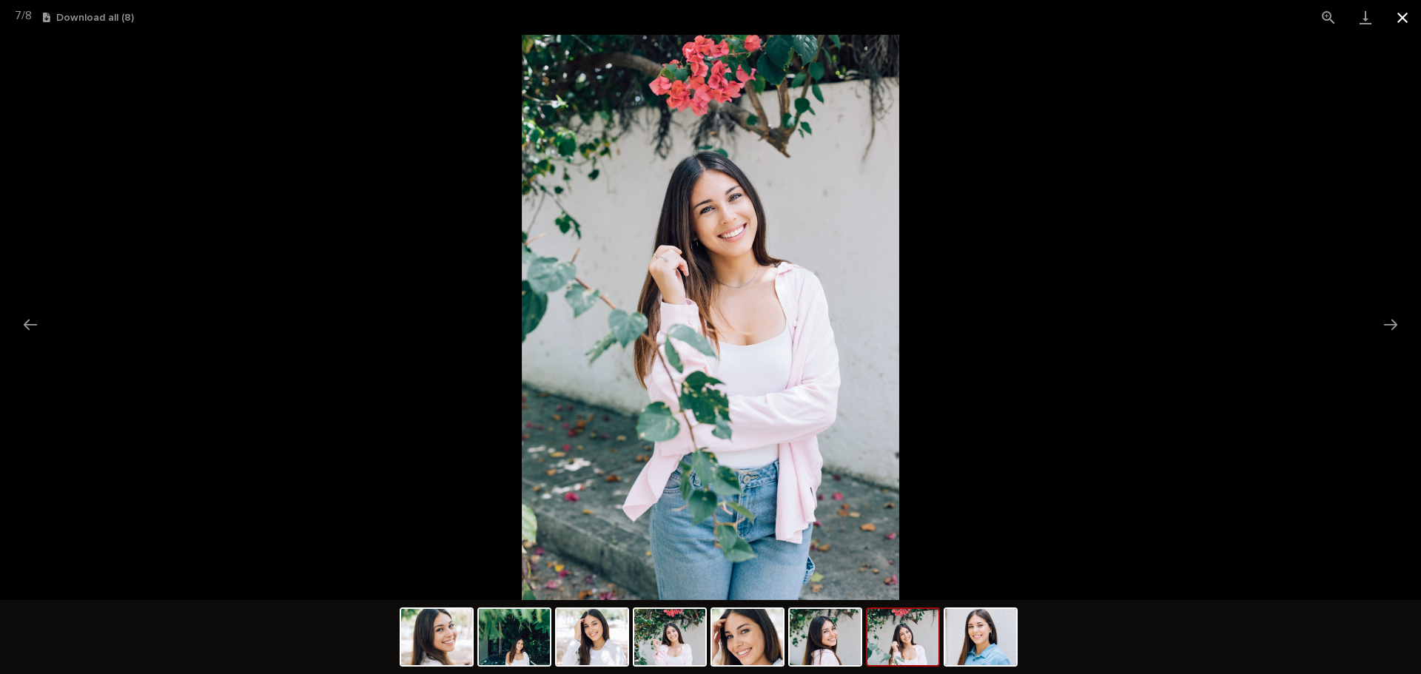
click at [1395, 16] on button "Close gallery" at bounding box center [1402, 17] width 37 height 35
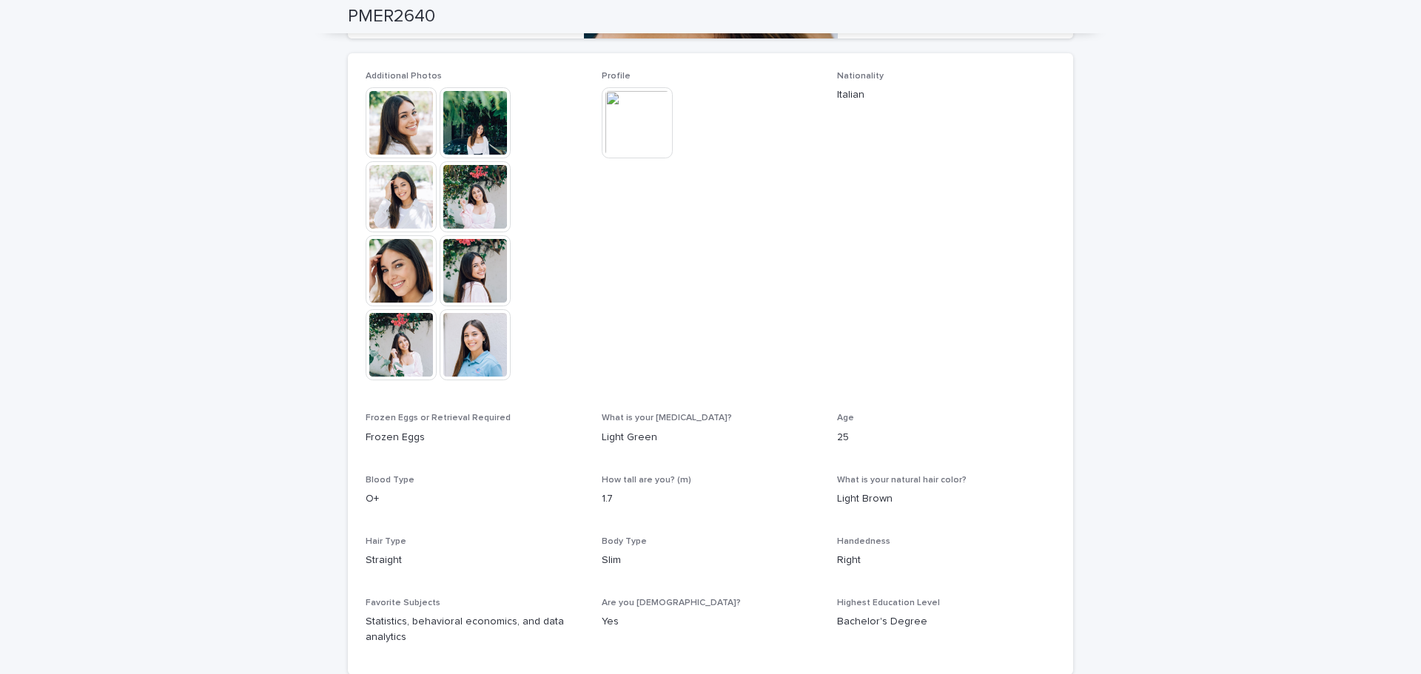
scroll to position [370, 0]
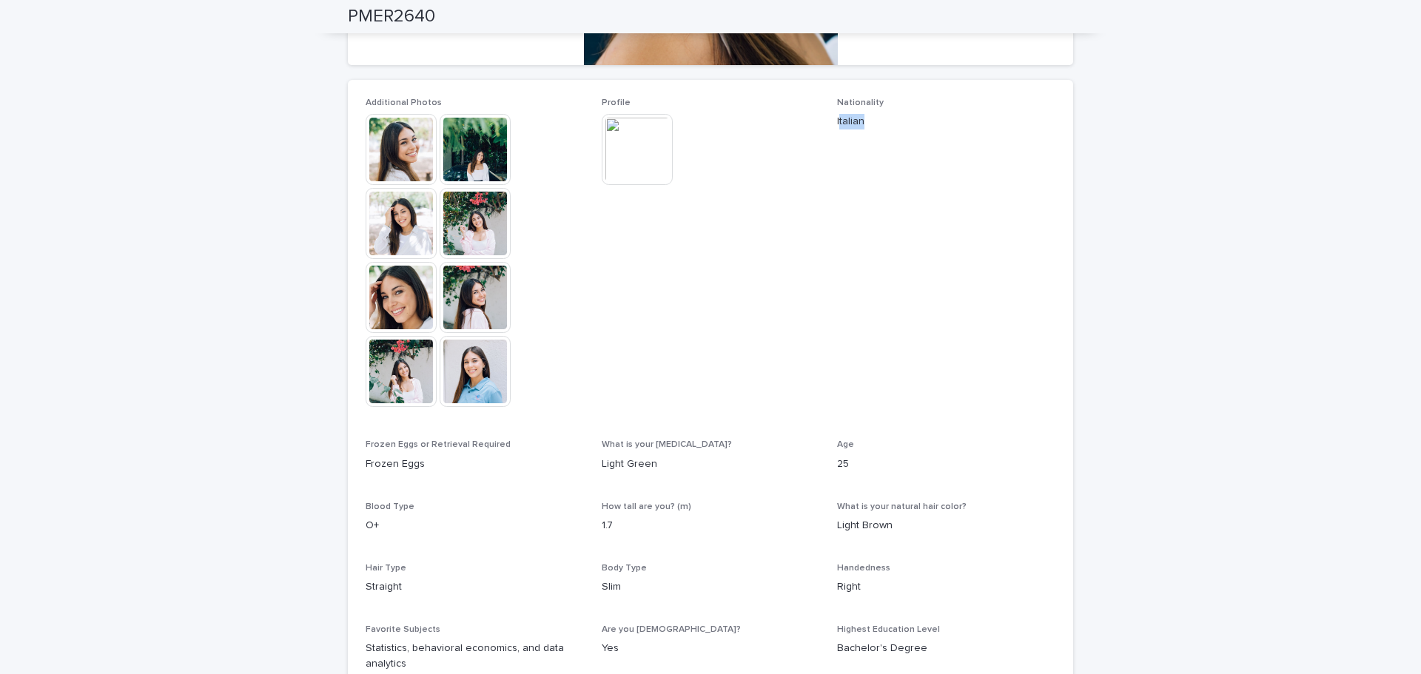
drag, startPoint x: 834, startPoint y: 131, endPoint x: 922, endPoint y: 138, distance: 87.7
click at [922, 138] on div "Nationality Italian" at bounding box center [946, 120] width 218 height 44
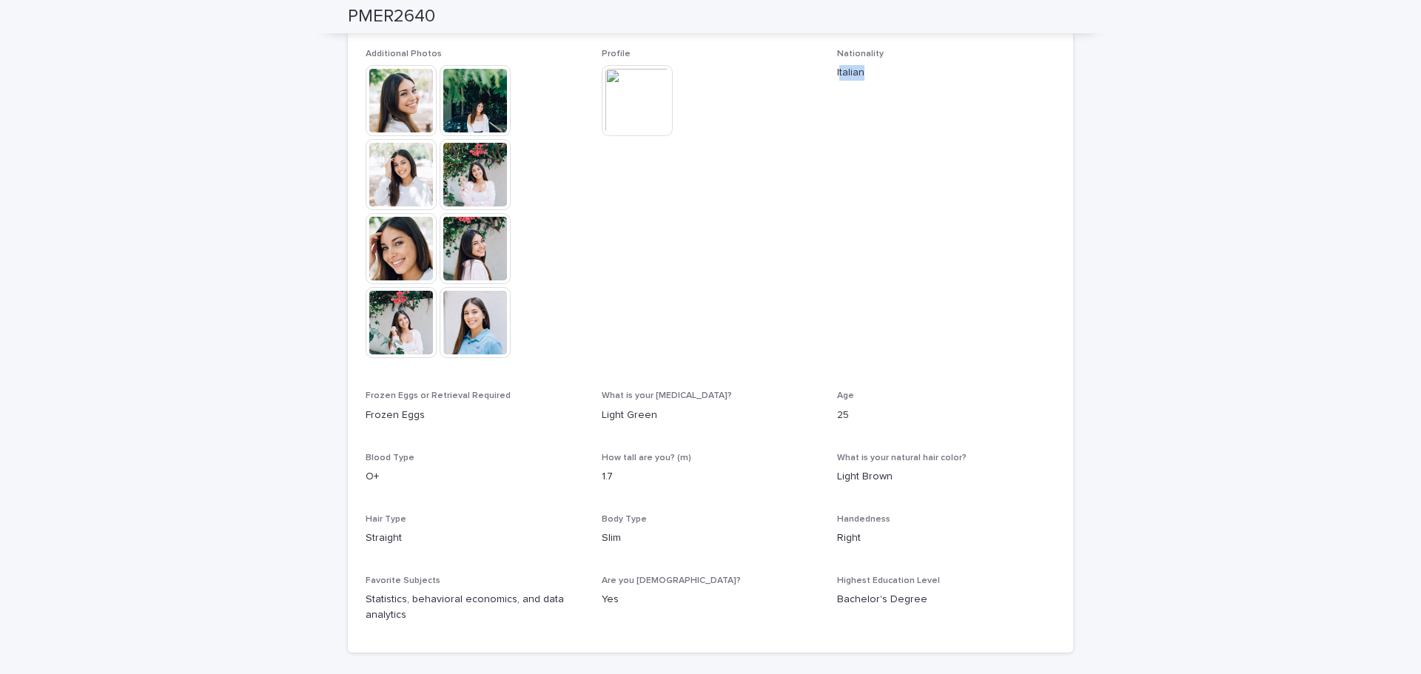
scroll to position [444, 0]
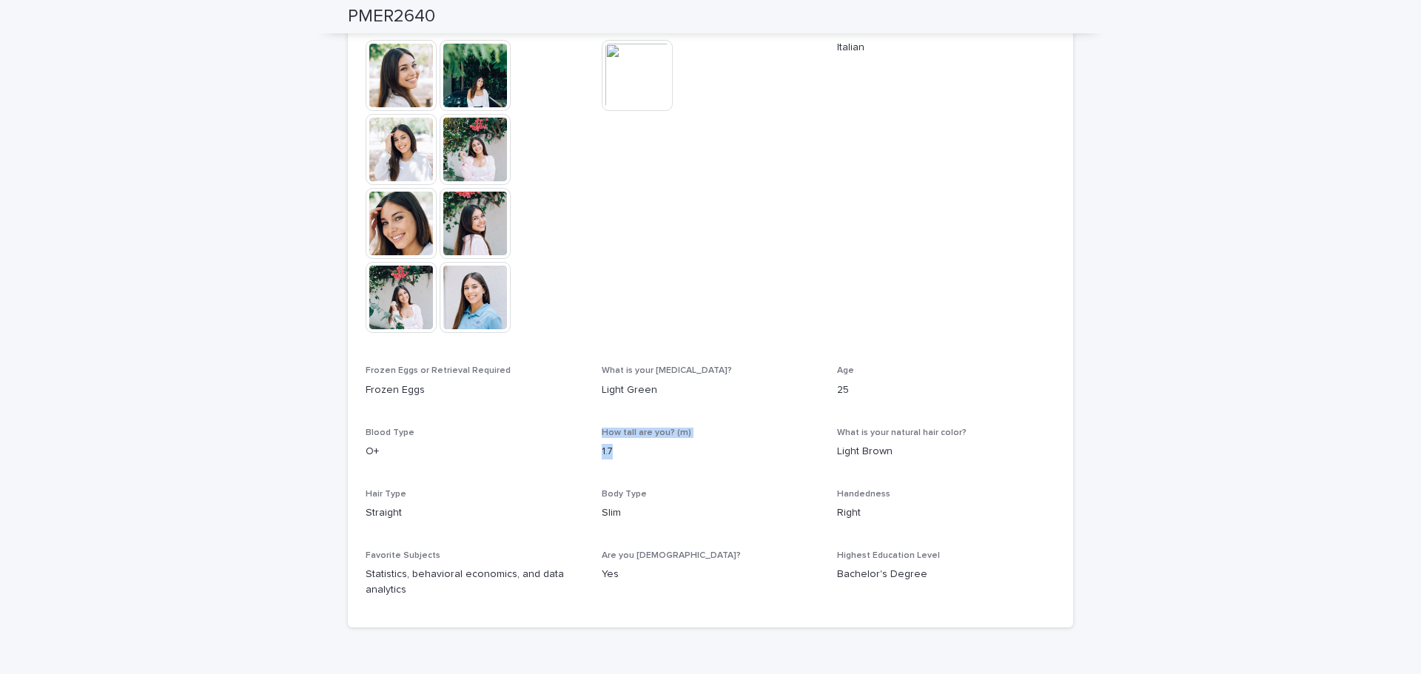
drag, startPoint x: 583, startPoint y: 457, endPoint x: 646, endPoint y: 457, distance: 62.9
click at [646, 457] on div "Additional Photos This file cannot be opened Download File Profile This file ca…" at bounding box center [711, 317] width 690 height 586
click at [685, 476] on div "Additional Photos This file cannot be opened Download File Profile This file ca…" at bounding box center [711, 317] width 690 height 586
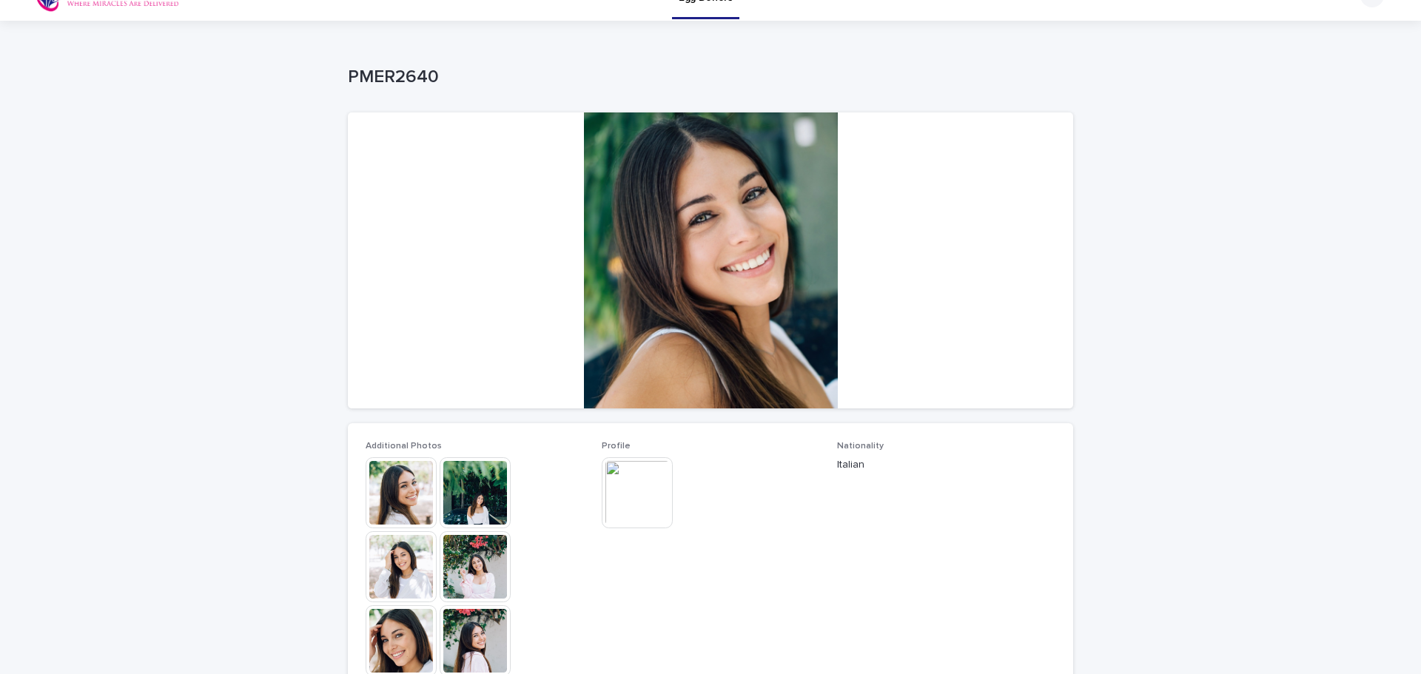
scroll to position [0, 0]
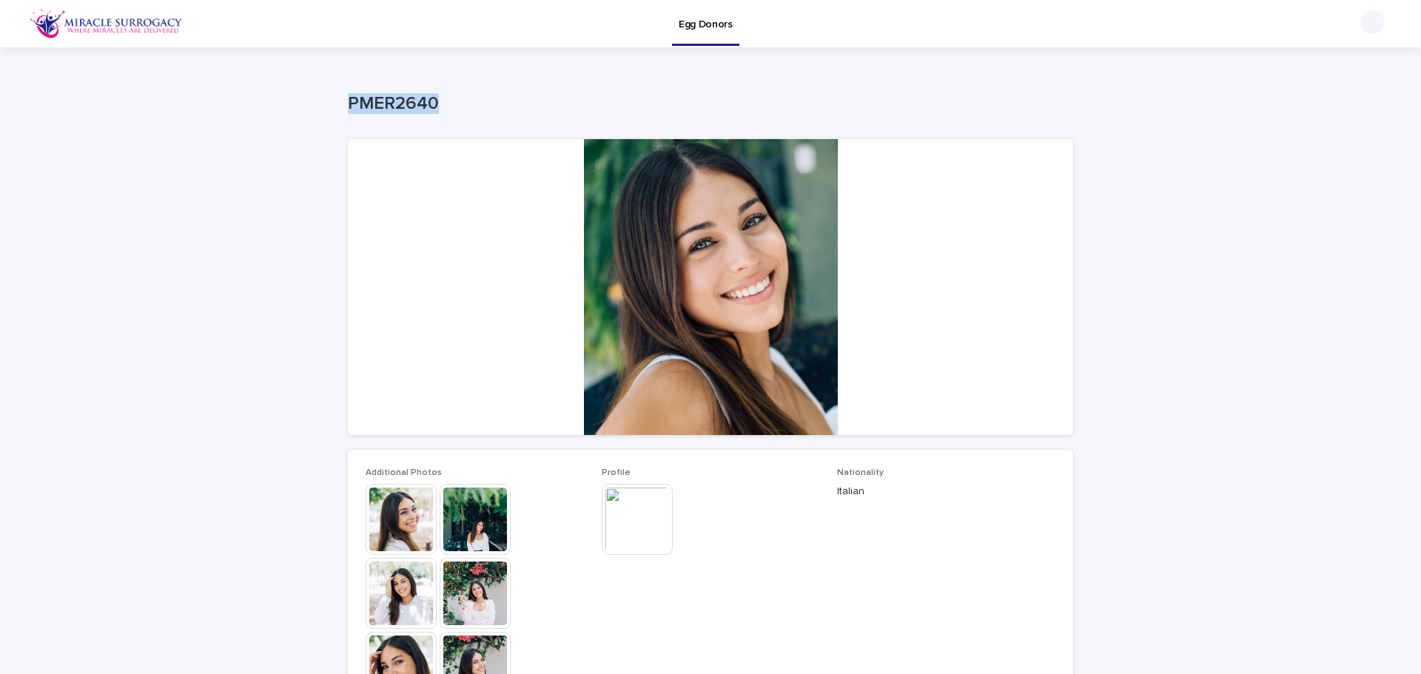
drag, startPoint x: 319, startPoint y: 102, endPoint x: 418, endPoint y: 90, distance: 99.2
click at [455, 90] on div "Loading... Saving… Loading... Saving… PMER2640 PMER2640 Sorry, there was an err…" at bounding box center [710, 602] width 1421 height 1110
copy p "PMER2640"
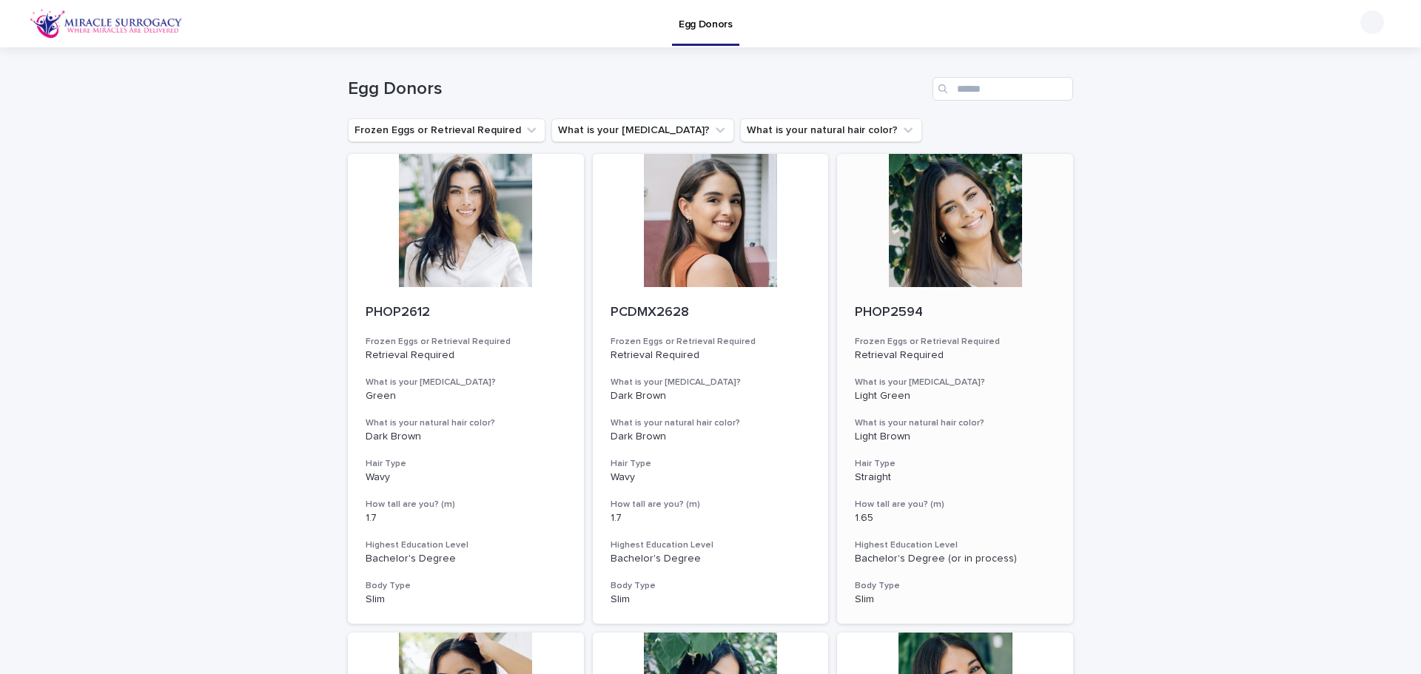
click at [936, 230] on div at bounding box center [955, 220] width 236 height 133
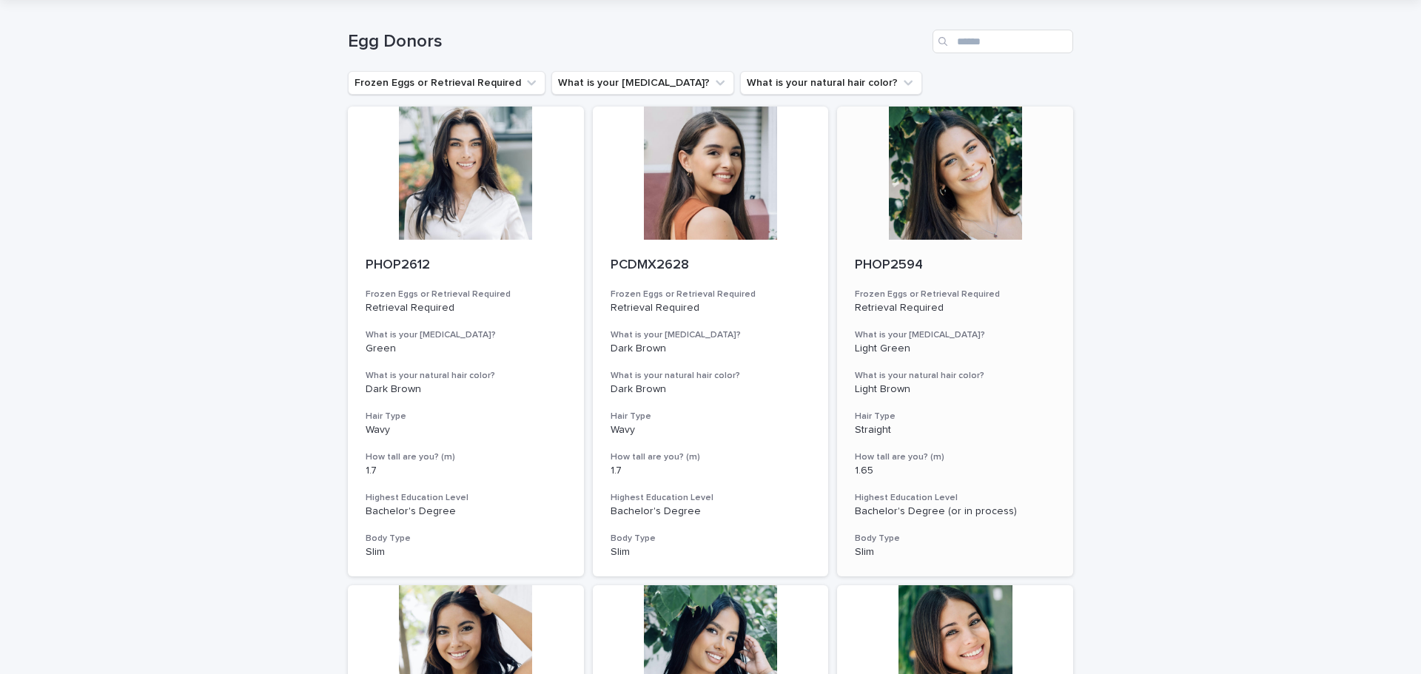
scroll to position [296, 0]
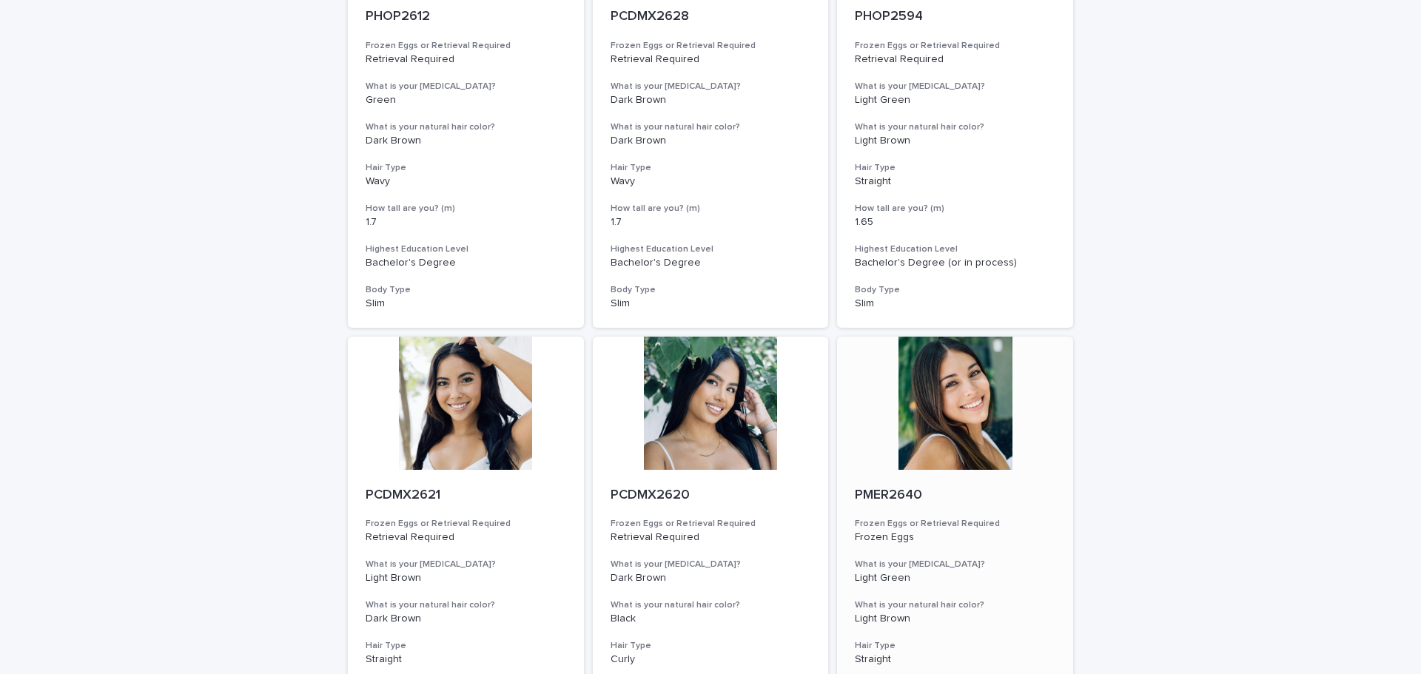
click at [936, 444] on div at bounding box center [955, 403] width 236 height 133
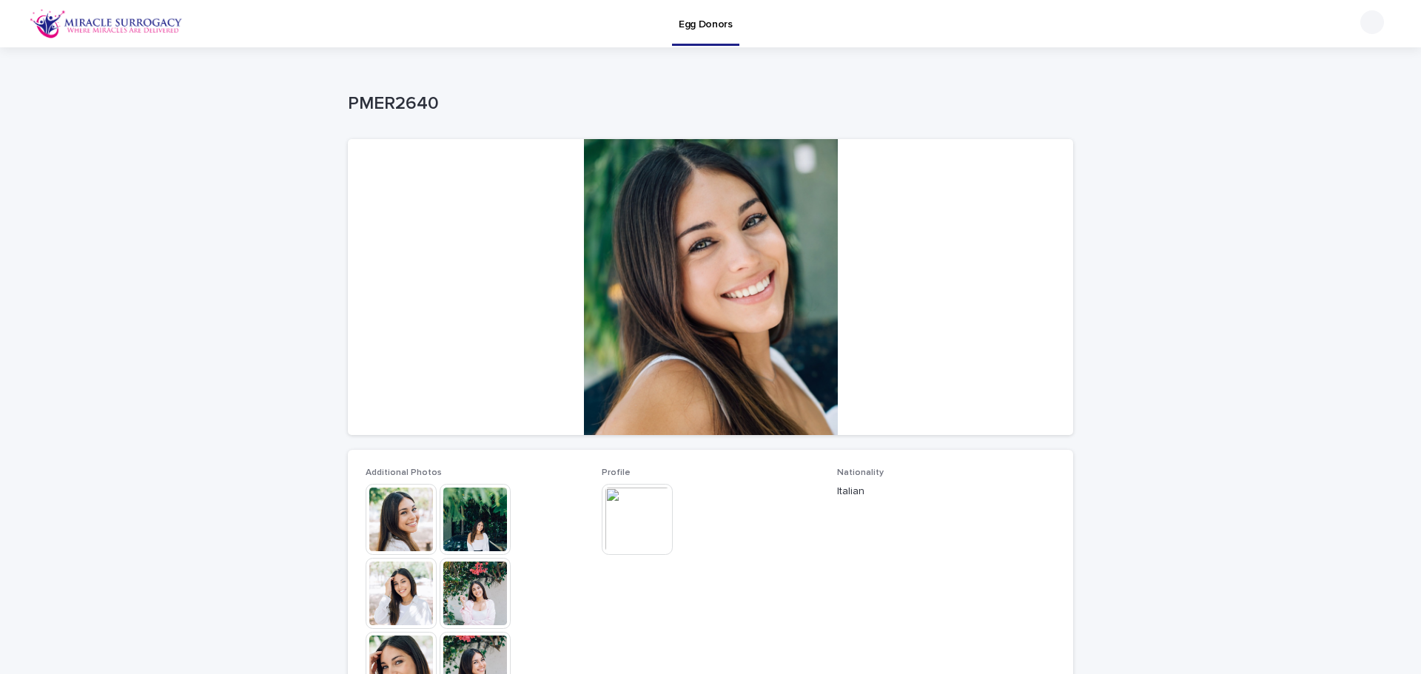
scroll to position [444, 0]
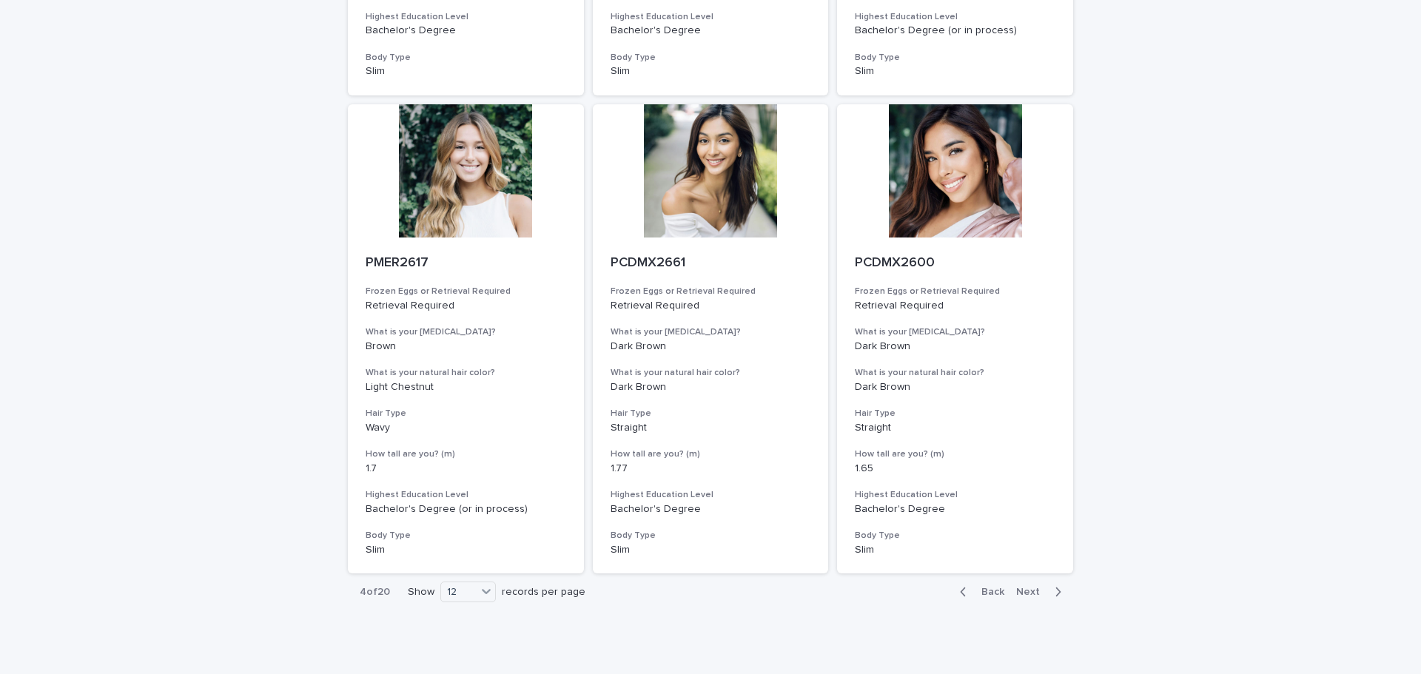
scroll to position [1538, 0]
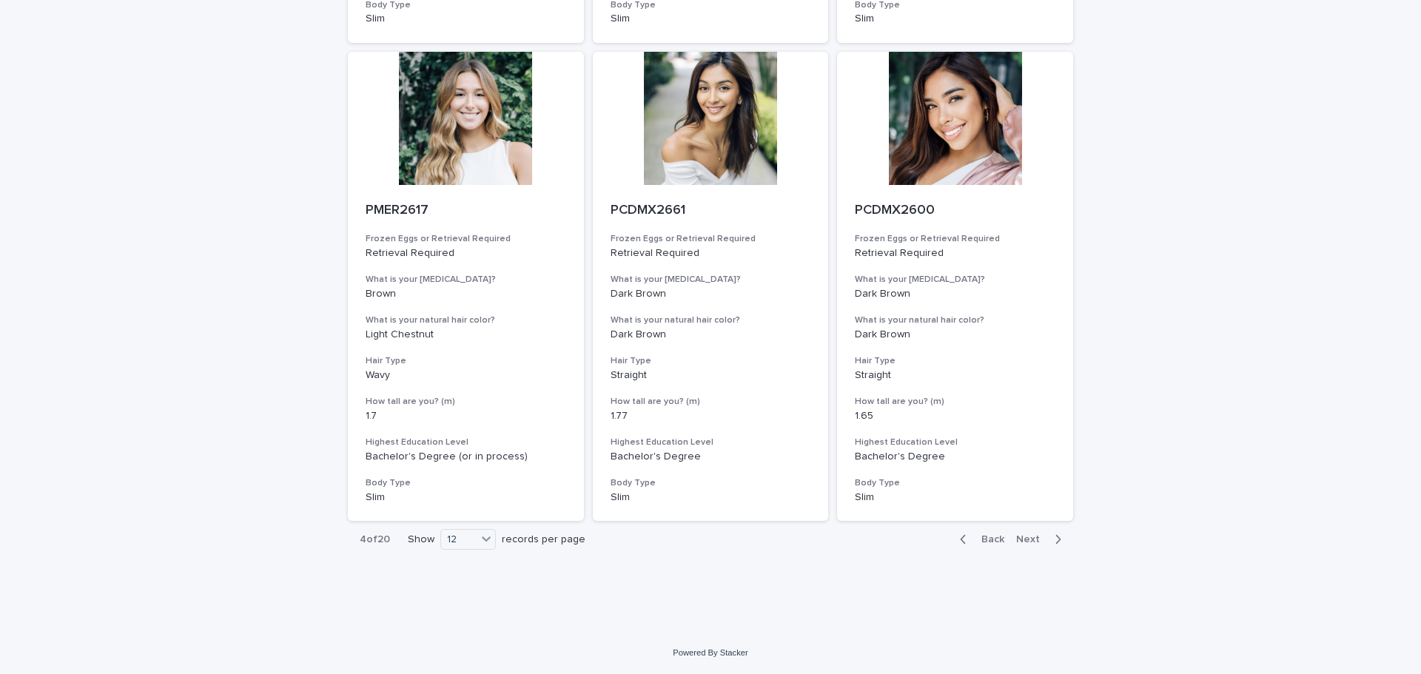
drag, startPoint x: 1030, startPoint y: 543, endPoint x: 1090, endPoint y: 526, distance: 62.1
click at [1030, 543] on span "Next" at bounding box center [1032, 539] width 33 height 10
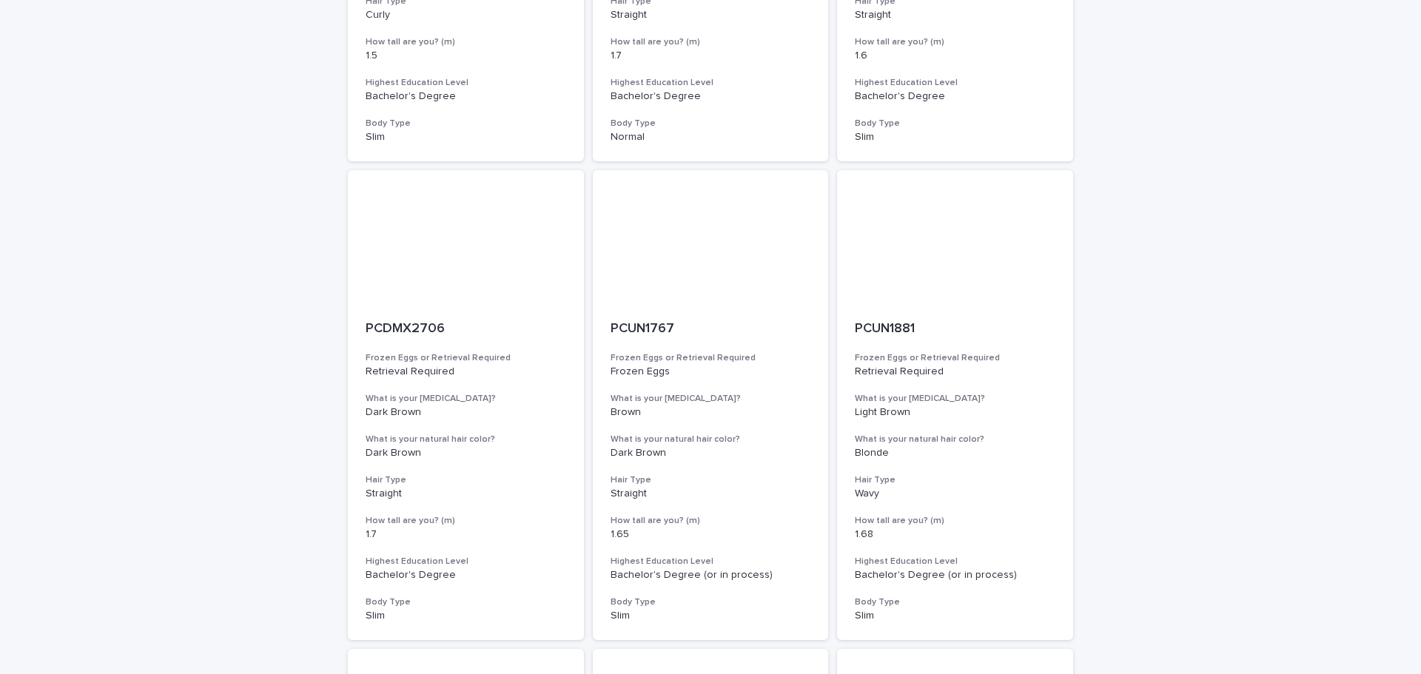
scroll to position [872, 0]
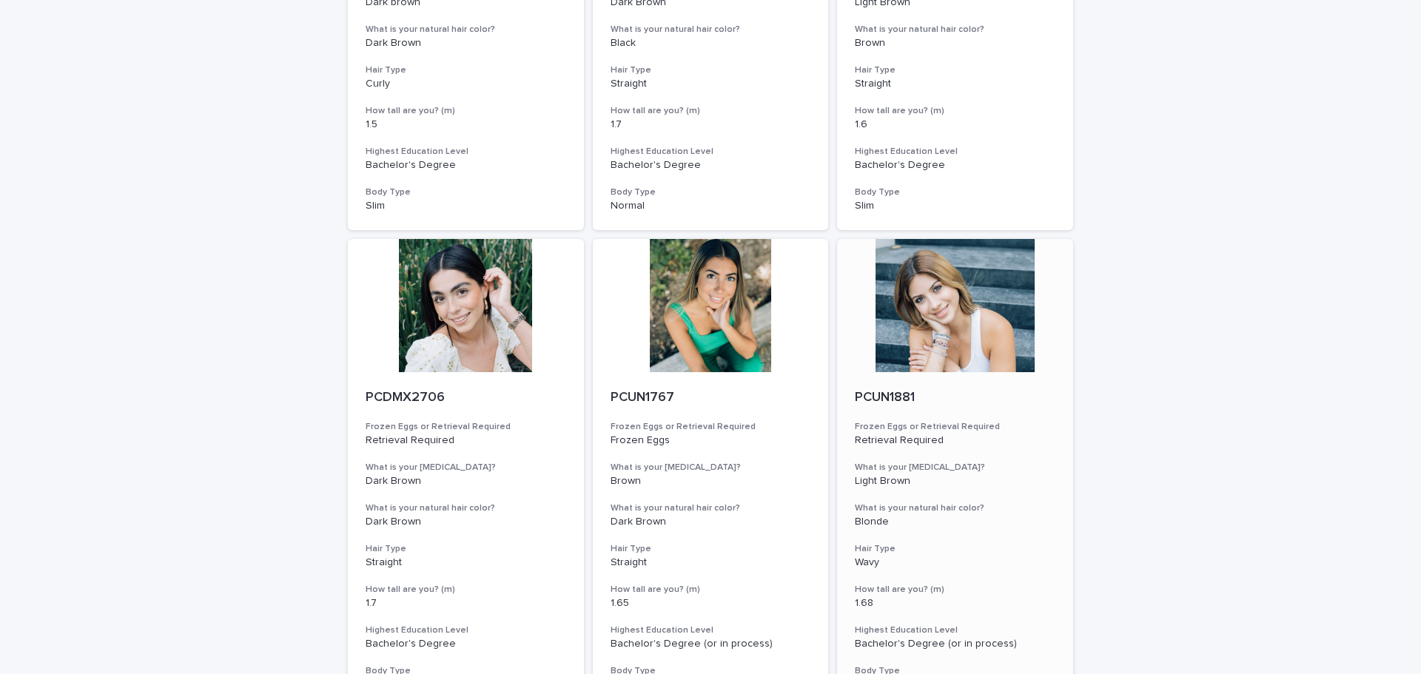
click at [973, 292] on div at bounding box center [955, 305] width 236 height 133
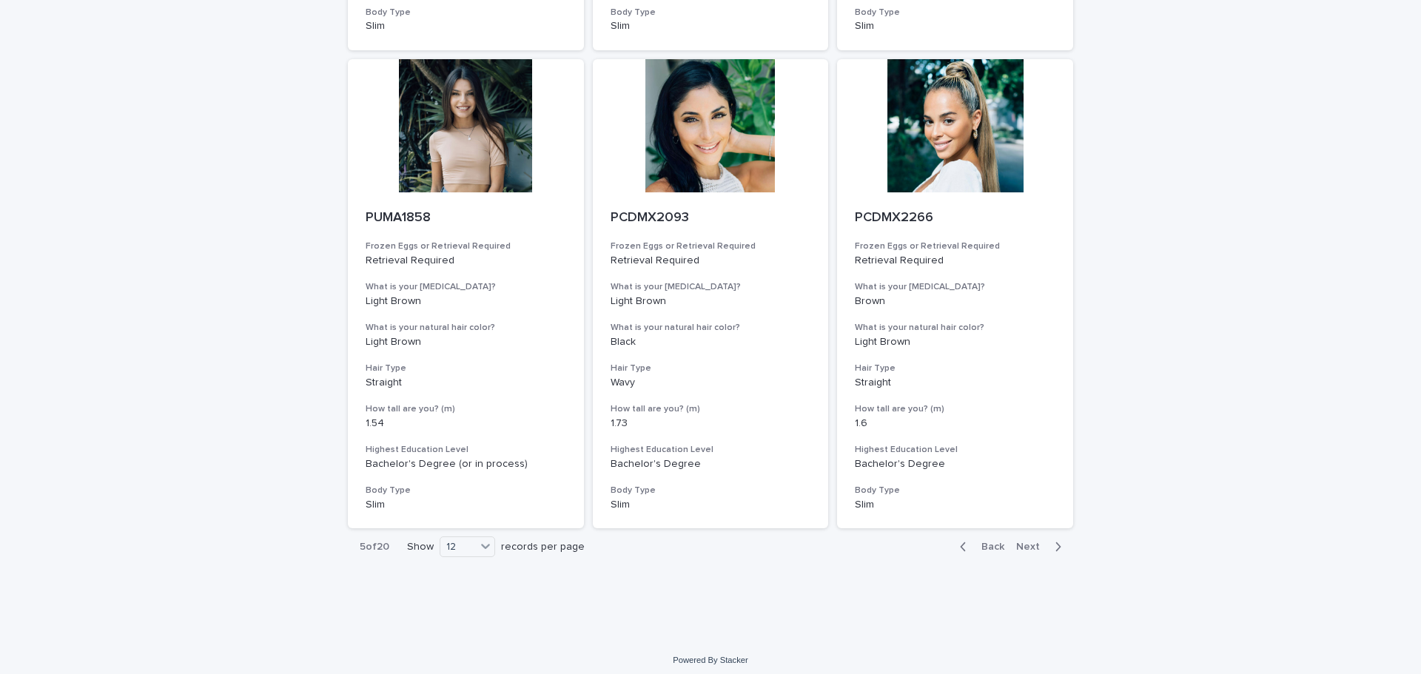
scroll to position [1538, 0]
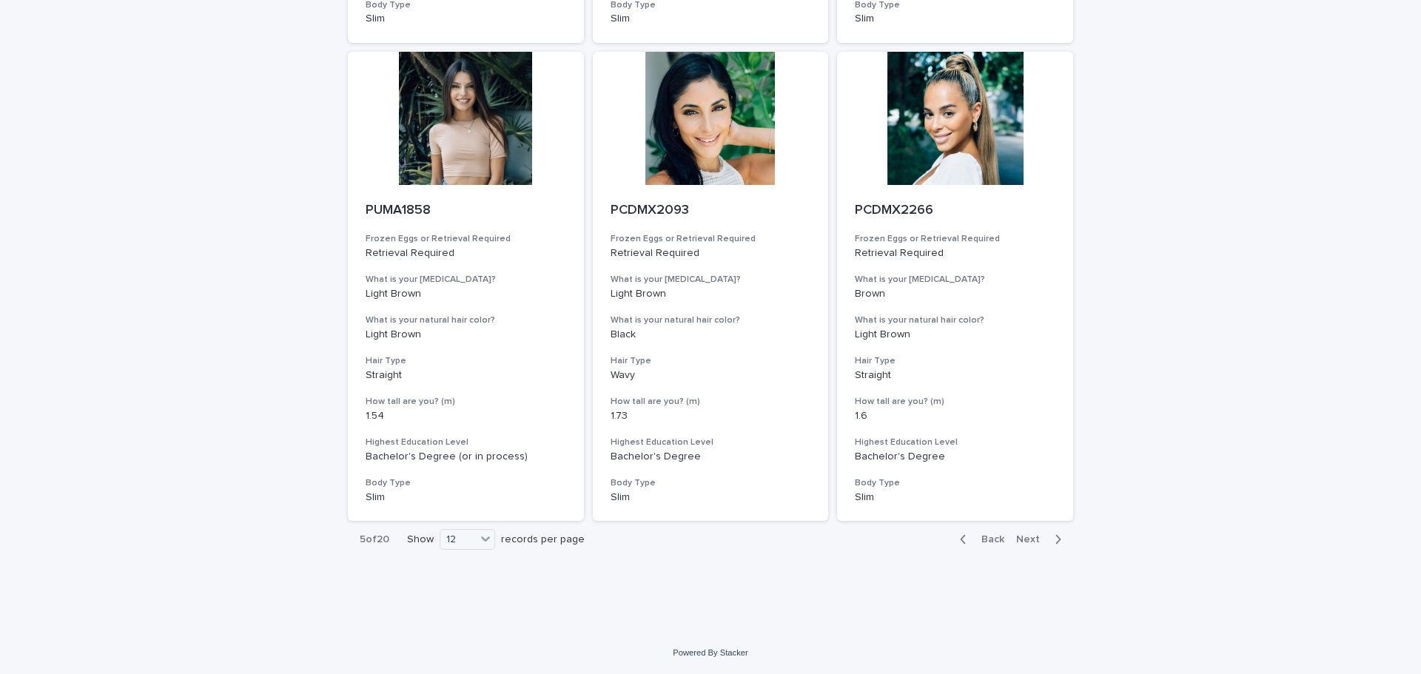
click at [1028, 540] on span "Next" at bounding box center [1032, 539] width 33 height 10
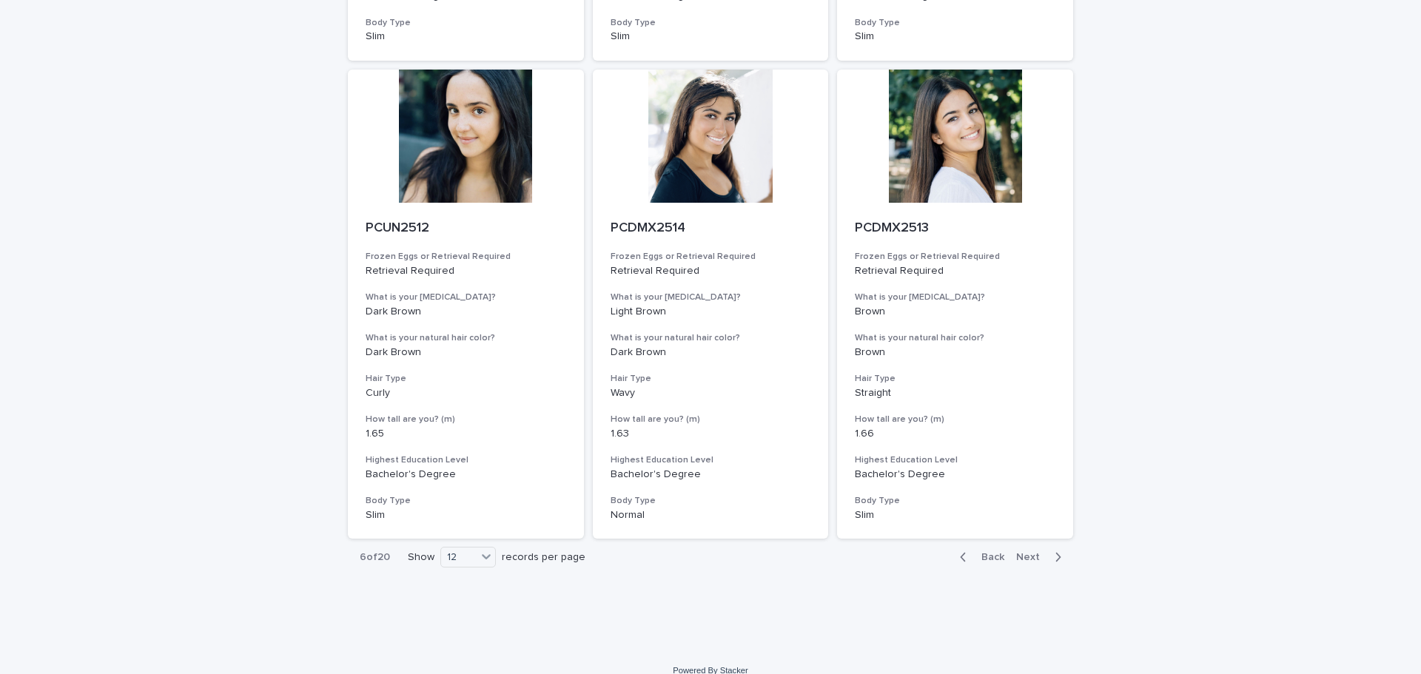
scroll to position [1538, 0]
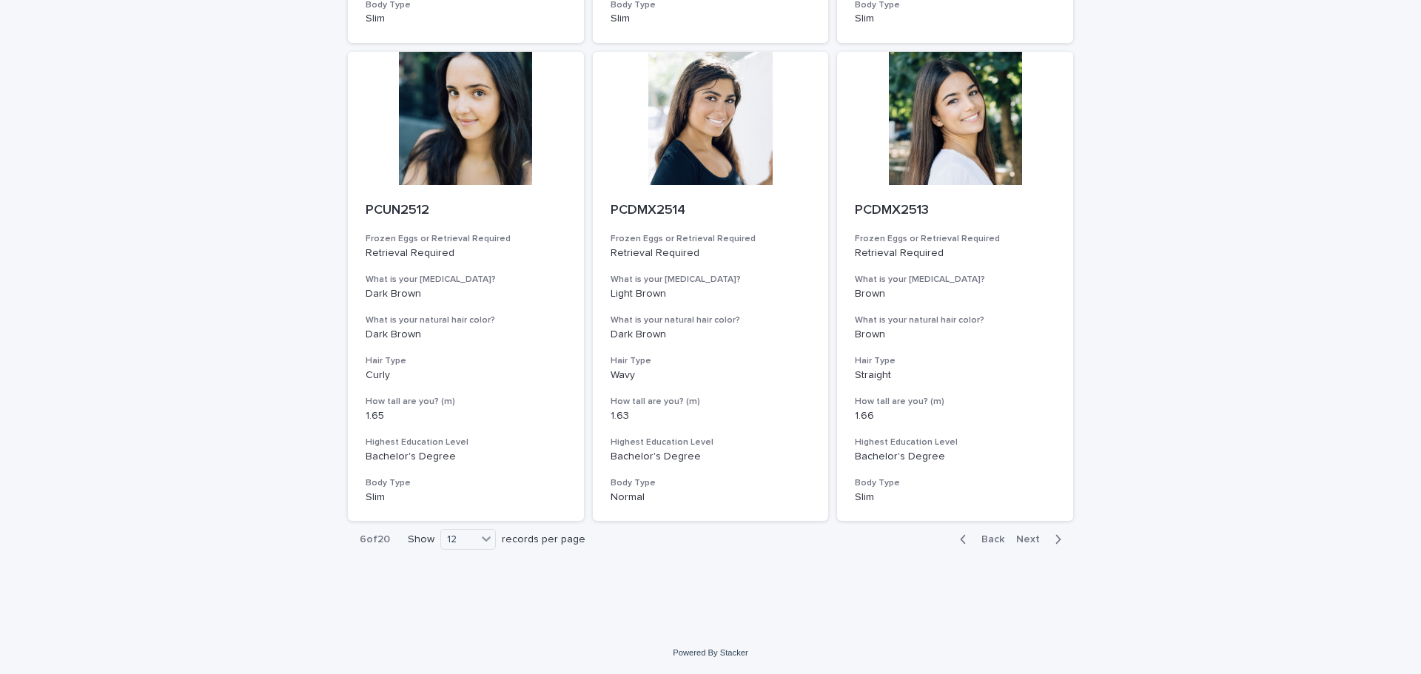
click at [1033, 534] on span "Next" at bounding box center [1032, 539] width 33 height 10
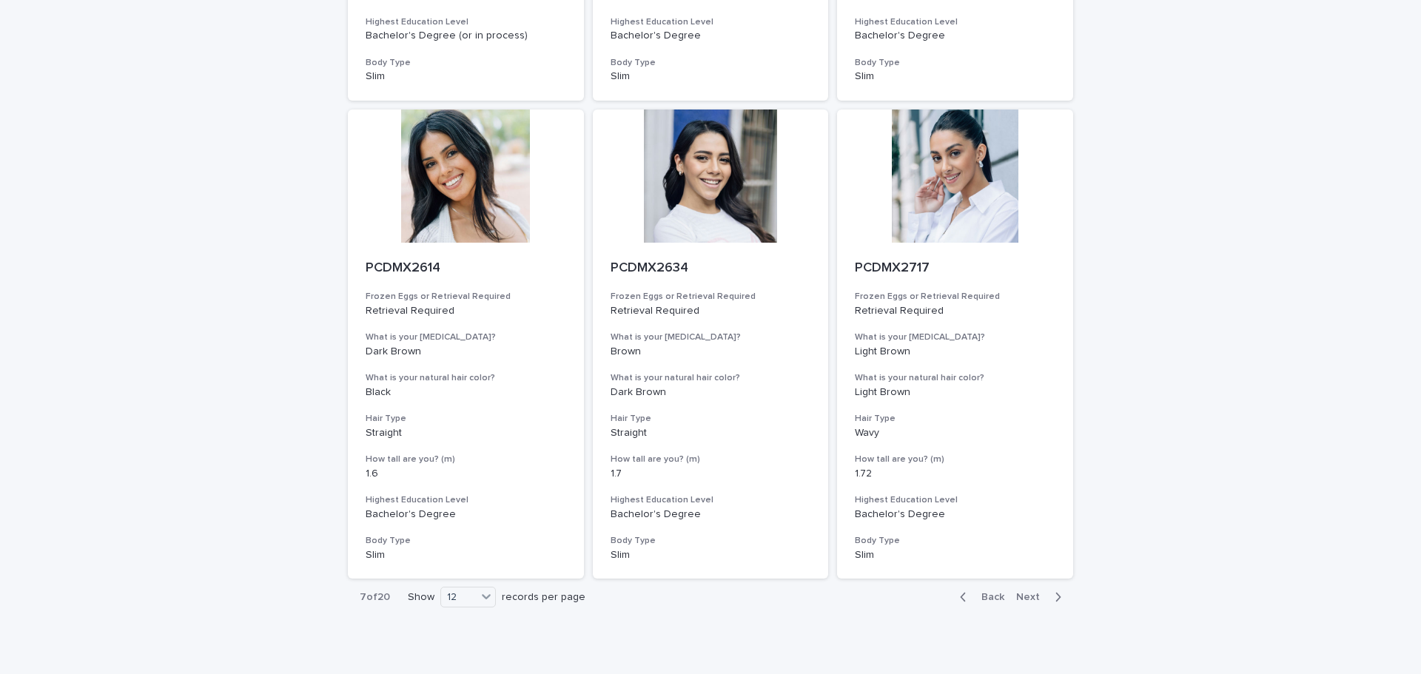
scroll to position [1538, 0]
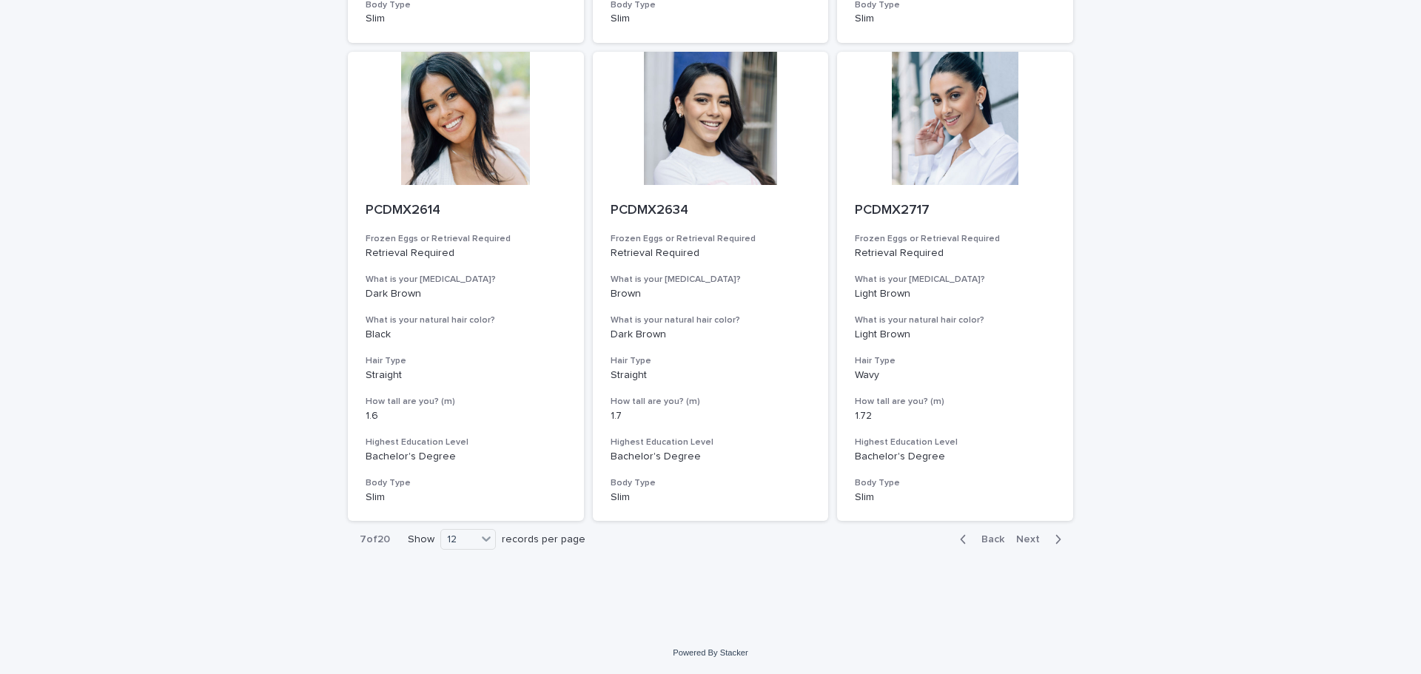
click at [1027, 538] on span "Next" at bounding box center [1032, 539] width 33 height 10
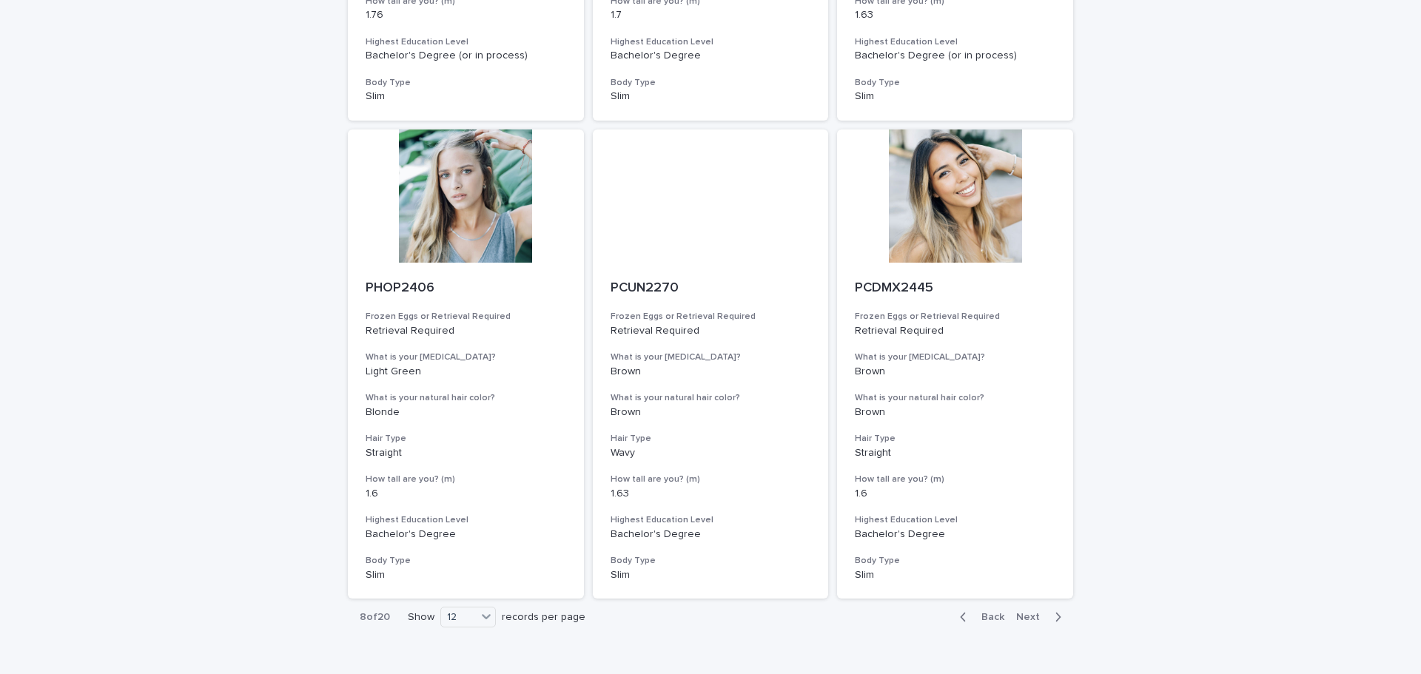
scroll to position [1316, 0]
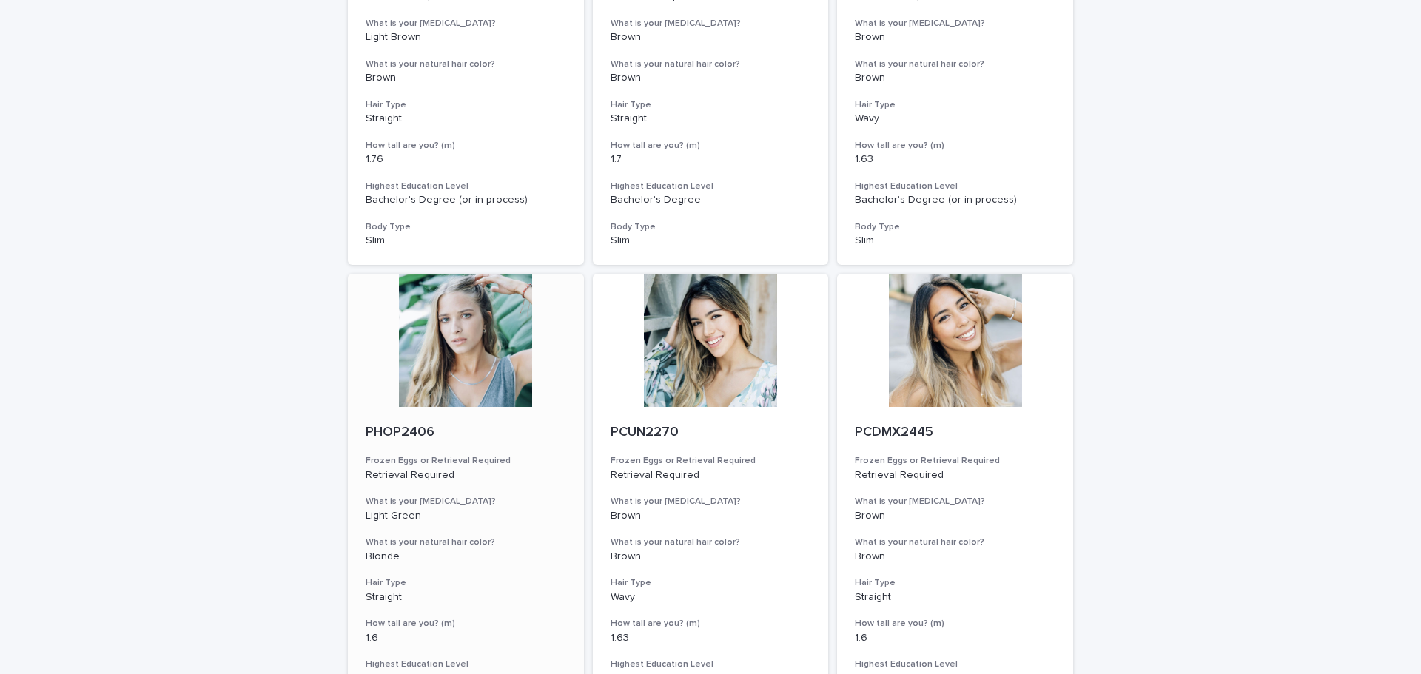
click at [440, 330] on div at bounding box center [466, 340] width 236 height 133
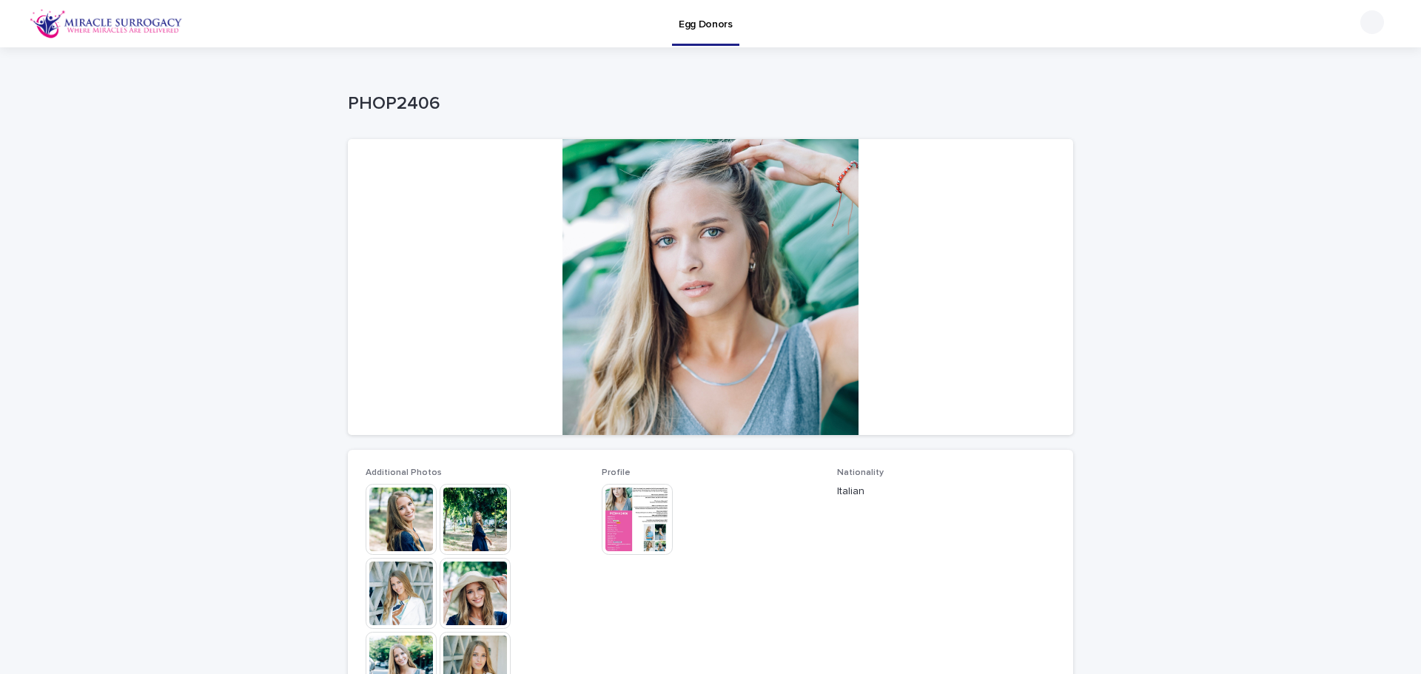
click at [391, 500] on img at bounding box center [401, 519] width 71 height 71
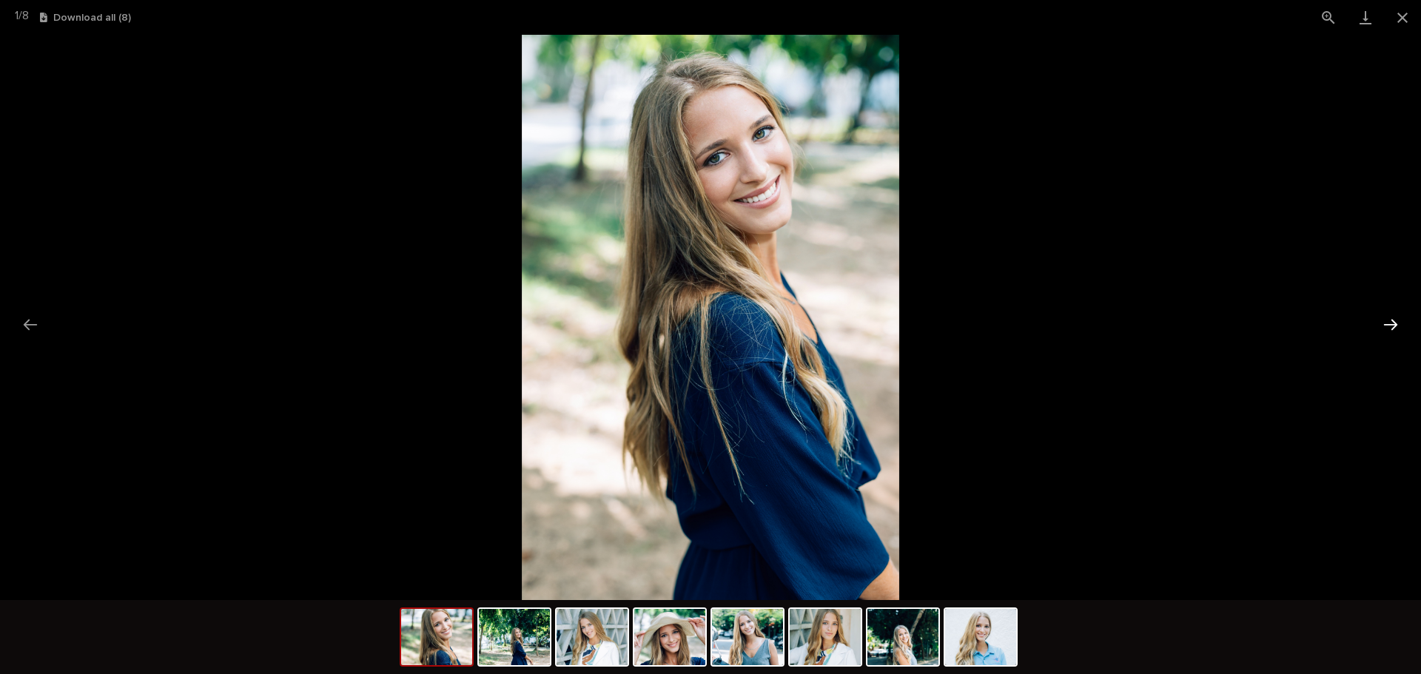
click at [1393, 322] on button "Next slide" at bounding box center [1390, 324] width 31 height 29
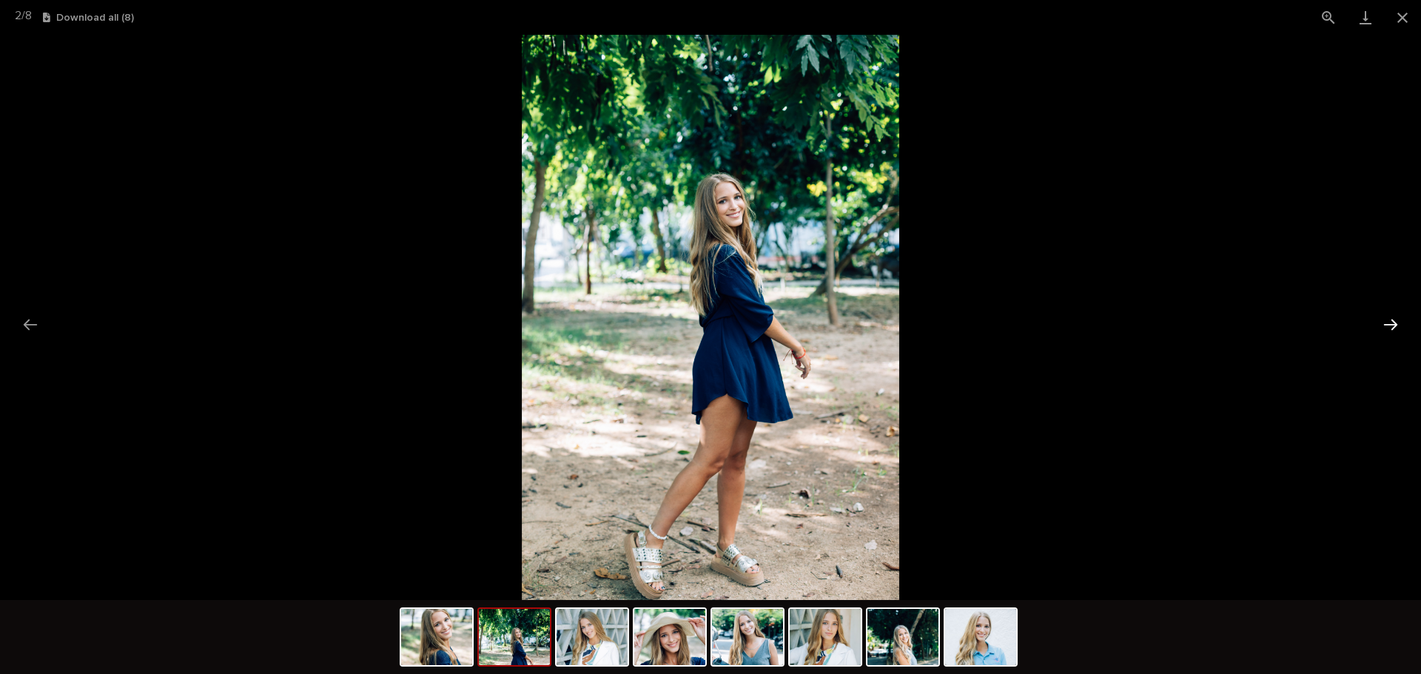
click at [1393, 322] on button "Next slide" at bounding box center [1390, 324] width 31 height 29
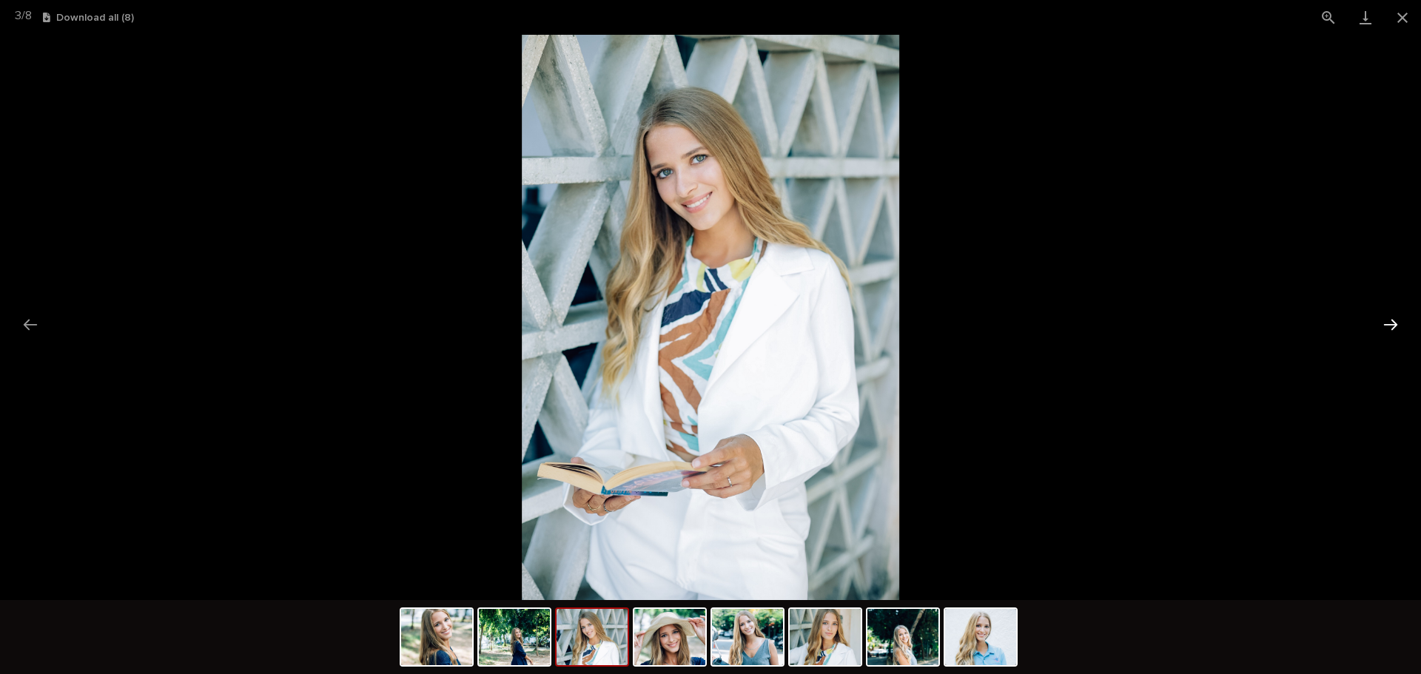
click at [1393, 322] on button "Next slide" at bounding box center [1390, 324] width 31 height 29
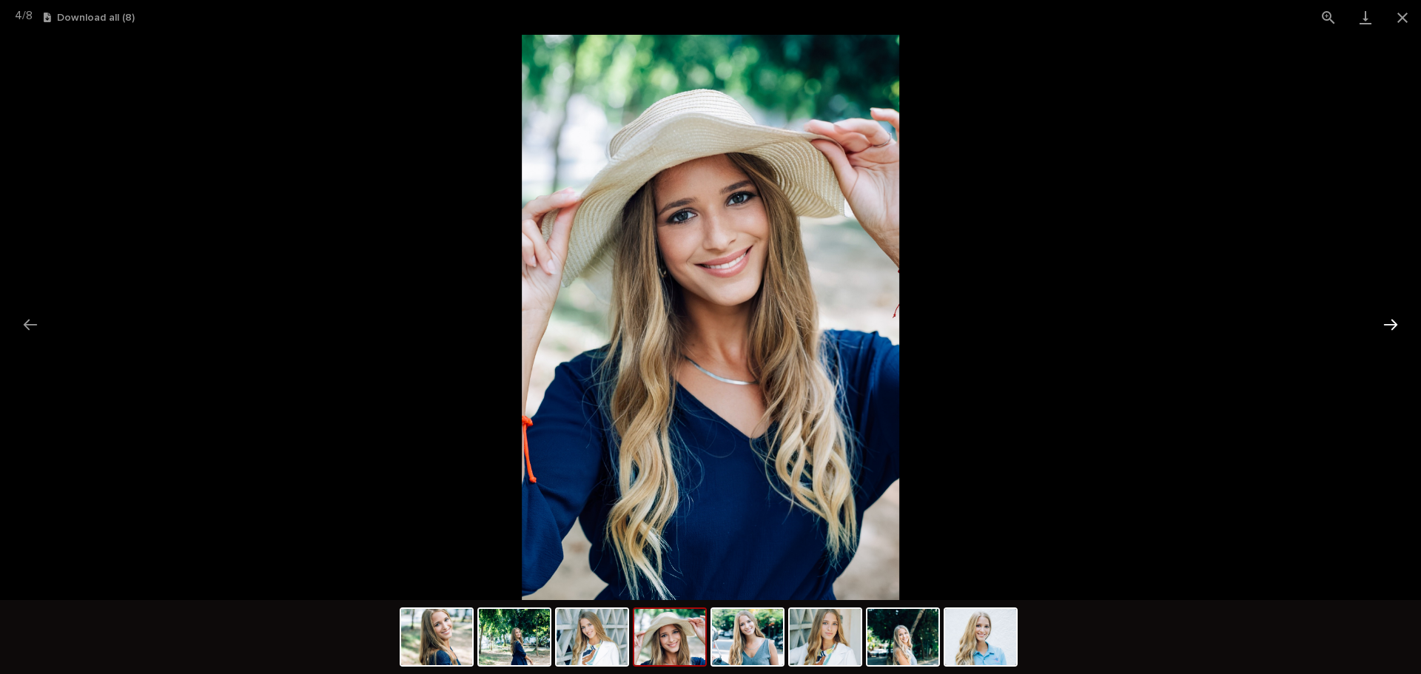
click at [1393, 322] on button "Next slide" at bounding box center [1390, 324] width 31 height 29
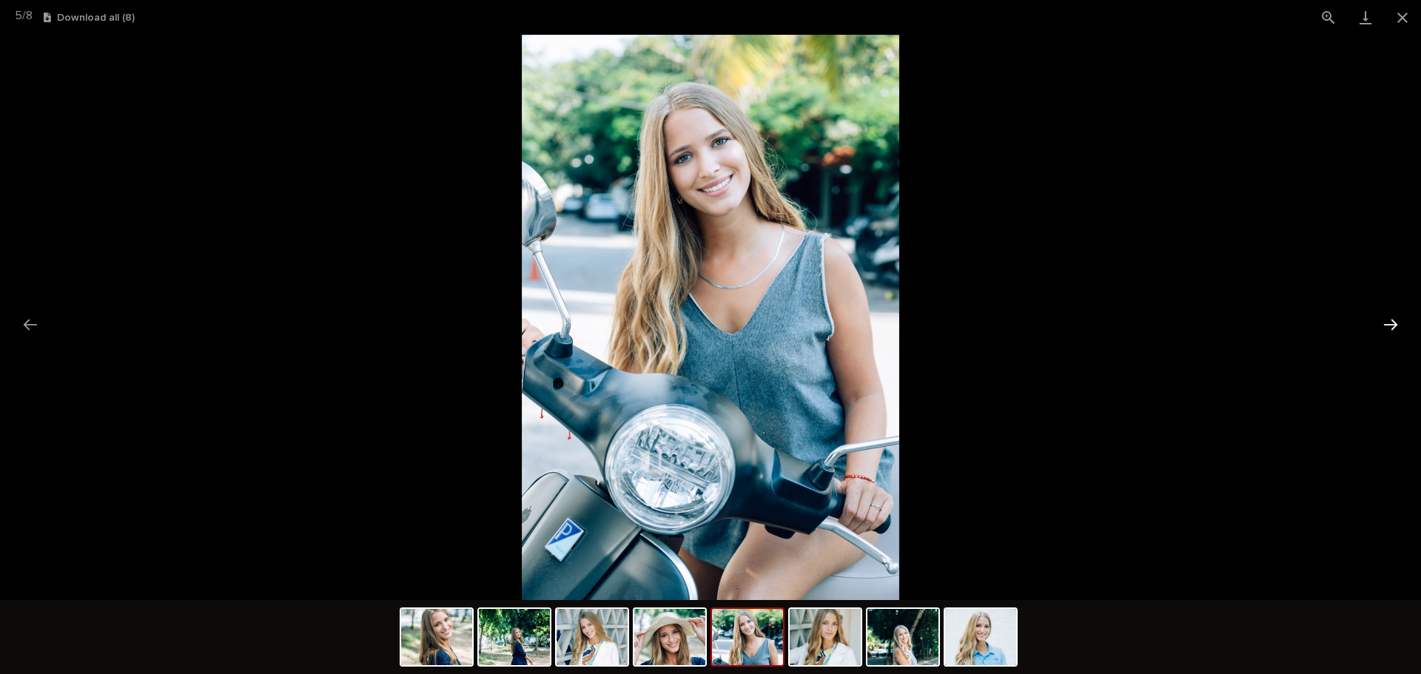
click at [1393, 322] on button "Next slide" at bounding box center [1390, 324] width 31 height 29
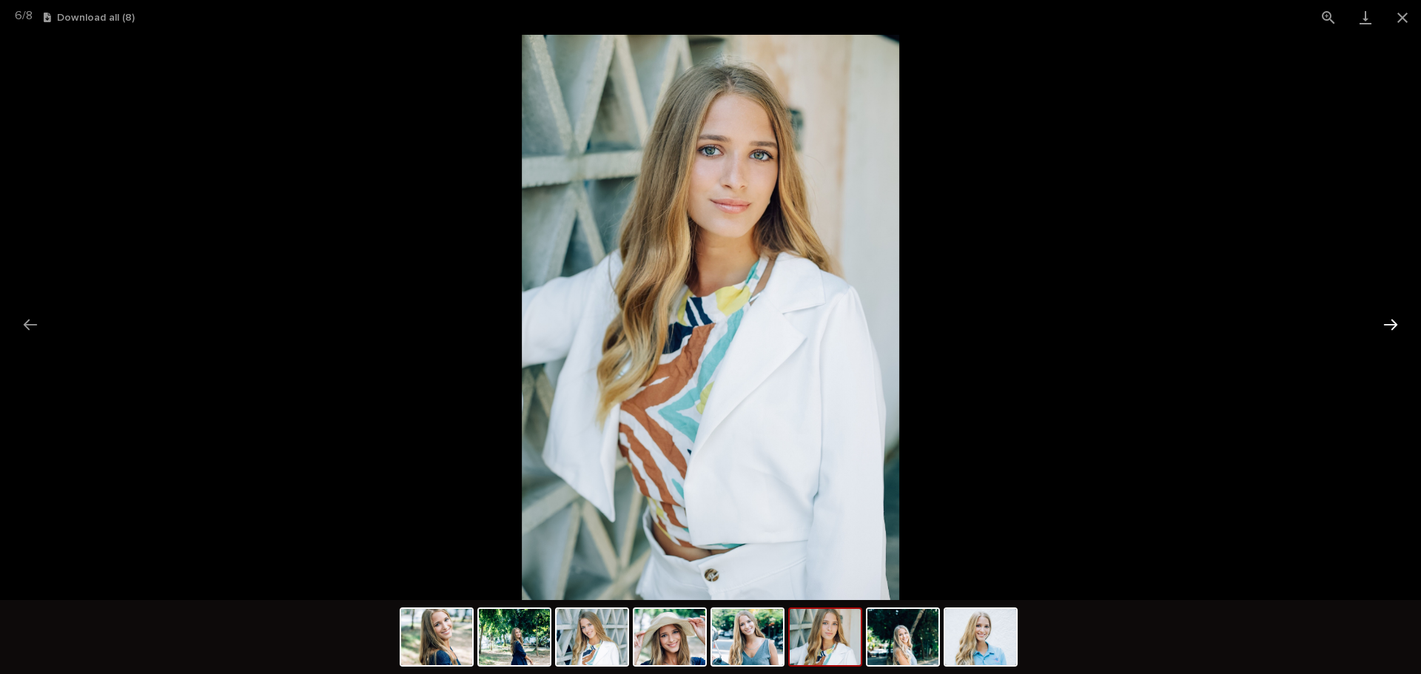
click at [1393, 322] on button "Next slide" at bounding box center [1390, 324] width 31 height 29
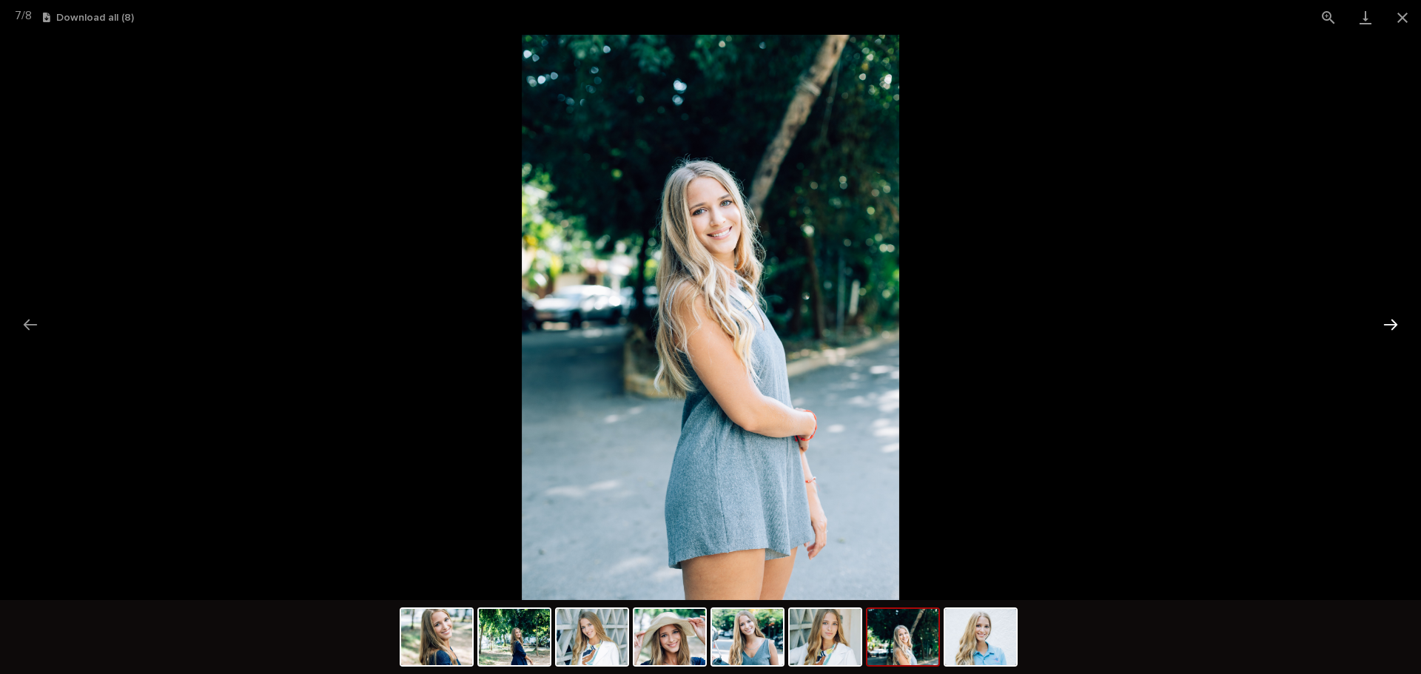
click at [1393, 322] on button "Next slide" at bounding box center [1390, 324] width 31 height 29
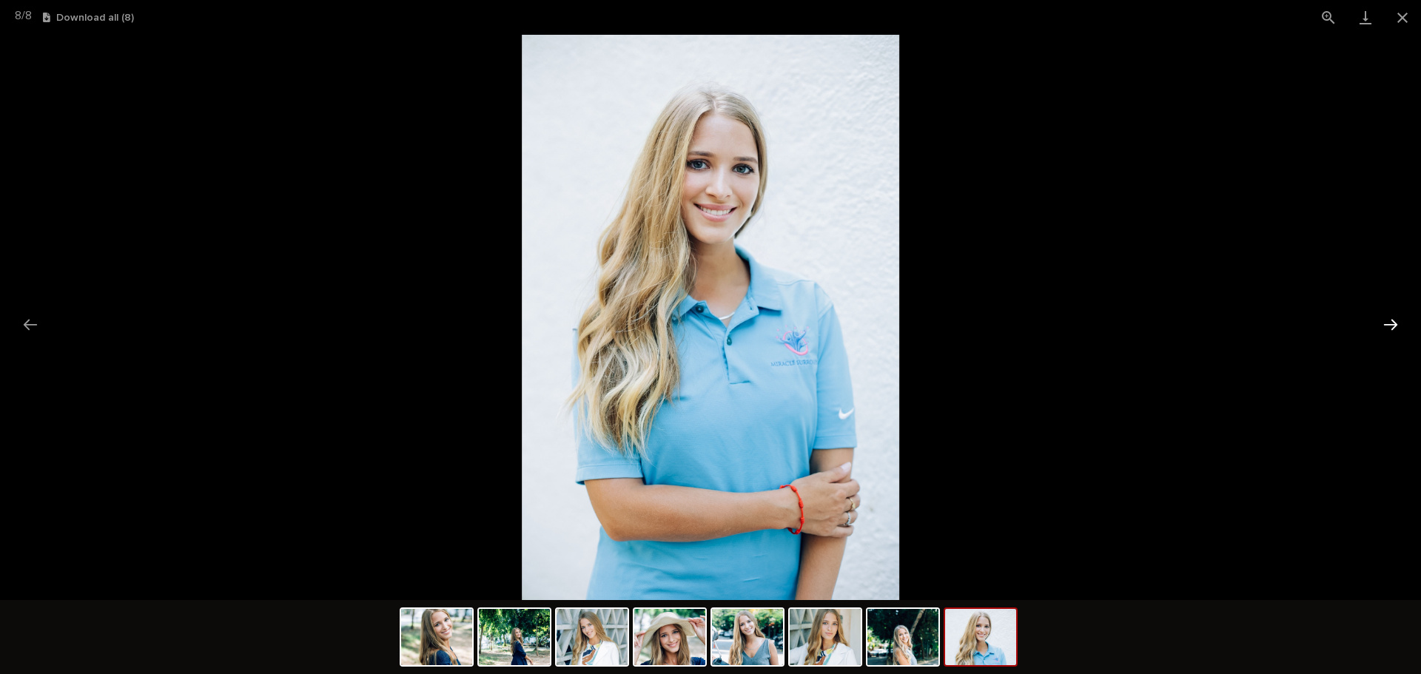
click at [1393, 322] on button "Next slide" at bounding box center [1390, 324] width 31 height 29
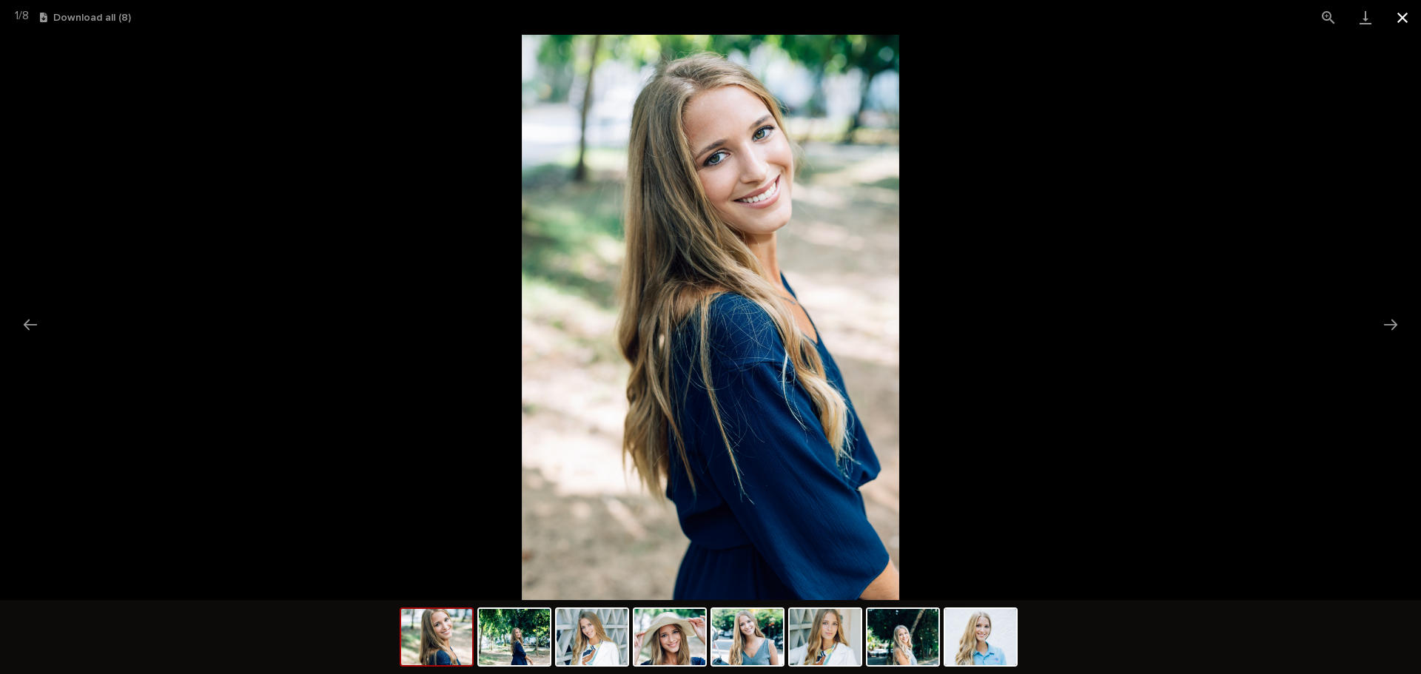
click at [1401, 21] on button "Close gallery" at bounding box center [1402, 17] width 37 height 35
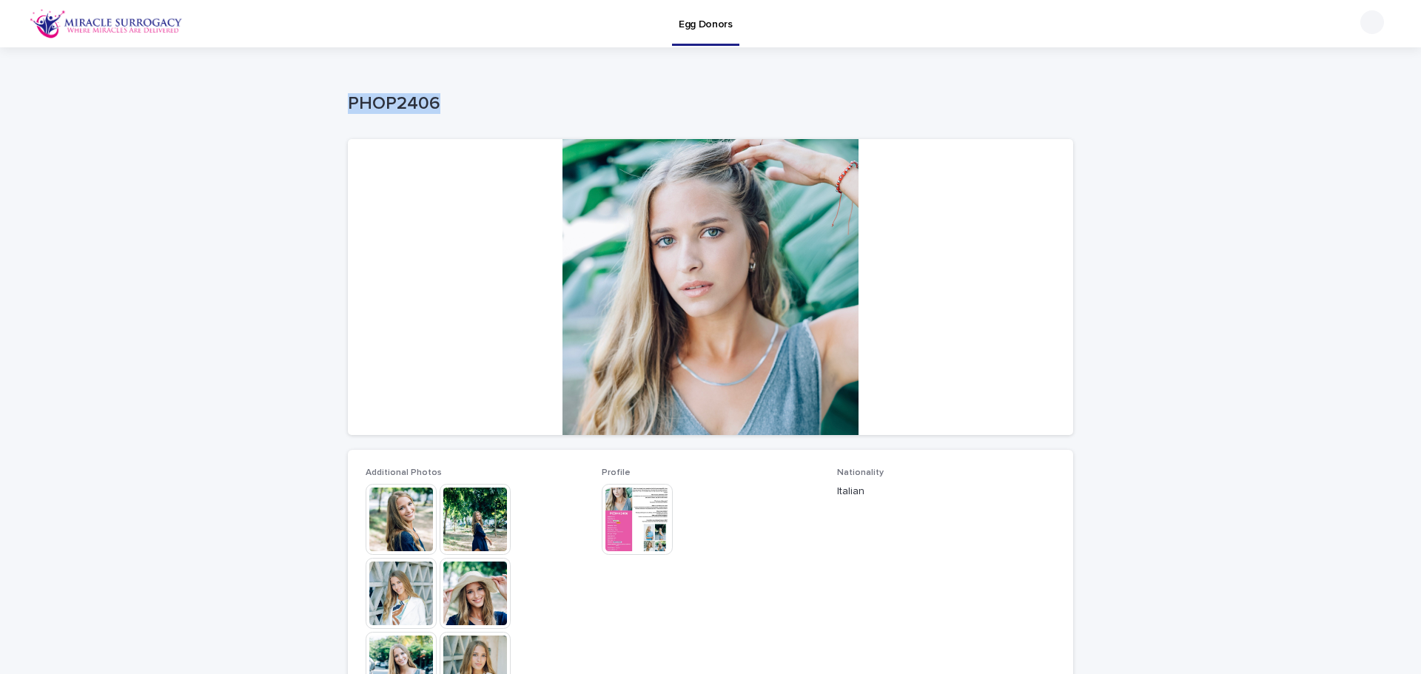
drag, startPoint x: 336, startPoint y: 94, endPoint x: 457, endPoint y: 90, distance: 121.5
click at [457, 90] on div "Loading... Saving… Loading... Saving… PHOP2406 PHOP2406 Sorry, there was an err…" at bounding box center [711, 576] width 740 height 1058
copy p "PHOP2406"
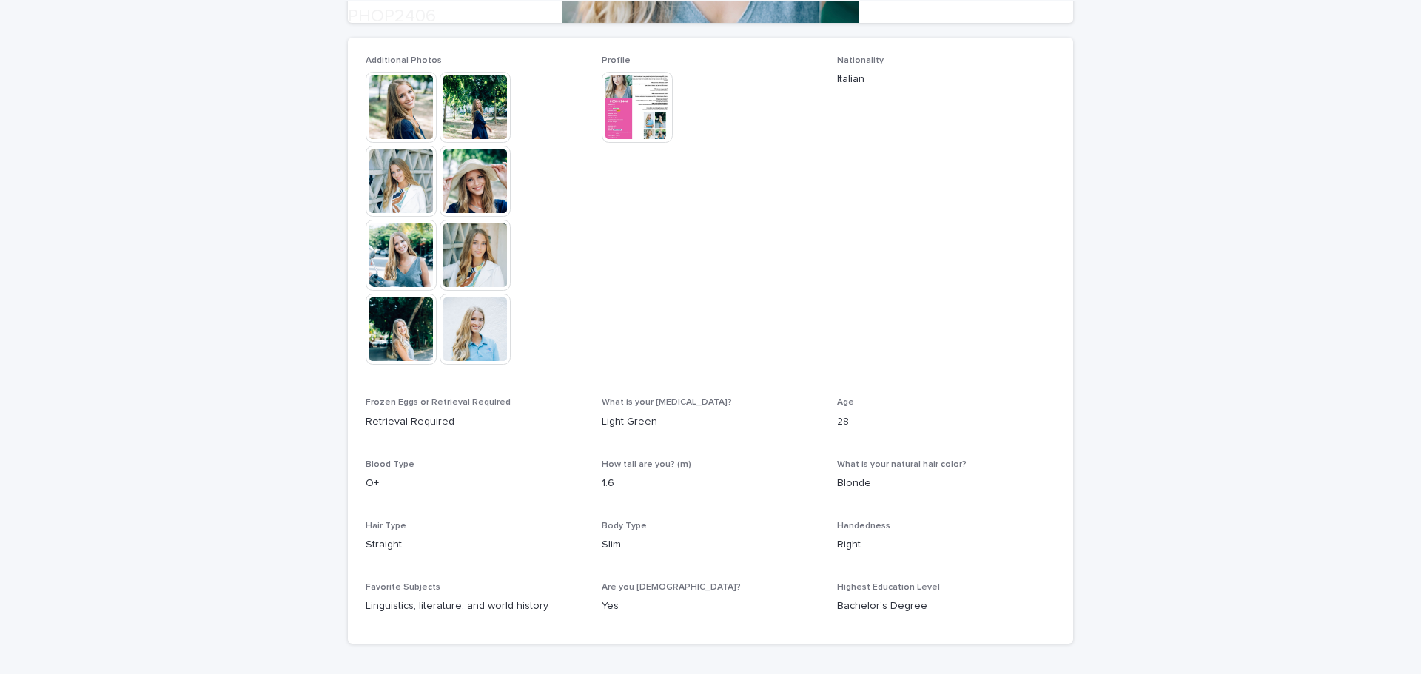
scroll to position [510, 0]
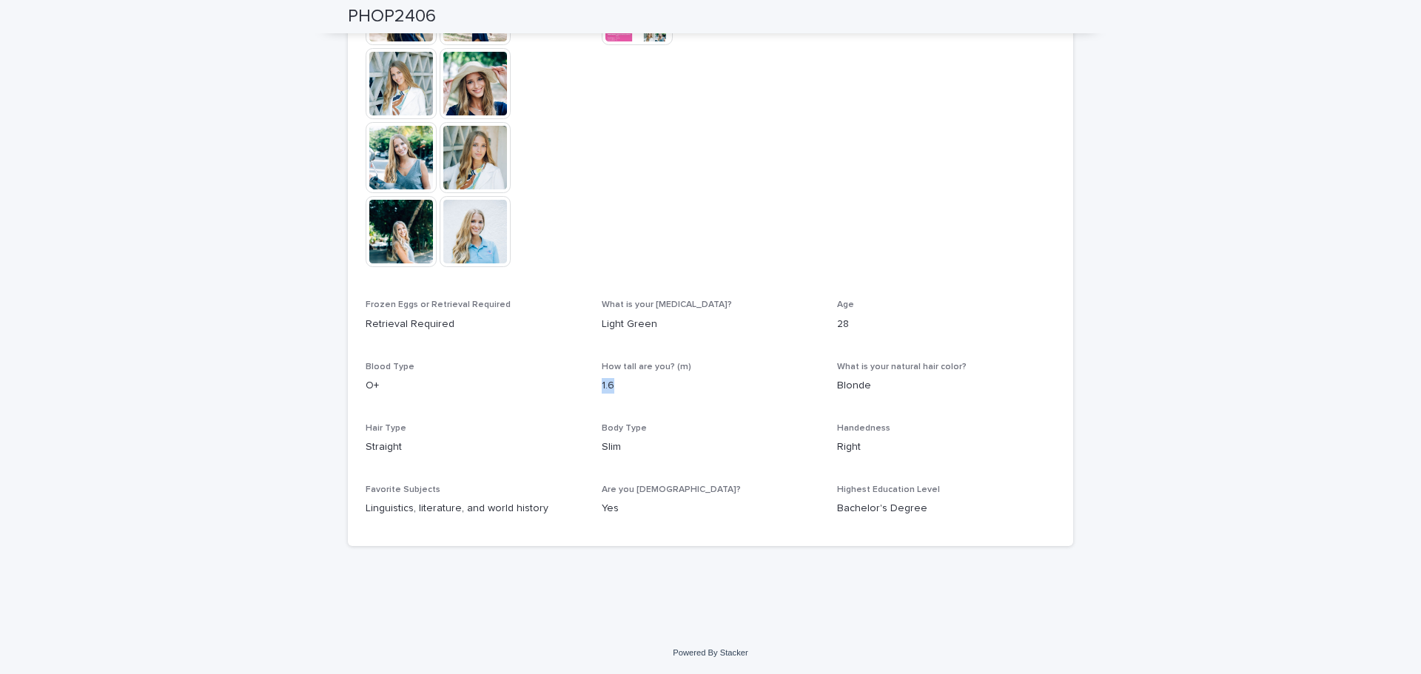
drag, startPoint x: 596, startPoint y: 388, endPoint x: 631, endPoint y: 383, distance: 35.2
click at [631, 383] on p "1.6" at bounding box center [711, 386] width 218 height 16
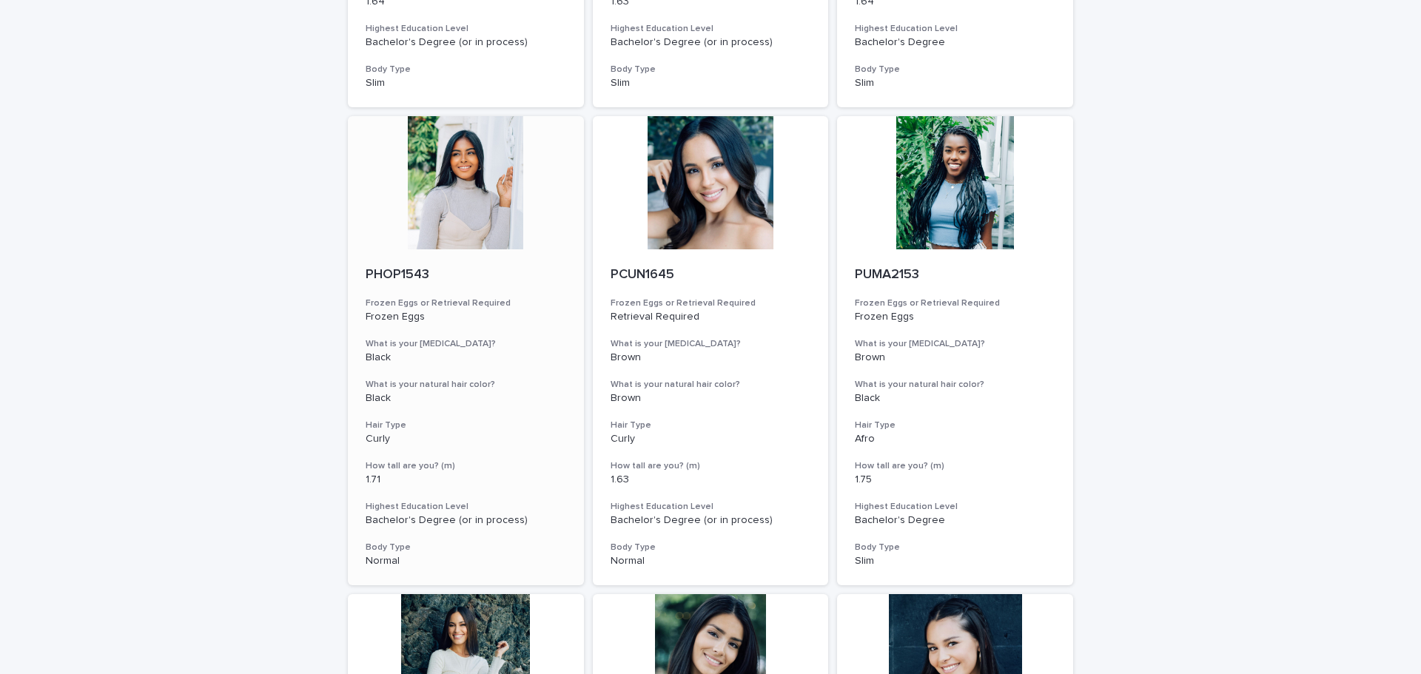
scroll to position [518, 0]
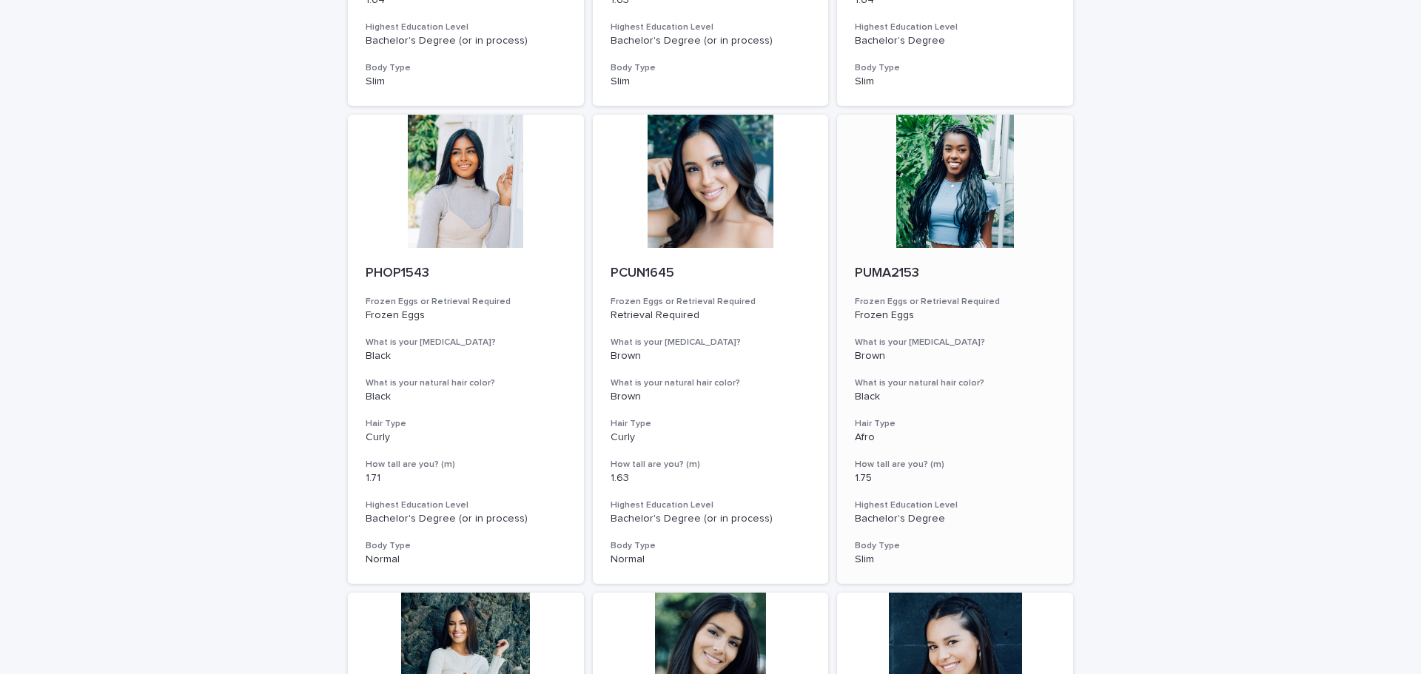
click at [961, 159] on div at bounding box center [955, 181] width 236 height 133
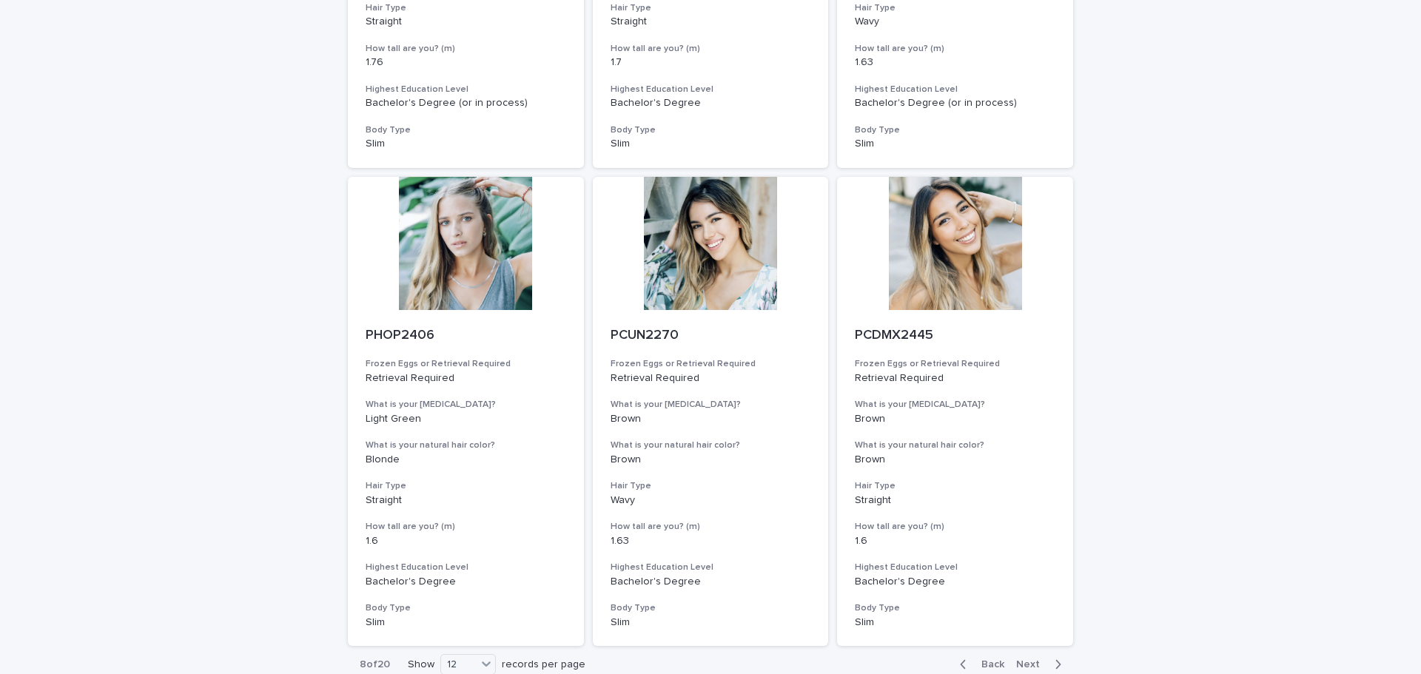
scroll to position [1538, 0]
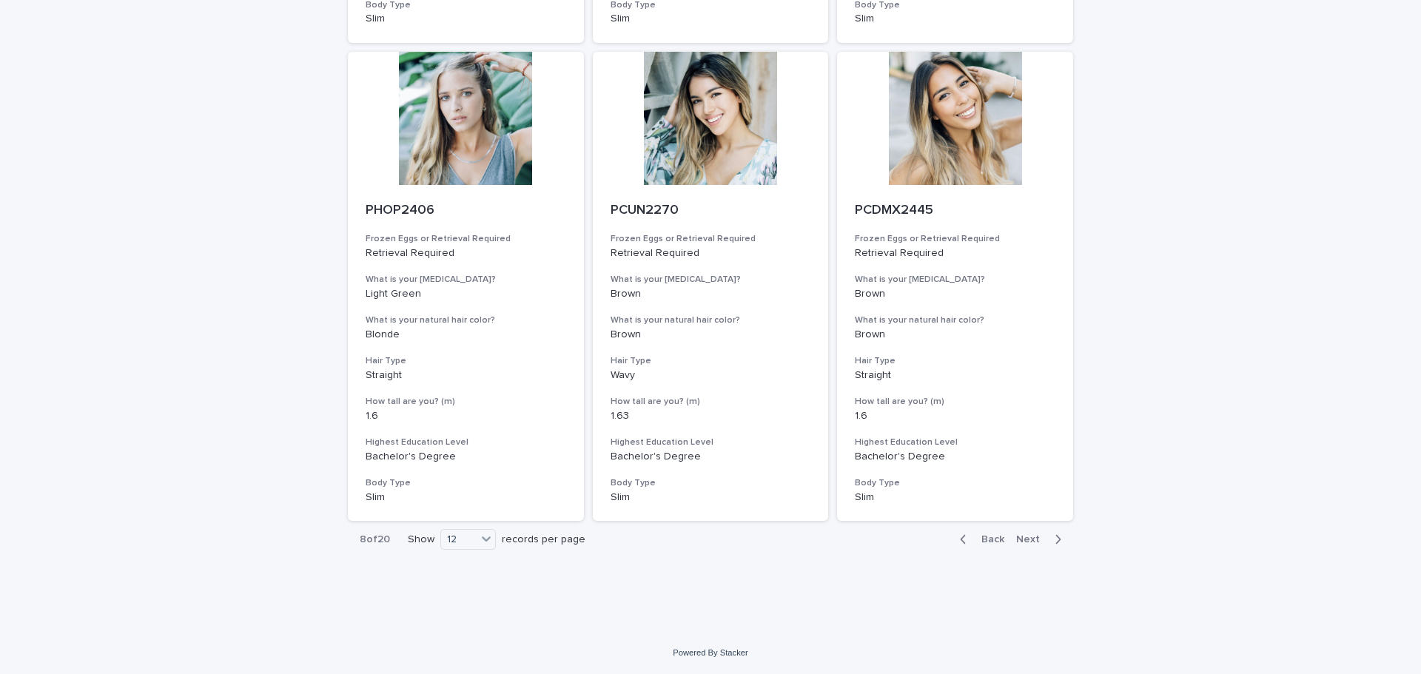
click at [1024, 533] on button "Next" at bounding box center [1041, 539] width 63 height 13
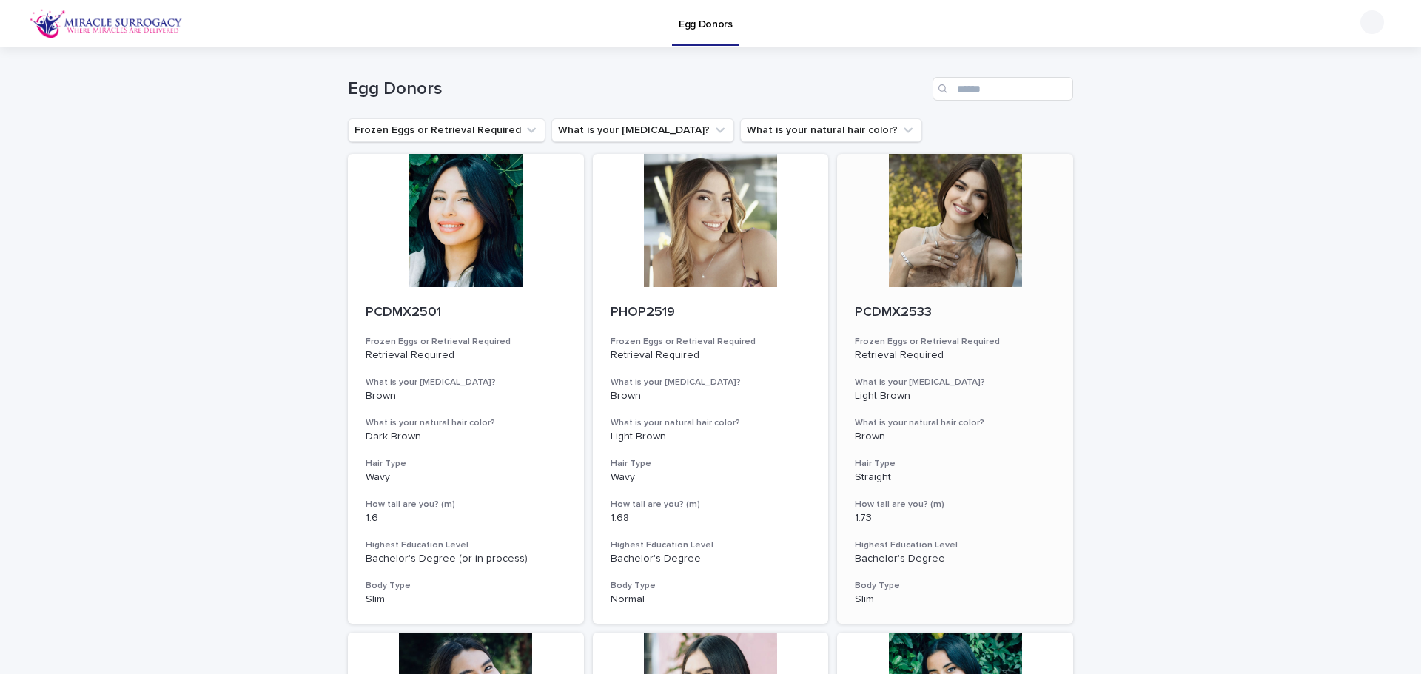
click at [981, 221] on div at bounding box center [955, 220] width 236 height 133
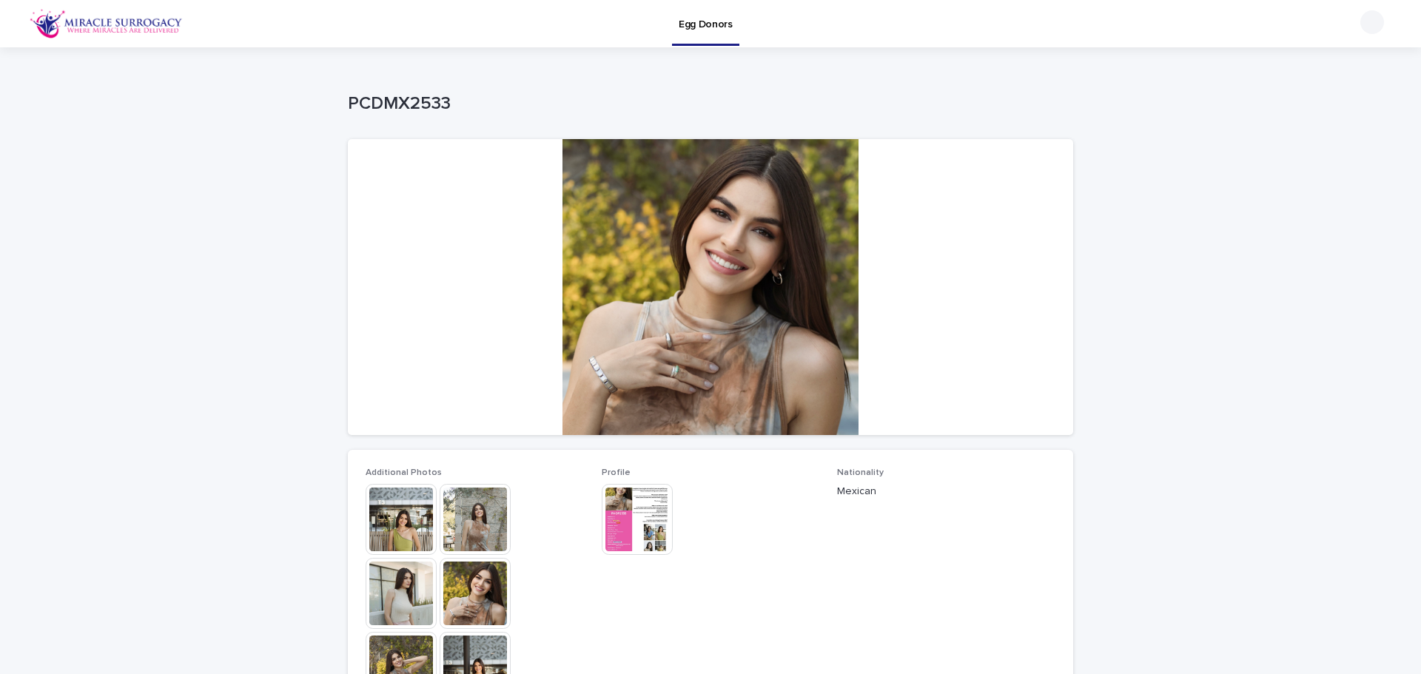
click at [727, 329] on div at bounding box center [710, 287] width 725 height 296
click at [401, 534] on img at bounding box center [401, 519] width 71 height 71
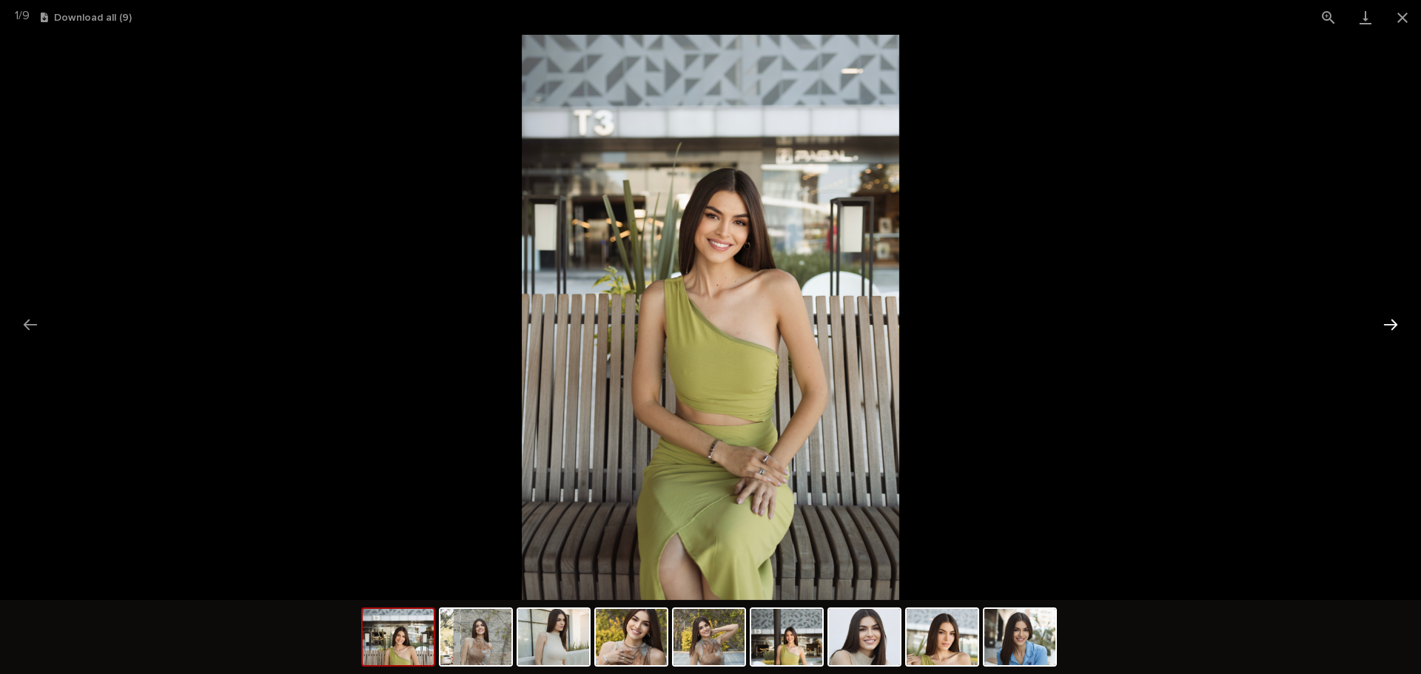
click at [1393, 328] on button "Next slide" at bounding box center [1390, 324] width 31 height 29
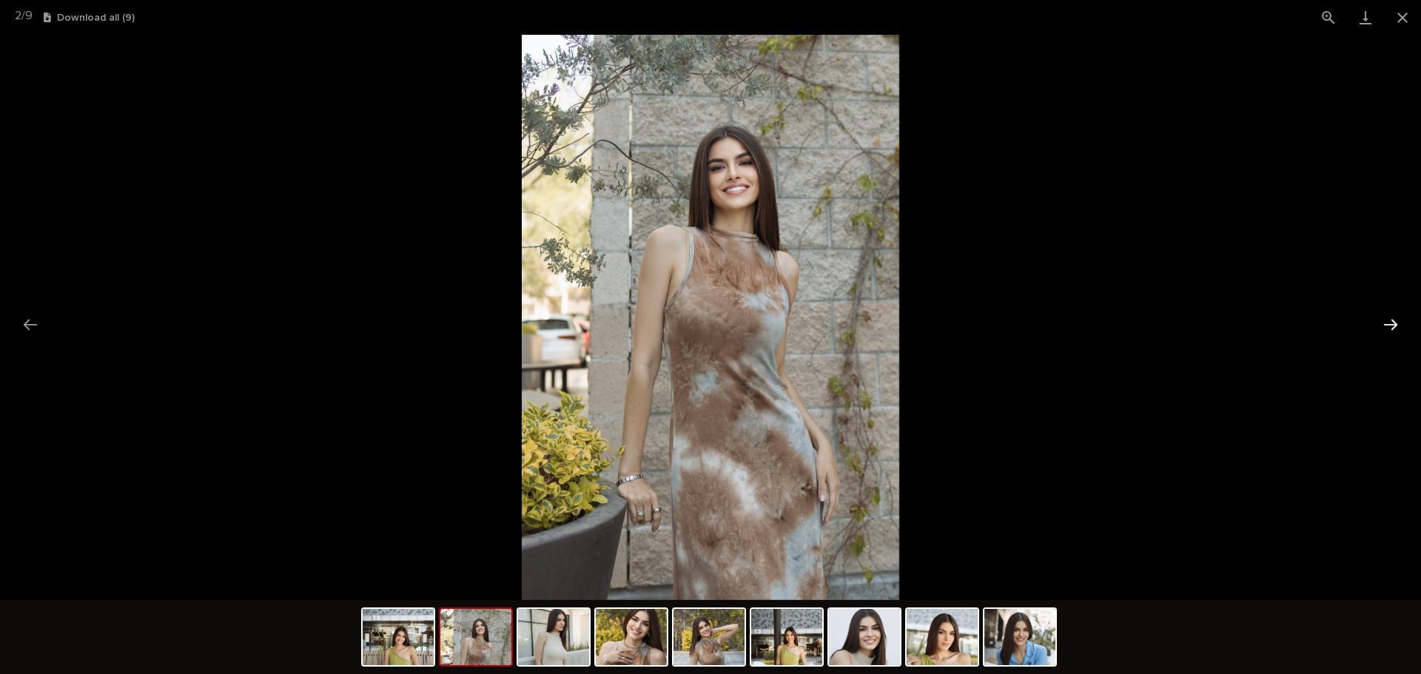
click at [1393, 328] on button "Next slide" at bounding box center [1390, 324] width 31 height 29
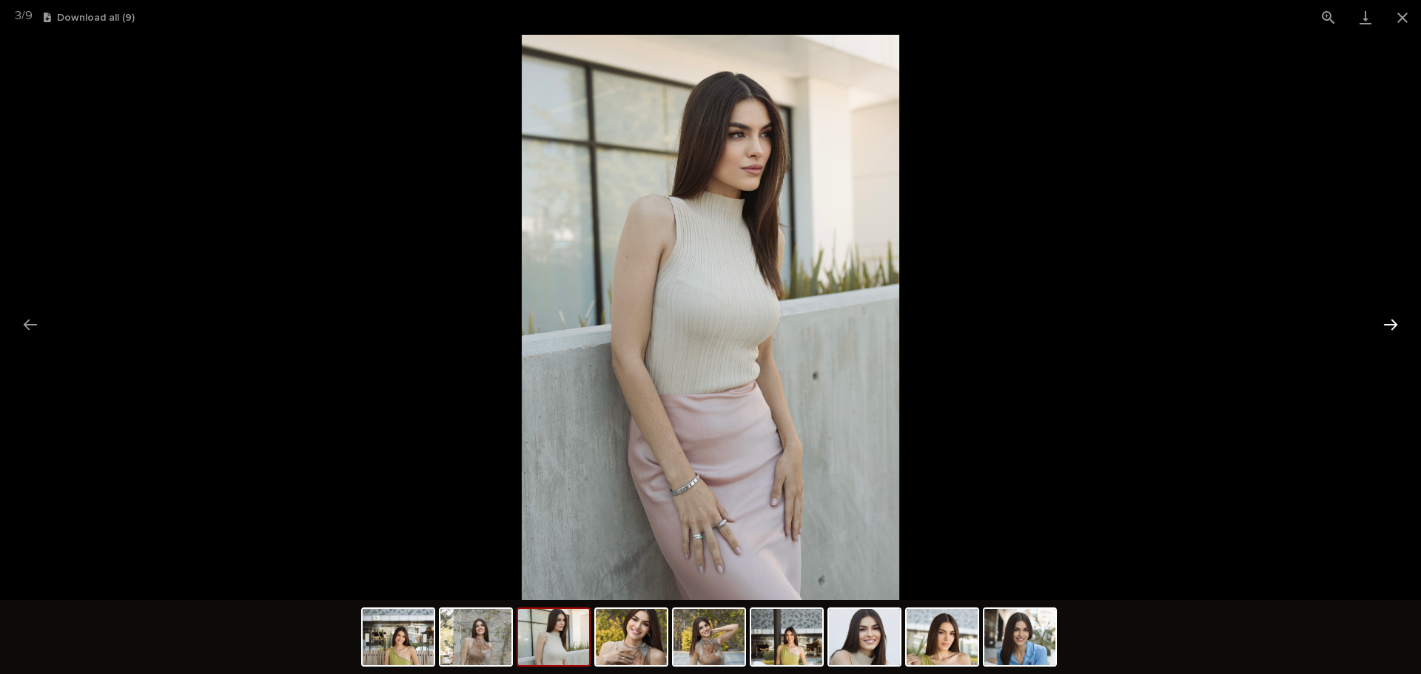
click at [1393, 328] on button "Next slide" at bounding box center [1390, 324] width 31 height 29
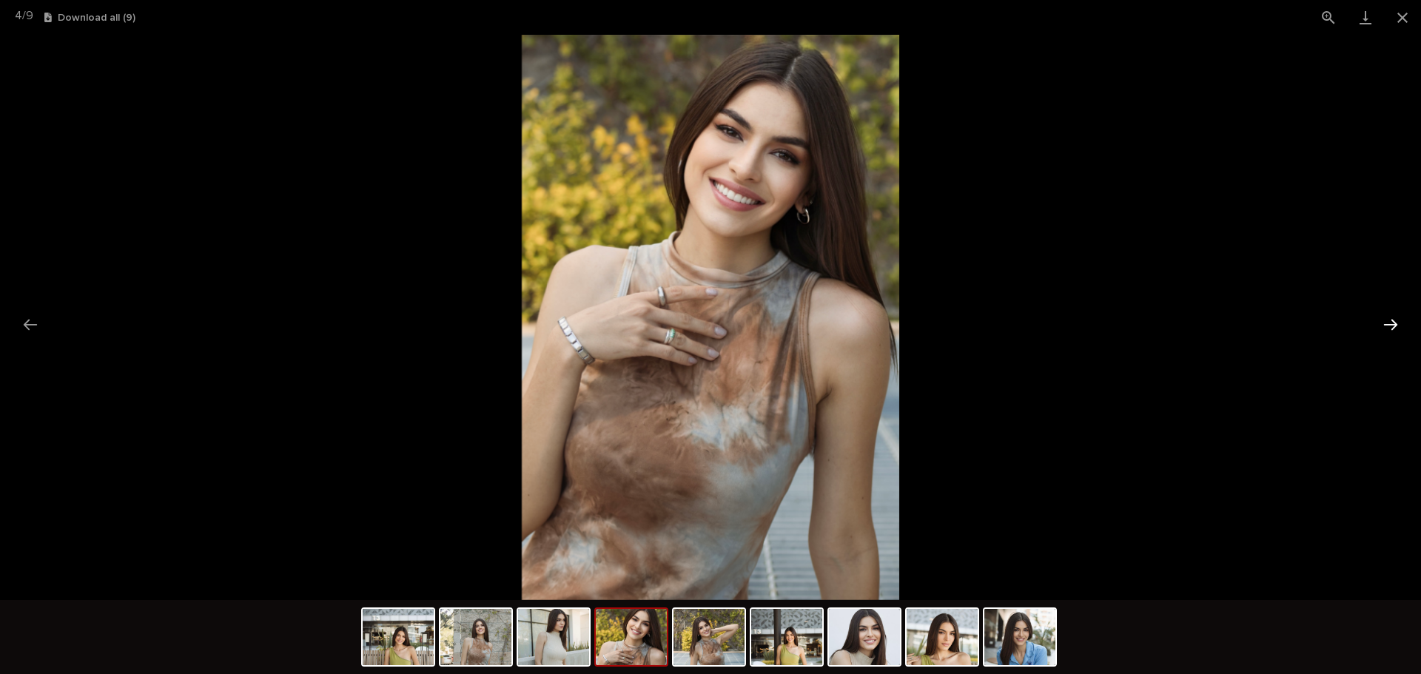
click at [1393, 328] on button "Next slide" at bounding box center [1390, 324] width 31 height 29
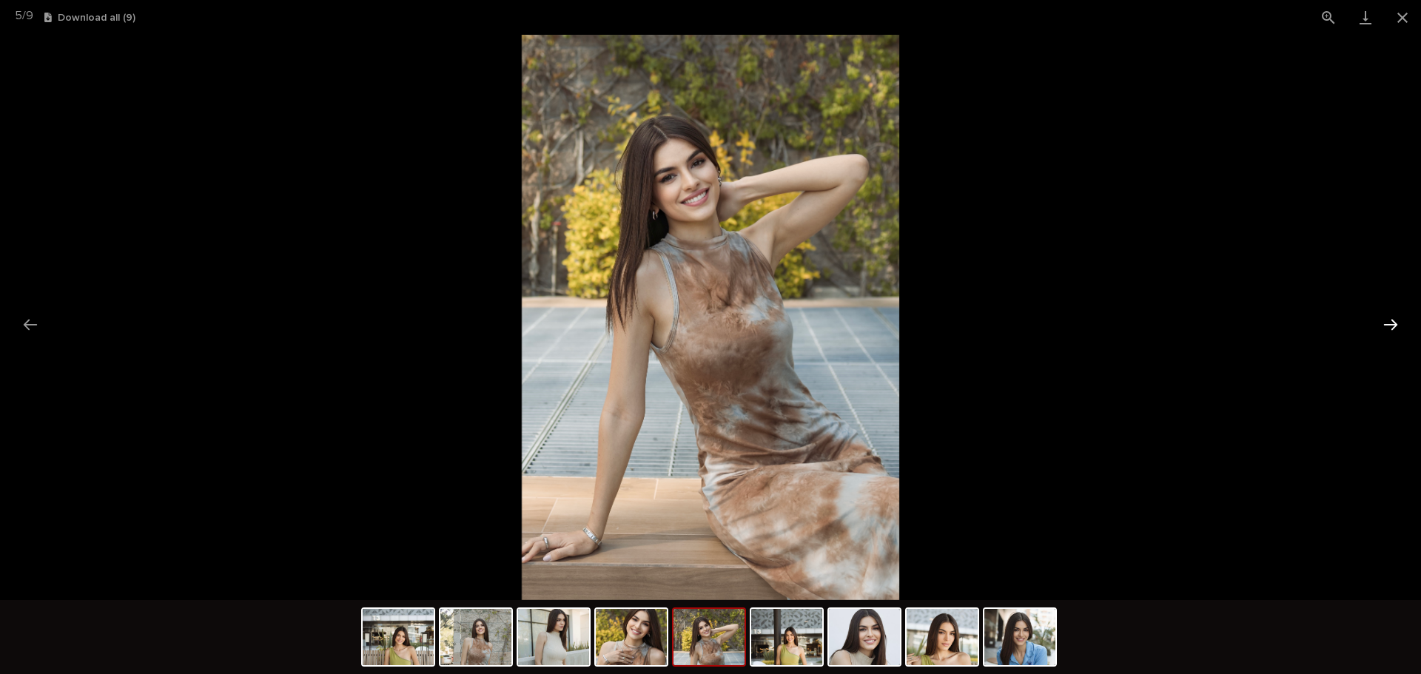
click at [1393, 328] on button "Next slide" at bounding box center [1390, 324] width 31 height 29
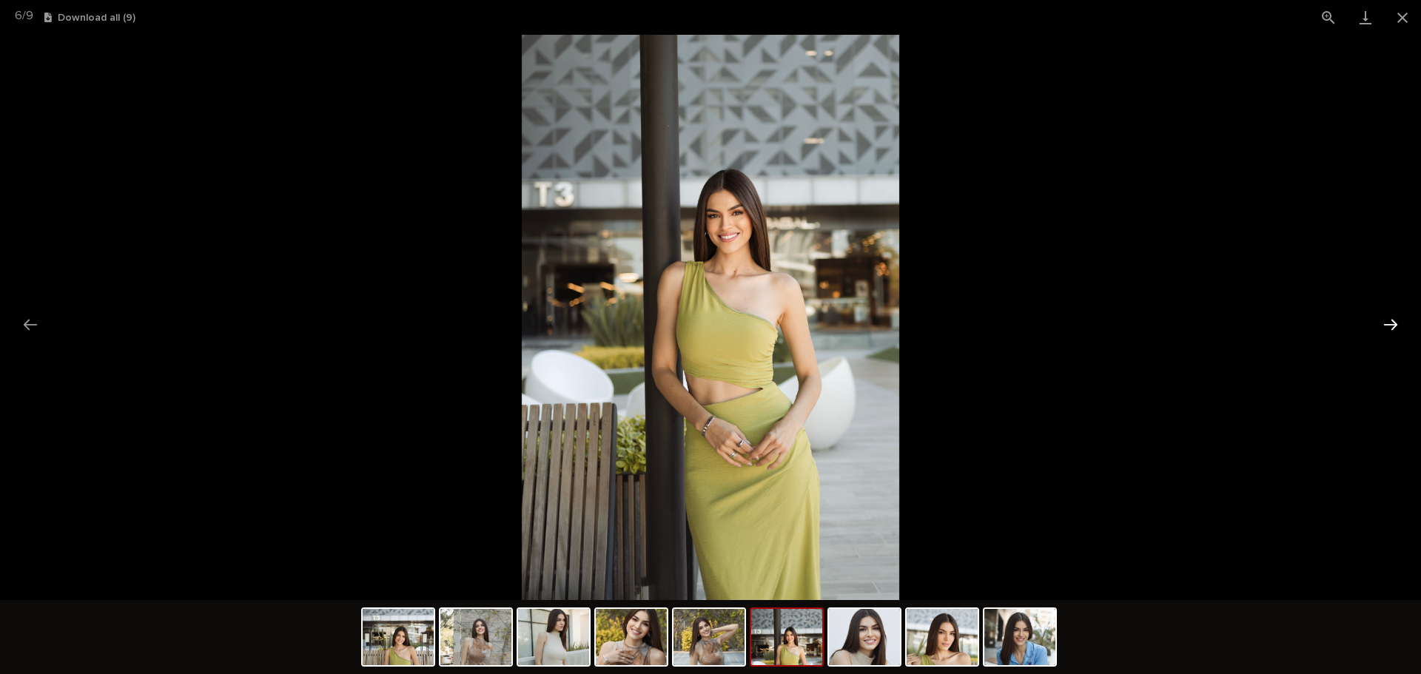
click at [1393, 328] on button "Next slide" at bounding box center [1390, 324] width 31 height 29
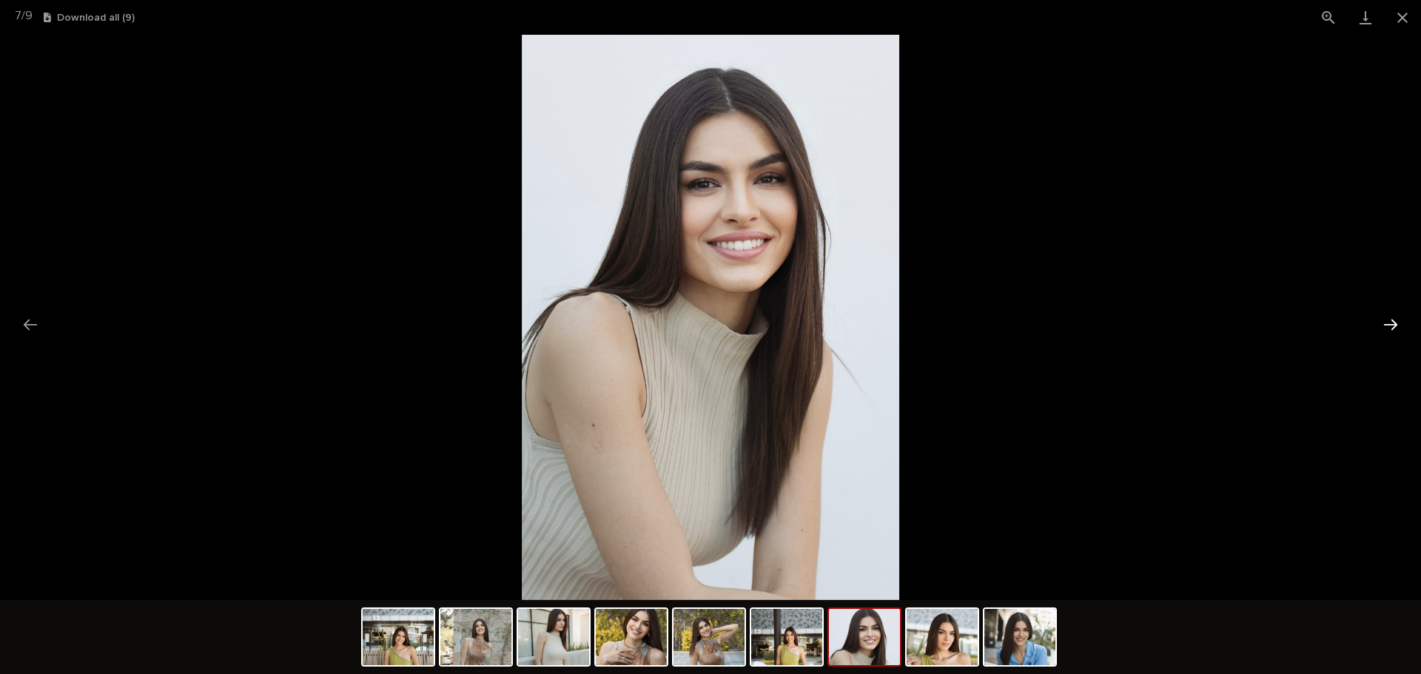
click at [1393, 328] on button "Next slide" at bounding box center [1390, 324] width 31 height 29
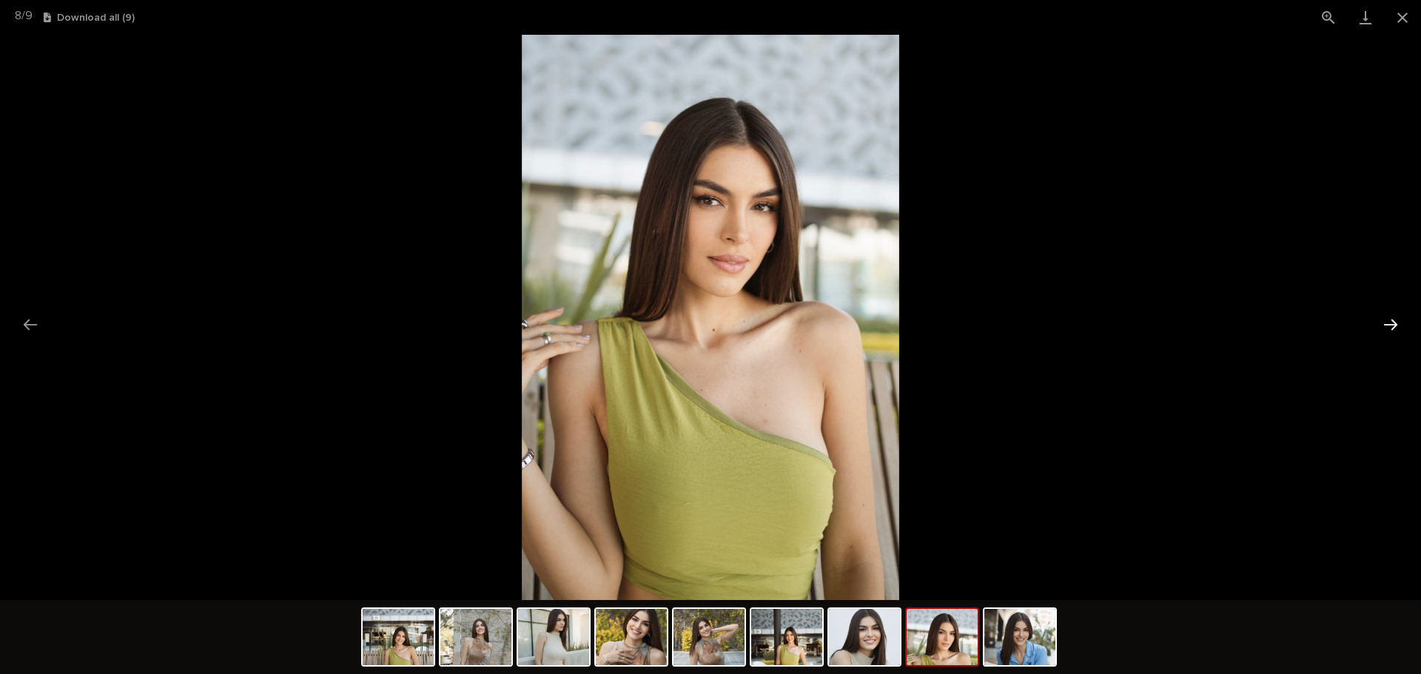
click at [1393, 328] on button "Next slide" at bounding box center [1390, 324] width 31 height 29
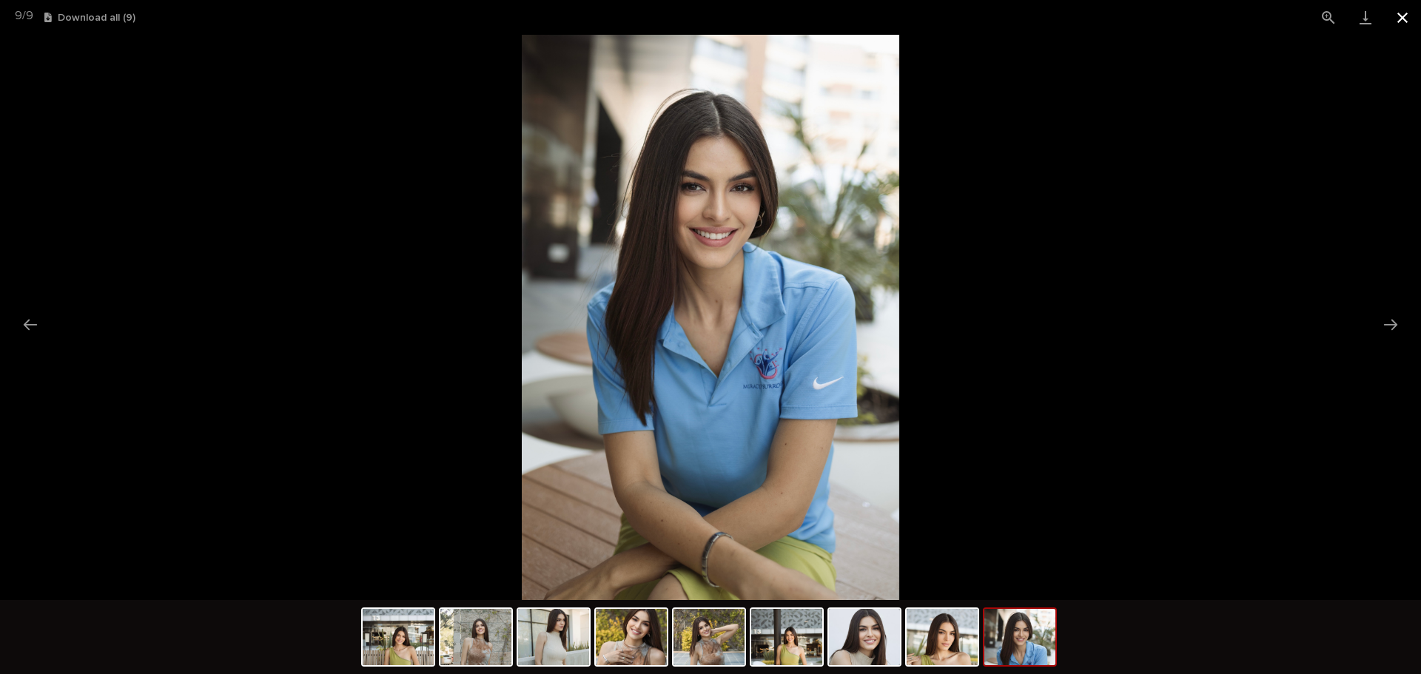
click at [1401, 27] on button "Close gallery" at bounding box center [1402, 17] width 37 height 35
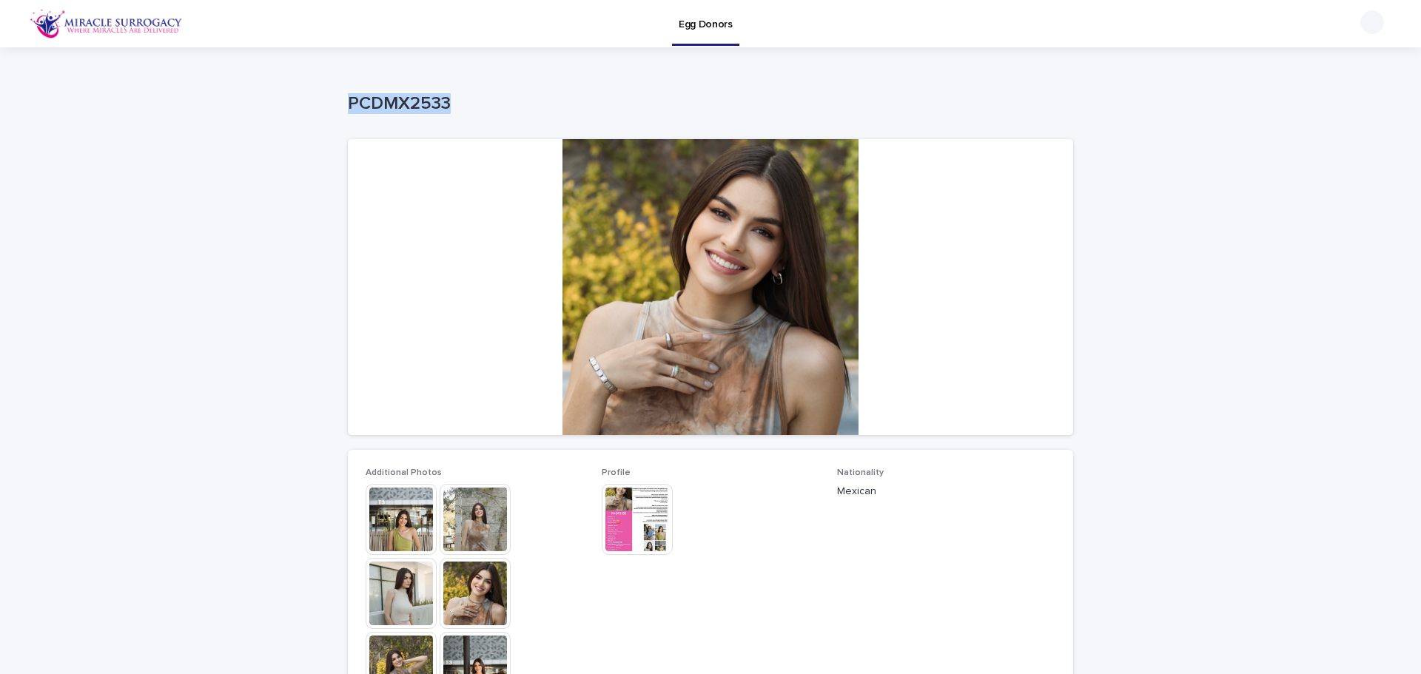
drag, startPoint x: 333, startPoint y: 106, endPoint x: 446, endPoint y: 106, distance: 112.5
click at [466, 101] on div "Loading... Saving… Loading... Saving… PCDMX2533 PCDMX2533 Sorry, there was an e…" at bounding box center [710, 639] width 1421 height 1184
copy p "PCDMX2533"
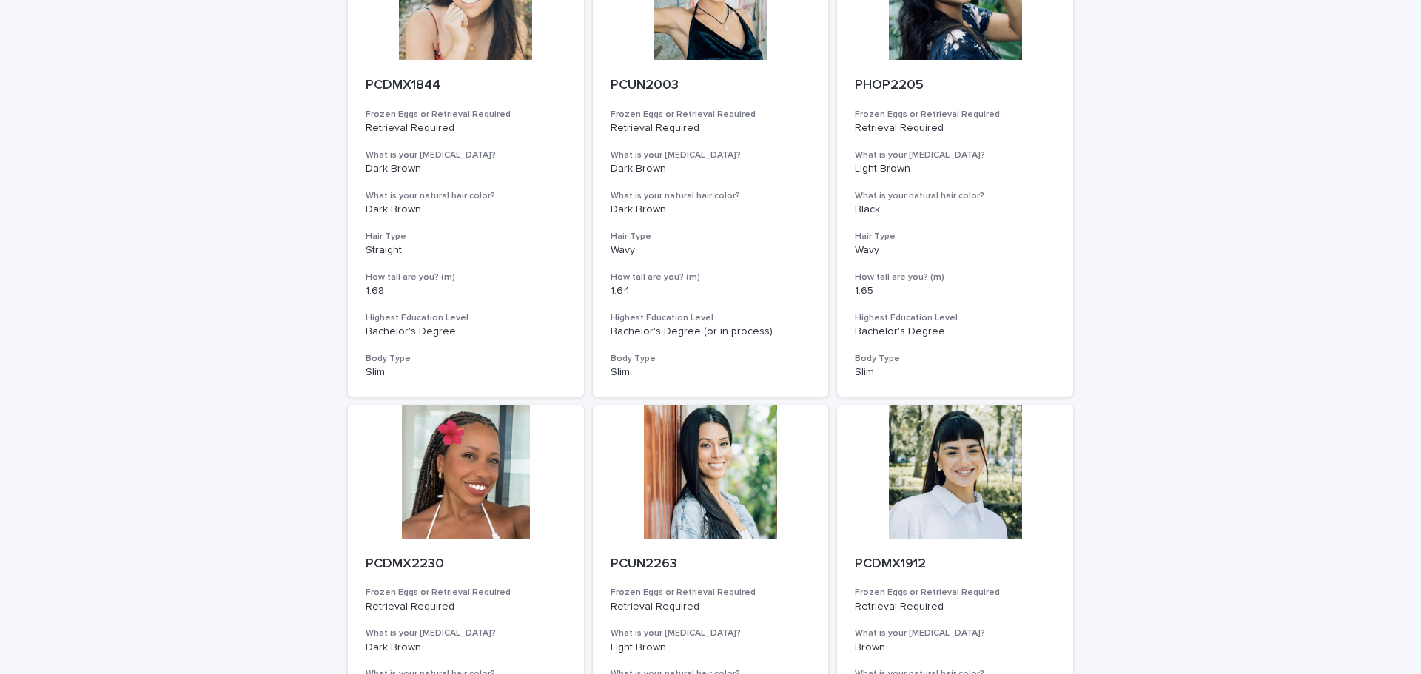
scroll to position [1481, 0]
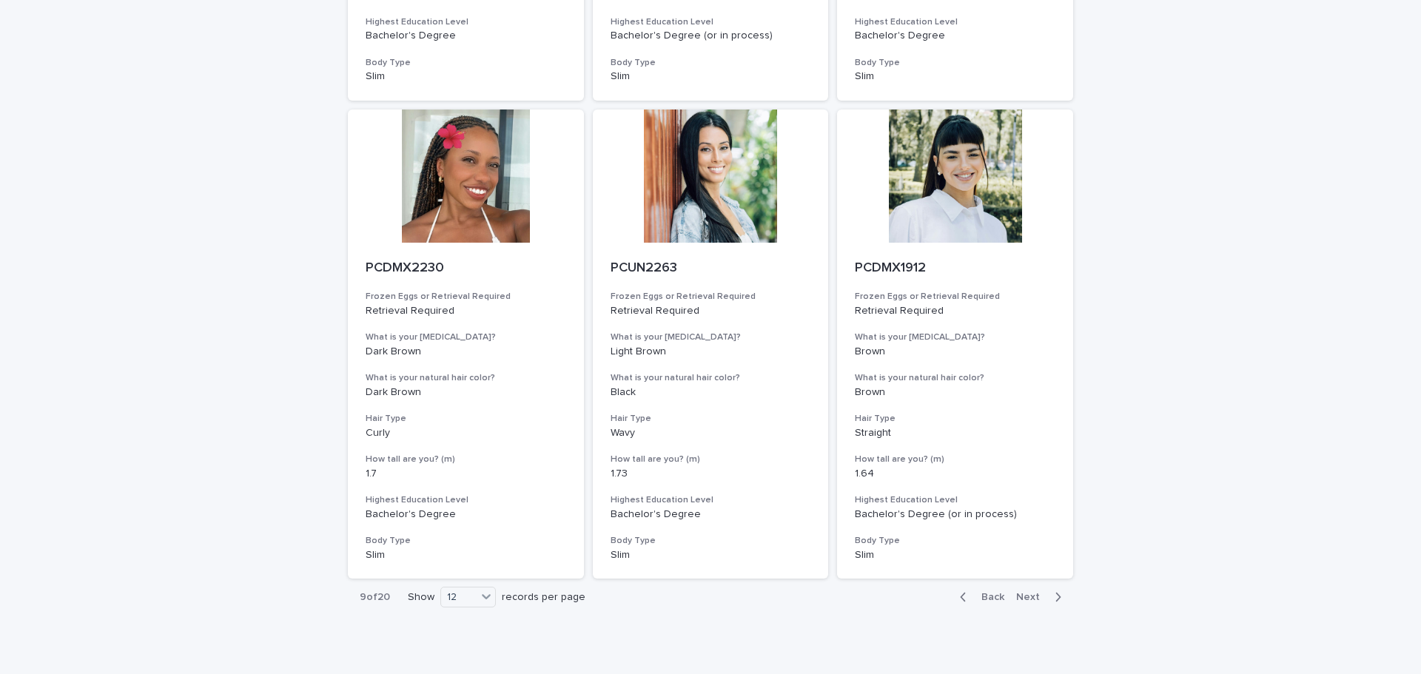
click at [1030, 597] on span "Next" at bounding box center [1032, 597] width 33 height 10
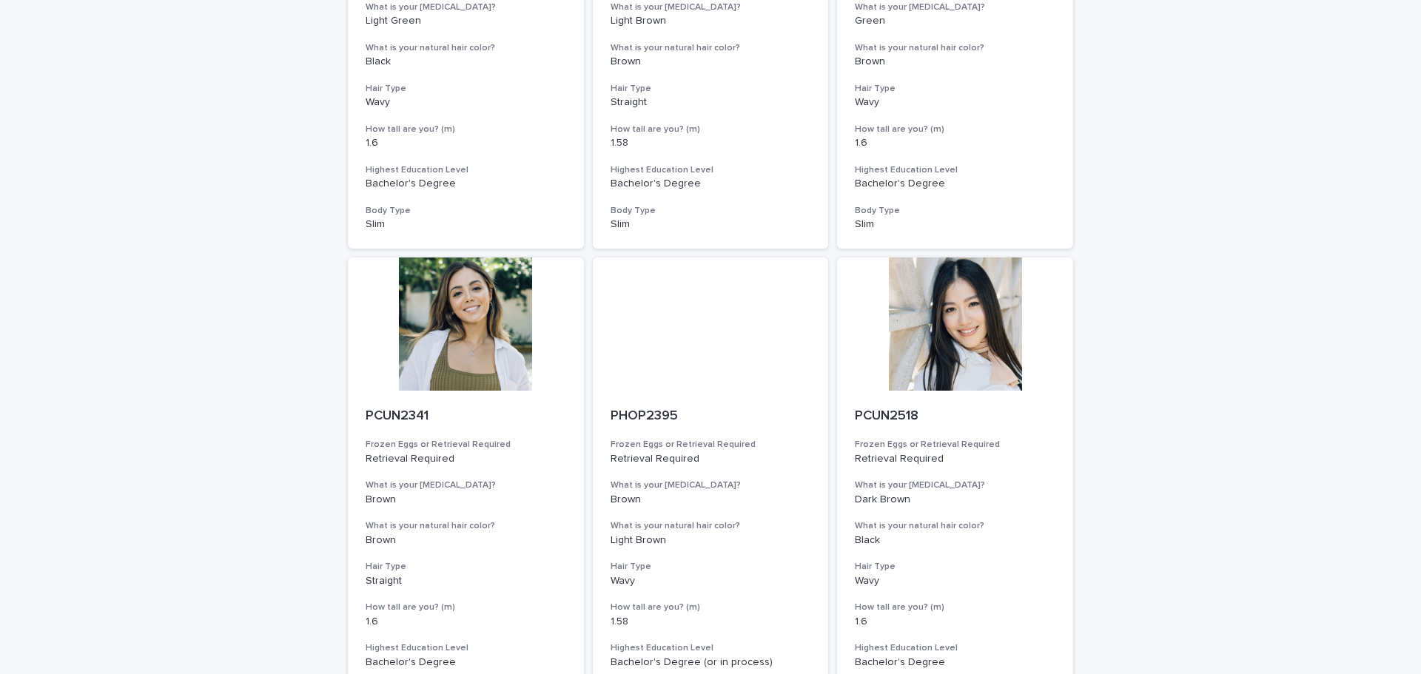
scroll to position [1538, 0]
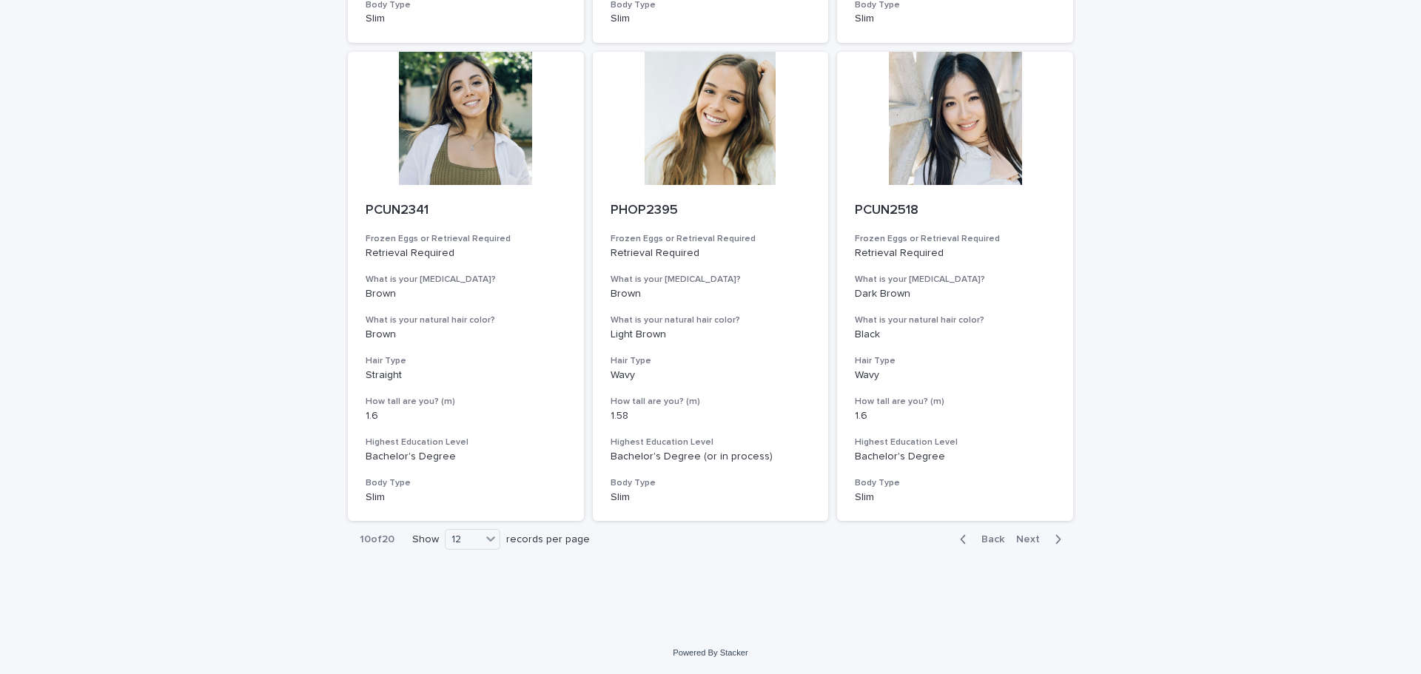
click at [1023, 534] on button "Next" at bounding box center [1041, 539] width 63 height 13
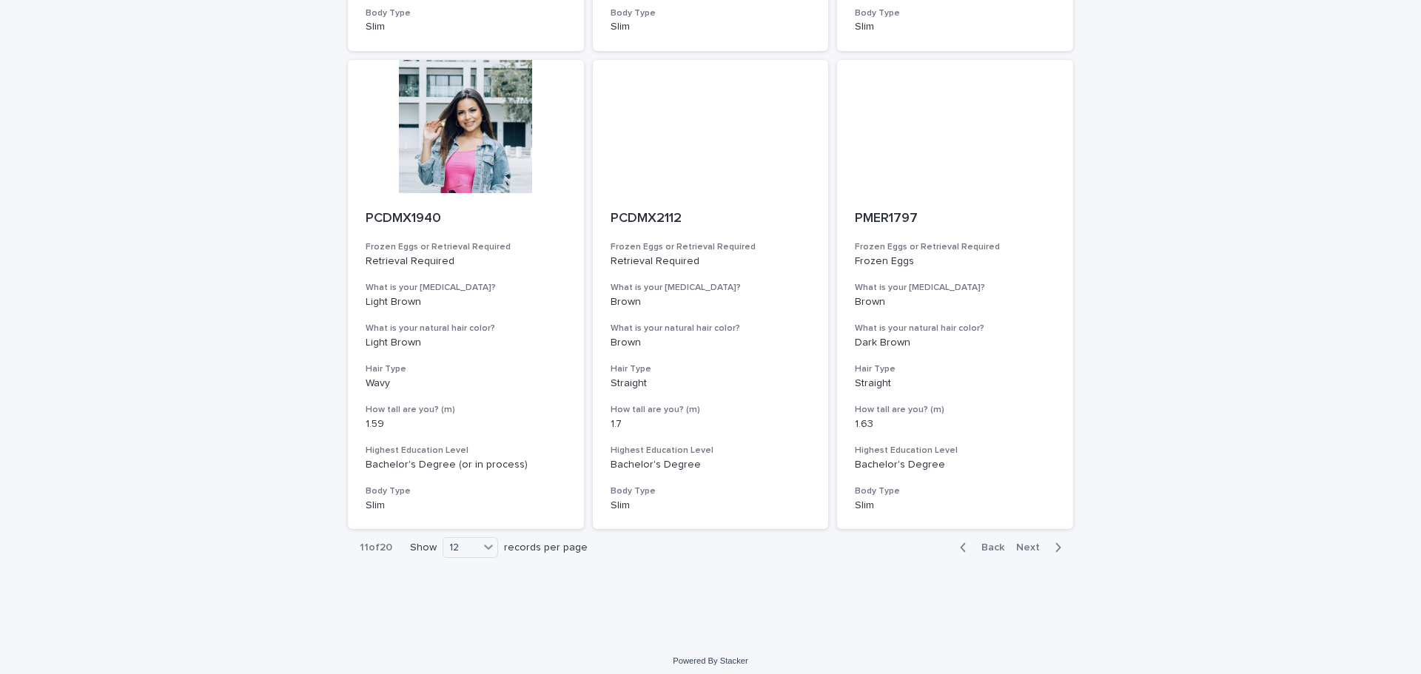
scroll to position [1538, 0]
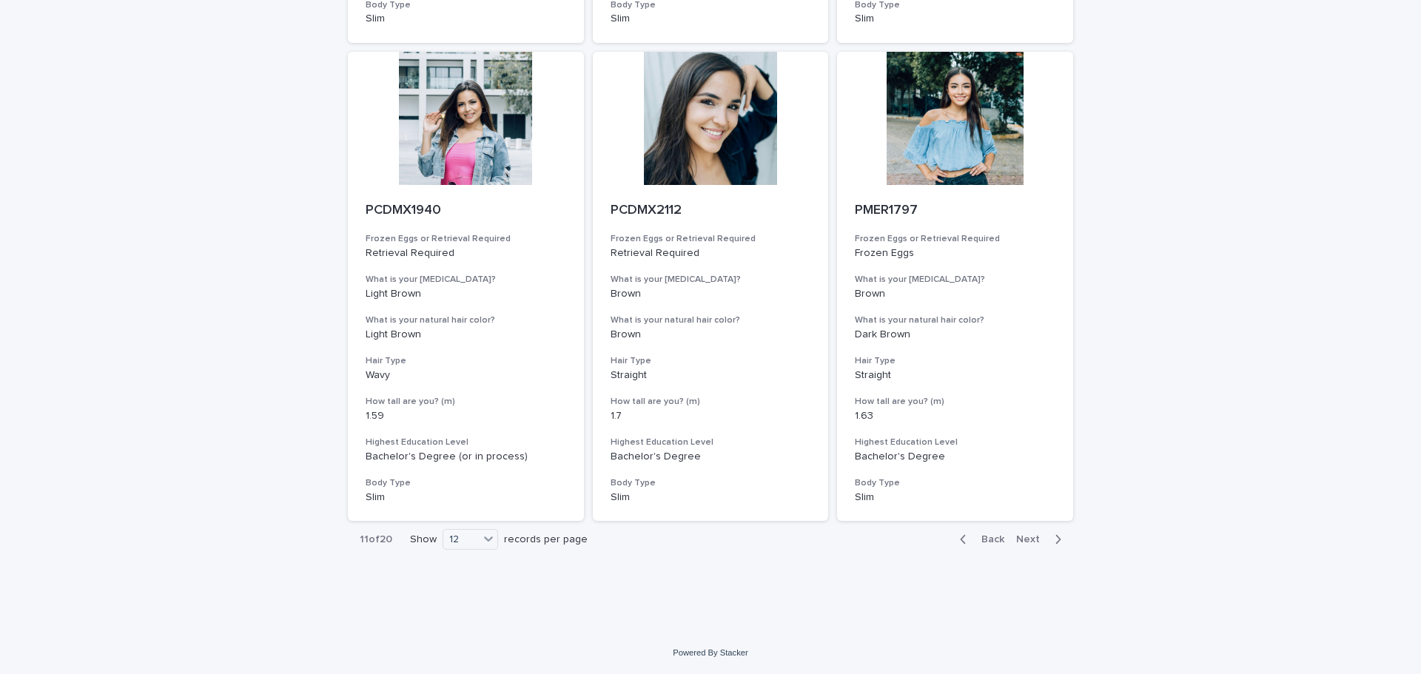
click at [1017, 542] on span "Next" at bounding box center [1032, 539] width 33 height 10
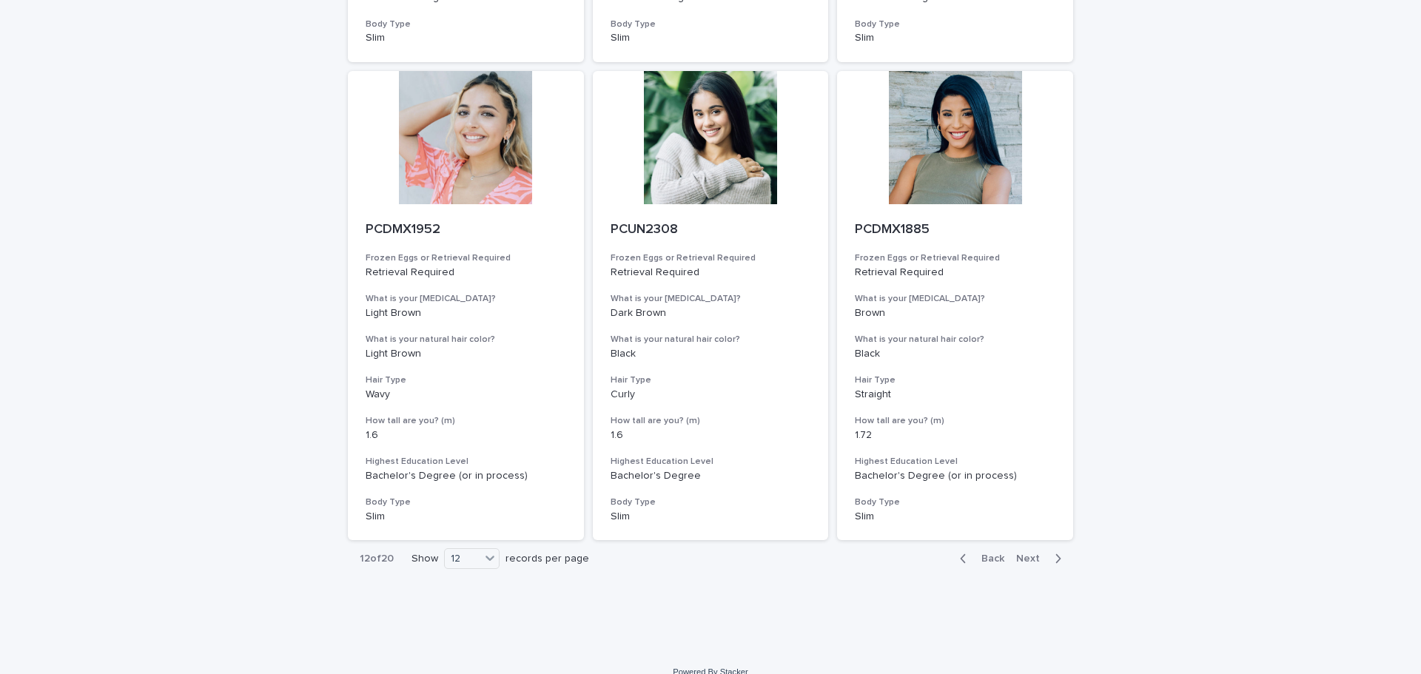
scroll to position [1538, 0]
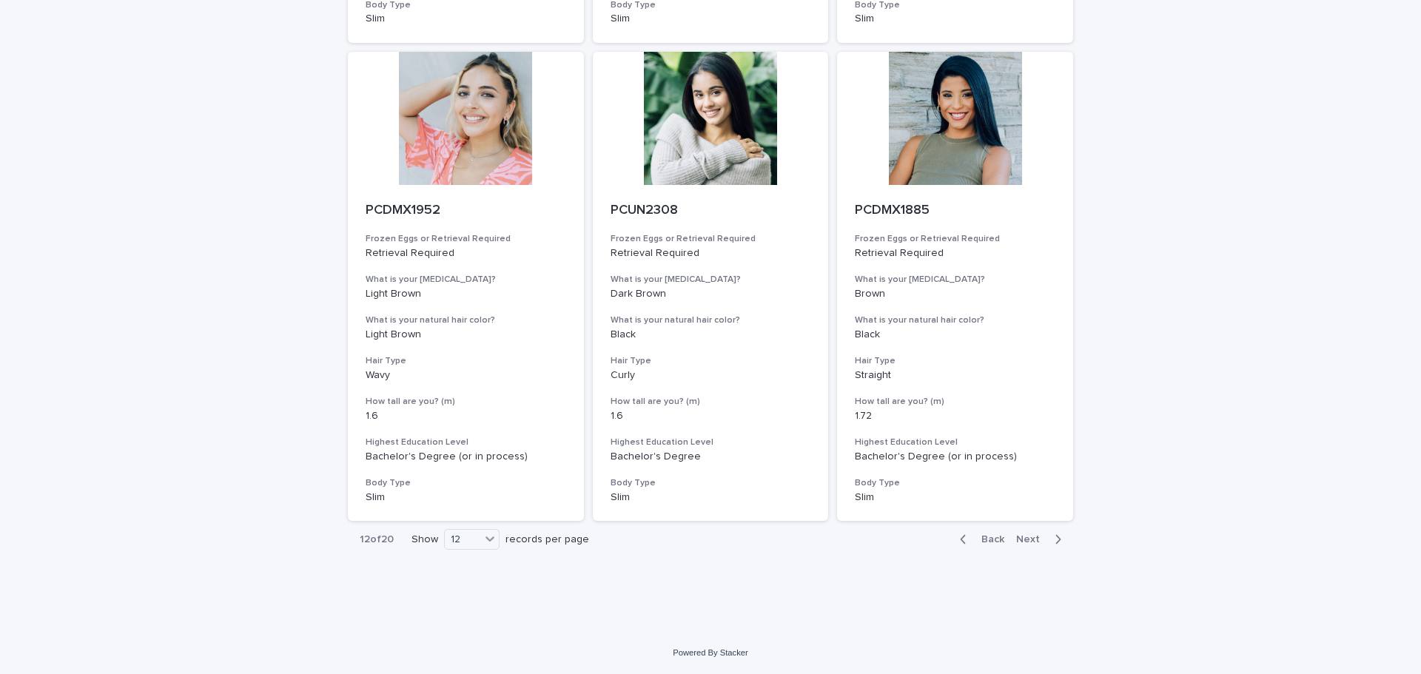
click at [1032, 543] on span "Next" at bounding box center [1032, 539] width 33 height 10
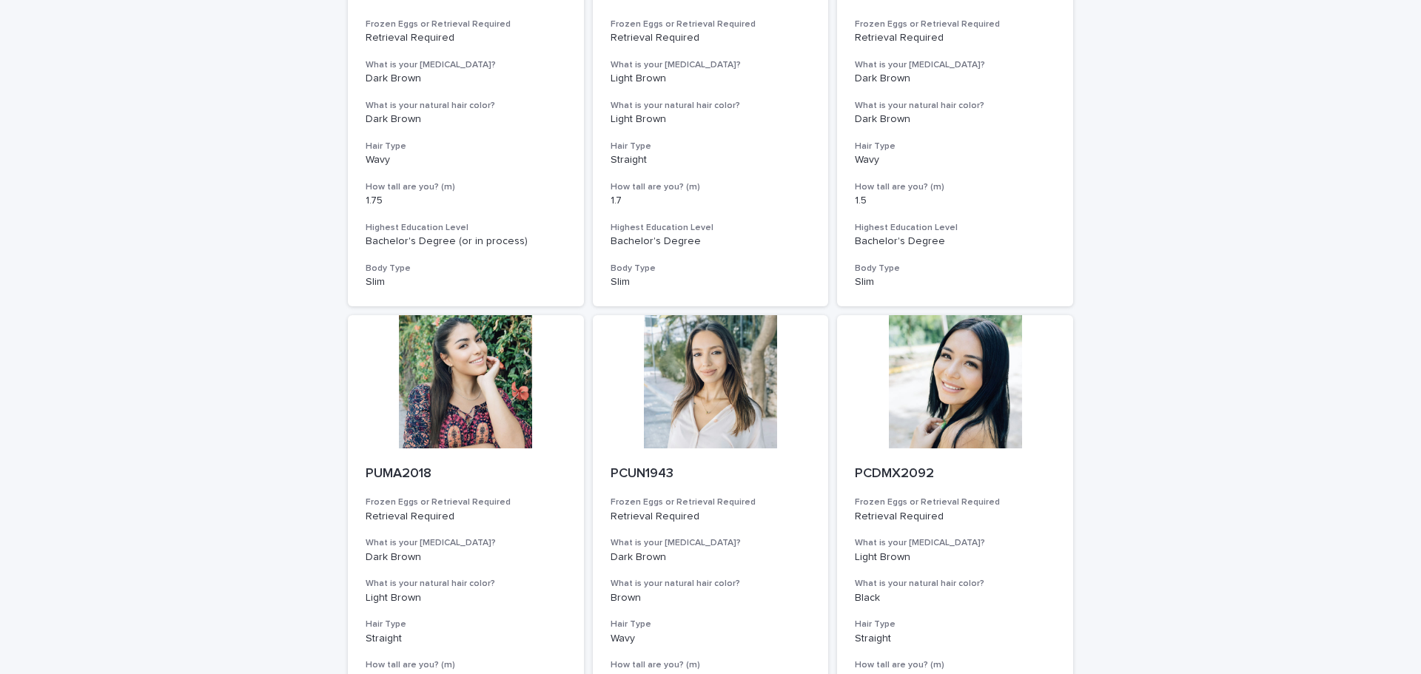
scroll to position [1481, 0]
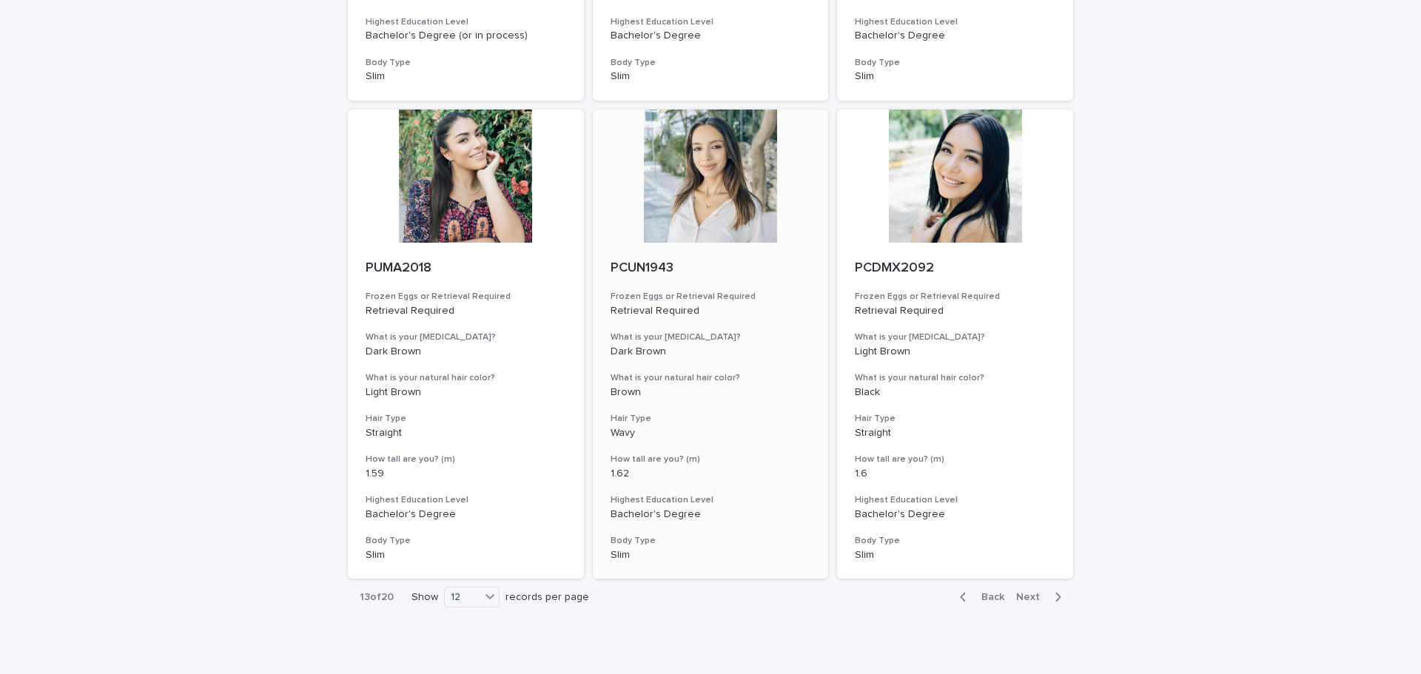
click at [694, 169] on div at bounding box center [711, 176] width 236 height 133
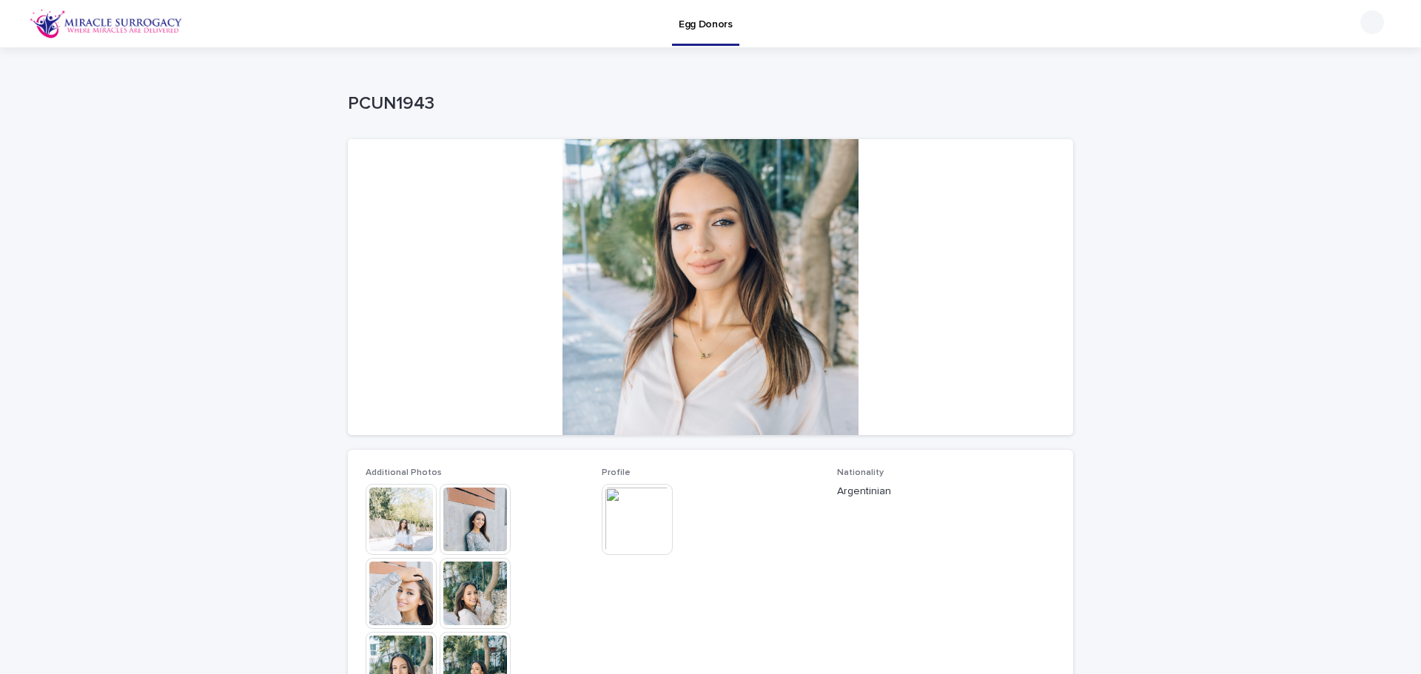
click at [401, 520] on img at bounding box center [401, 519] width 71 height 71
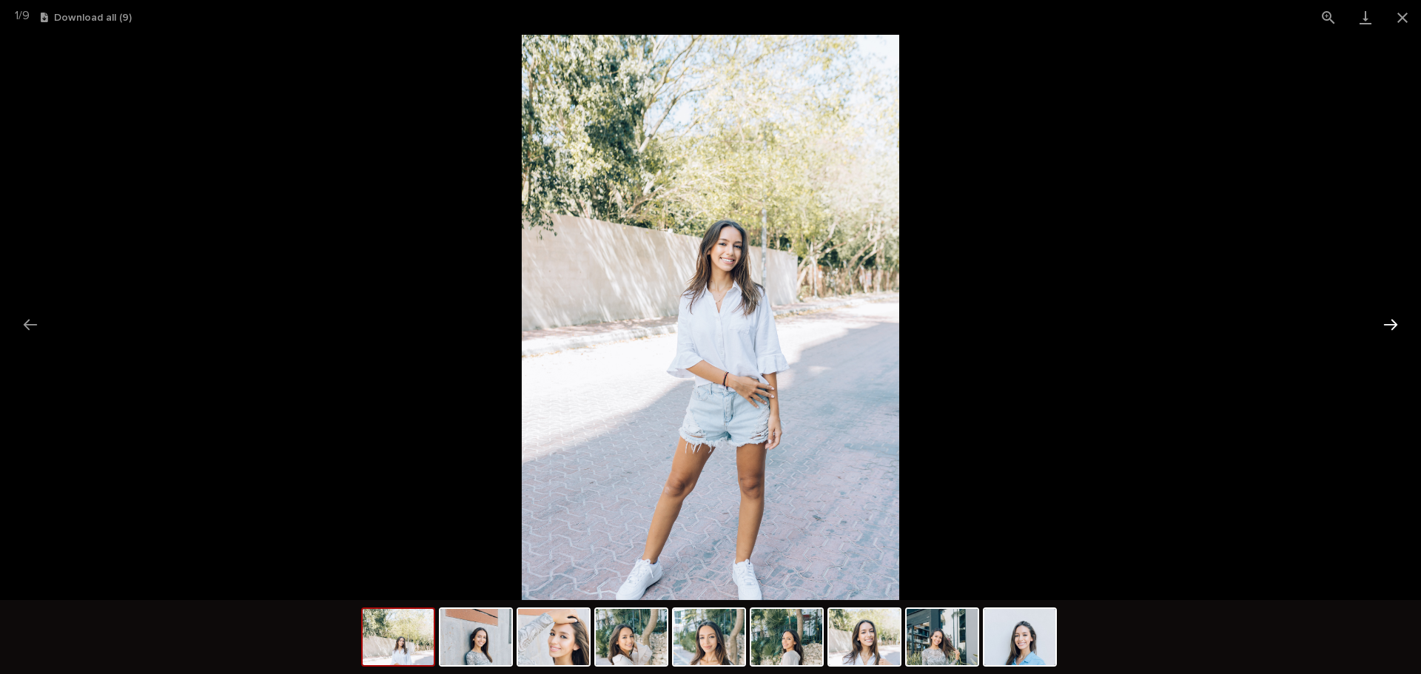
click at [1393, 323] on button "Next slide" at bounding box center [1390, 324] width 31 height 29
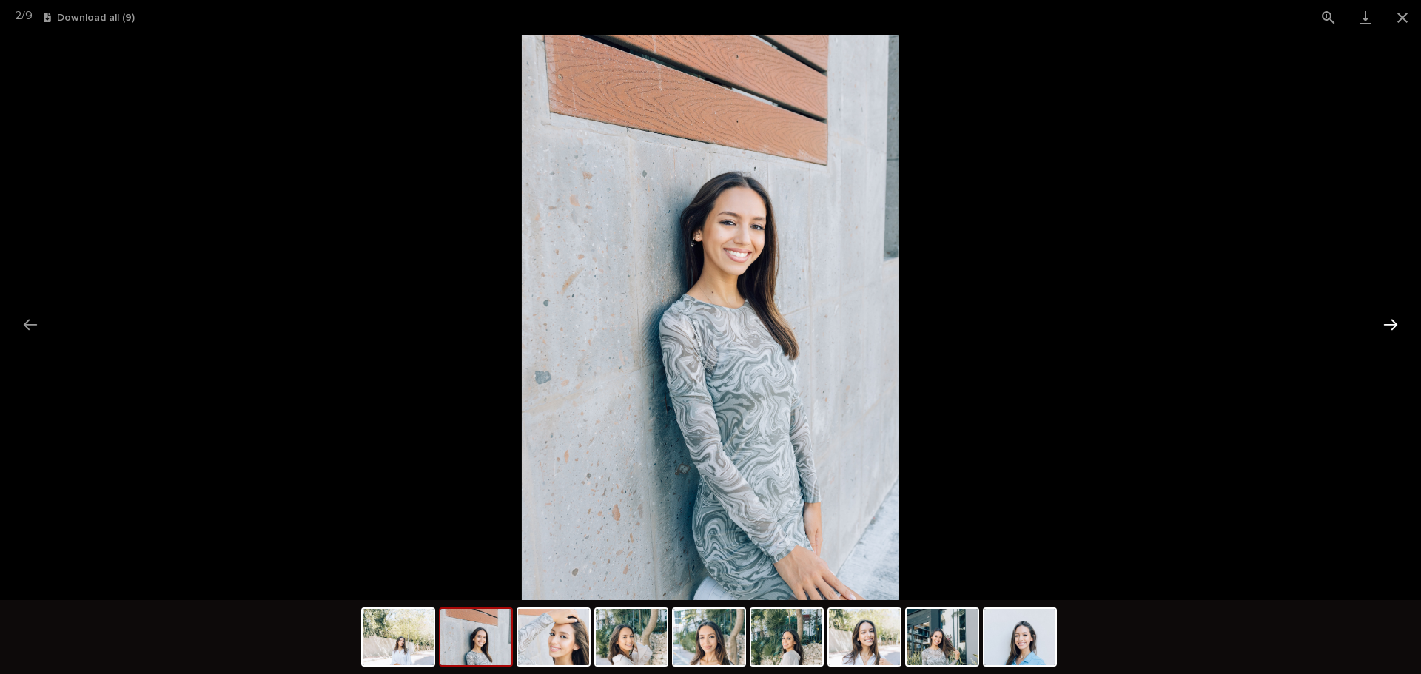
click at [1393, 323] on button "Next slide" at bounding box center [1390, 324] width 31 height 29
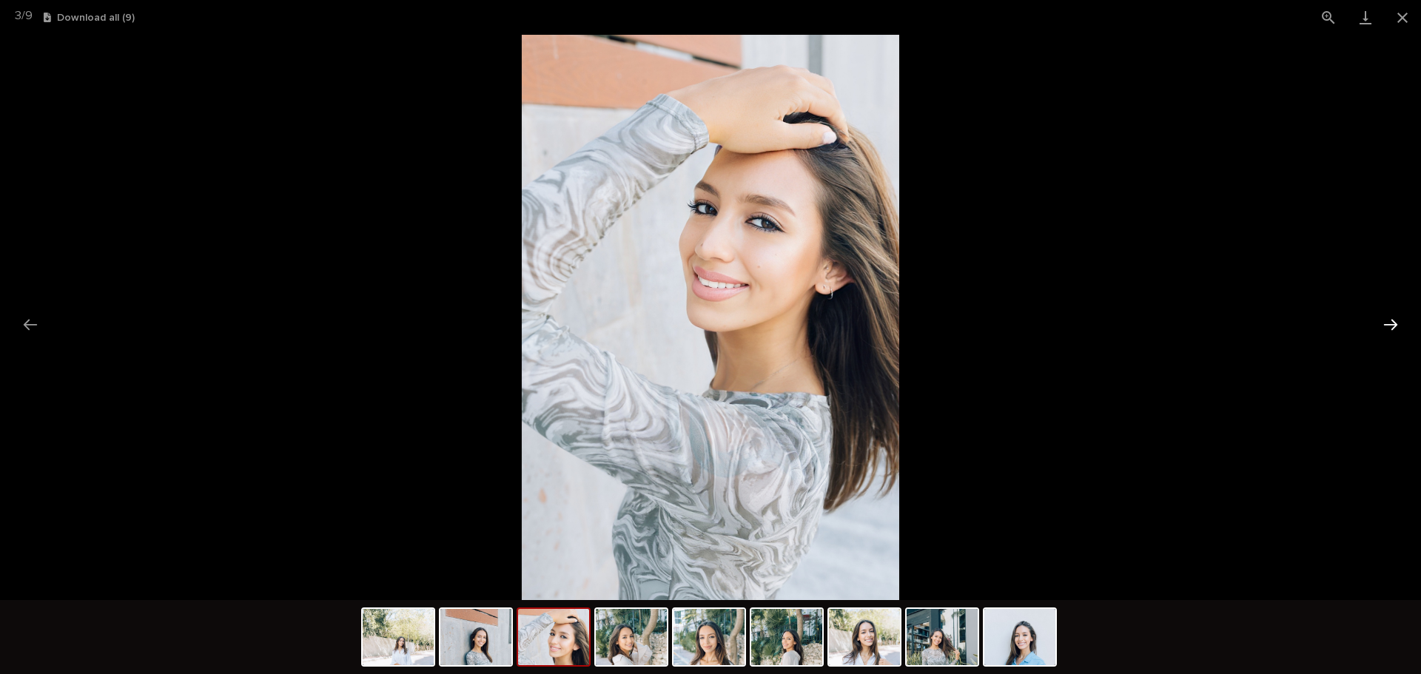
click at [1393, 323] on button "Next slide" at bounding box center [1390, 324] width 31 height 29
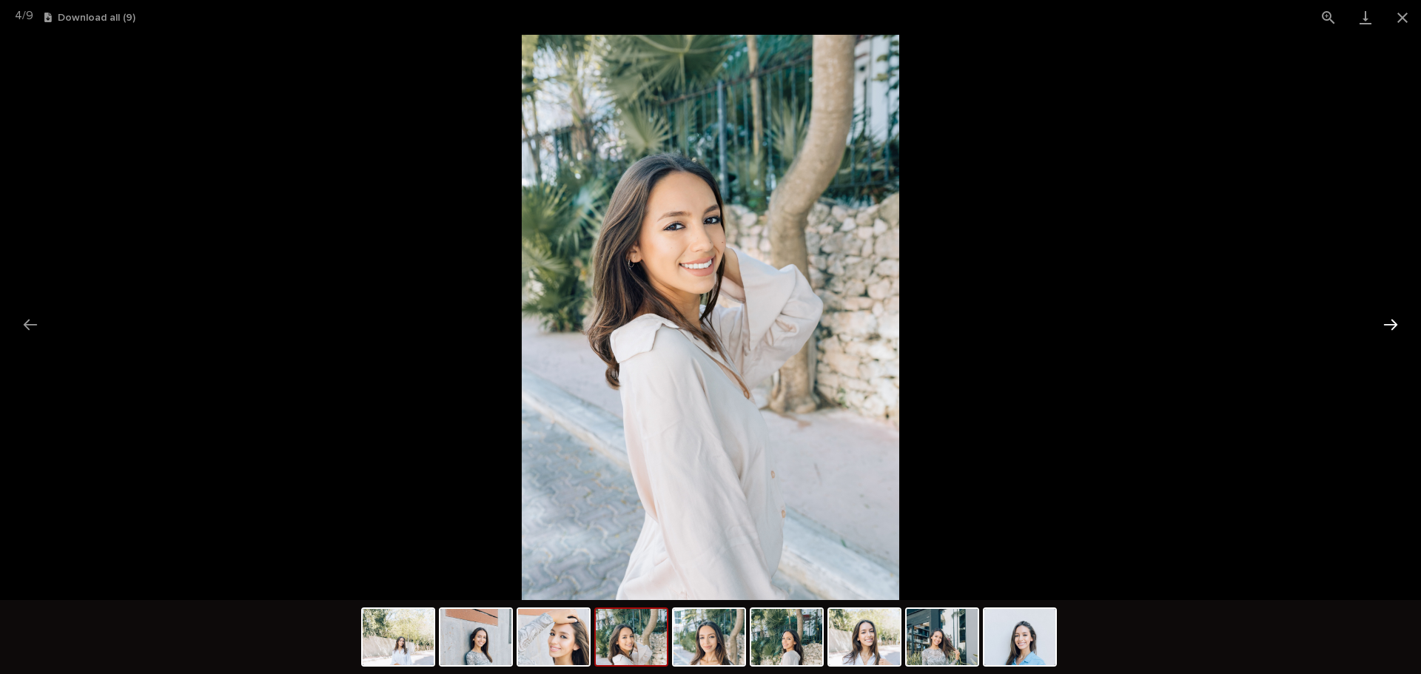
click at [1393, 323] on button "Next slide" at bounding box center [1390, 324] width 31 height 29
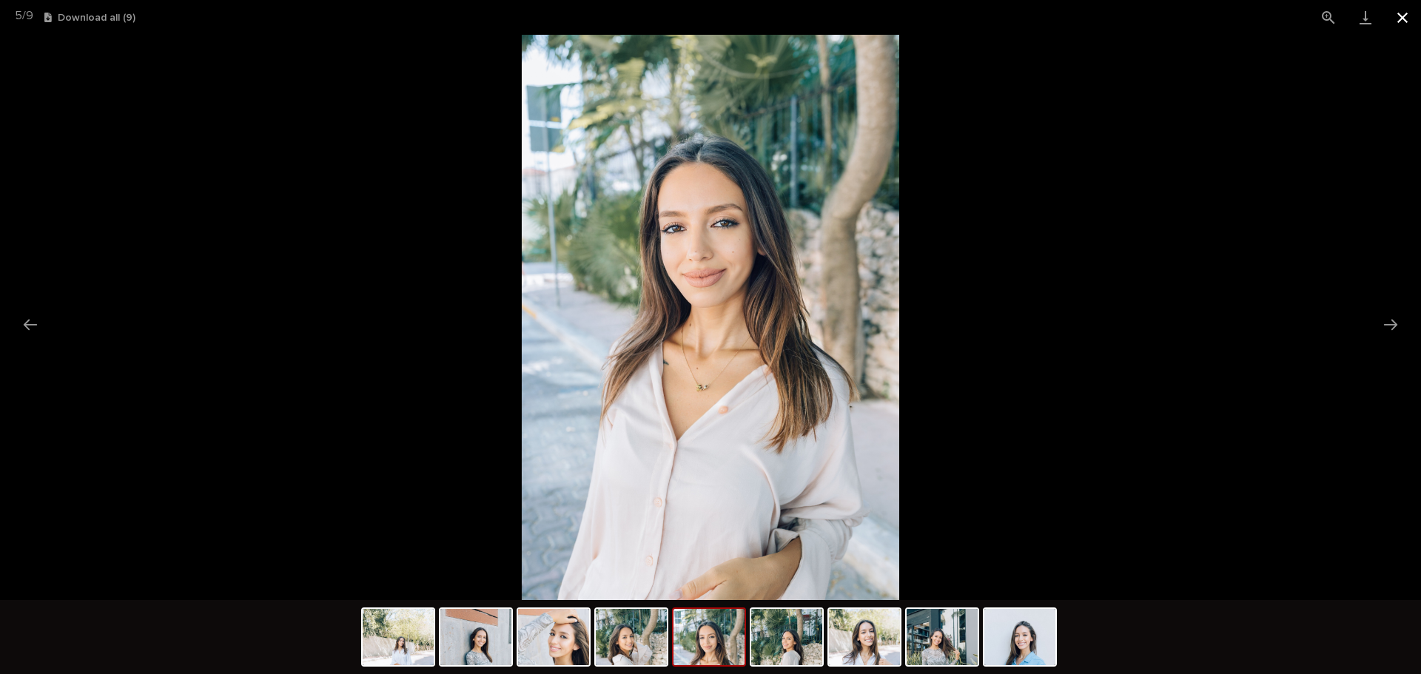
click at [1401, 24] on button "Close gallery" at bounding box center [1402, 17] width 37 height 35
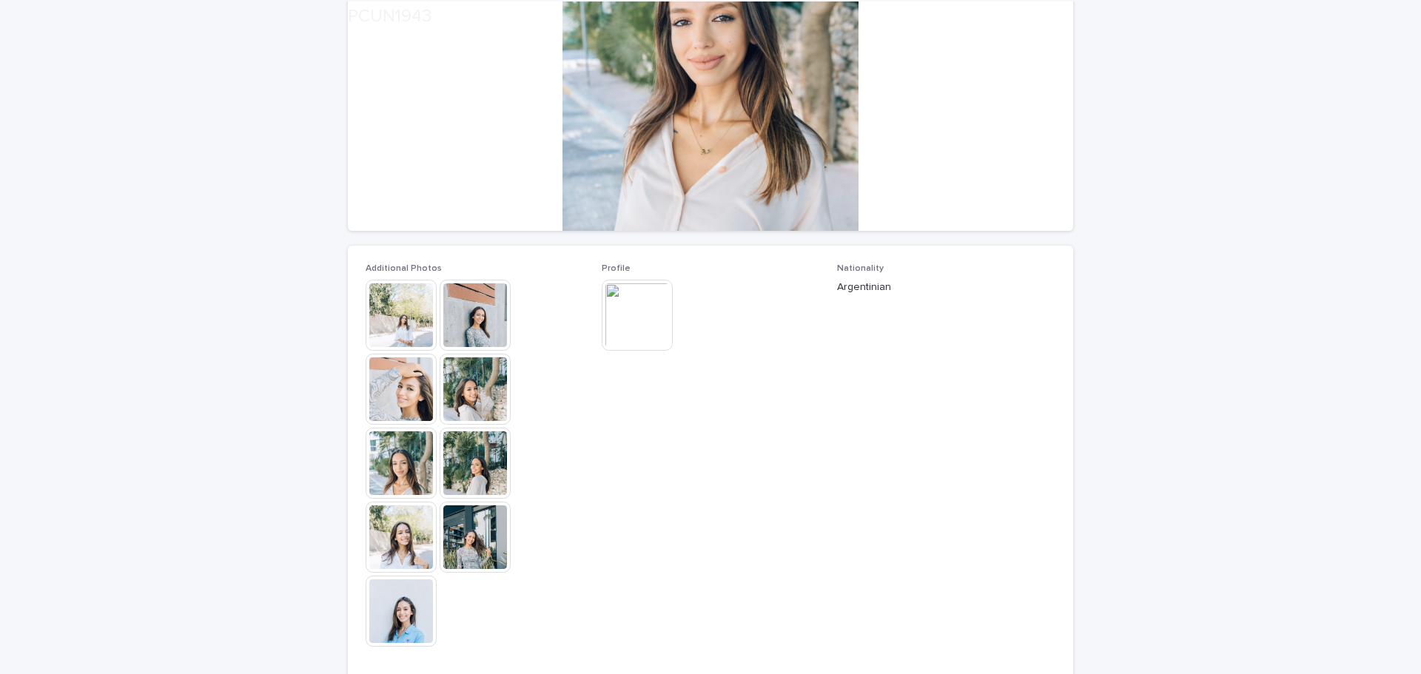
scroll to position [444, 0]
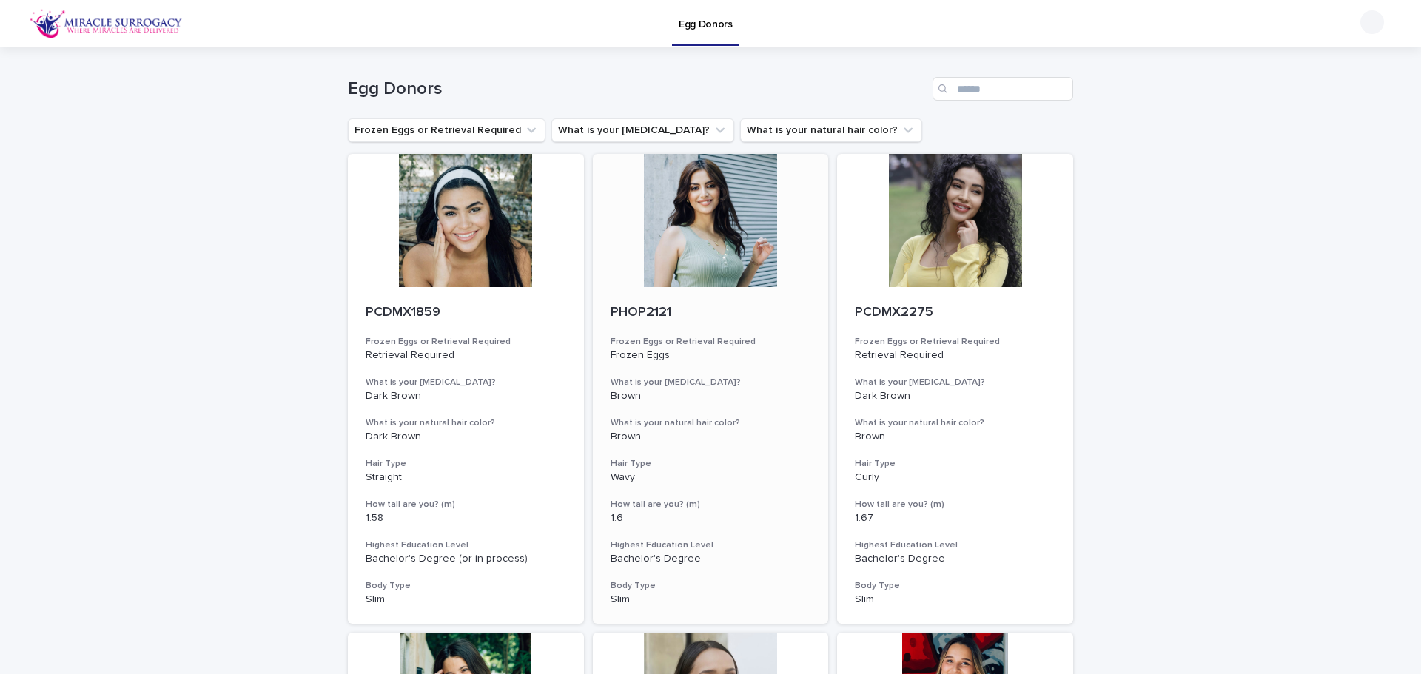
click at [662, 251] on div at bounding box center [711, 220] width 236 height 133
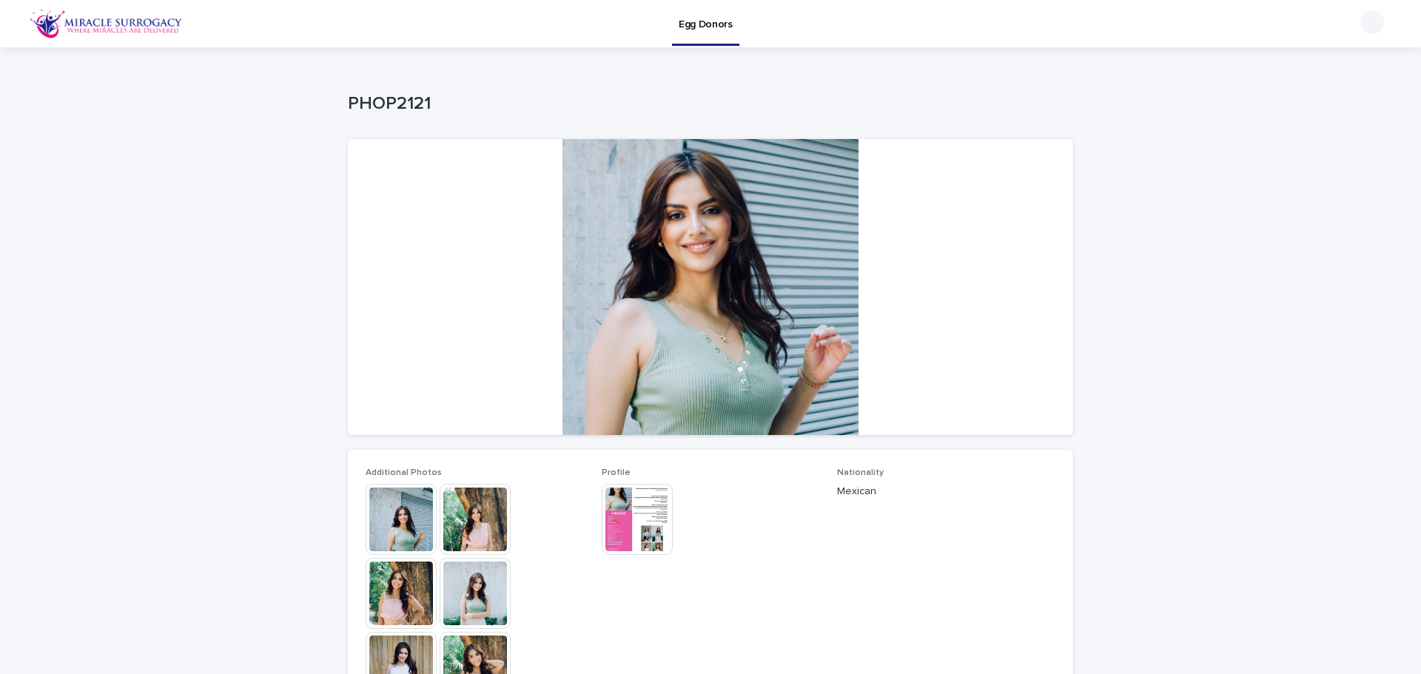
click at [395, 519] on img at bounding box center [401, 519] width 71 height 71
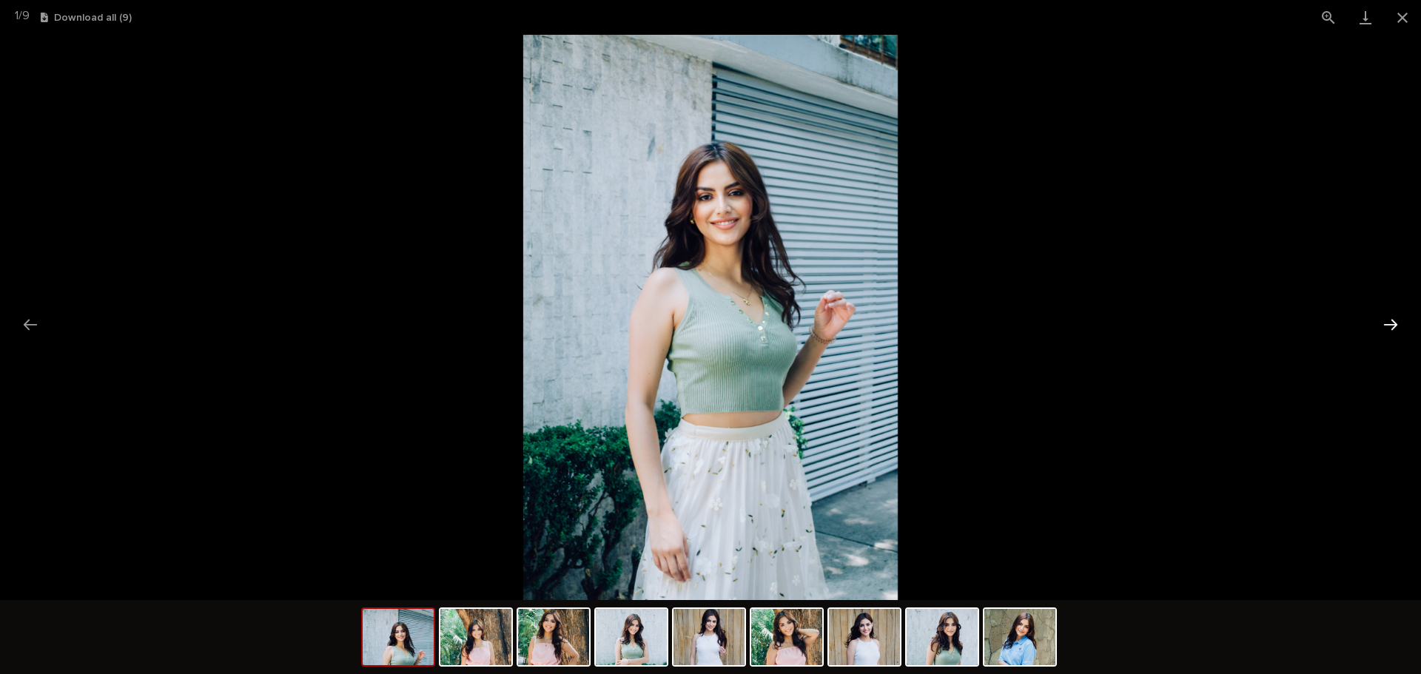
click at [1389, 327] on button "Next slide" at bounding box center [1390, 324] width 31 height 29
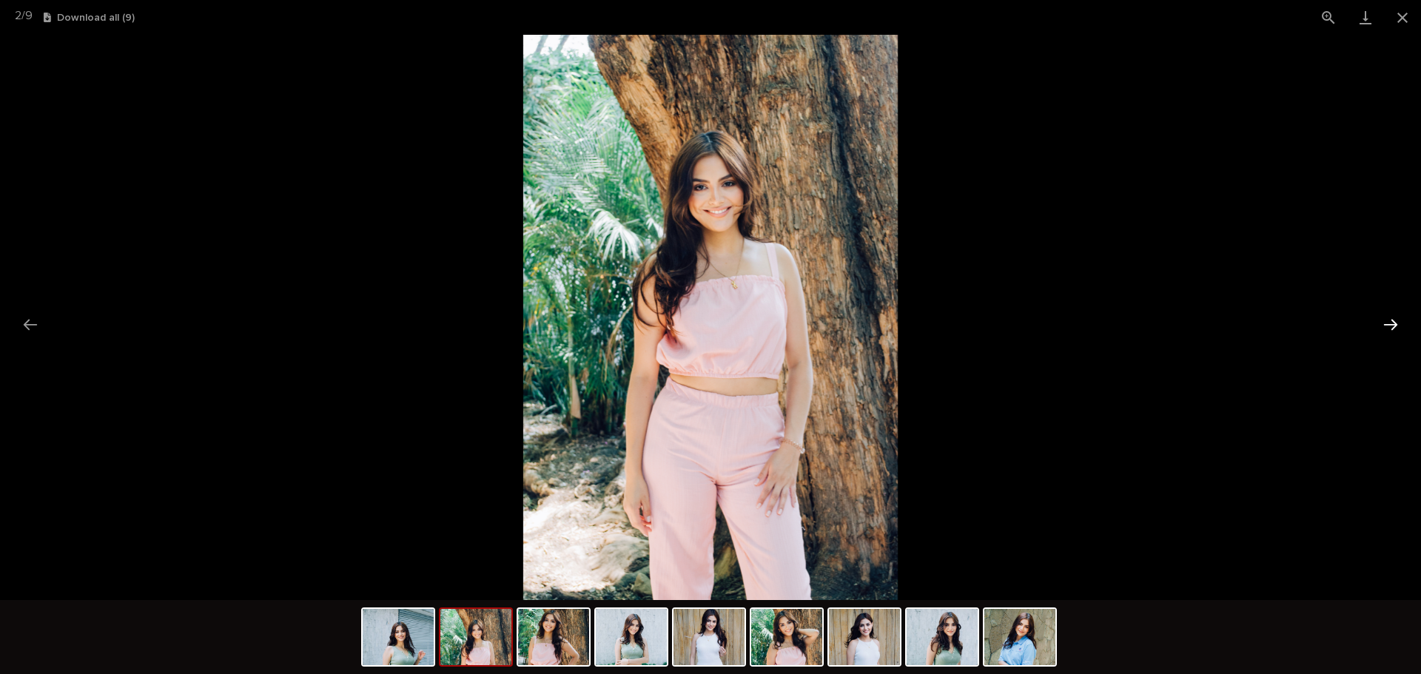
click at [1390, 328] on button "Next slide" at bounding box center [1390, 324] width 31 height 29
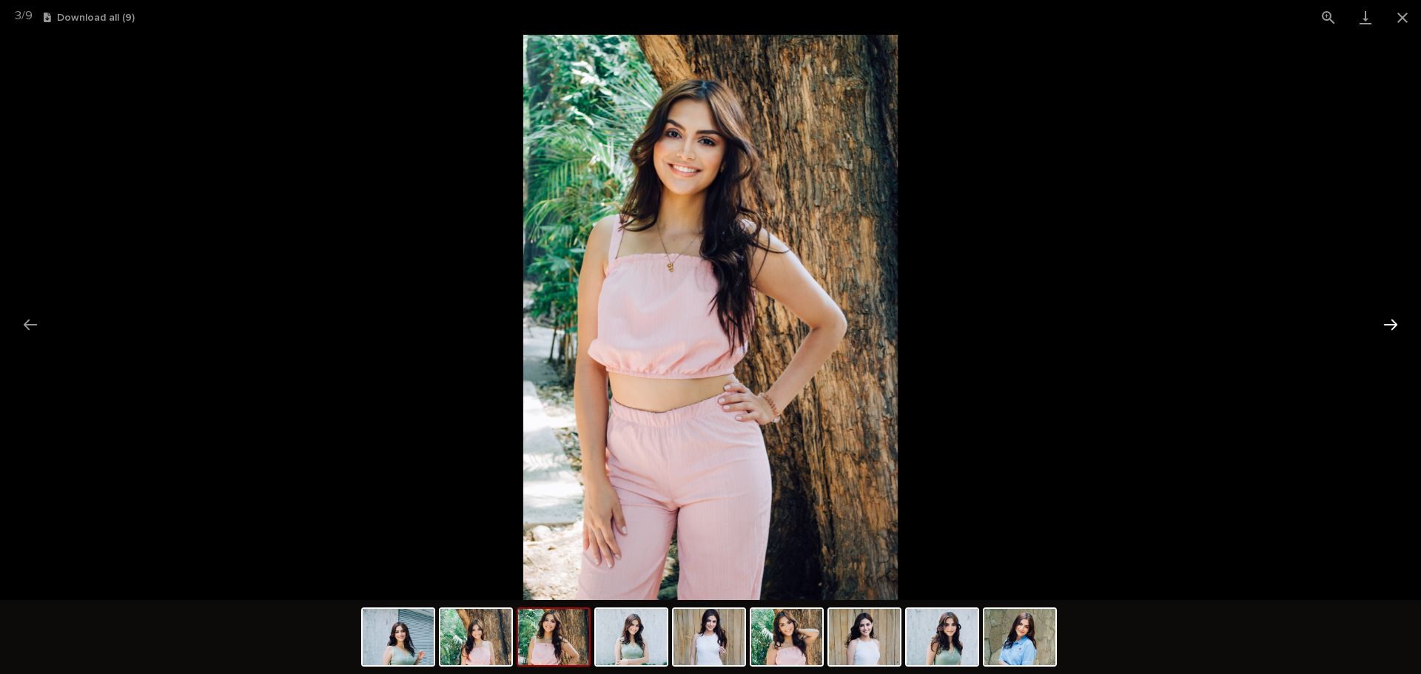
click at [1390, 328] on button "Next slide" at bounding box center [1390, 324] width 31 height 29
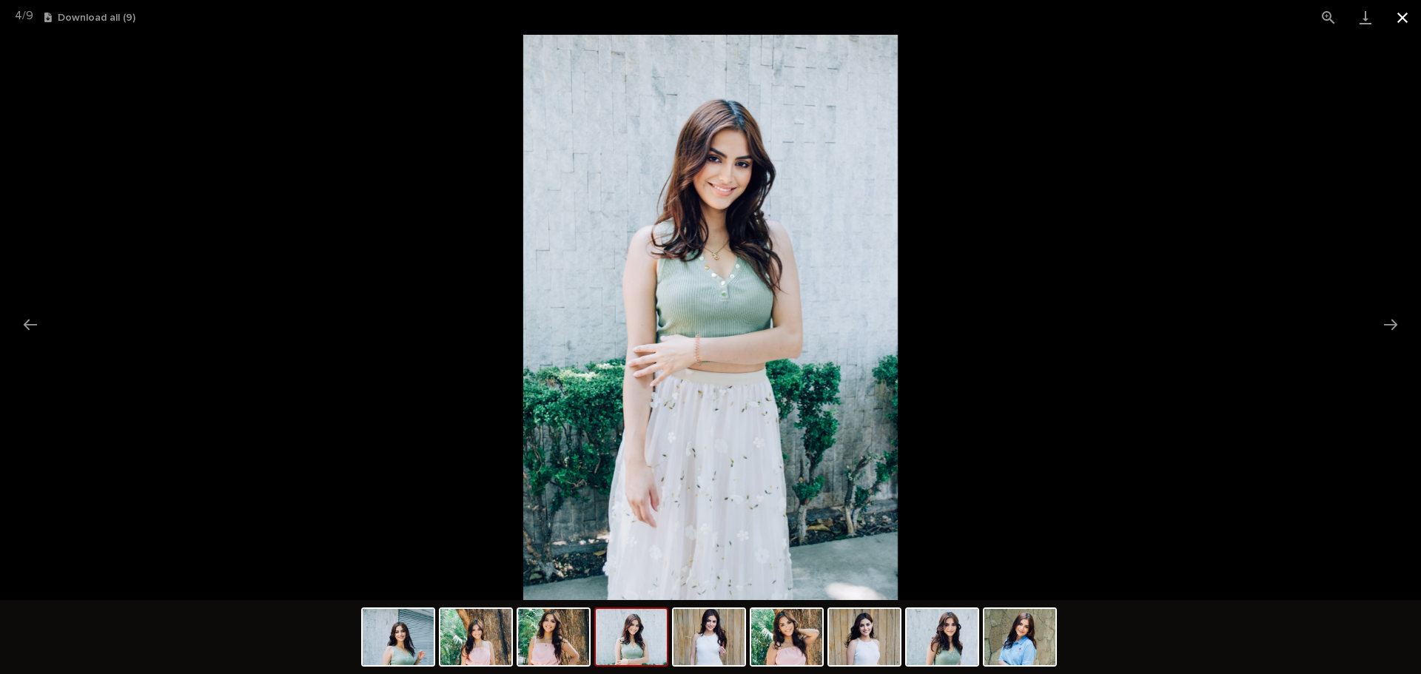
click at [1405, 16] on button "Close gallery" at bounding box center [1402, 17] width 37 height 35
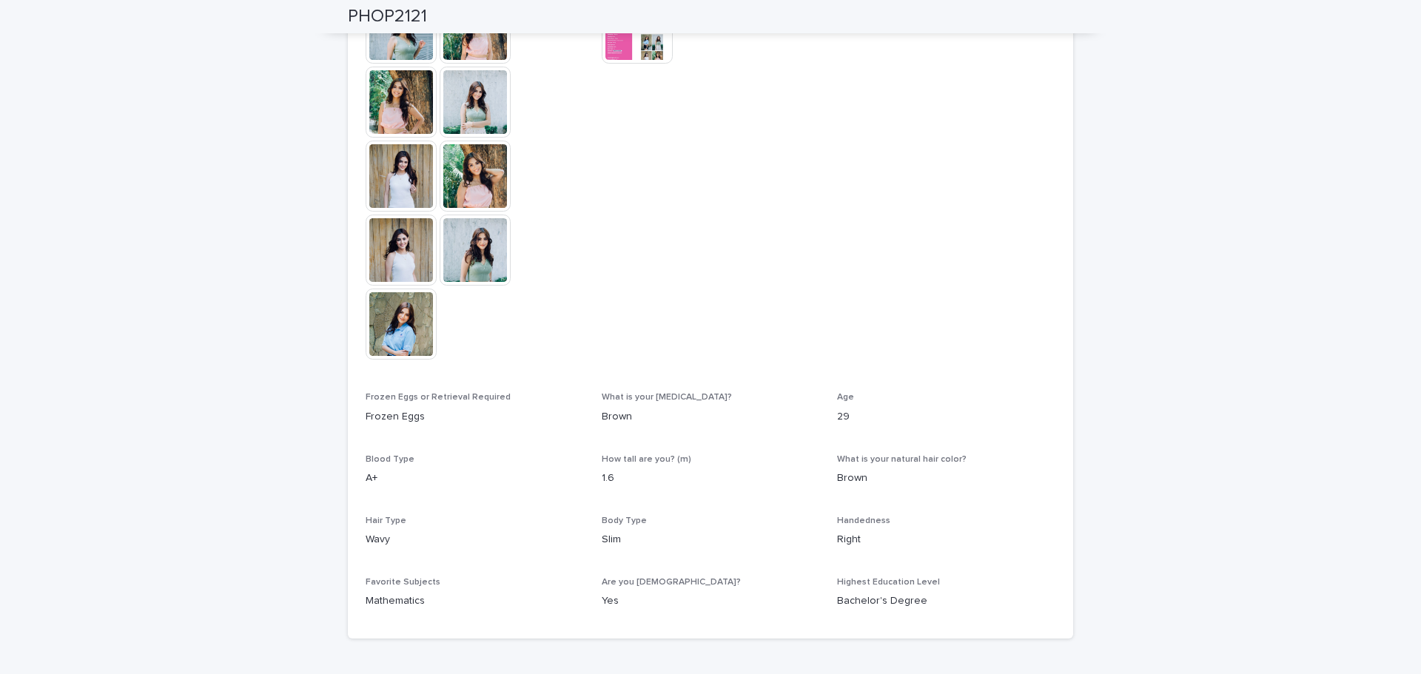
scroll to position [584, 0]
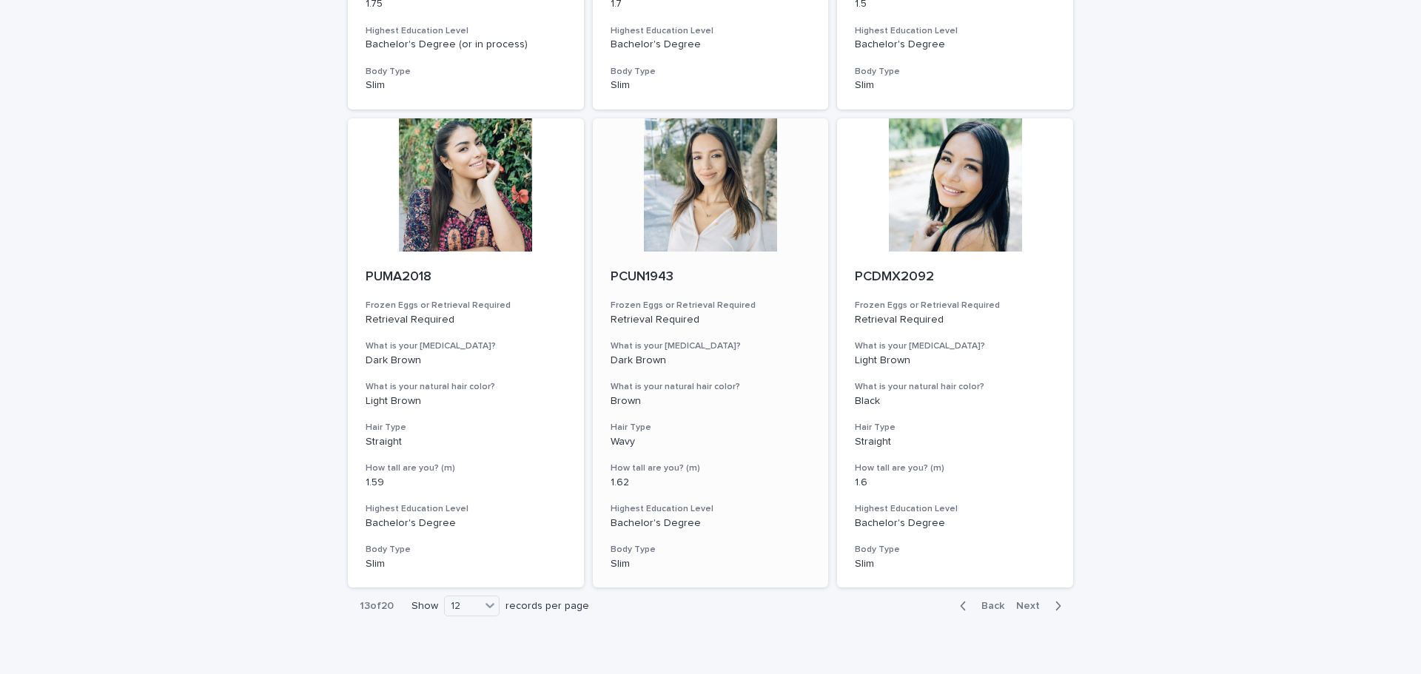
scroll to position [1538, 0]
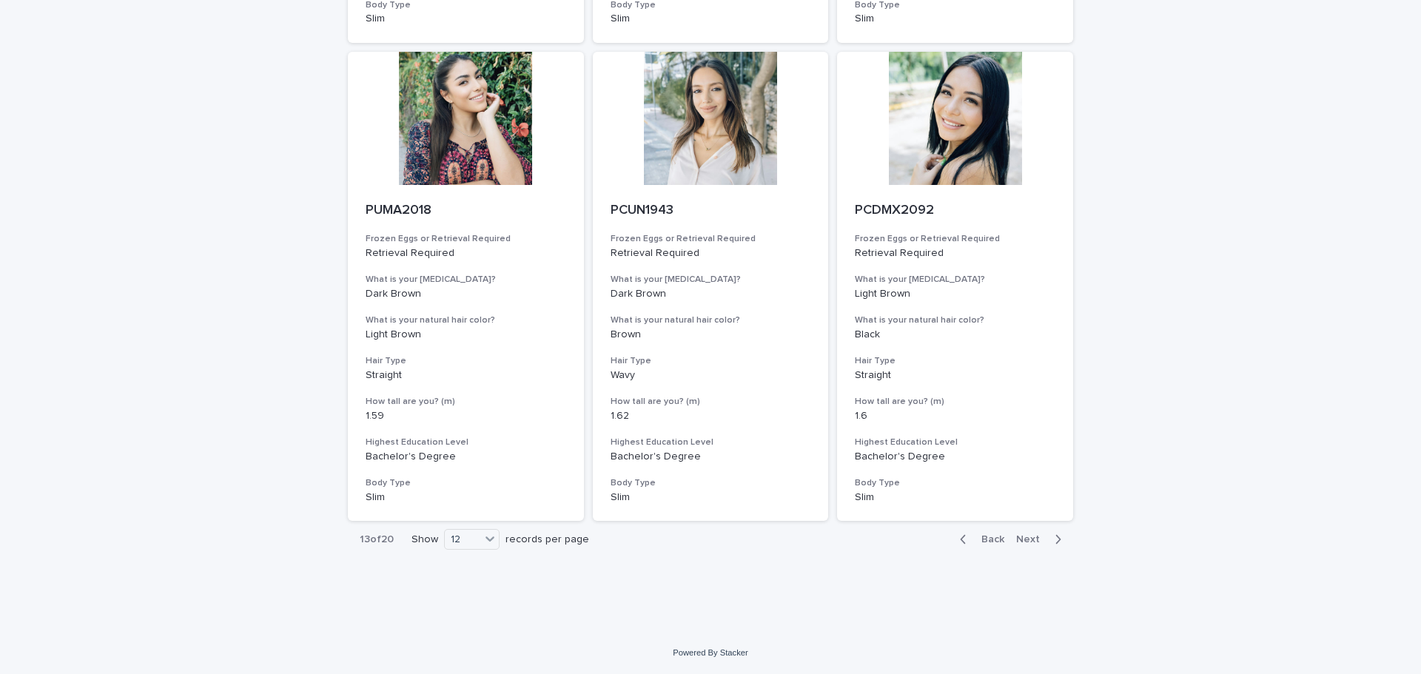
click at [1023, 534] on button "Next" at bounding box center [1041, 539] width 63 height 13
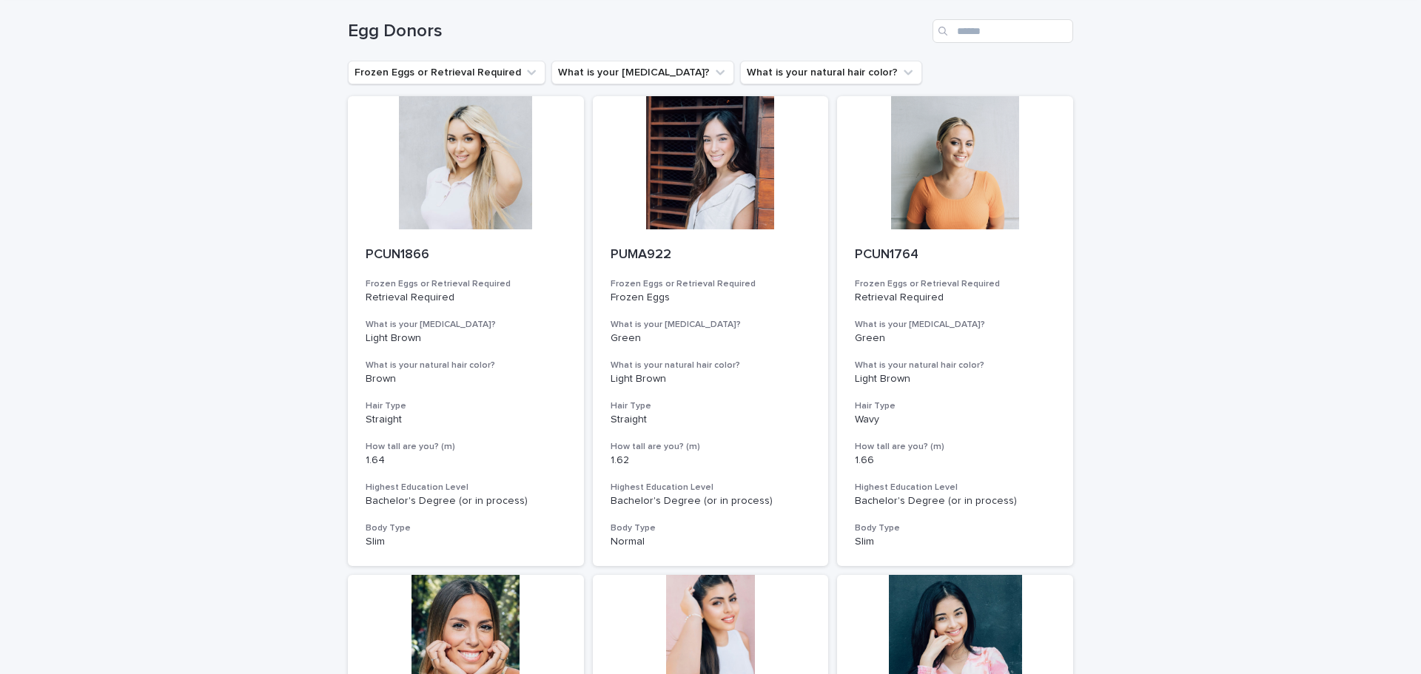
scroll to position [354, 0]
